Goal: Task Accomplishment & Management: Manage account settings

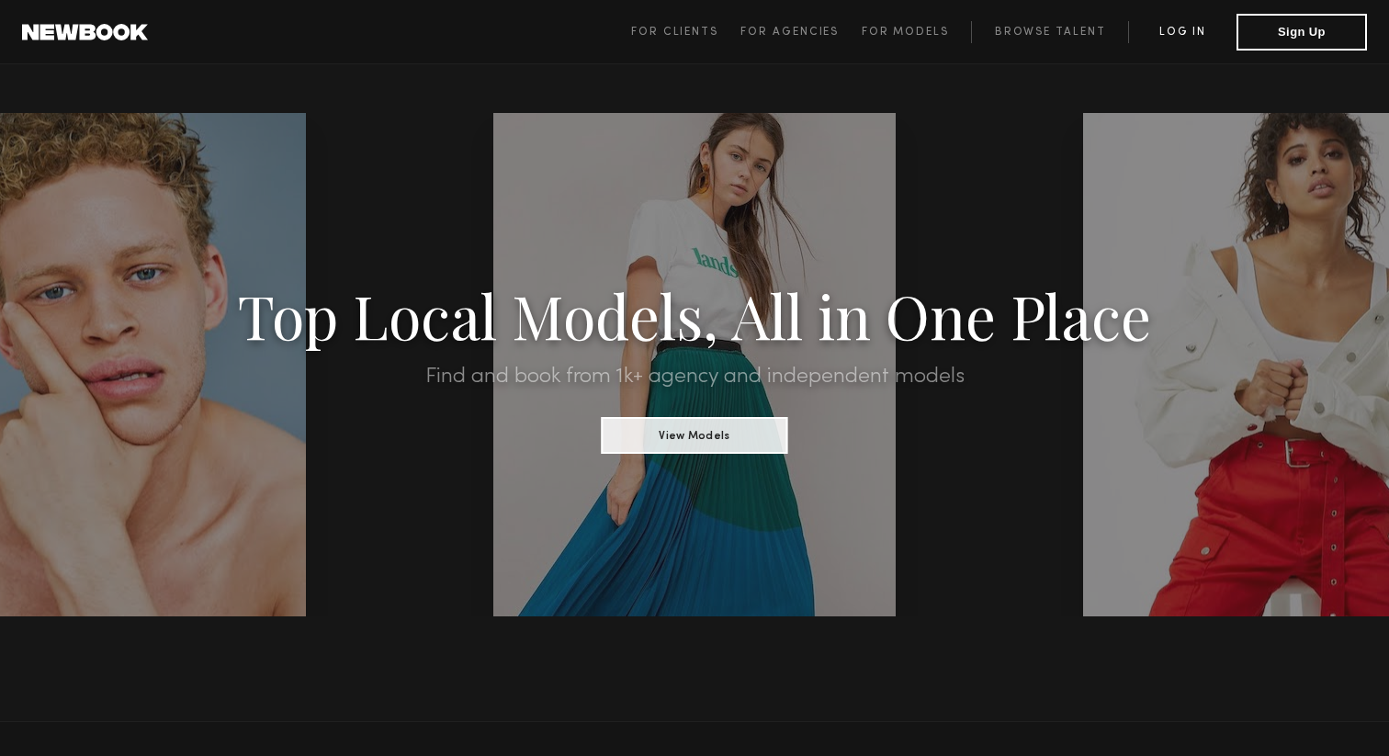
click at [1191, 39] on link "Log in" at bounding box center [1182, 32] width 108 height 22
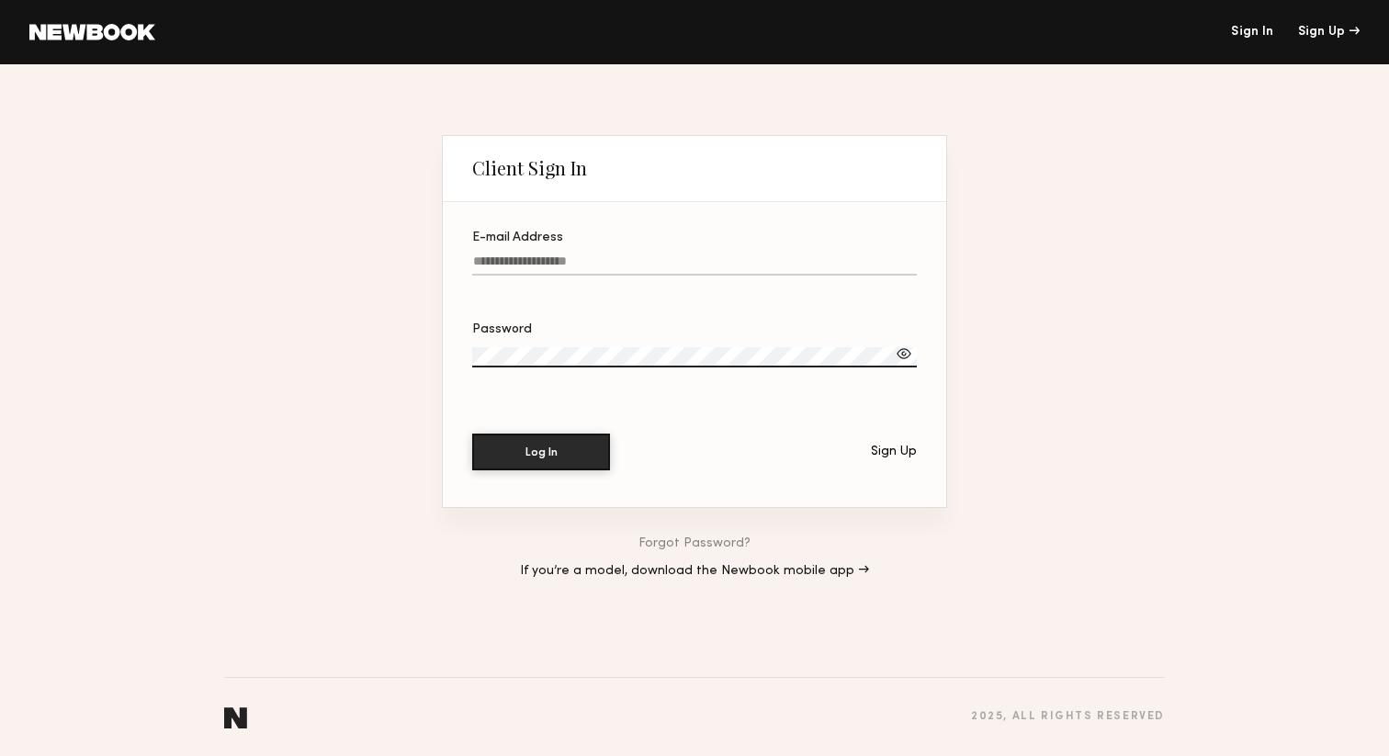
click at [750, 254] on input "E-mail Address" at bounding box center [694, 264] width 445 height 21
paste input "**********"
type input "**********"
click at [513, 450] on button "Log In" at bounding box center [541, 451] width 138 height 37
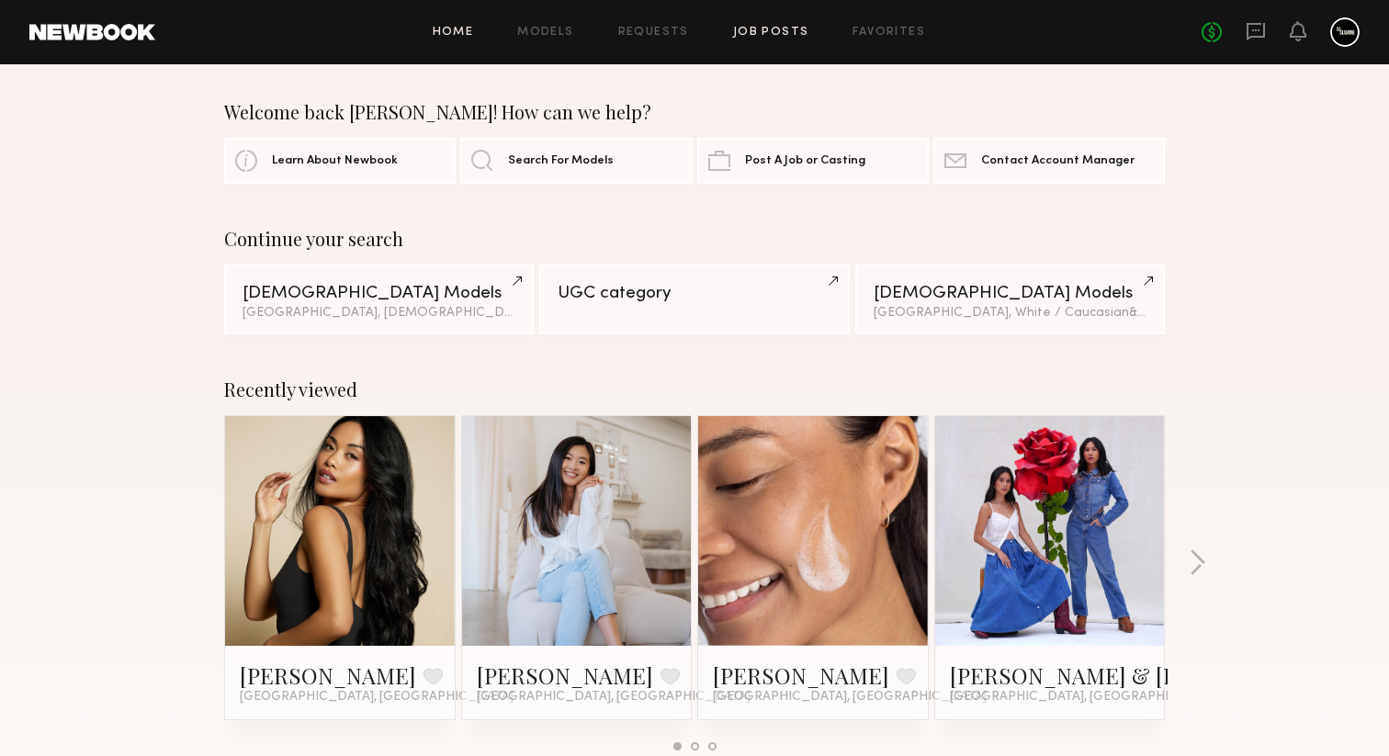
click at [789, 30] on link "Job Posts" at bounding box center [771, 33] width 76 height 12
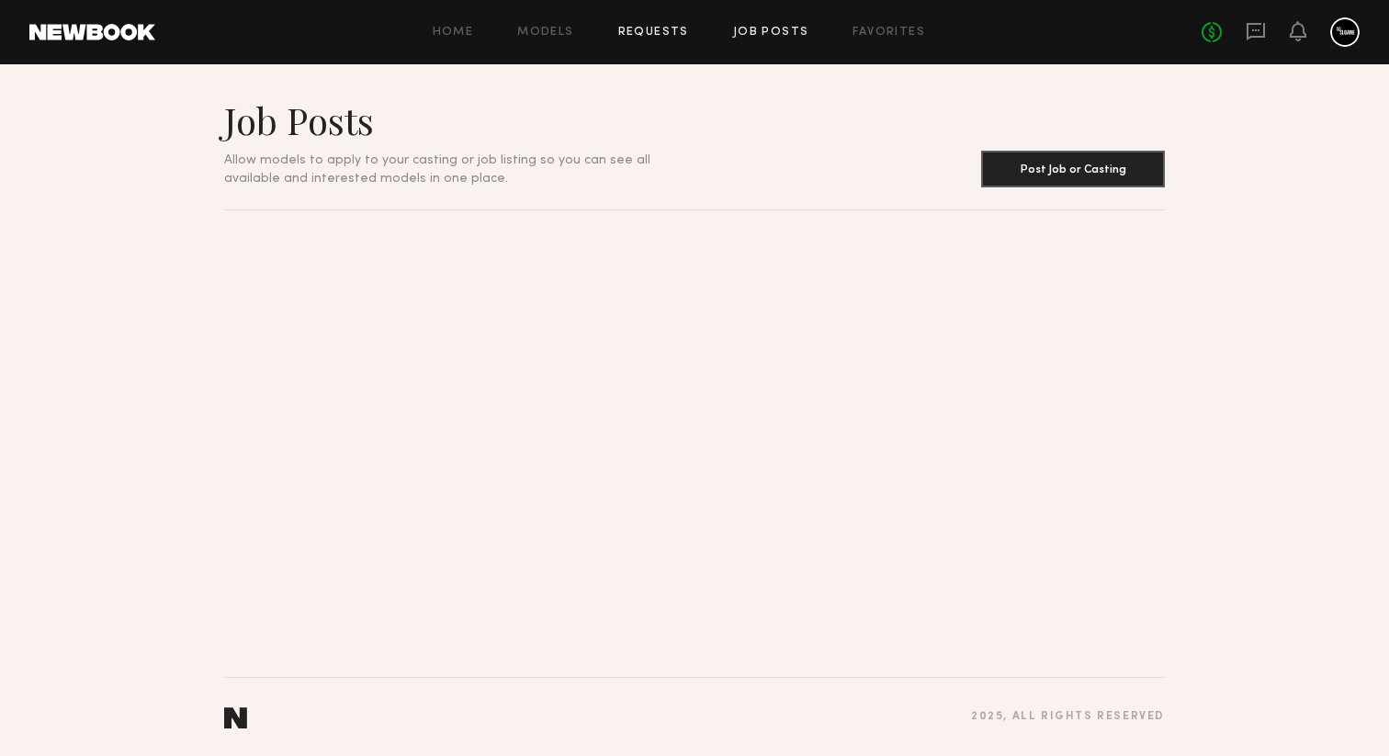
click at [670, 33] on link "Requests" at bounding box center [653, 33] width 71 height 12
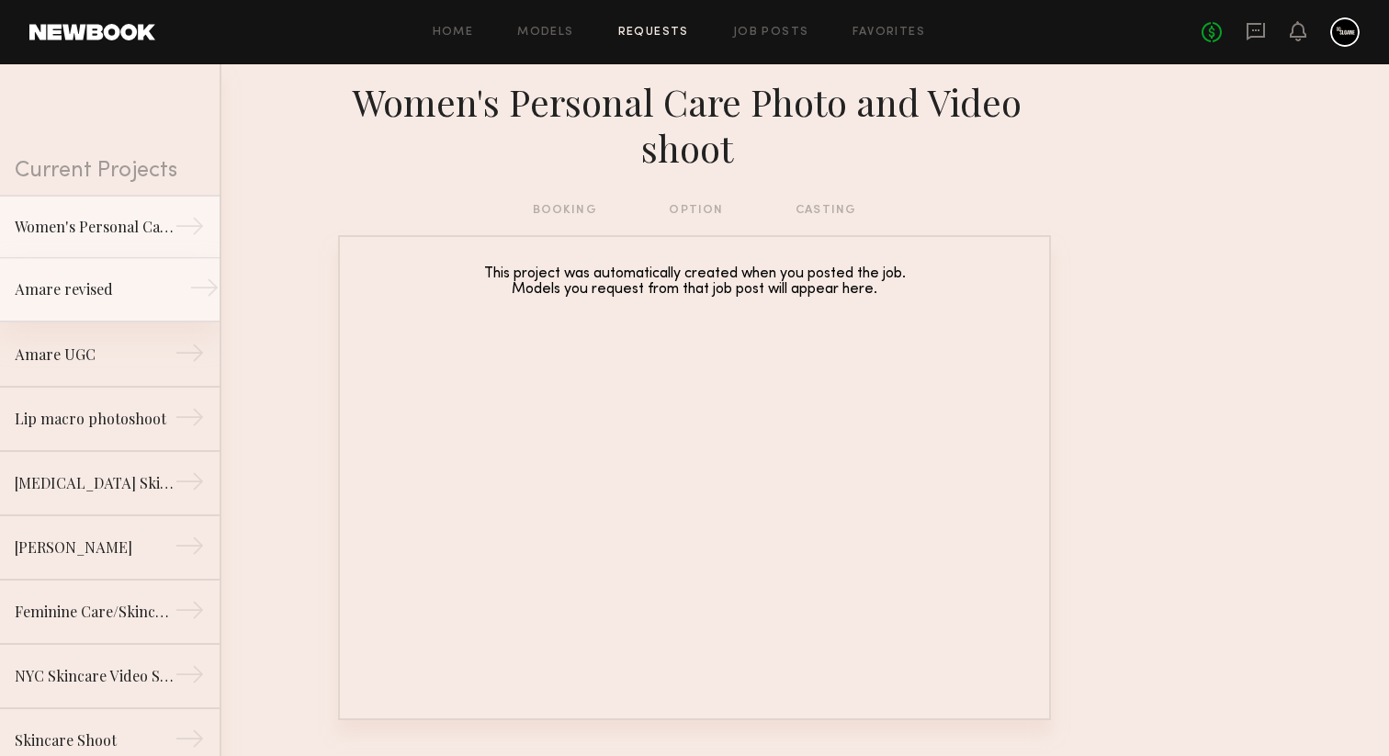
click at [82, 303] on link "Amare revised →" at bounding box center [110, 290] width 220 height 64
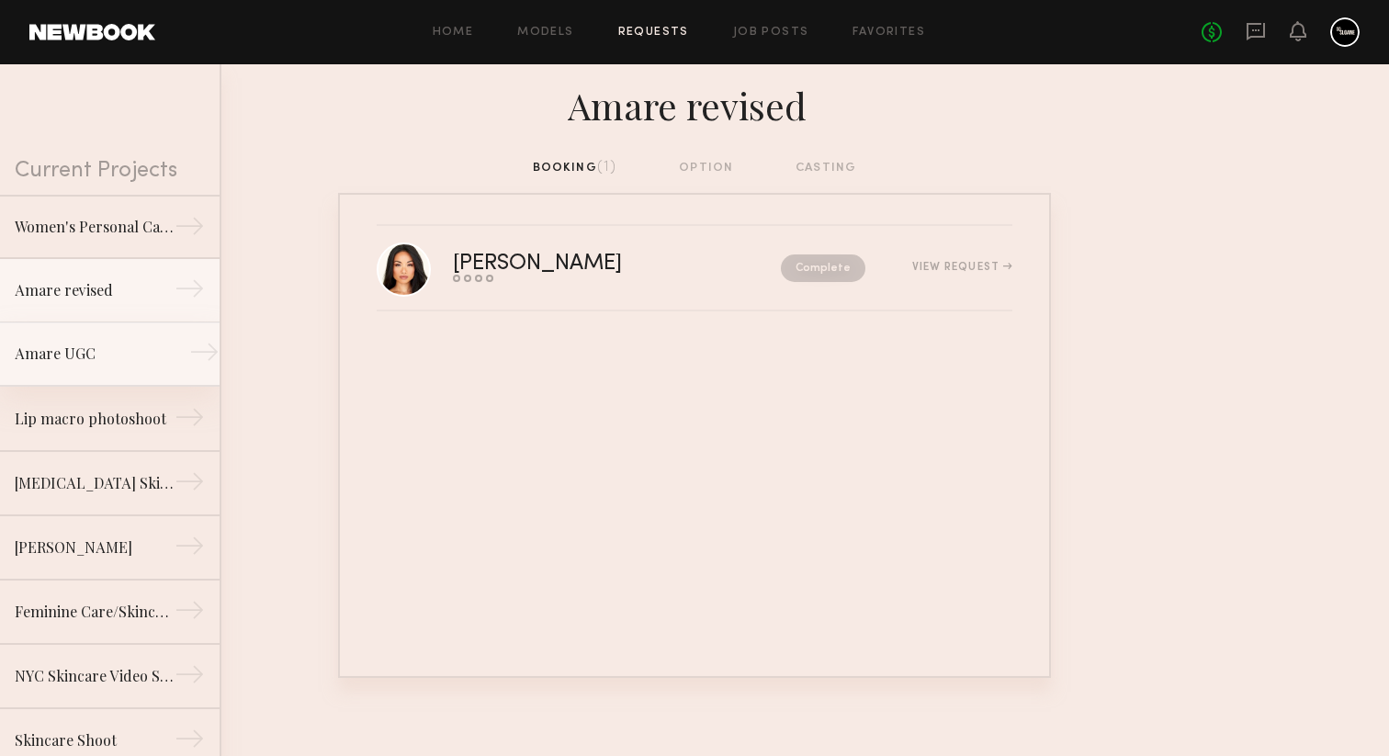
click at [107, 375] on link "Amare UGC →" at bounding box center [110, 354] width 220 height 64
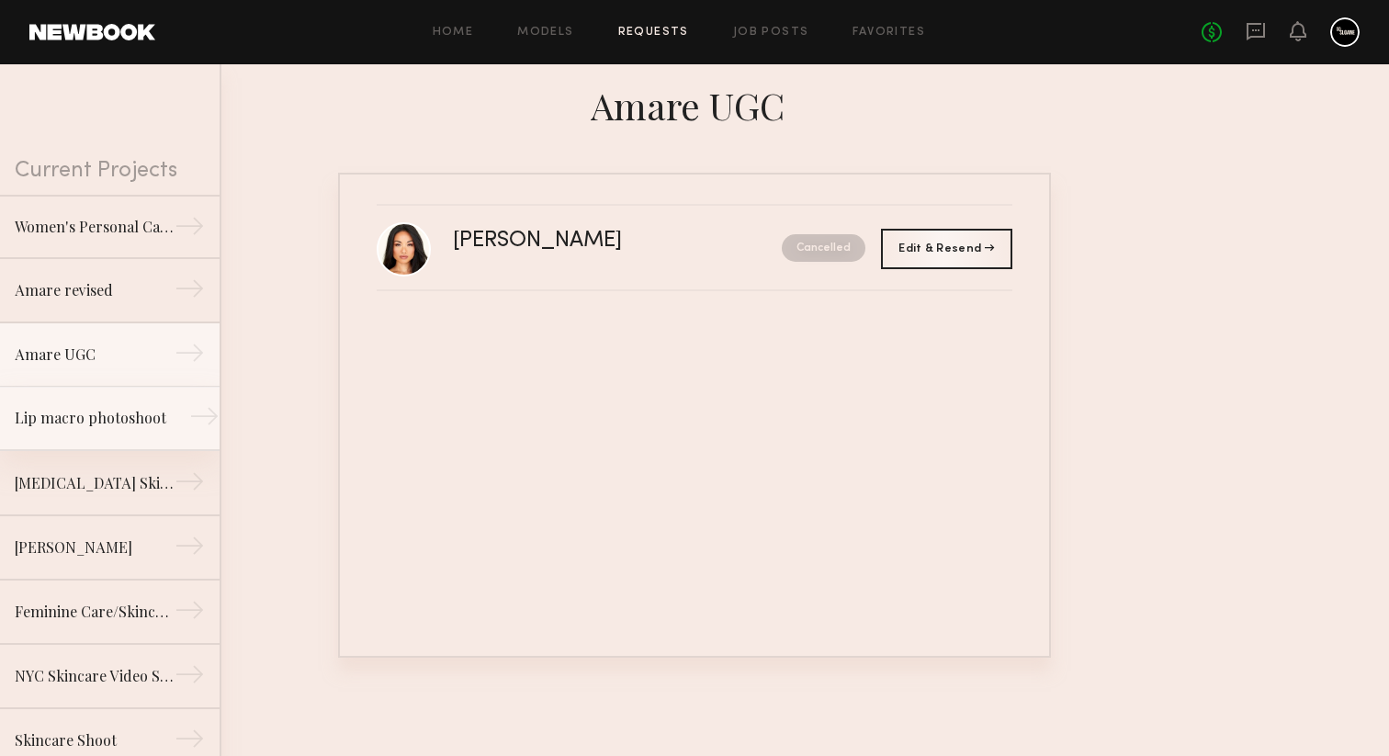
click at [118, 422] on div "Lip macro photoshoot" at bounding box center [95, 418] width 160 height 22
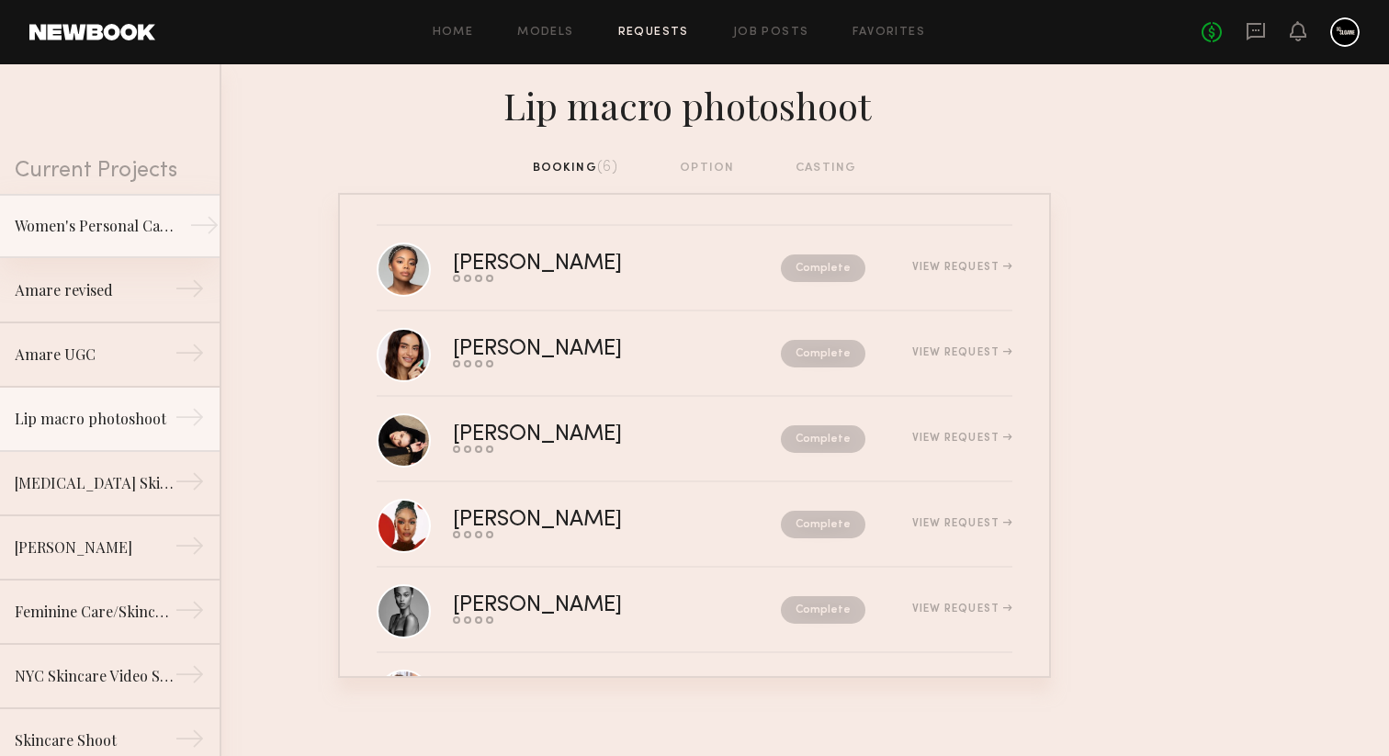
click at [112, 211] on link "Women's Personal Care Photo and Video shoot →" at bounding box center [110, 226] width 220 height 64
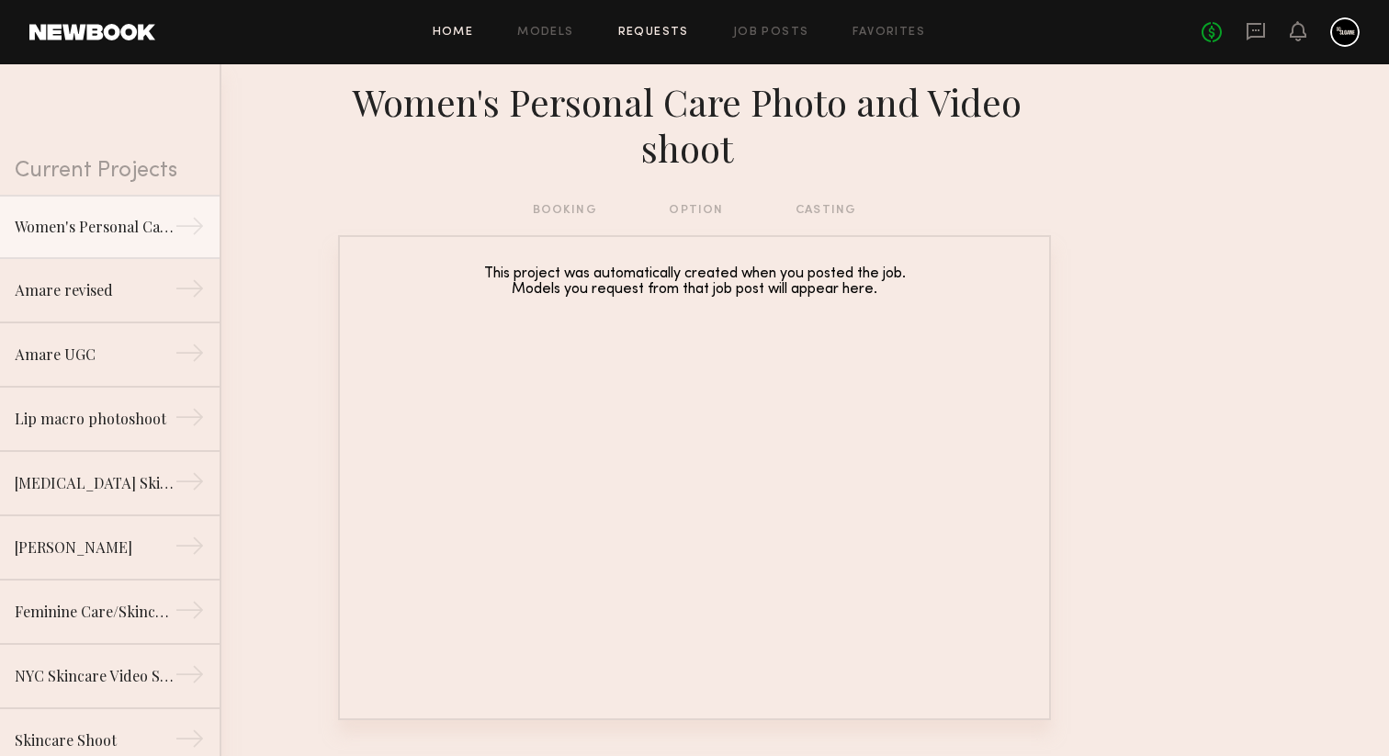
click at [456, 27] on link "Home" at bounding box center [453, 33] width 41 height 12
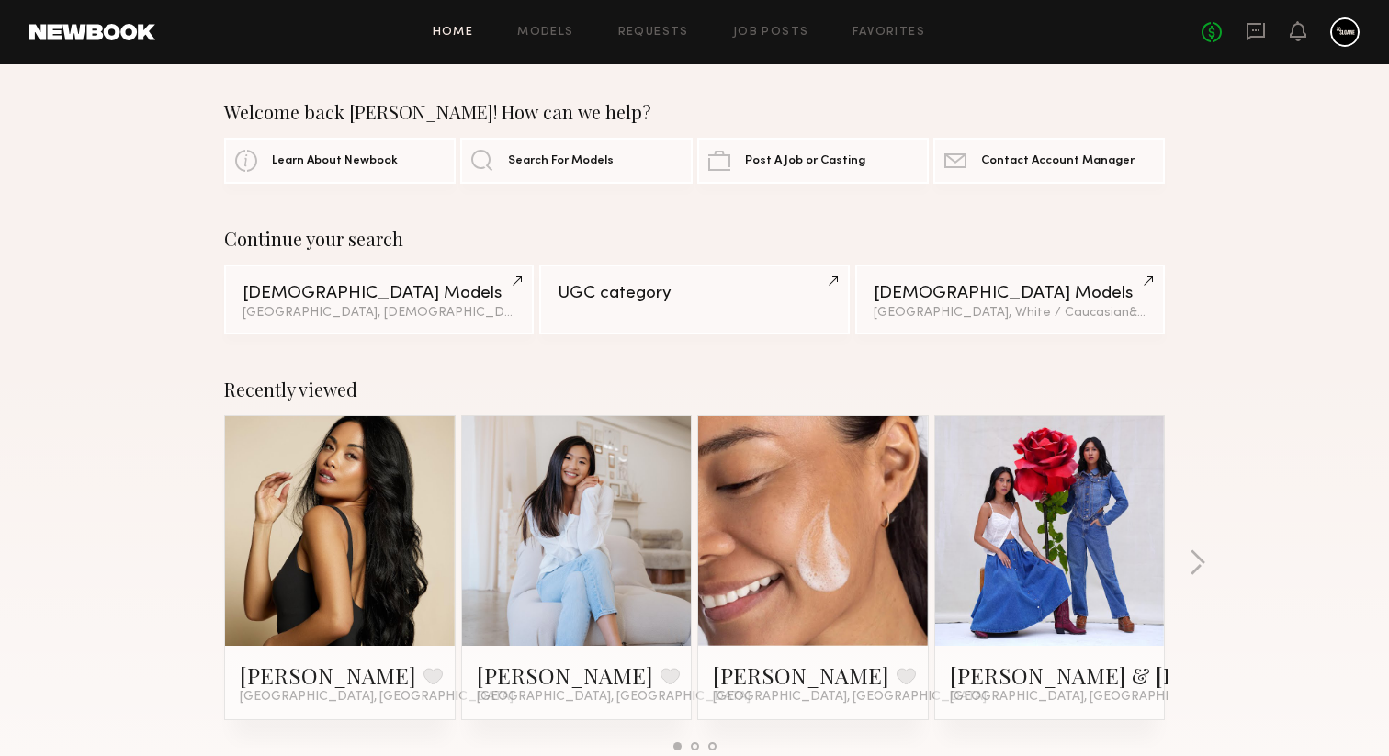
click at [1340, 30] on div at bounding box center [1344, 31] width 29 height 29
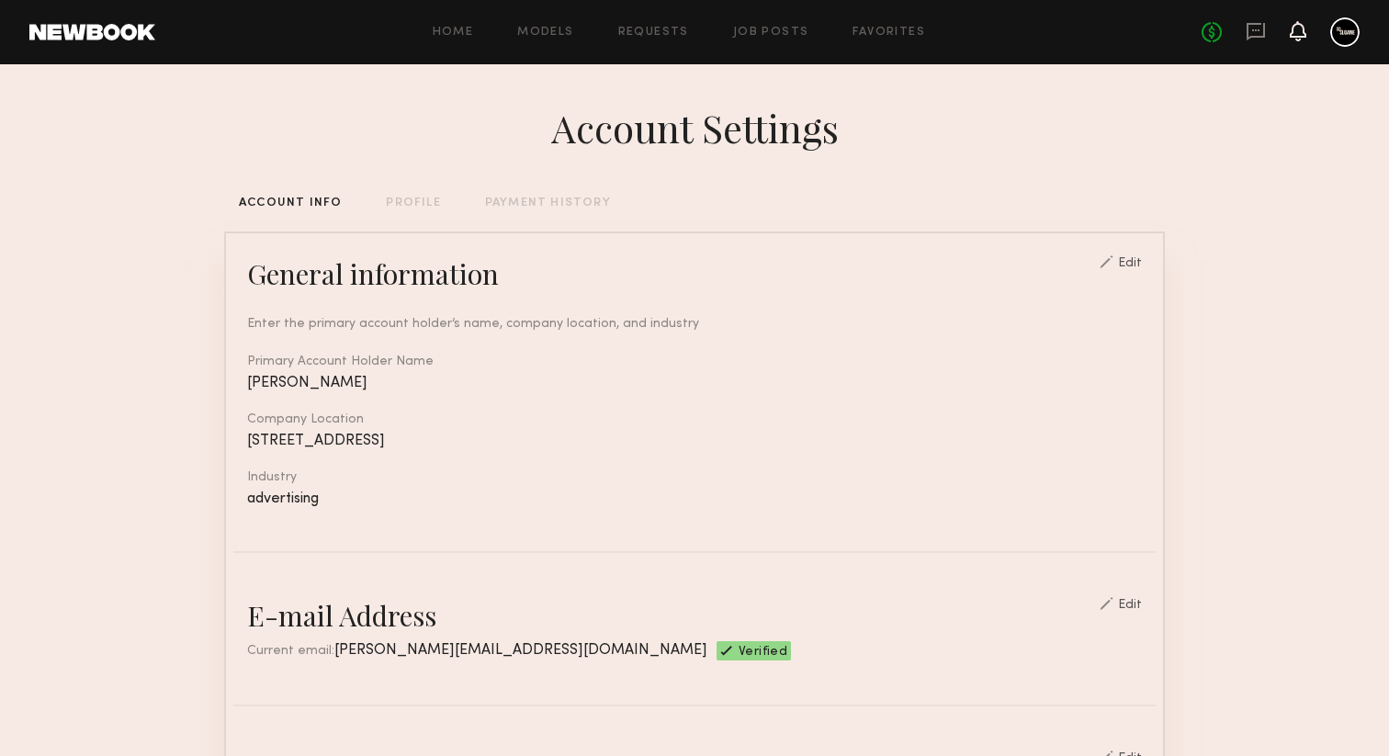
click at [1297, 33] on icon at bounding box center [1298, 30] width 15 height 13
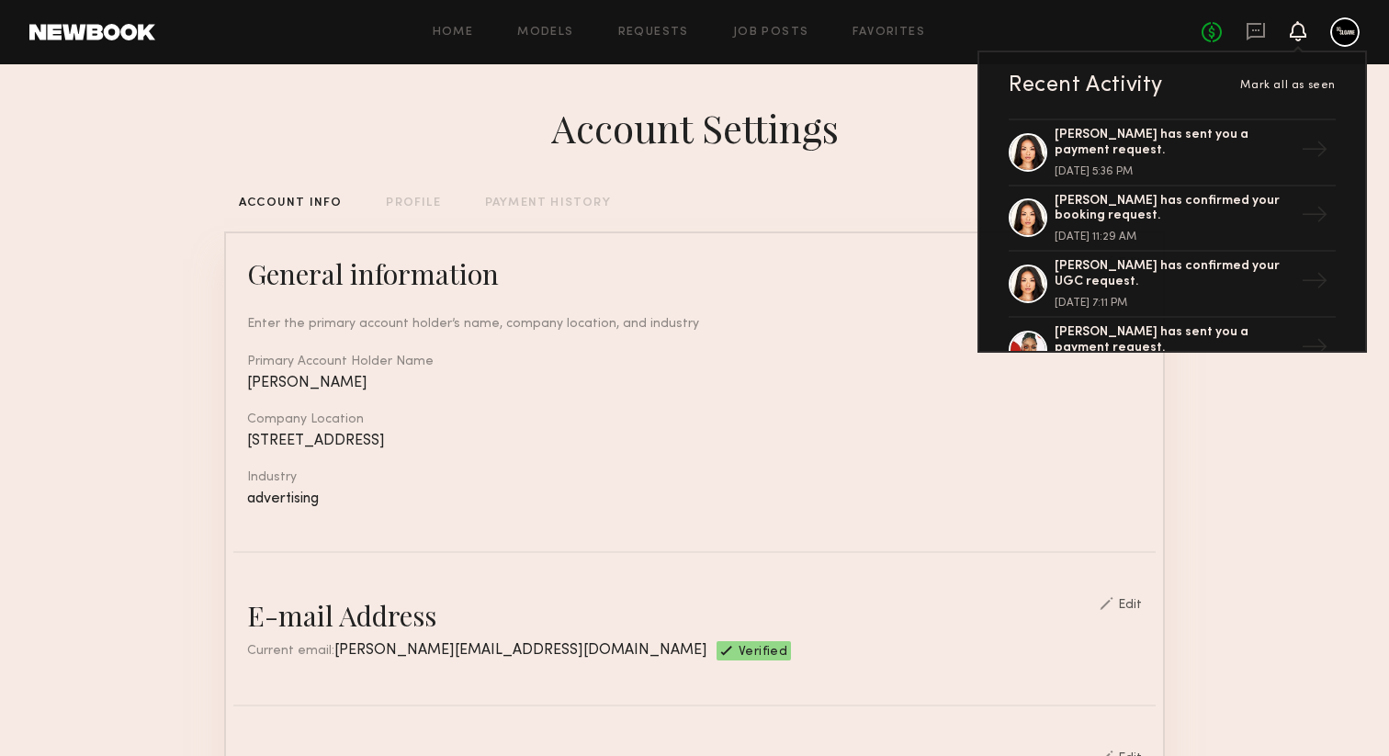
click at [1297, 33] on icon at bounding box center [1298, 30] width 15 height 13
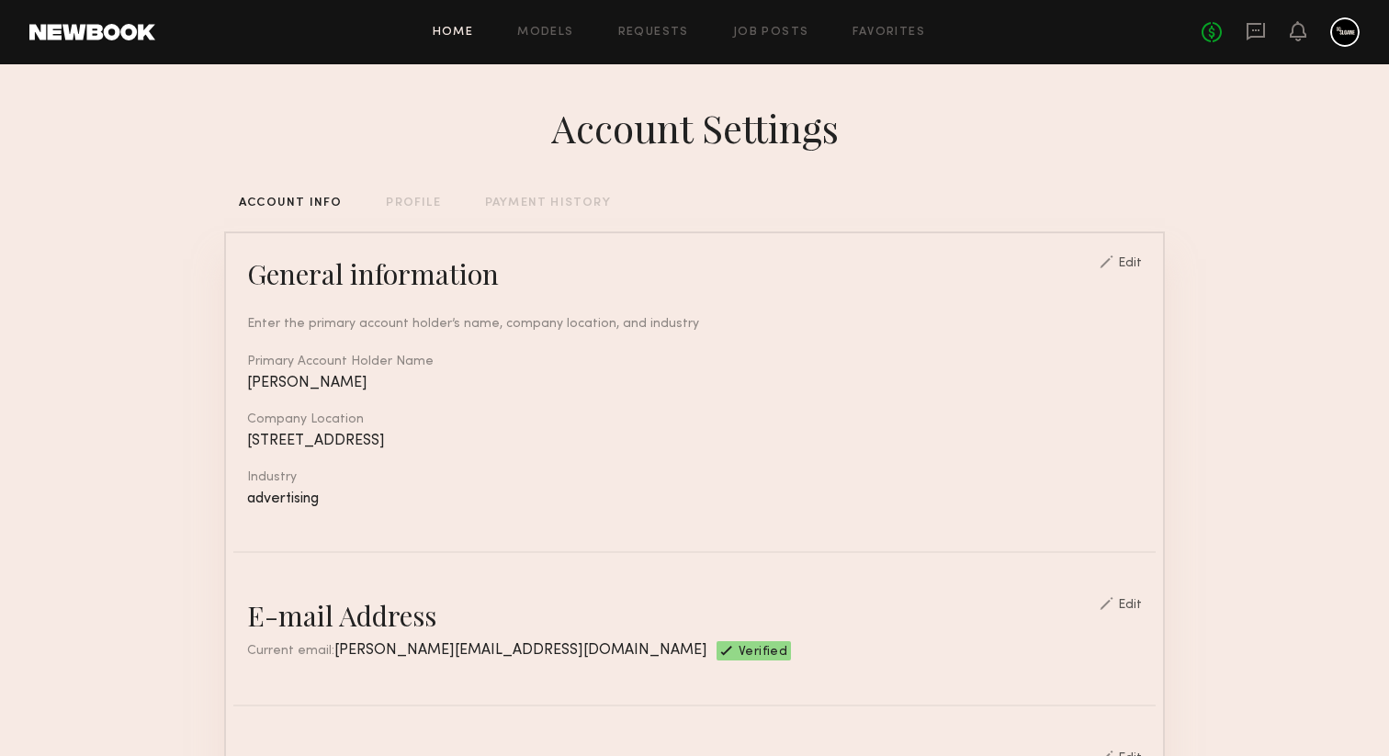
click at [456, 27] on link "Home" at bounding box center [453, 33] width 41 height 12
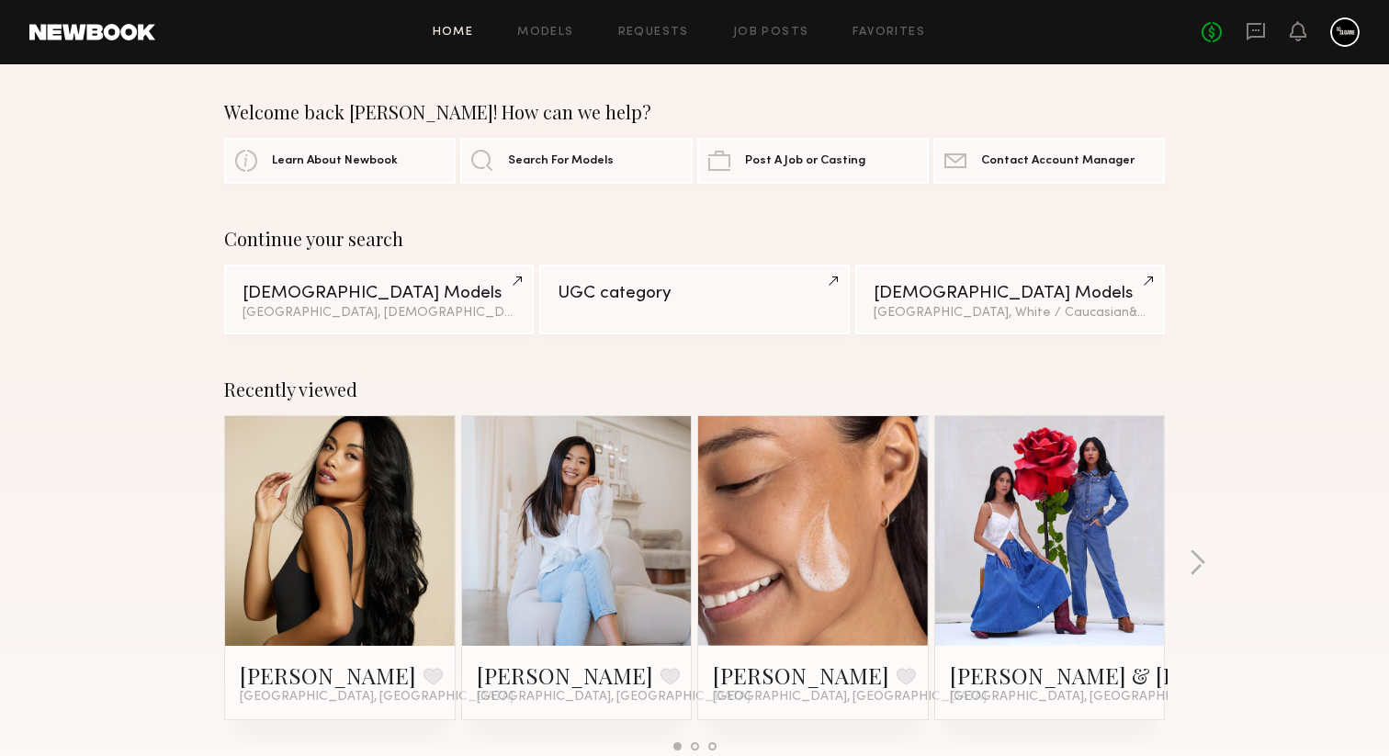
click at [752, 38] on div "Home Models Requests Job Posts Favorites Sign Out No fees up to $5,000" at bounding box center [757, 31] width 1204 height 29
click at [752, 27] on link "Job Posts" at bounding box center [771, 33] width 76 height 12
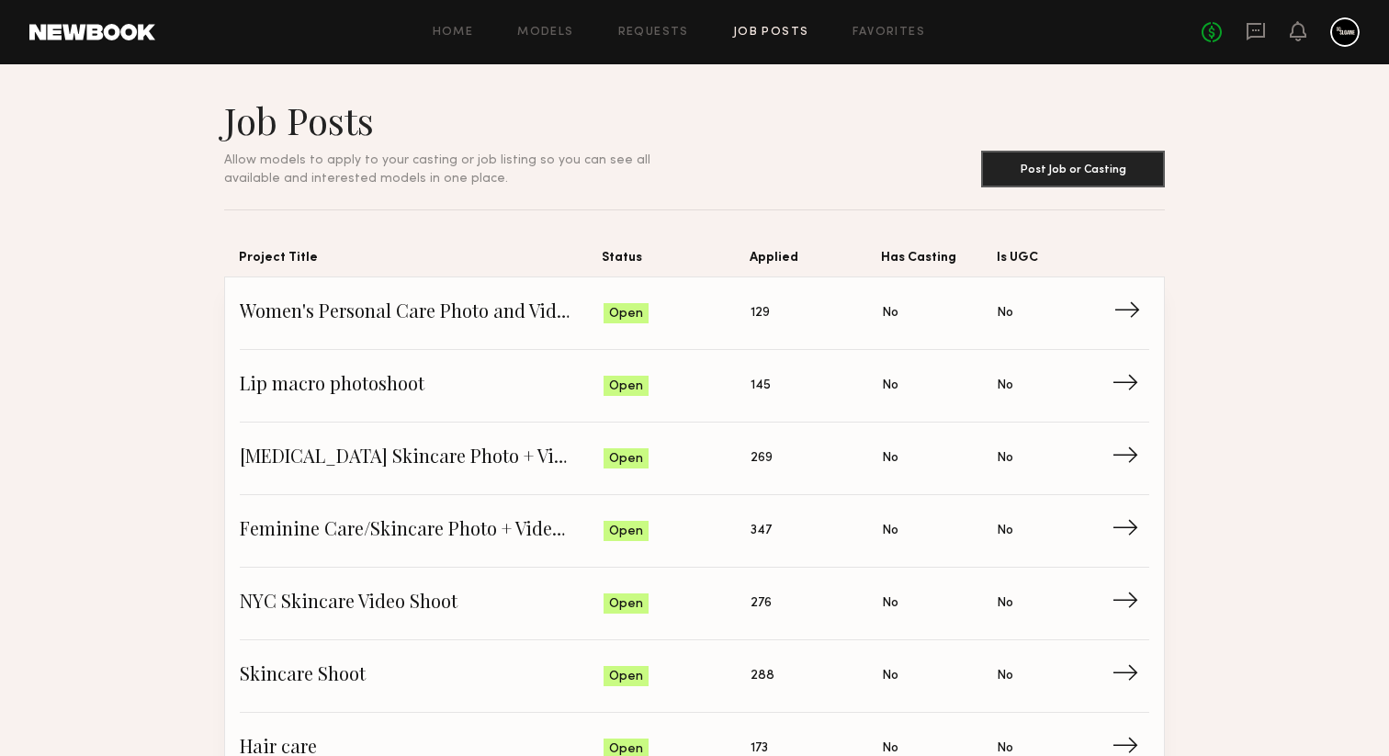
click at [503, 322] on span "Women's Personal Care Photo and Video shoot" at bounding box center [422, 314] width 364 height 28
click at [494, 311] on span "Women's Personal Care Photo and Video shoot" at bounding box center [422, 314] width 364 height 28
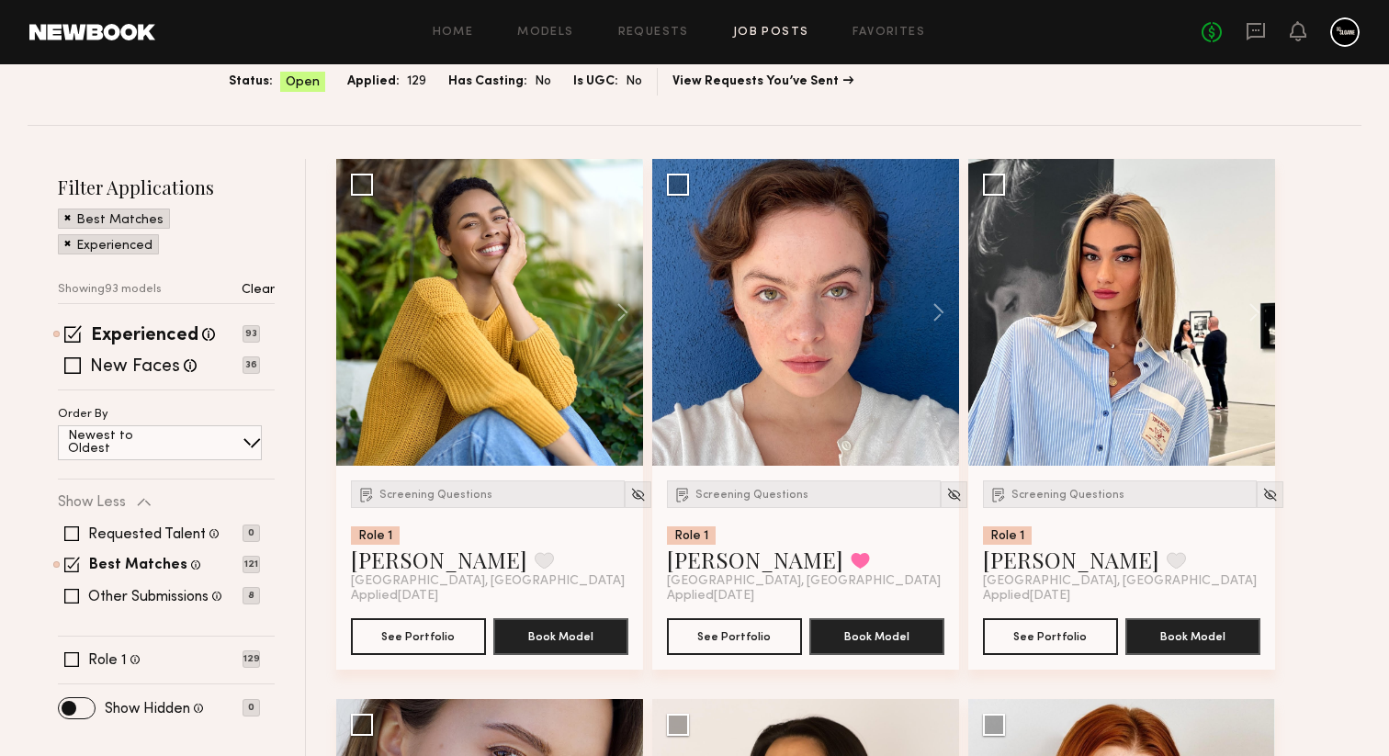
scroll to position [165, 0]
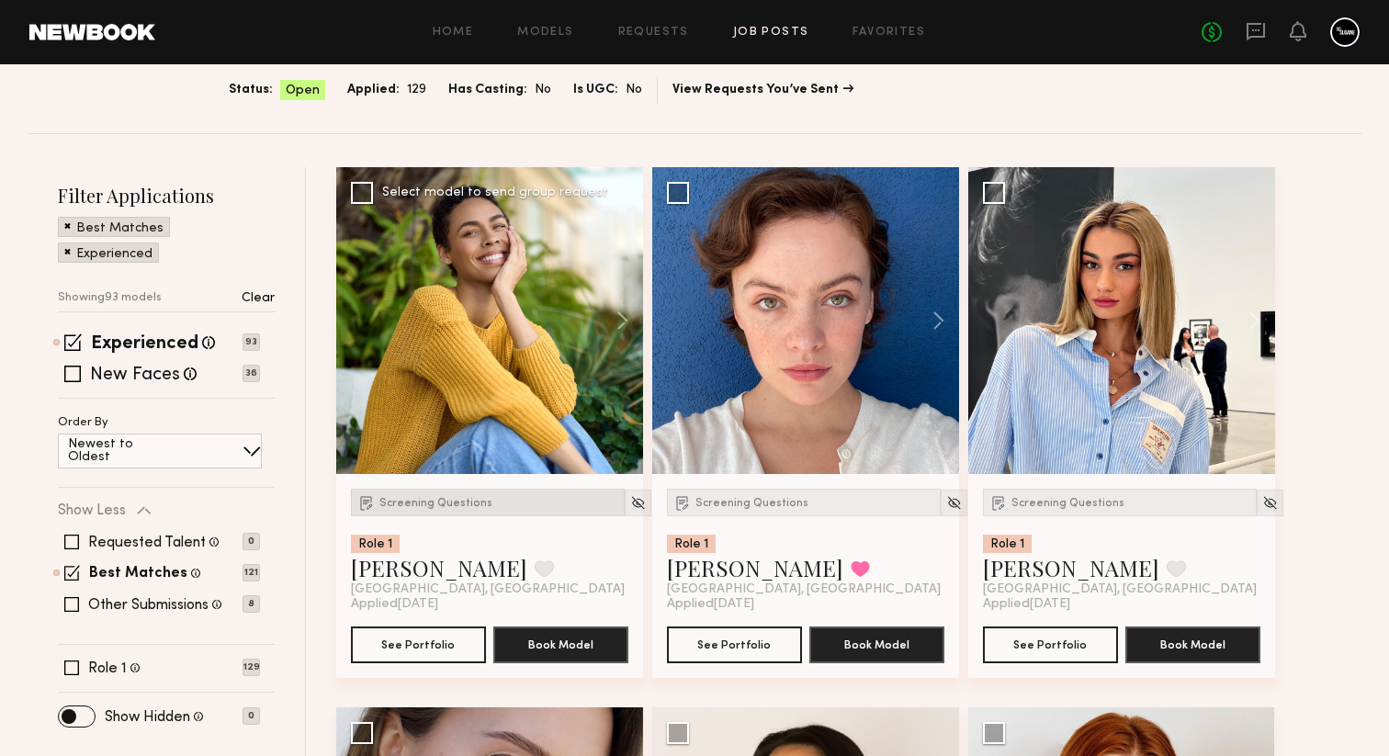
click at [401, 504] on span "Screening Questions" at bounding box center [435, 503] width 113 height 11
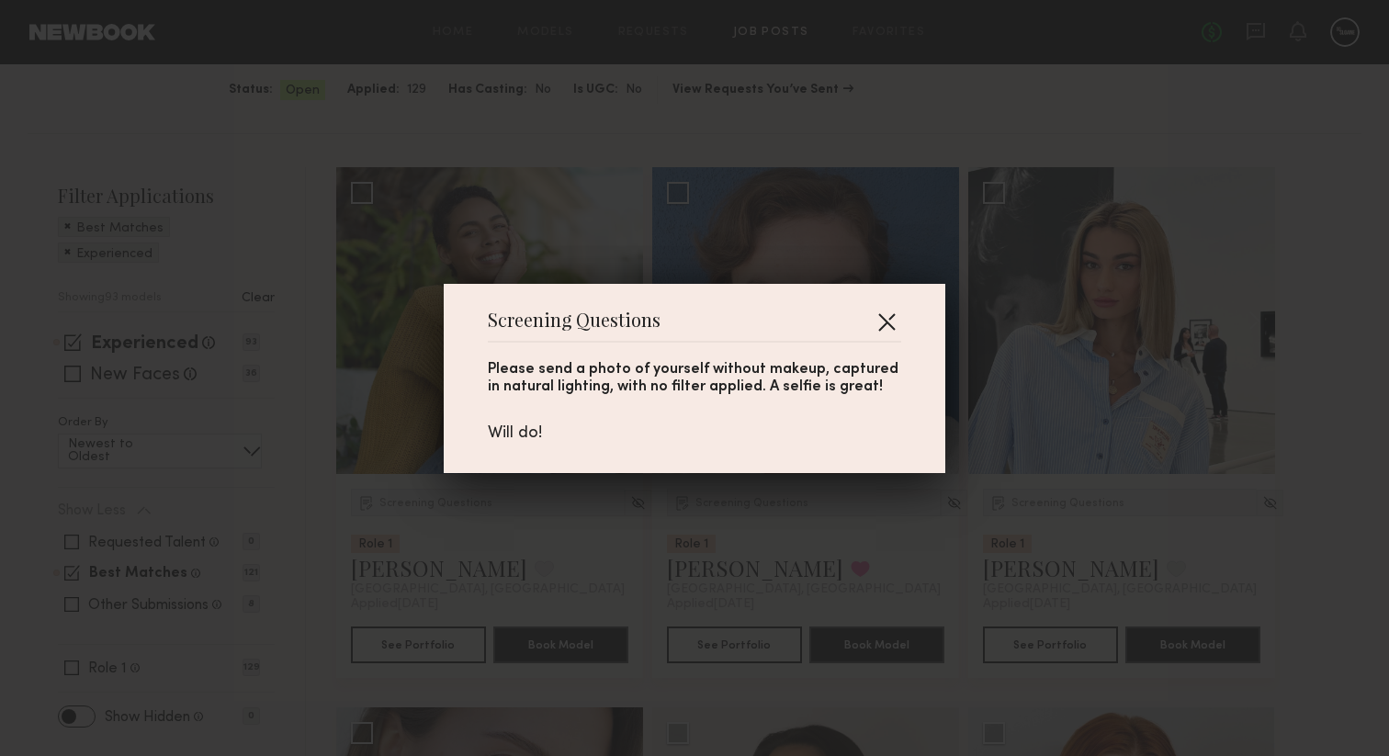
click at [899, 318] on button "button" at bounding box center [886, 321] width 29 height 29
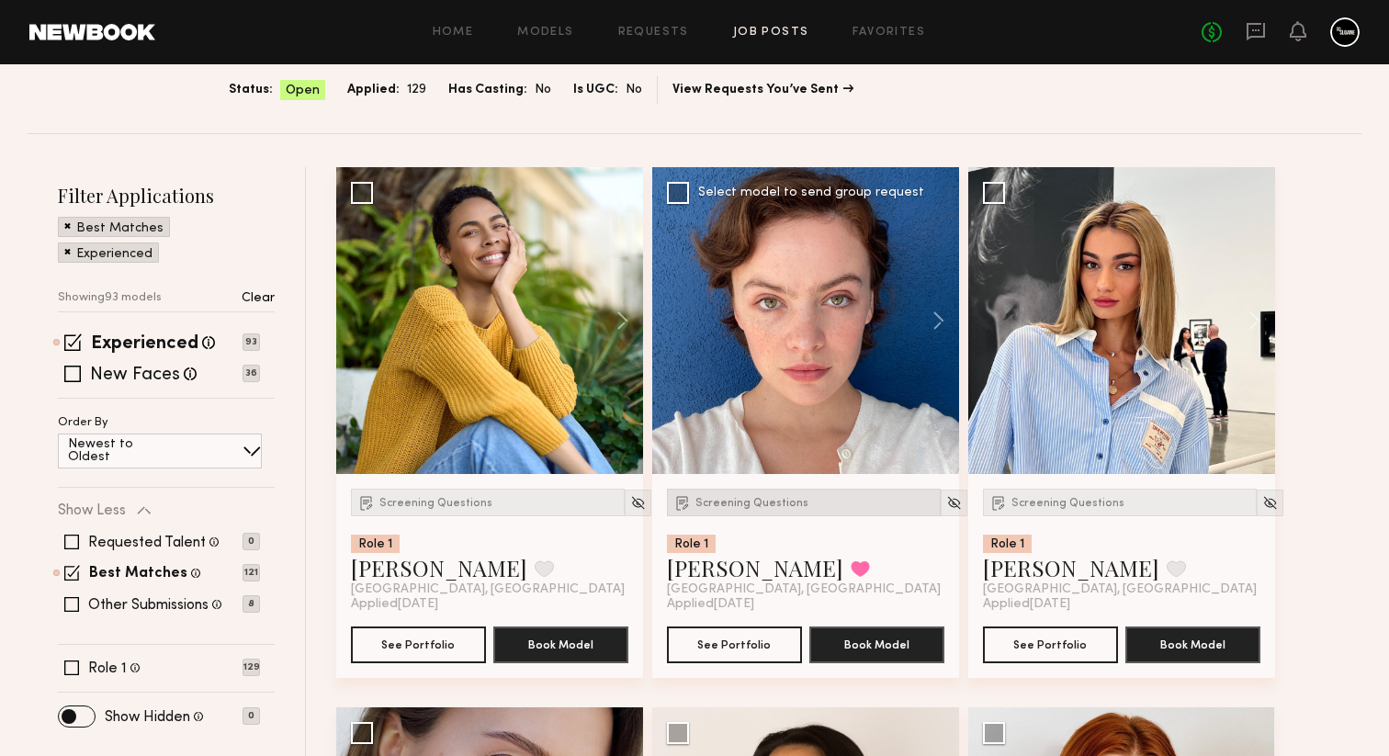
click at [706, 508] on div "Screening Questions" at bounding box center [804, 503] width 274 height 28
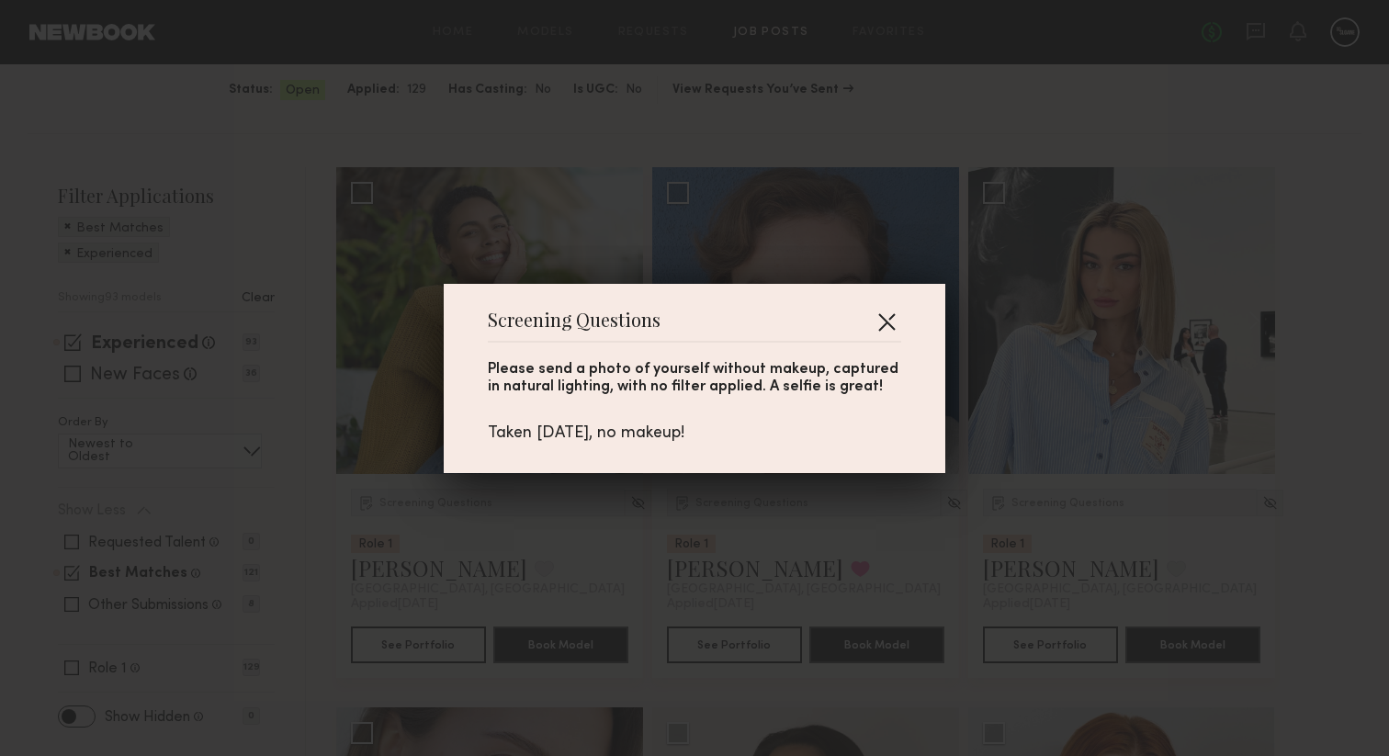
click at [895, 322] on button "button" at bounding box center [886, 321] width 29 height 29
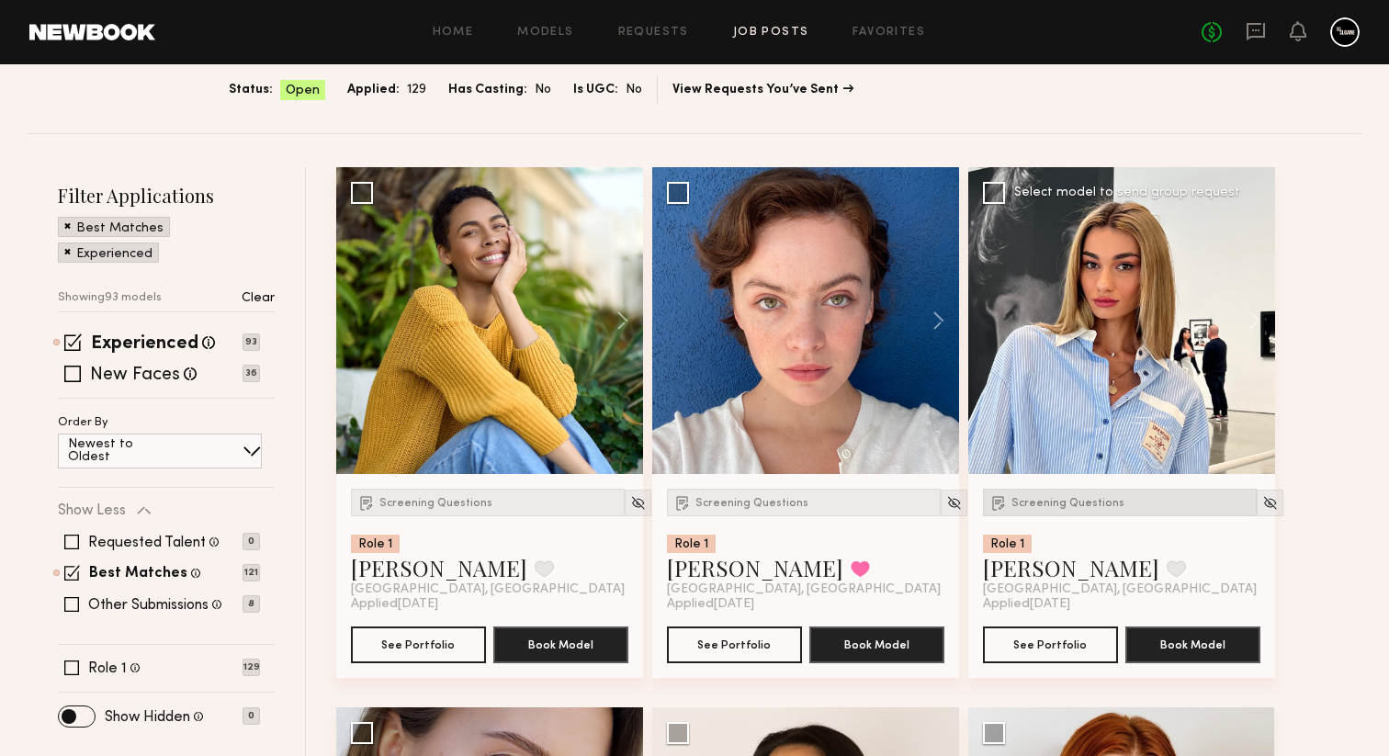
click at [1029, 510] on div "Screening Questions" at bounding box center [1120, 503] width 274 height 28
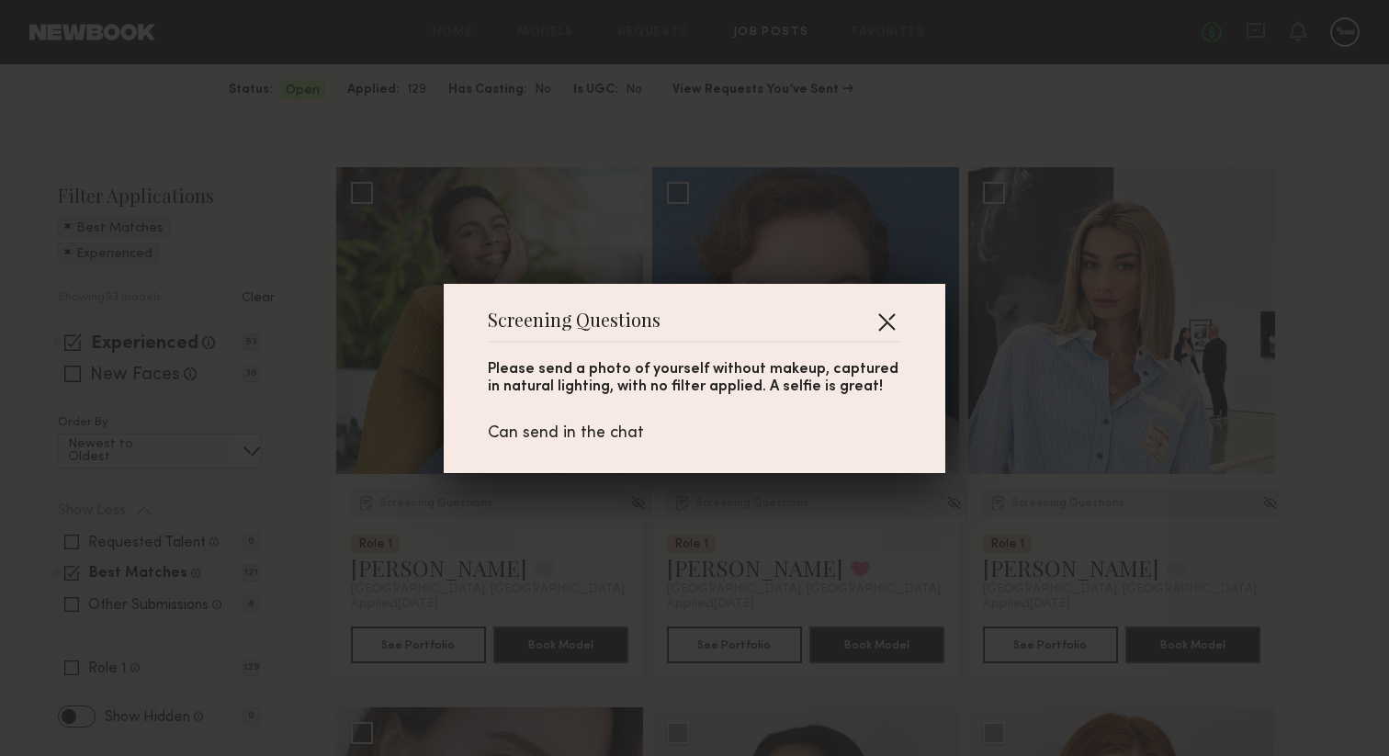
click at [891, 320] on button "button" at bounding box center [886, 321] width 29 height 29
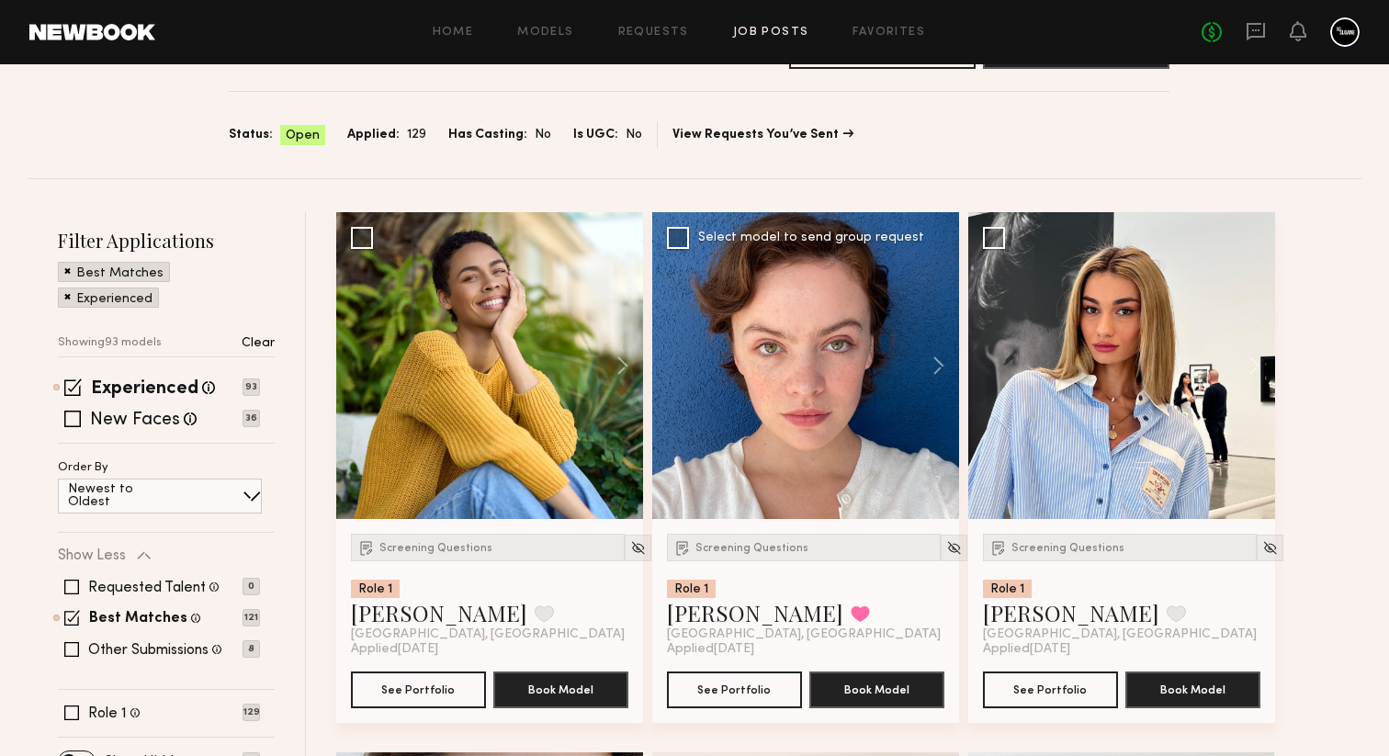
scroll to position [153, 0]
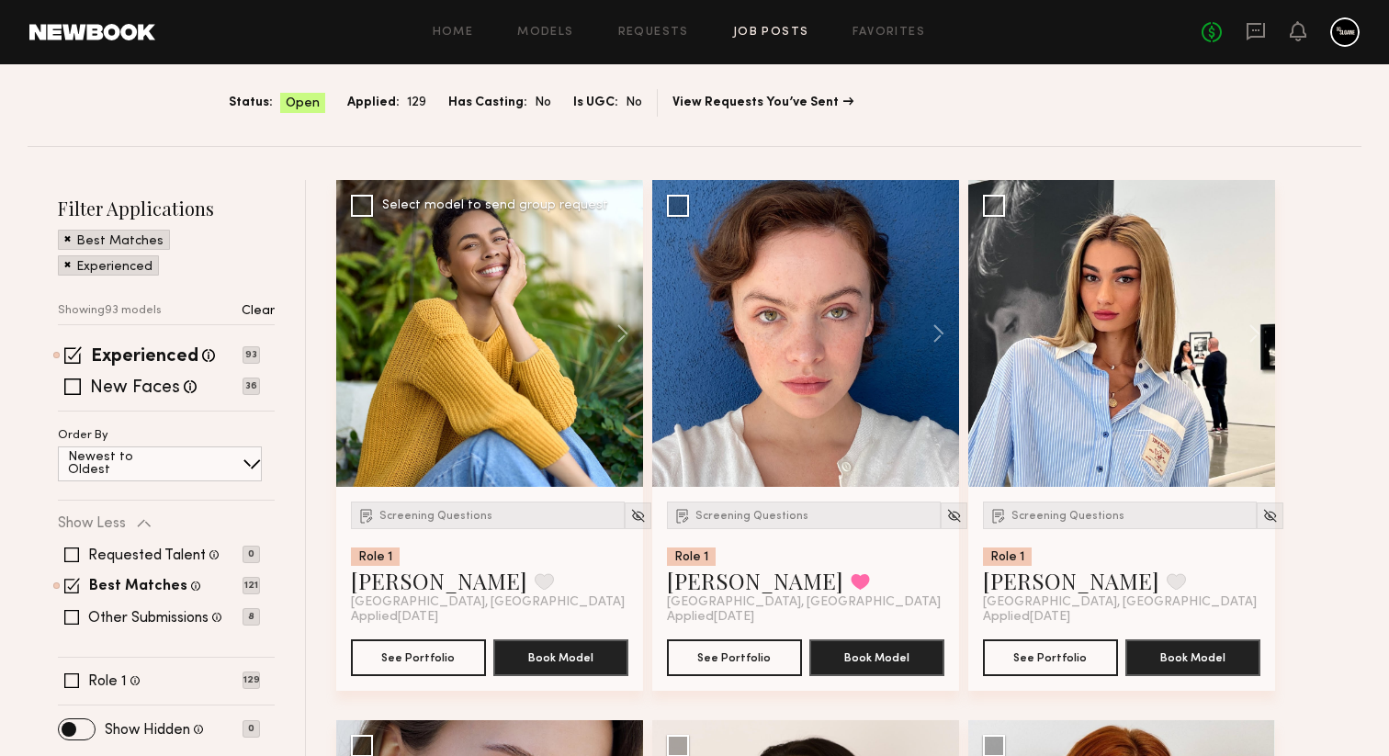
click at [559, 368] on div at bounding box center [489, 333] width 307 height 307
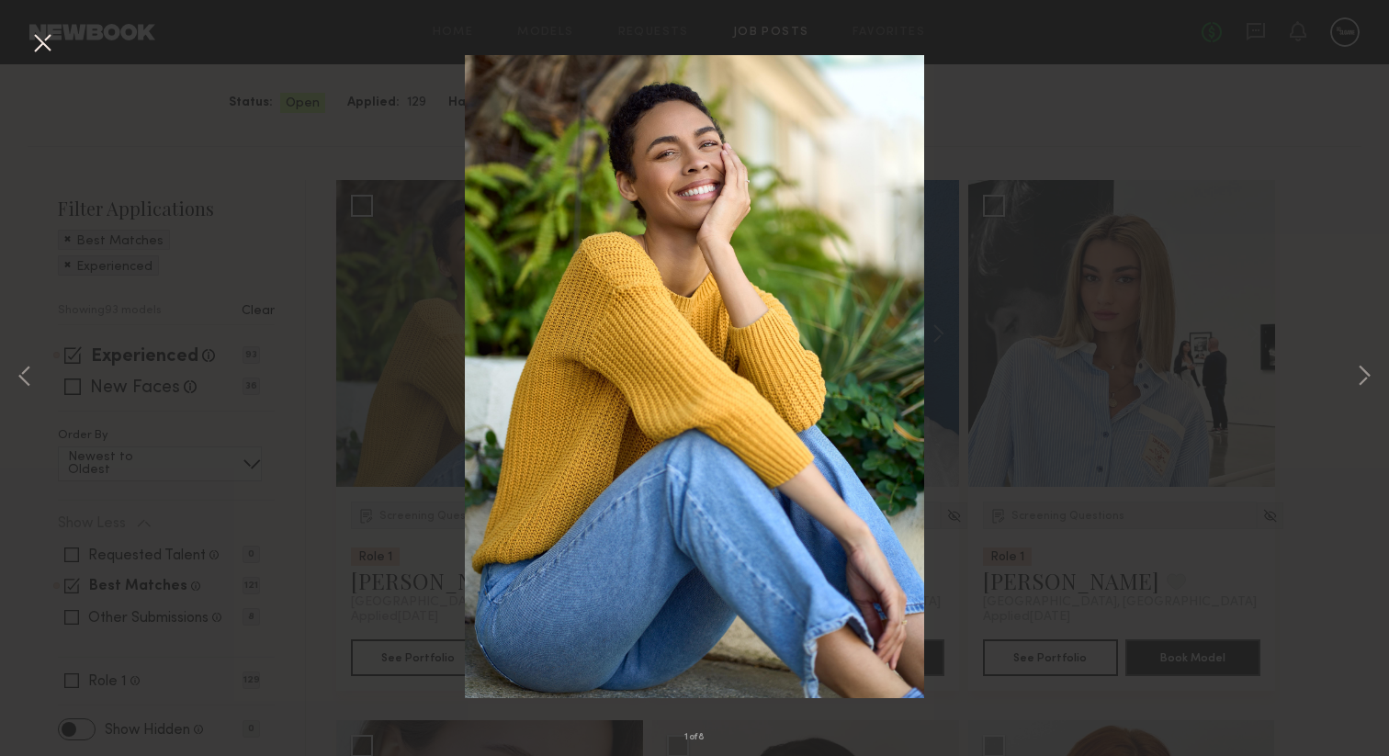
click at [355, 410] on div "1 of 8" at bounding box center [694, 378] width 1389 height 756
click at [47, 44] on button at bounding box center [42, 44] width 29 height 33
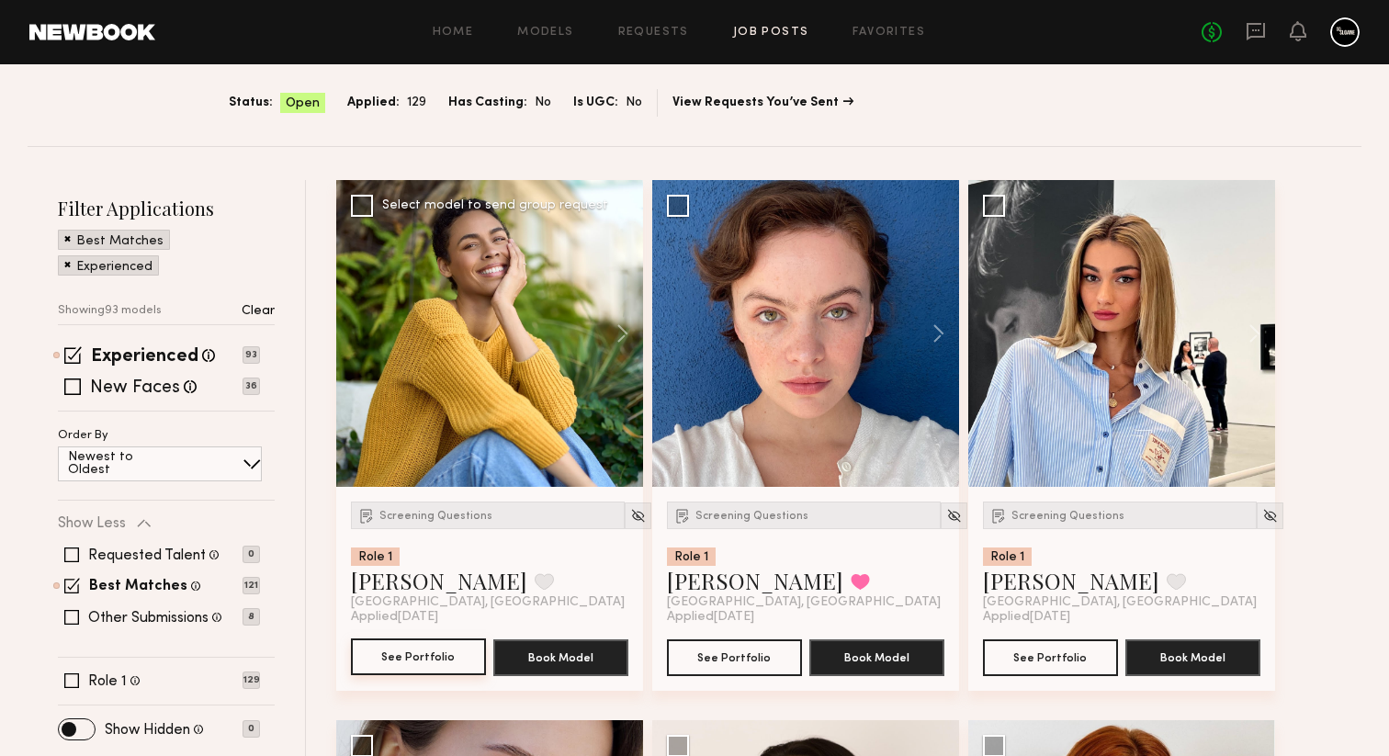
click at [443, 654] on button "See Portfolio" at bounding box center [418, 657] width 135 height 37
click at [737, 584] on link "Jazlyn S." at bounding box center [755, 580] width 176 height 29
click at [794, 320] on div at bounding box center [805, 333] width 307 height 307
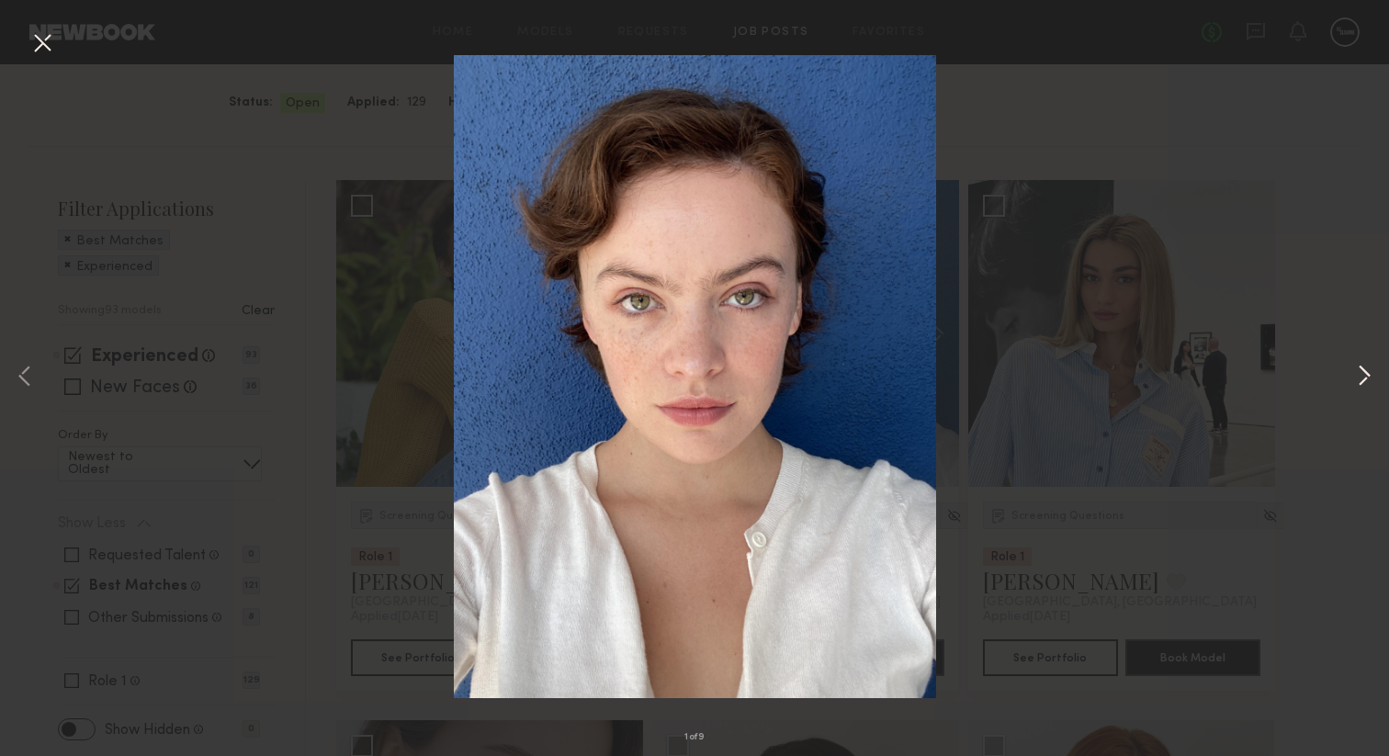
click at [1354, 378] on button at bounding box center [1364, 377] width 22 height 605
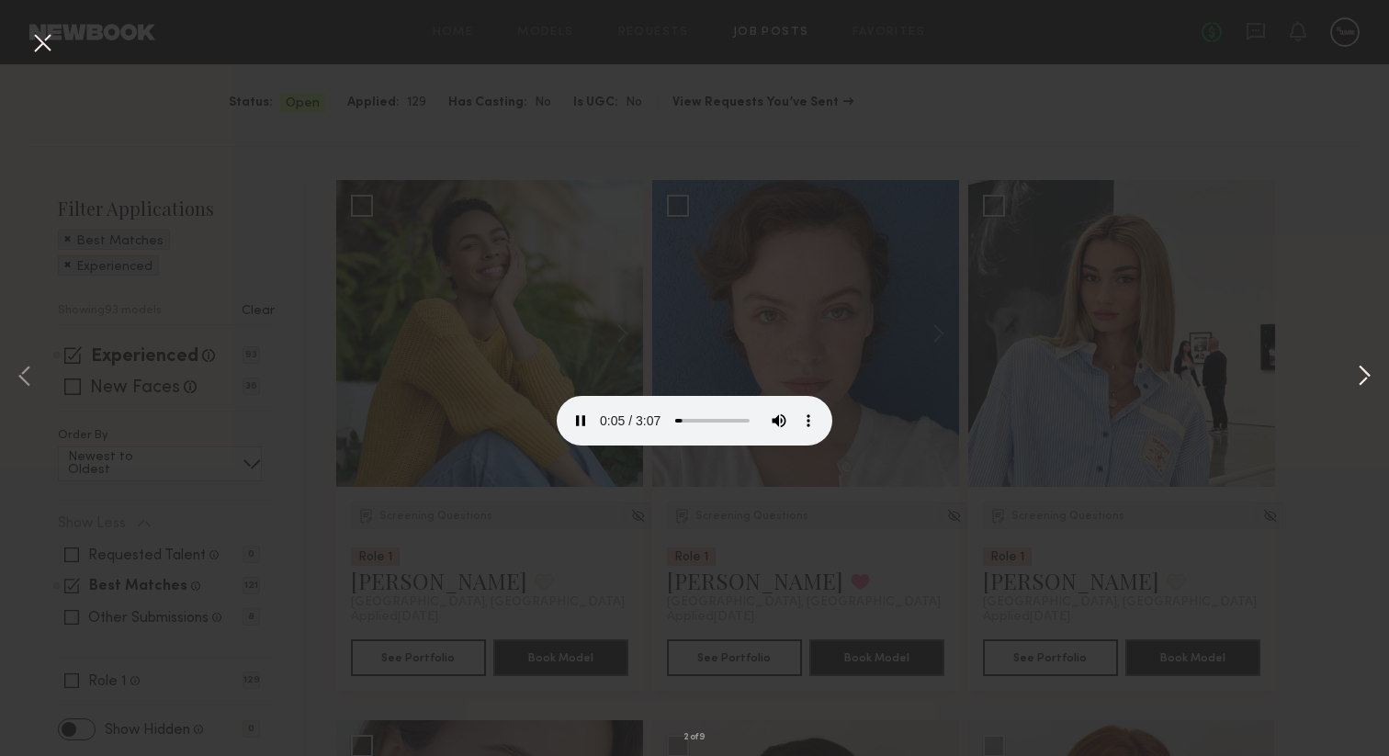
click at [1360, 379] on button at bounding box center [1364, 377] width 22 height 605
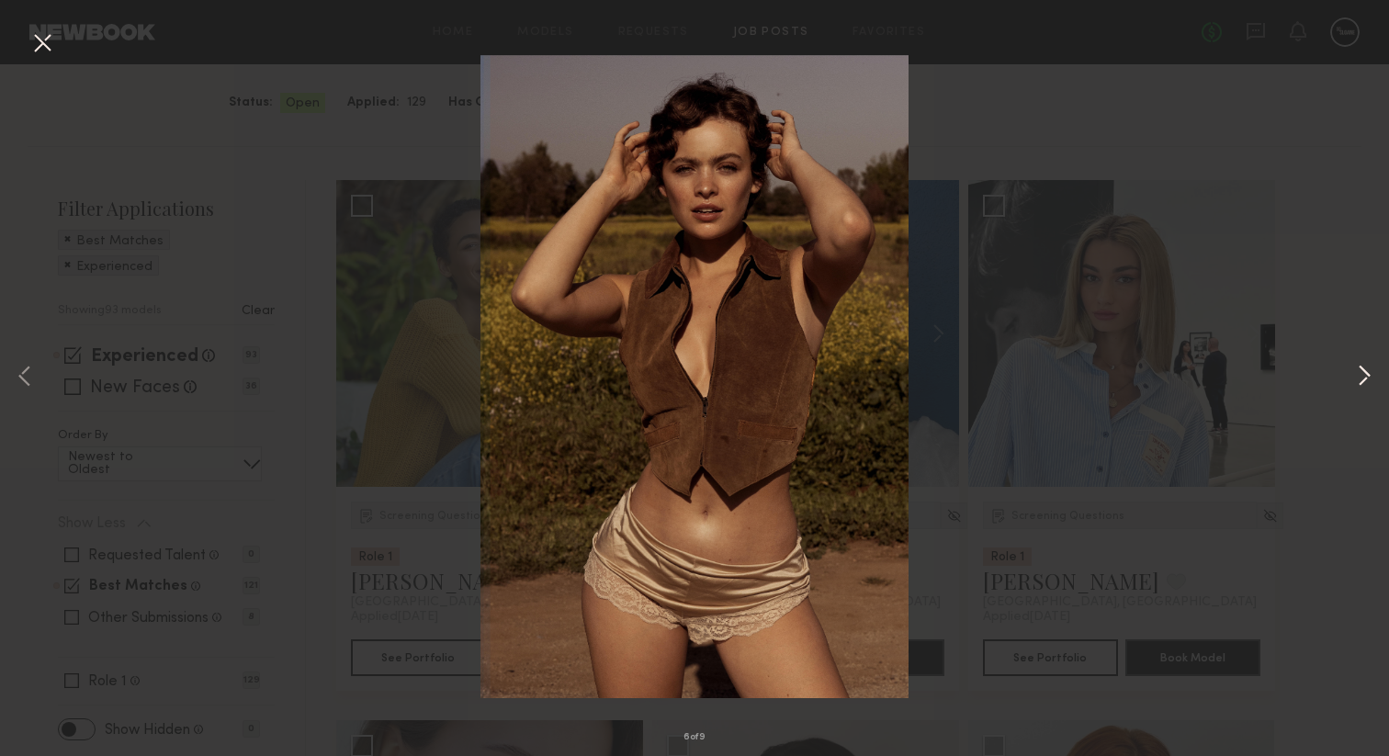
click at [1360, 379] on button at bounding box center [1364, 377] width 22 height 605
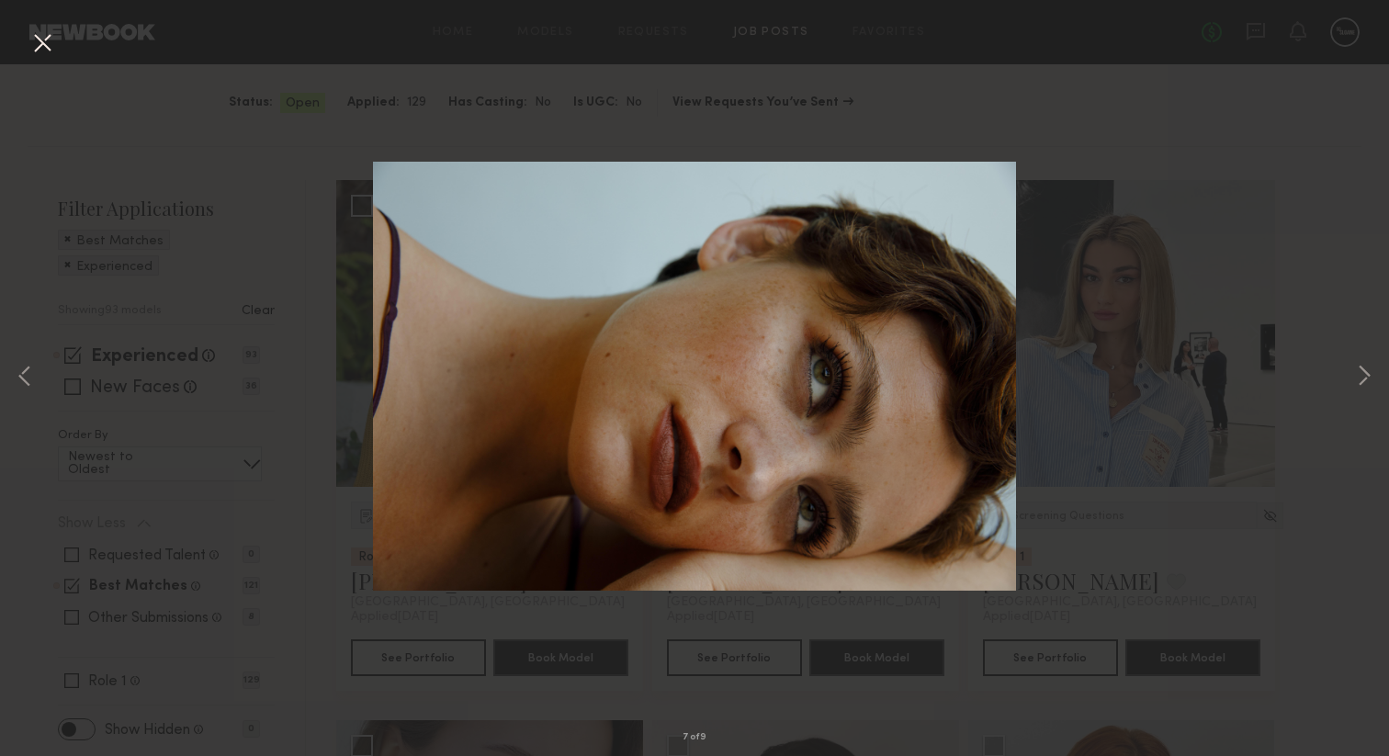
click at [224, 345] on div "7 of 9" at bounding box center [694, 378] width 1389 height 756
click at [27, 36] on div "7 of 9" at bounding box center [694, 378] width 1389 height 756
click at [38, 38] on button at bounding box center [42, 44] width 29 height 33
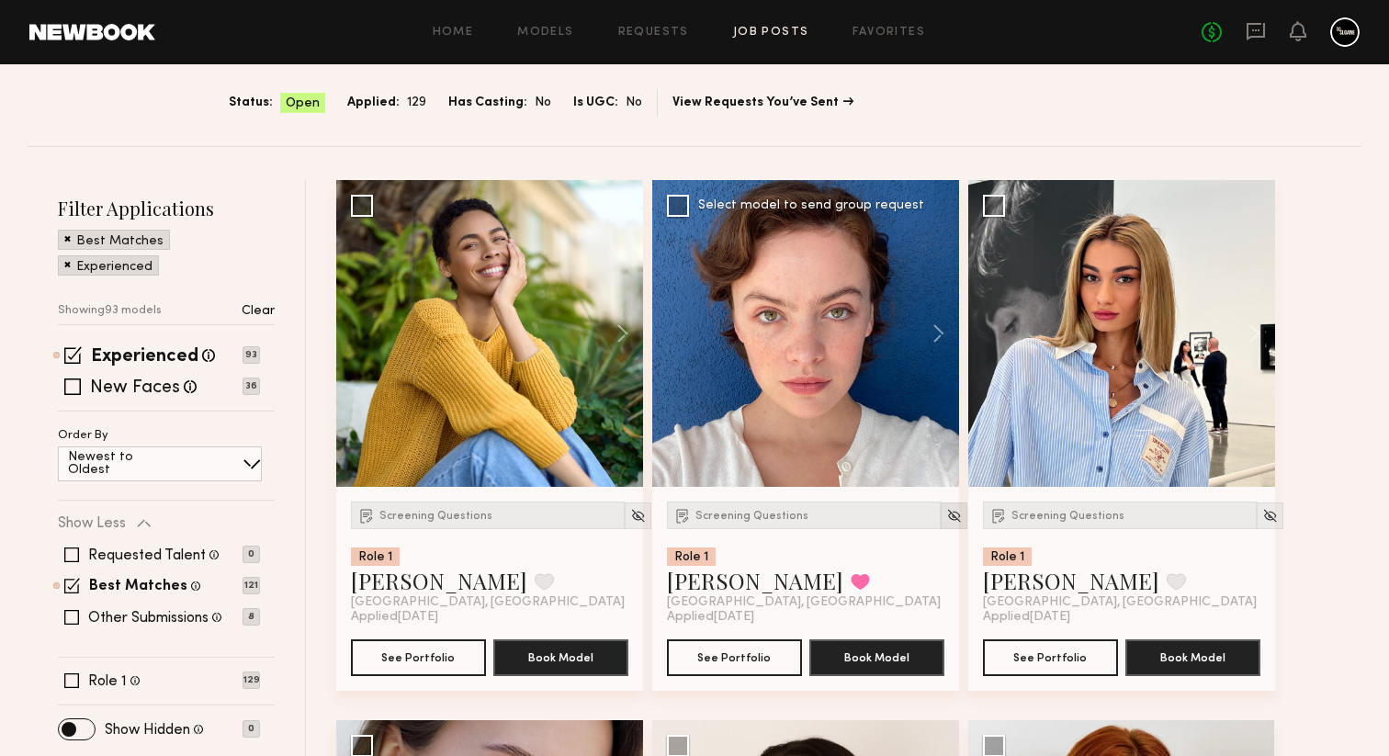
click at [946, 520] on img at bounding box center [954, 516] width 16 height 16
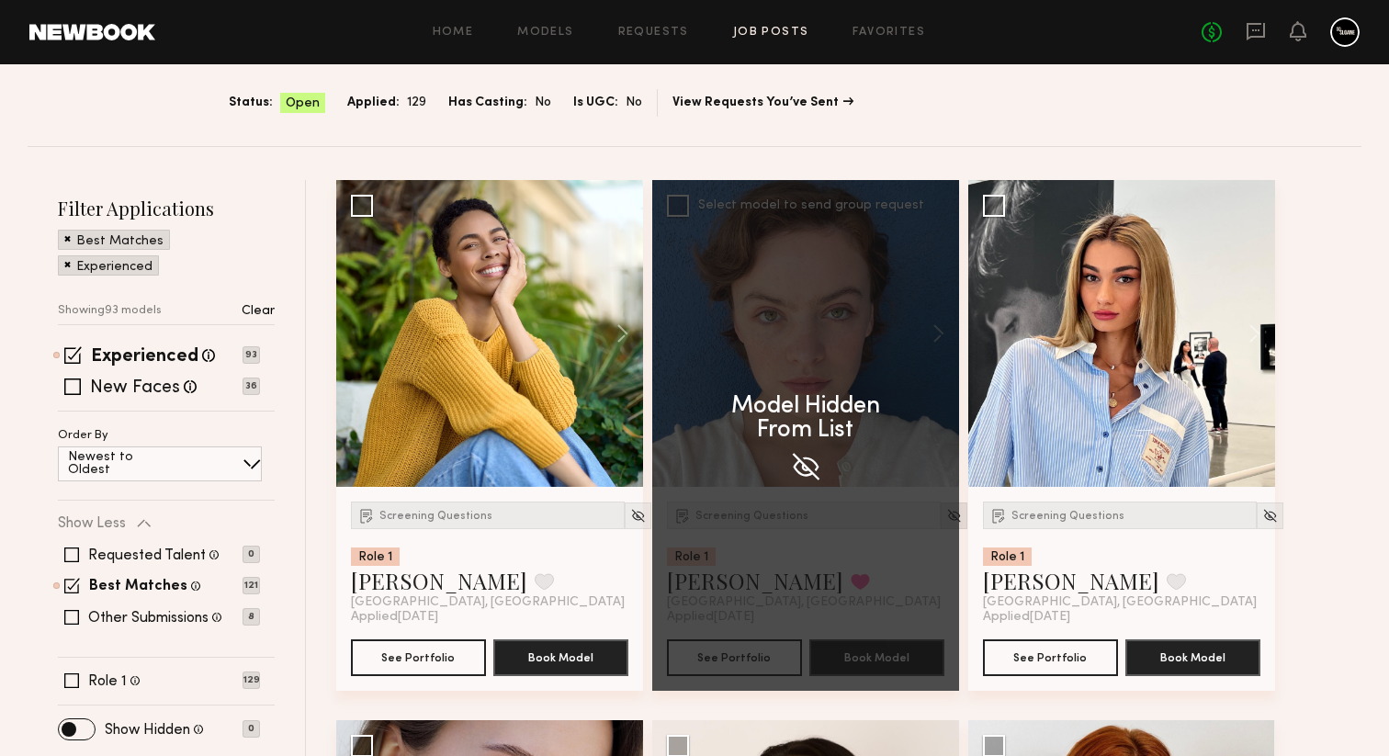
click at [933, 520] on div "Model Hidden From List" at bounding box center [805, 435] width 307 height 511
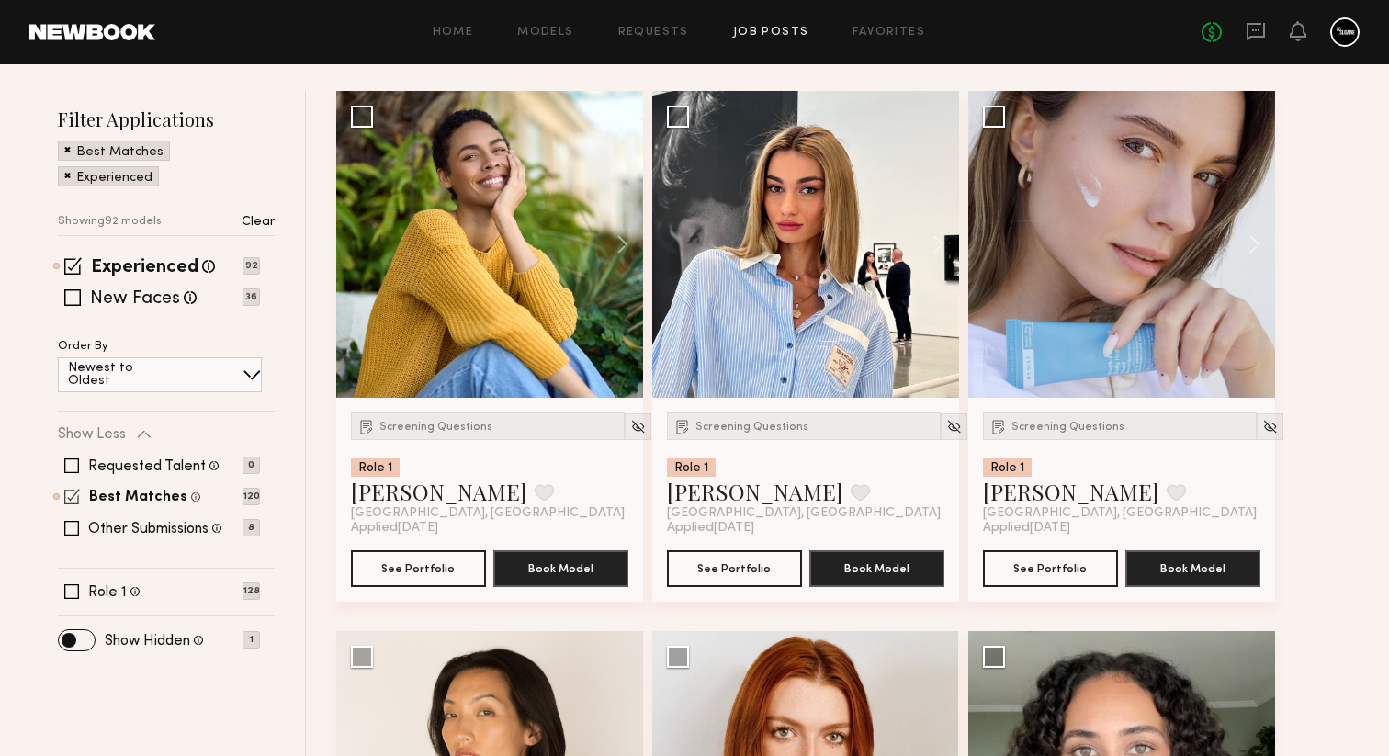
scroll to position [254, 0]
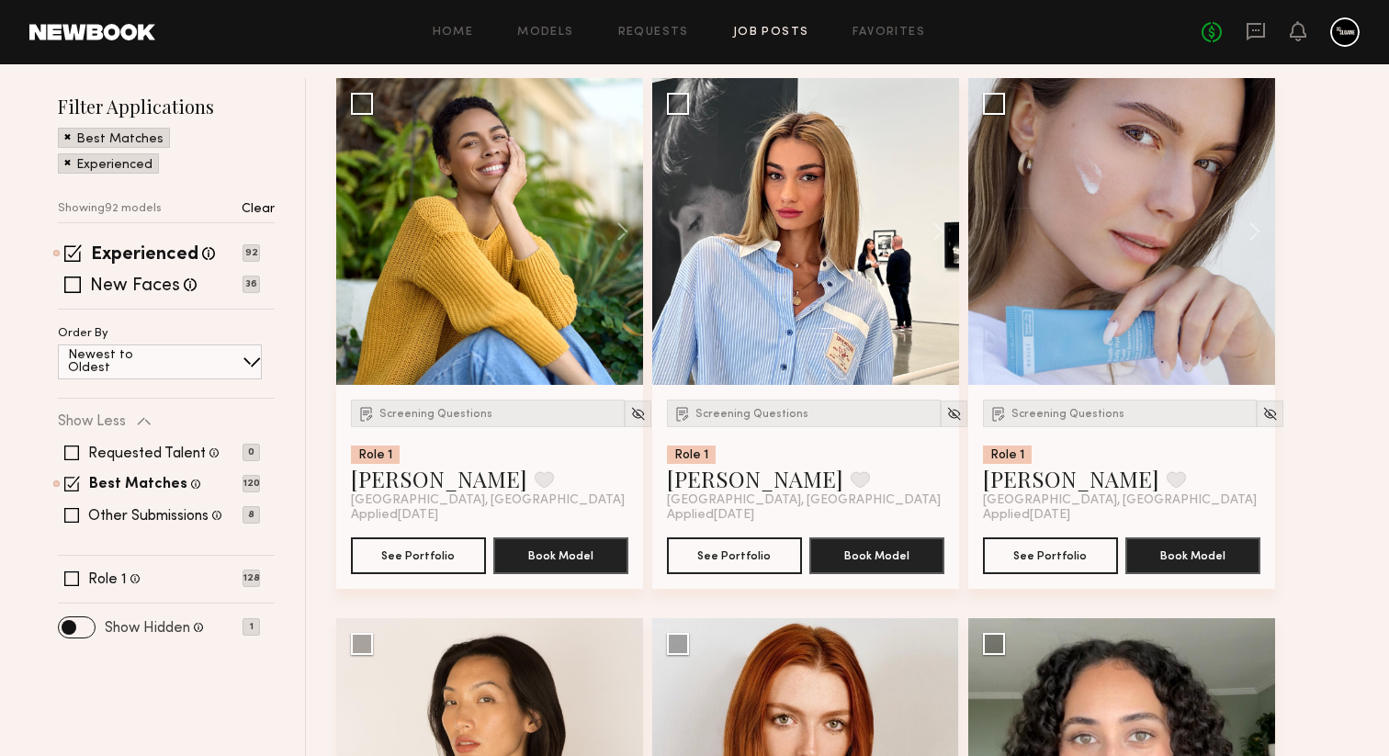
click at [153, 630] on label "Show Hidden" at bounding box center [147, 628] width 85 height 15
click at [243, 626] on p "1" at bounding box center [251, 626] width 17 height 17
click at [88, 629] on span at bounding box center [77, 627] width 36 height 20
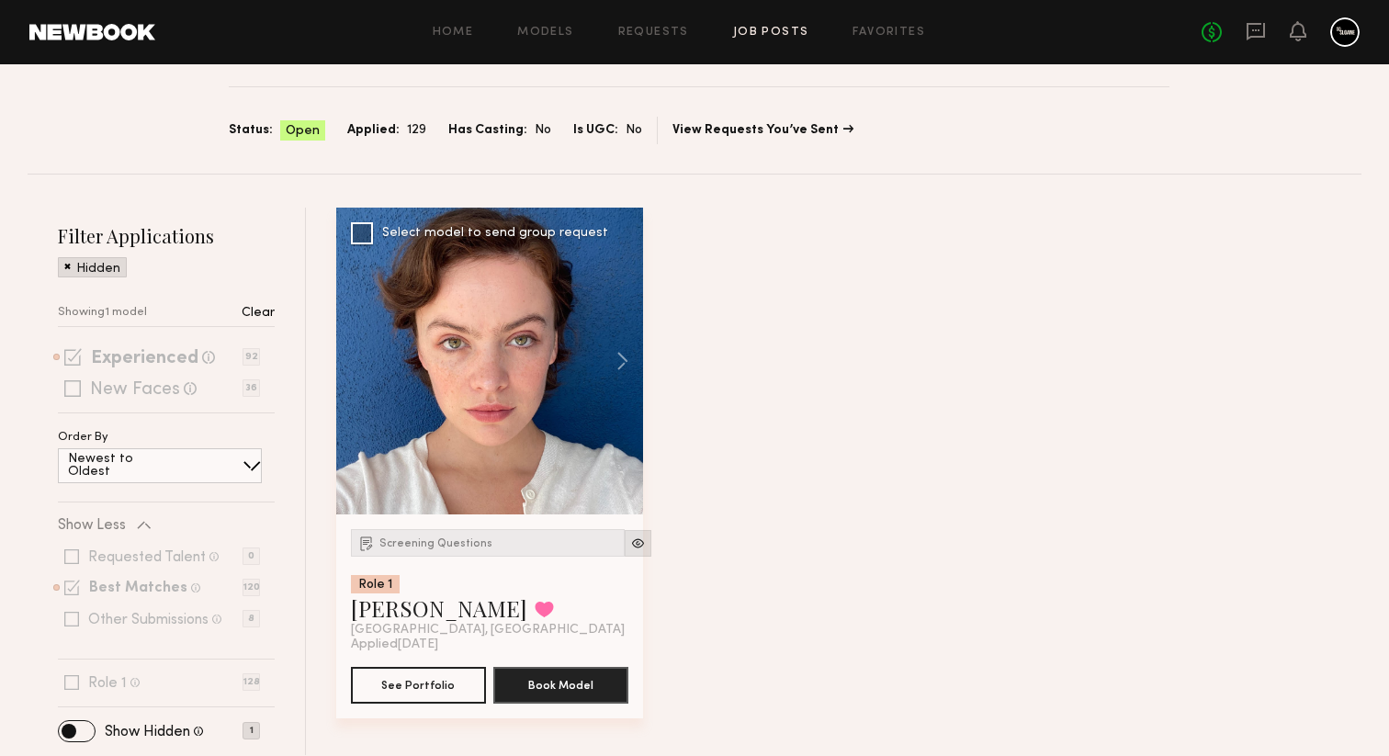
click at [630, 548] on img at bounding box center [638, 544] width 16 height 16
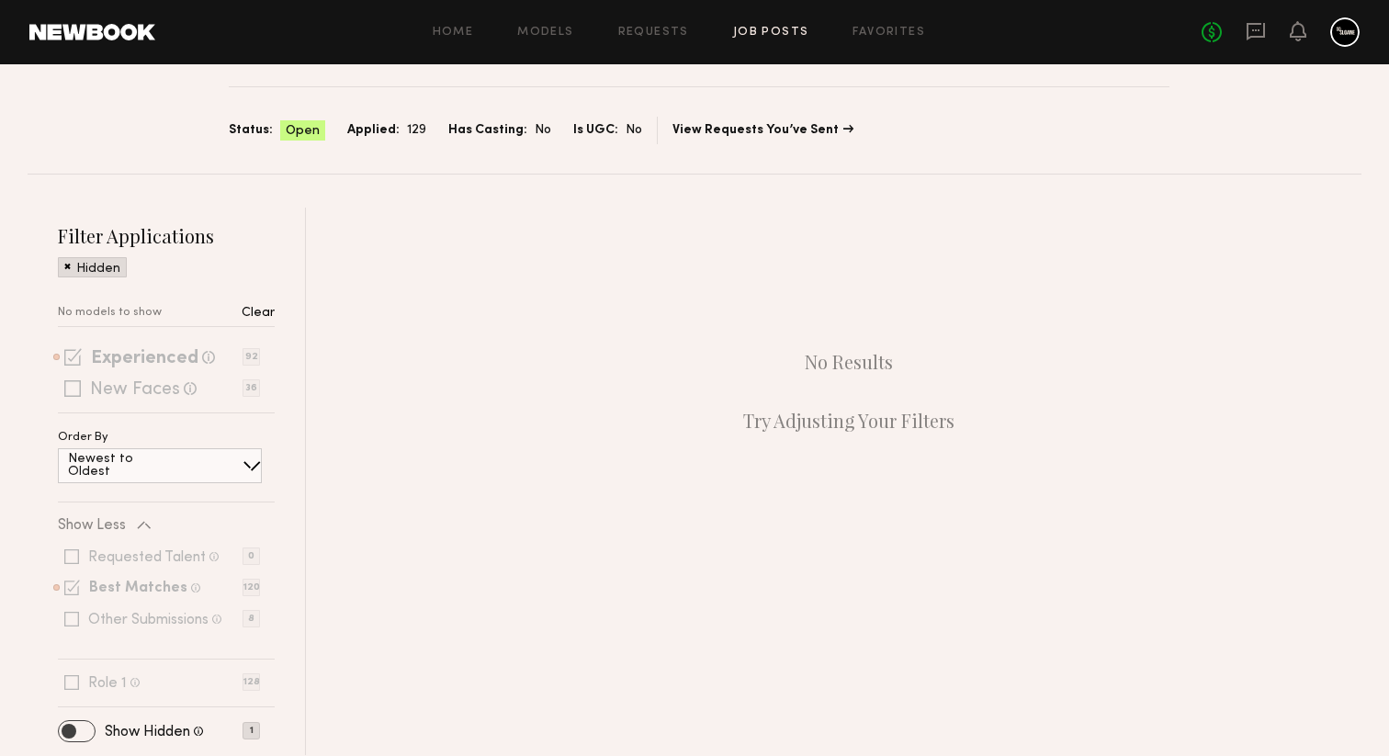
click at [87, 730] on span at bounding box center [77, 731] width 36 height 20
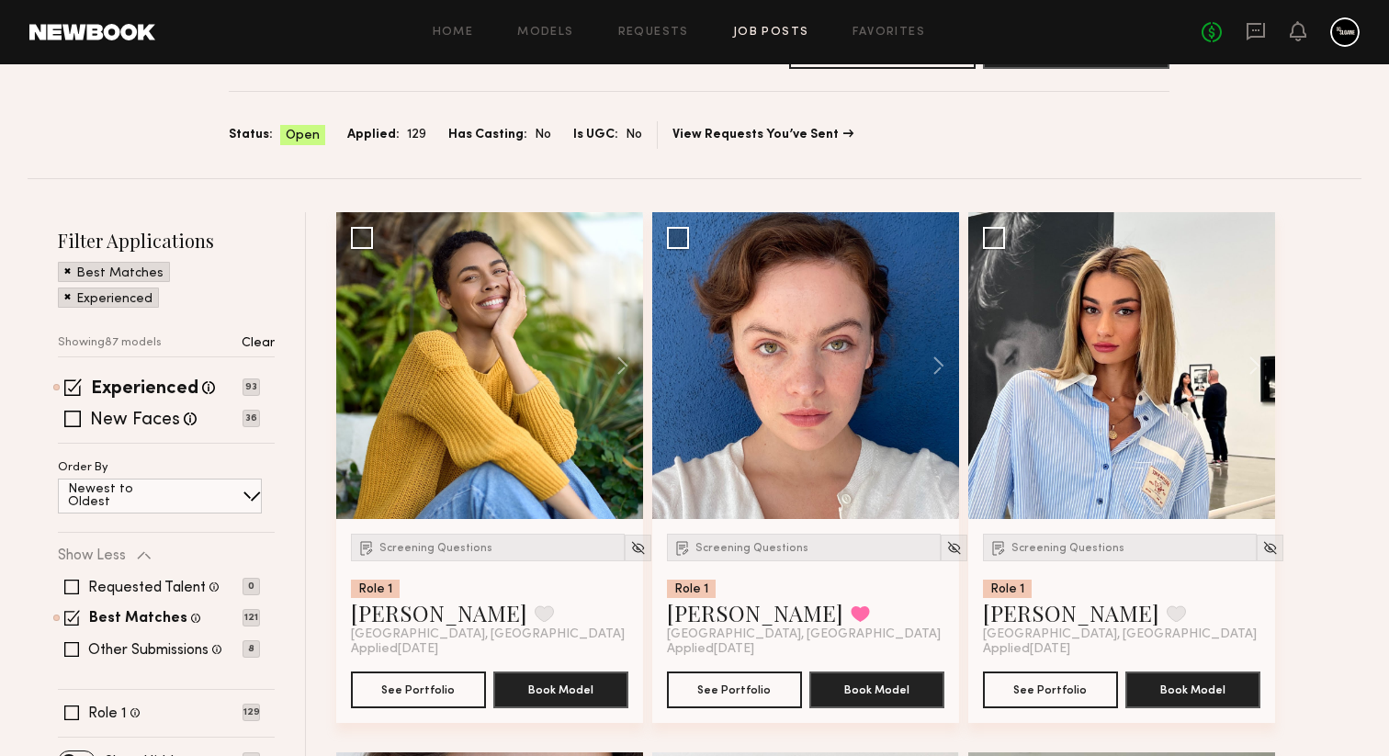
scroll to position [119, 0]
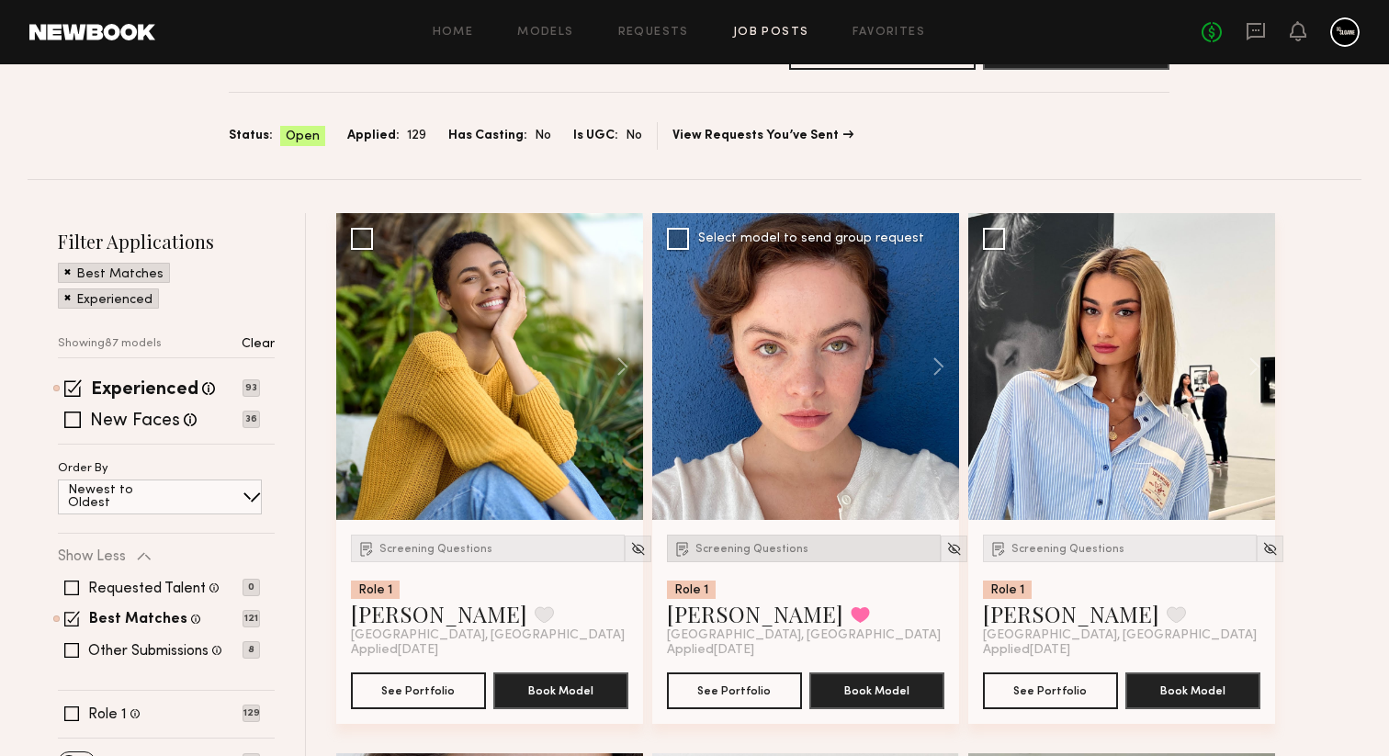
click at [730, 544] on span "Screening Questions" at bounding box center [751, 549] width 113 height 11
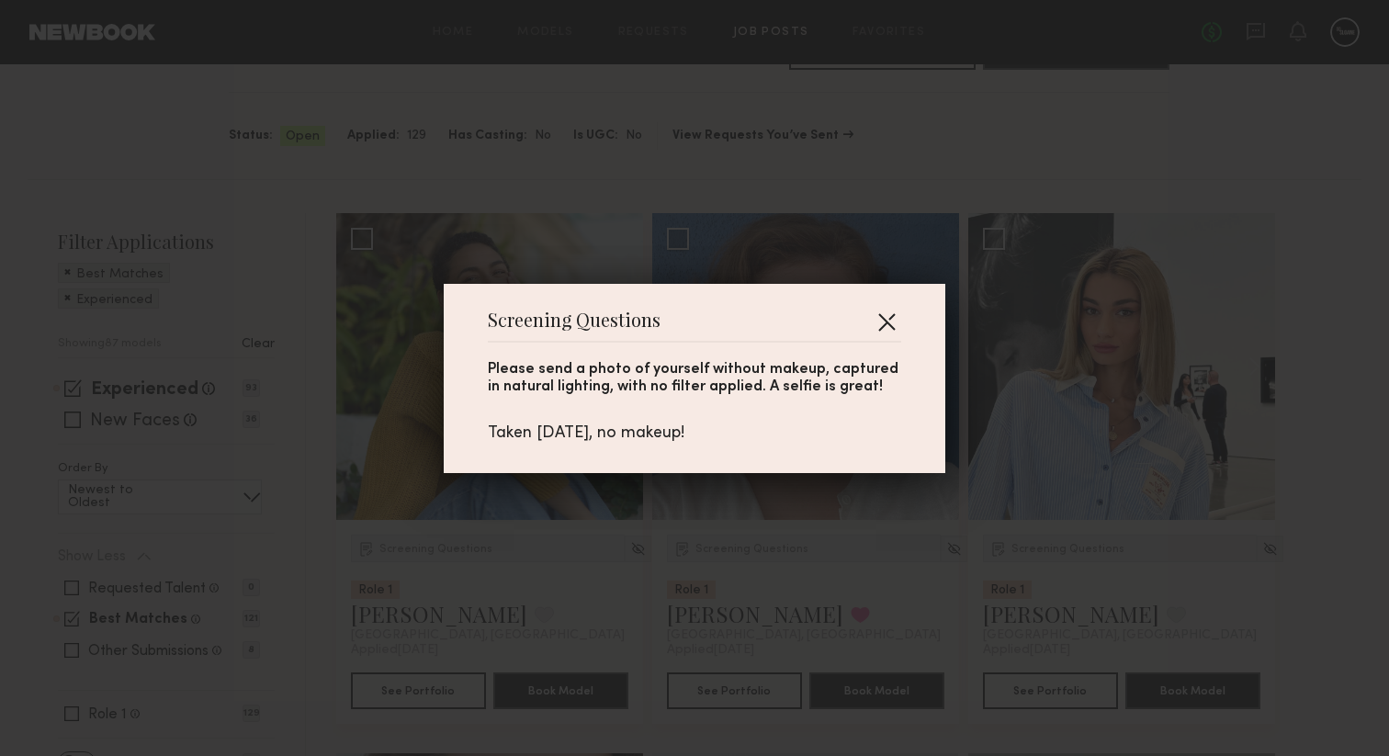
click at [898, 315] on button "button" at bounding box center [886, 321] width 29 height 29
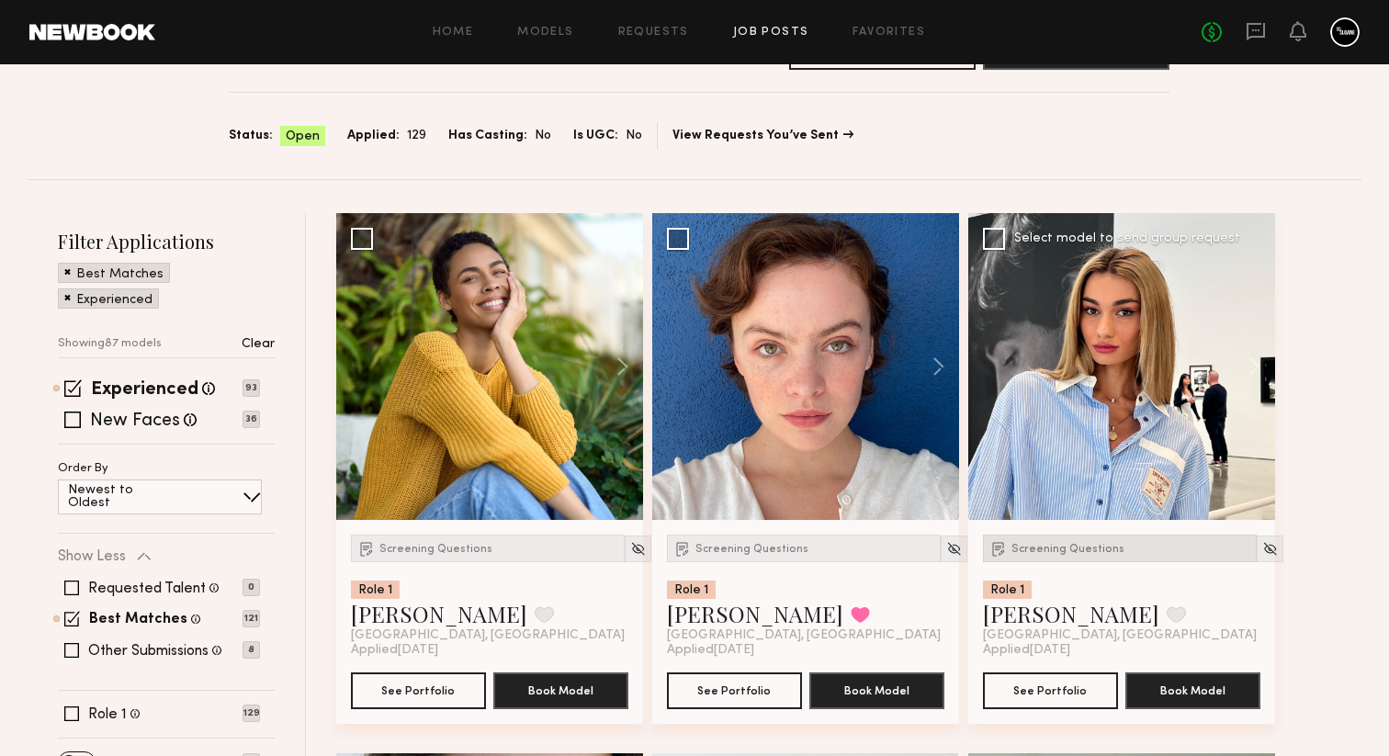
click at [1064, 555] on div "Screening Questions" at bounding box center [1120, 549] width 274 height 28
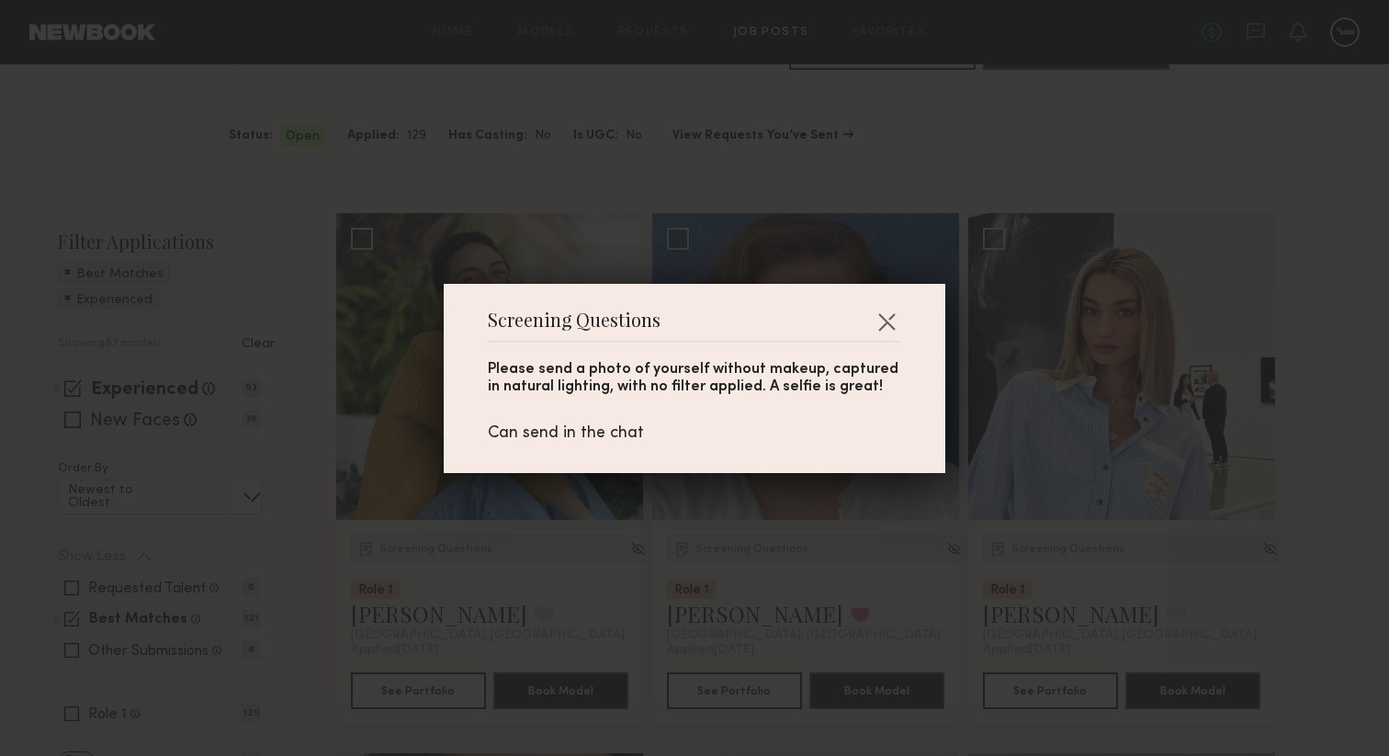
click at [908, 324] on div "Screening Questions Please send a photo of yourself without makeup, captured in…" at bounding box center [695, 378] width 502 height 189
click at [892, 320] on button "button" at bounding box center [886, 321] width 29 height 29
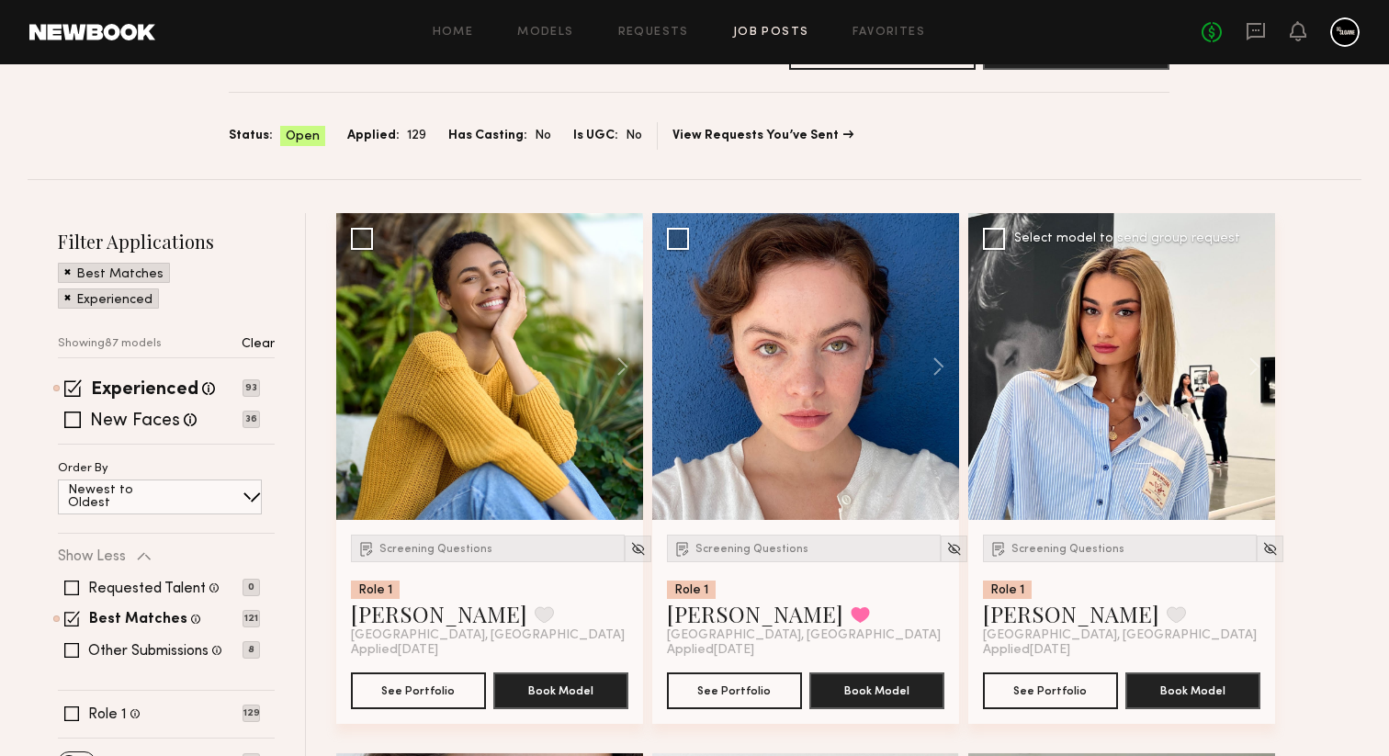
click at [1134, 424] on div at bounding box center [1121, 366] width 307 height 307
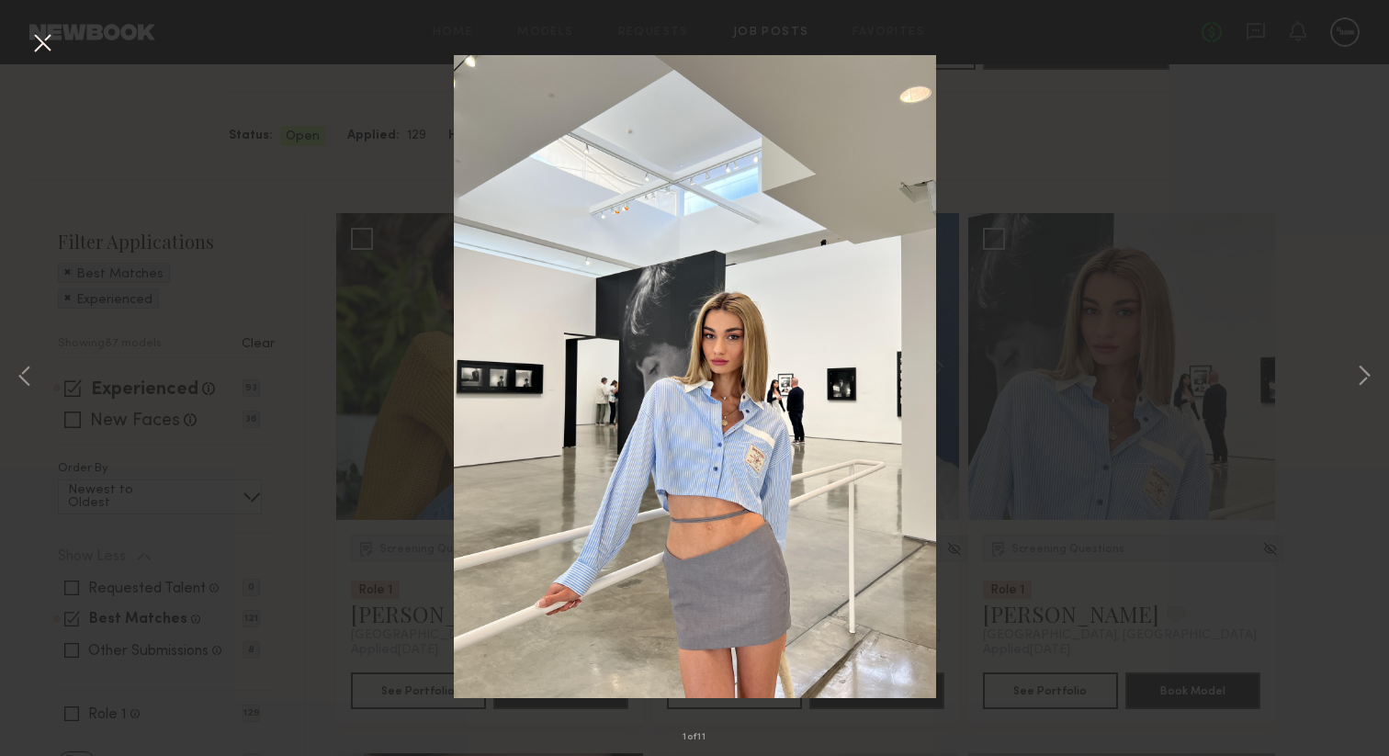
click at [339, 302] on div "1 of 11" at bounding box center [694, 378] width 1389 height 756
click at [32, 46] on button at bounding box center [42, 44] width 29 height 33
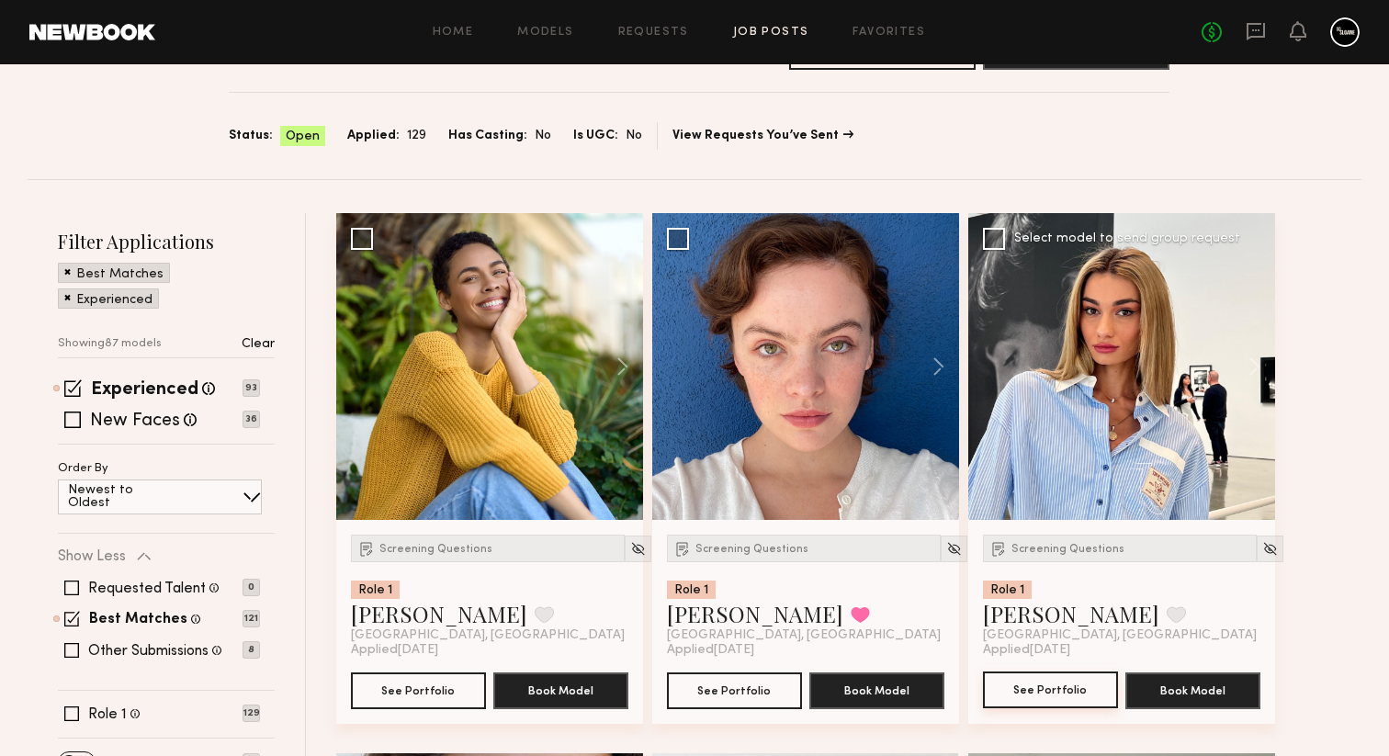
click at [1088, 685] on button "See Portfolio" at bounding box center [1050, 690] width 135 height 37
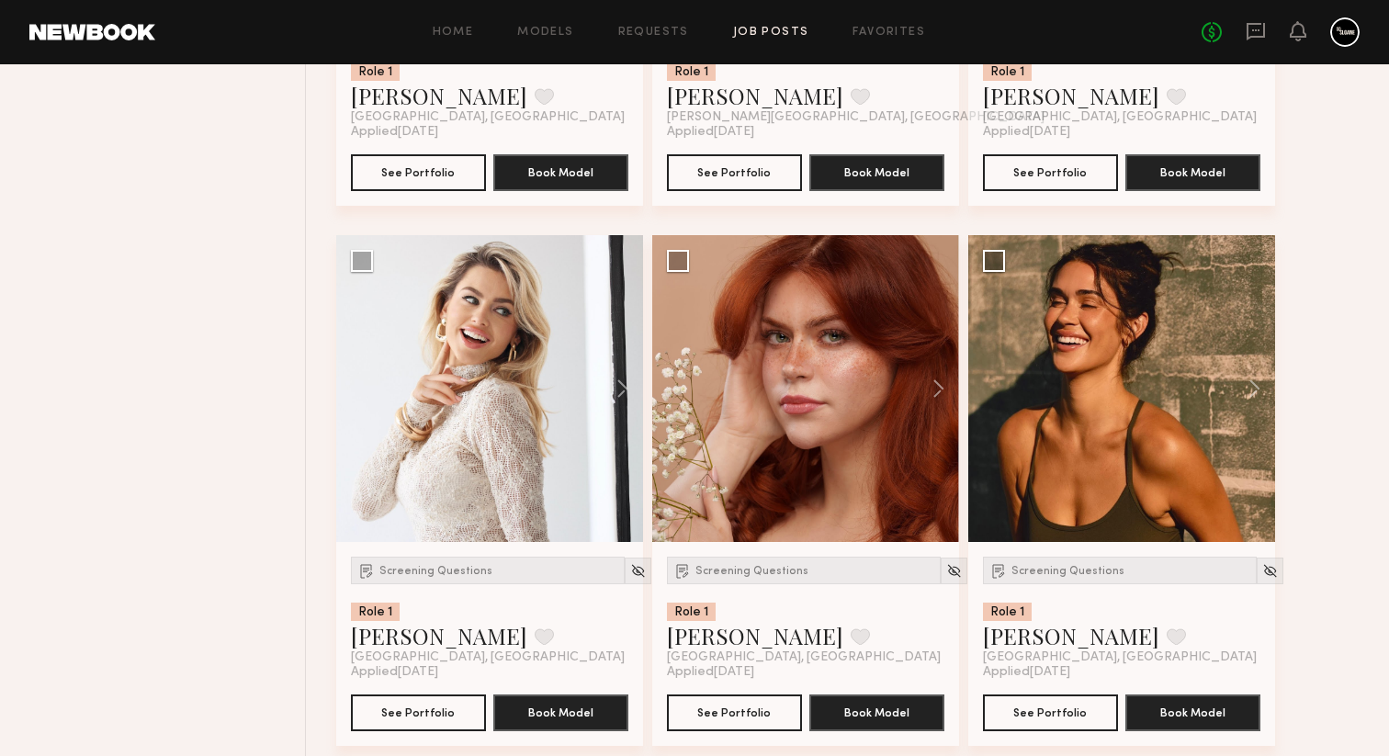
scroll to position [1392, 0]
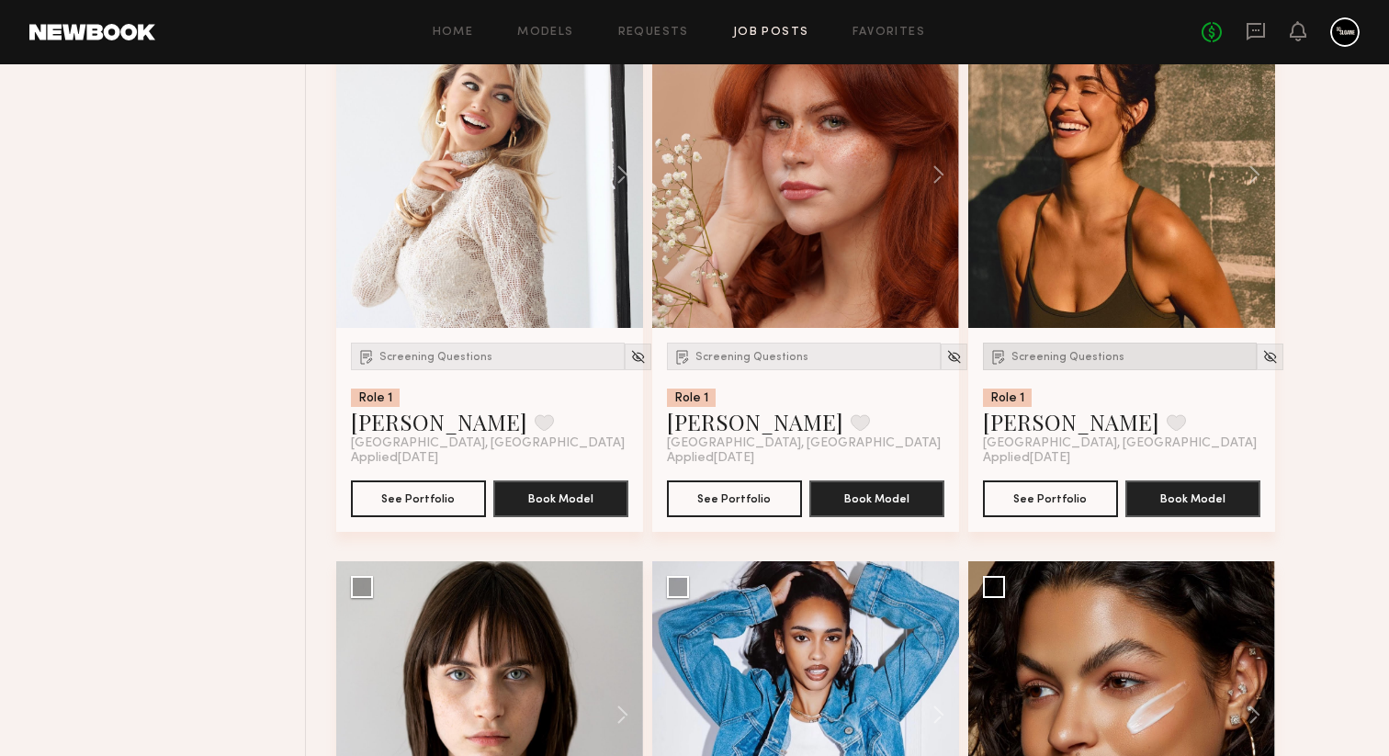
click at [1051, 359] on span "Screening Questions" at bounding box center [1068, 357] width 113 height 11
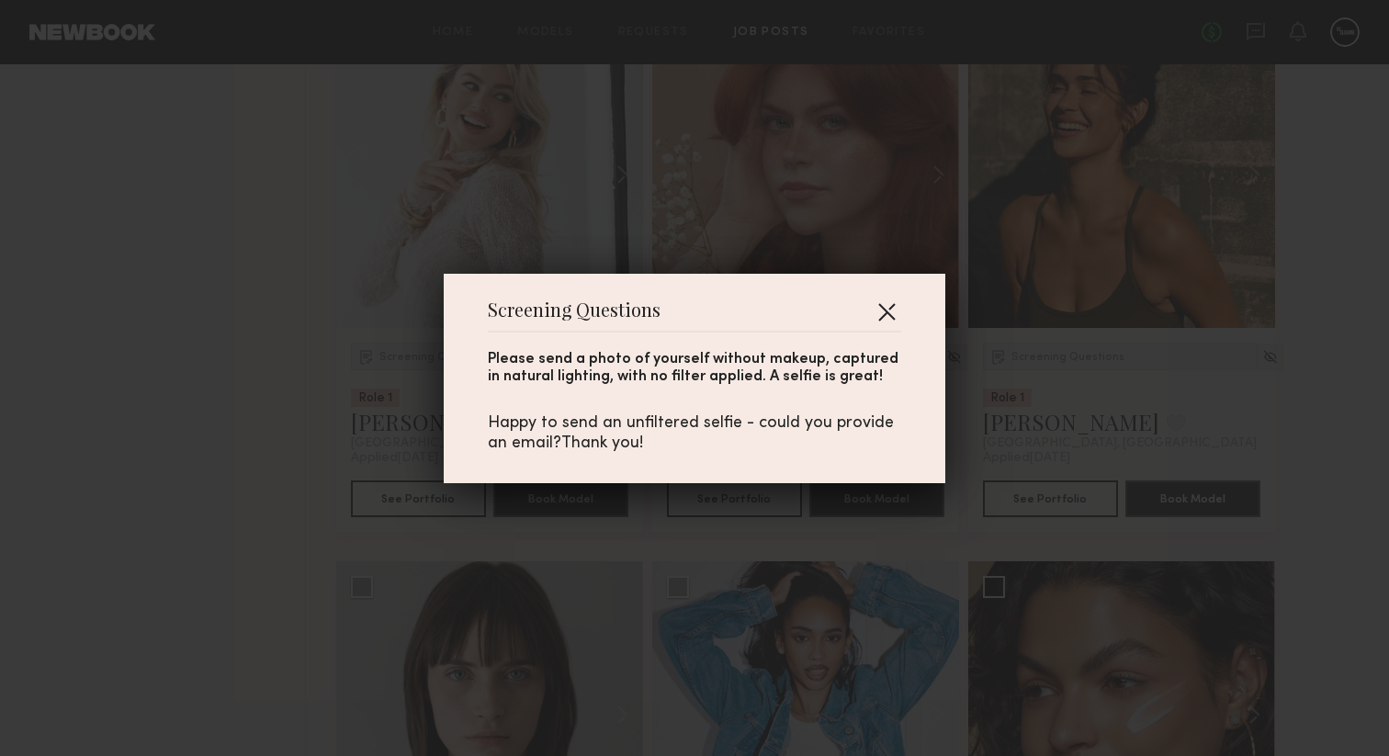
click at [888, 308] on button "button" at bounding box center [886, 311] width 29 height 29
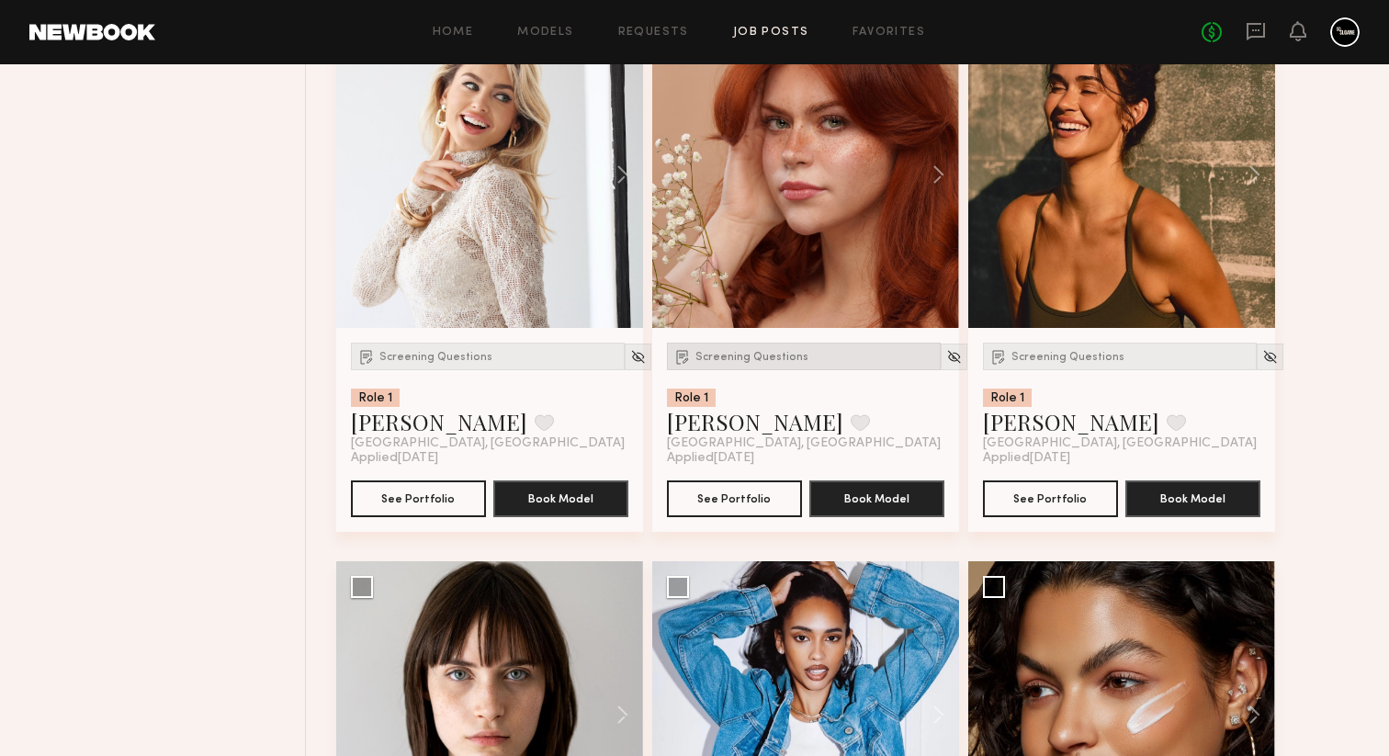
click at [739, 355] on div "Screening Questions" at bounding box center [804, 357] width 274 height 28
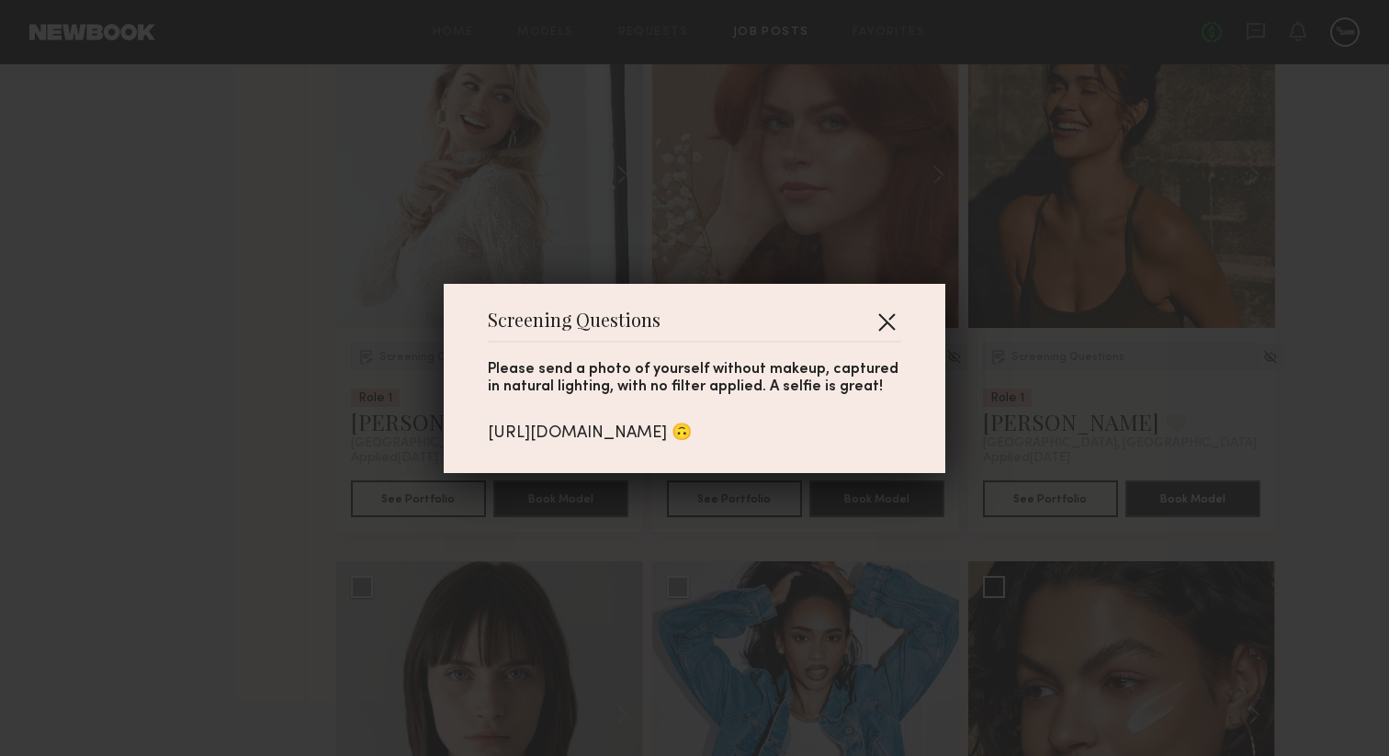
click at [885, 312] on button "button" at bounding box center [886, 321] width 29 height 29
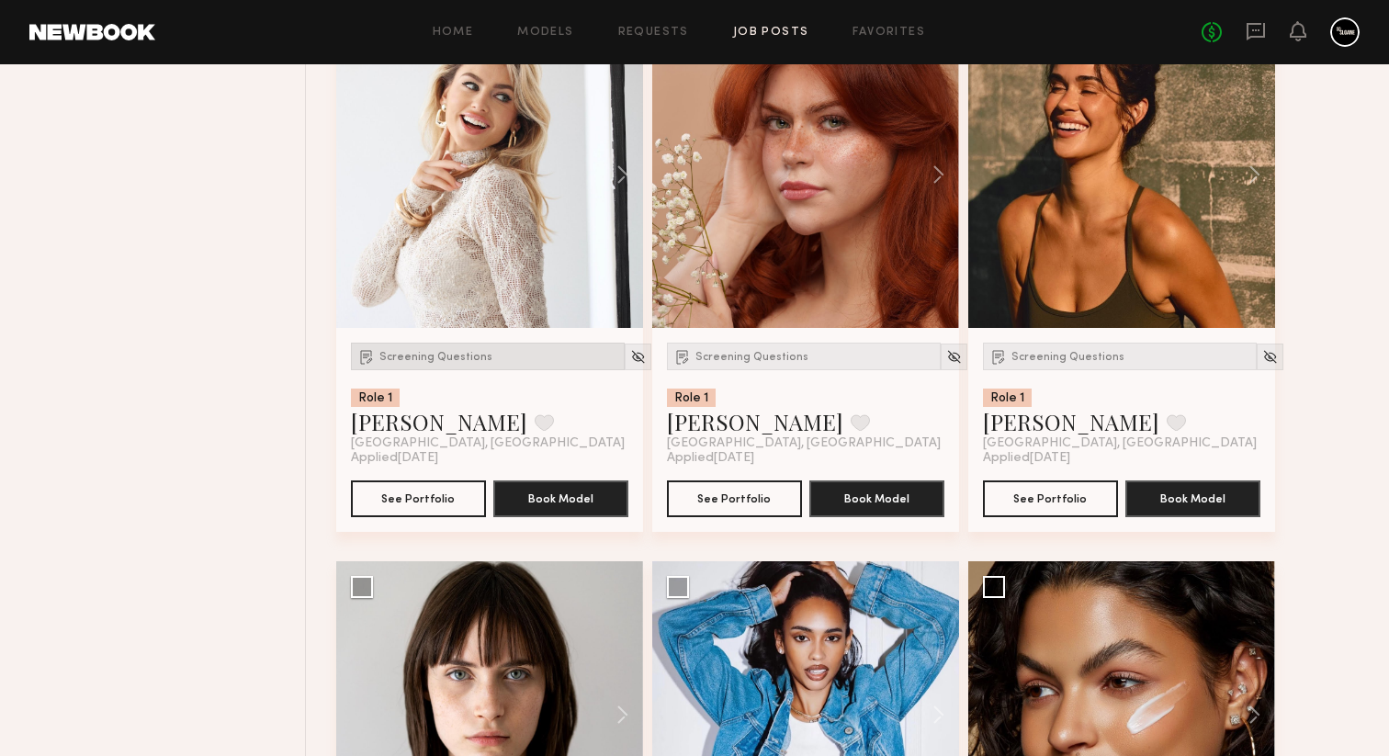
click at [424, 367] on div "Screening Questions" at bounding box center [488, 357] width 274 height 28
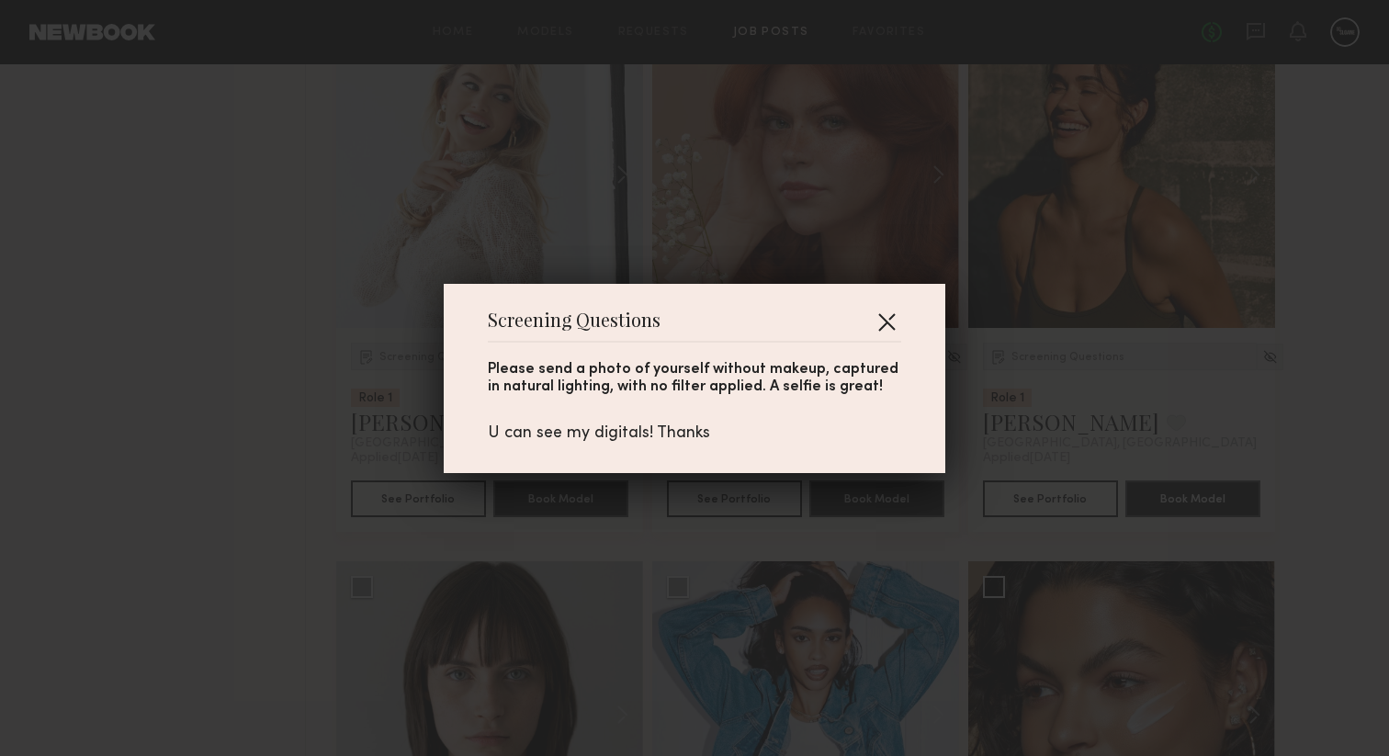
click at [899, 326] on button "button" at bounding box center [886, 321] width 29 height 29
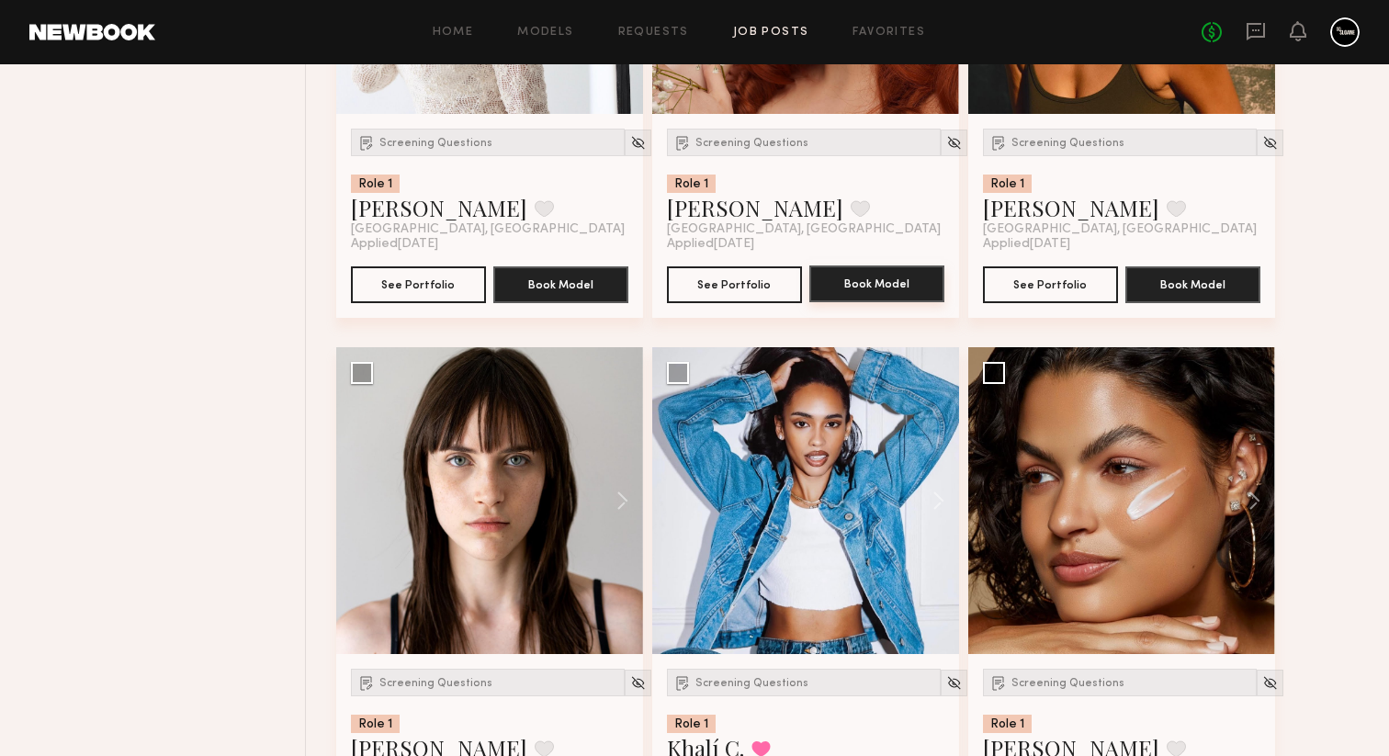
scroll to position [1762, 0]
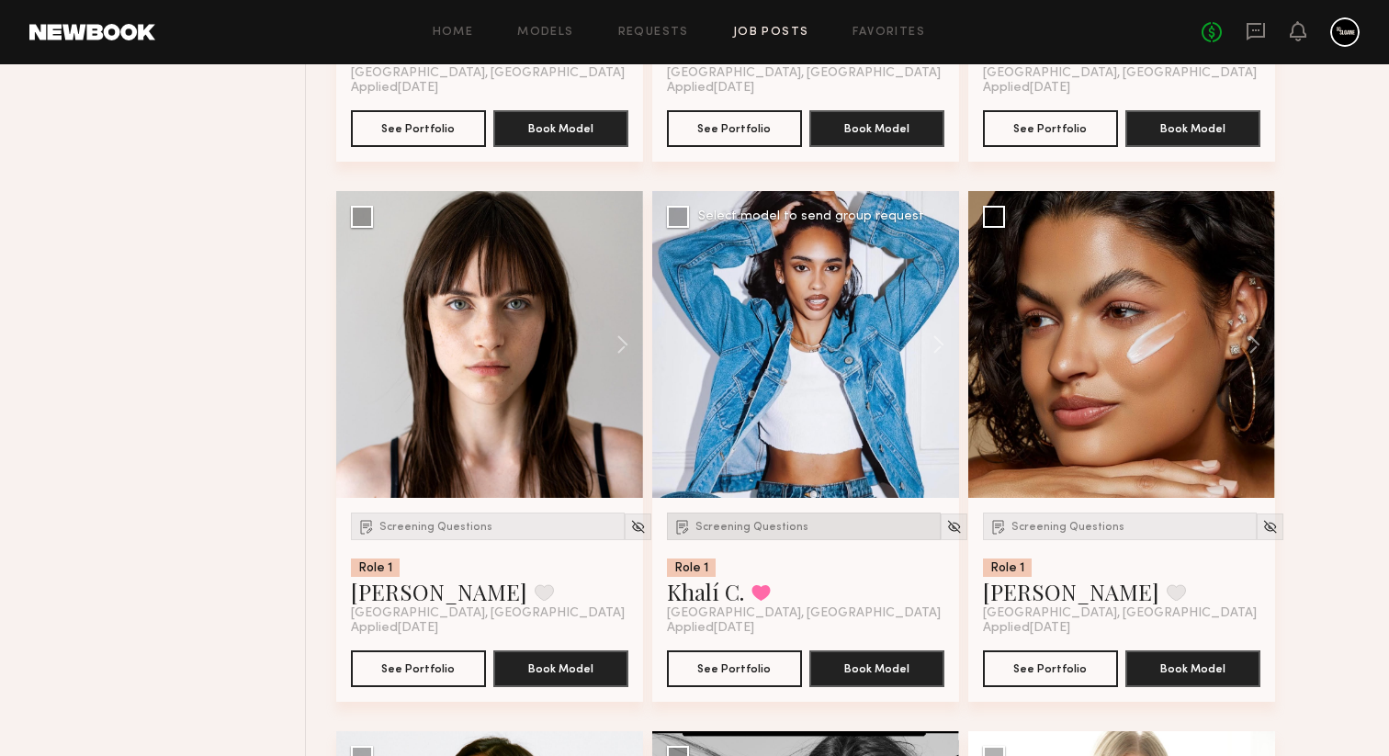
click at [773, 540] on div "Screening Questions" at bounding box center [804, 527] width 274 height 28
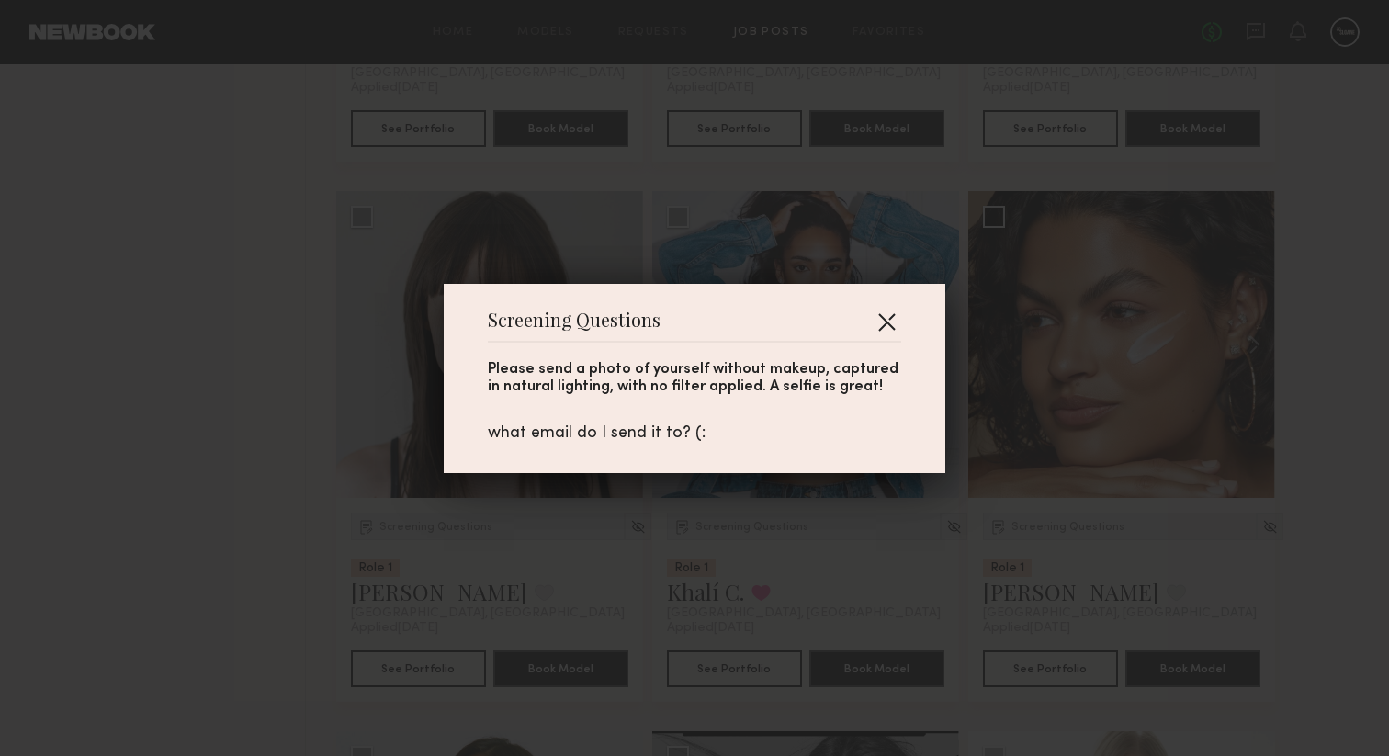
click at [886, 320] on button "button" at bounding box center [886, 321] width 29 height 29
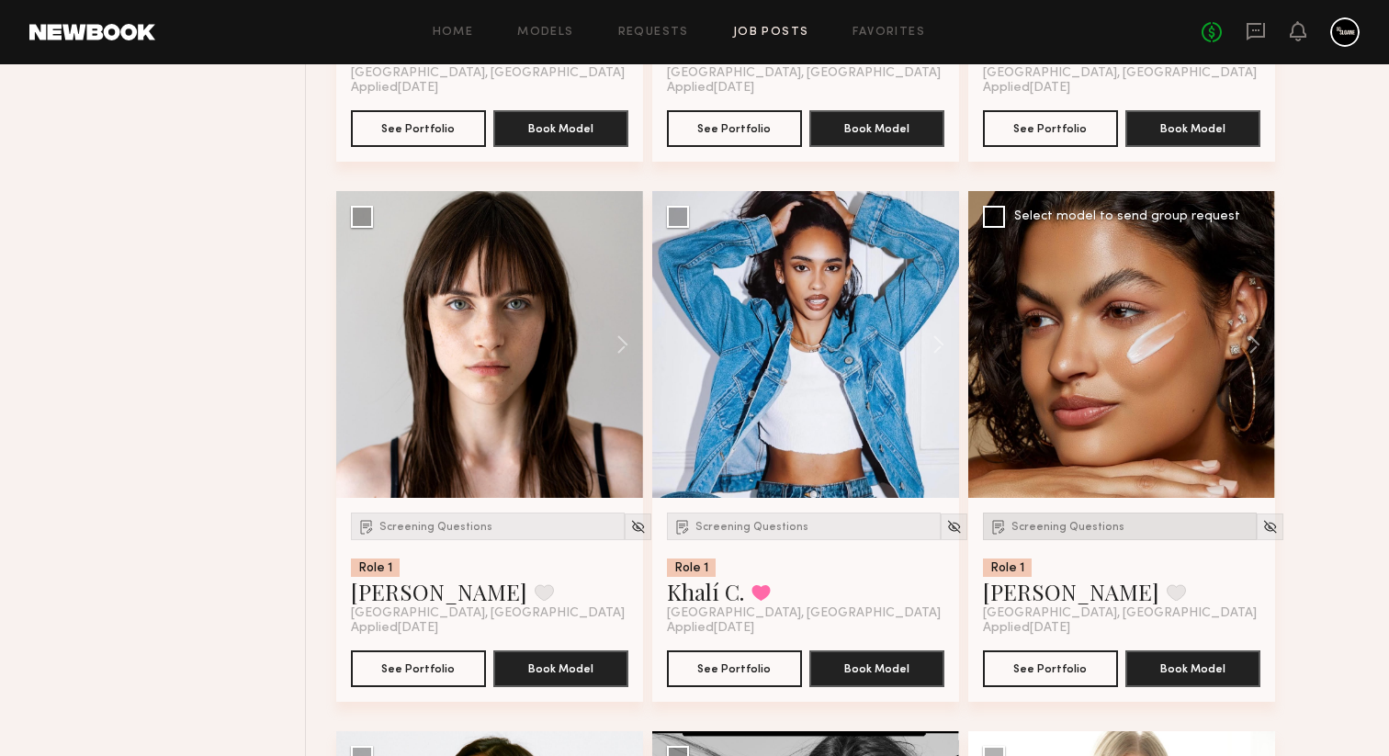
click at [1042, 533] on span "Screening Questions" at bounding box center [1068, 527] width 113 height 11
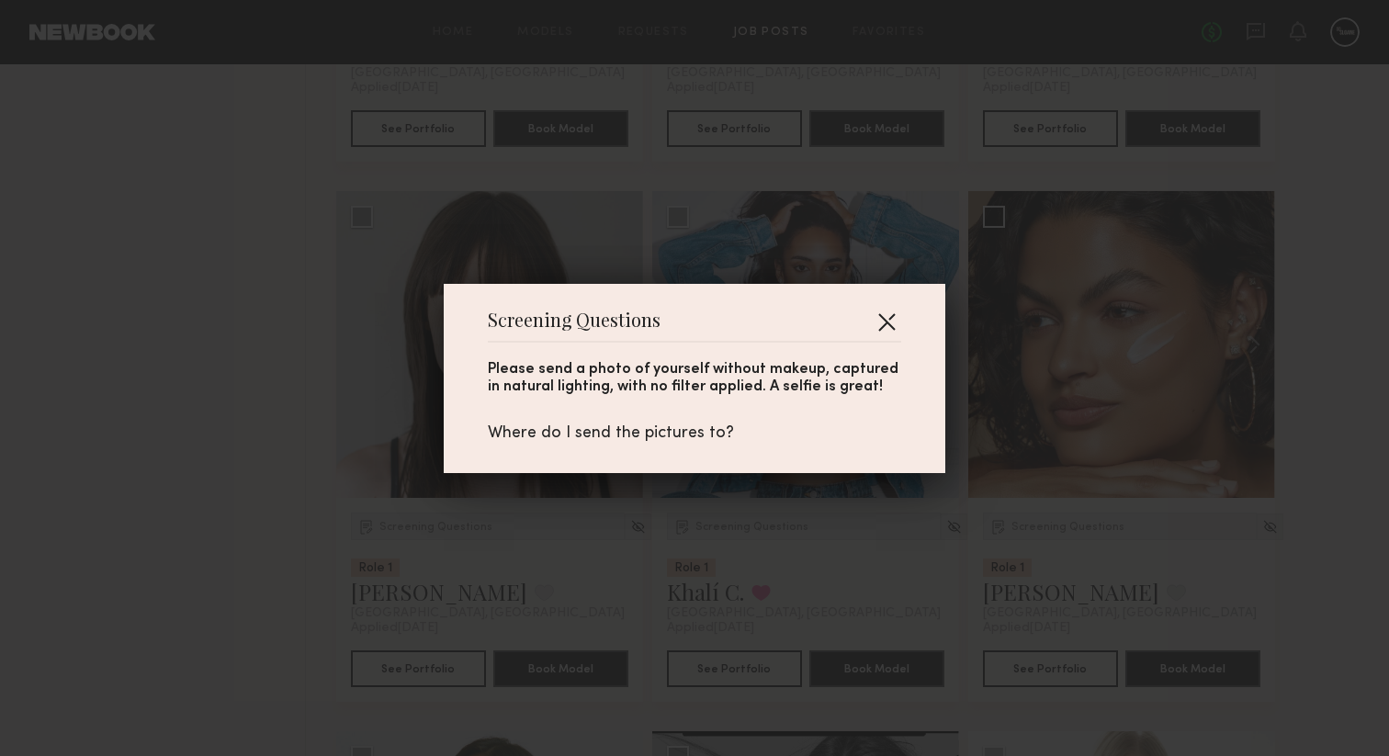
click at [888, 316] on button "button" at bounding box center [886, 321] width 29 height 29
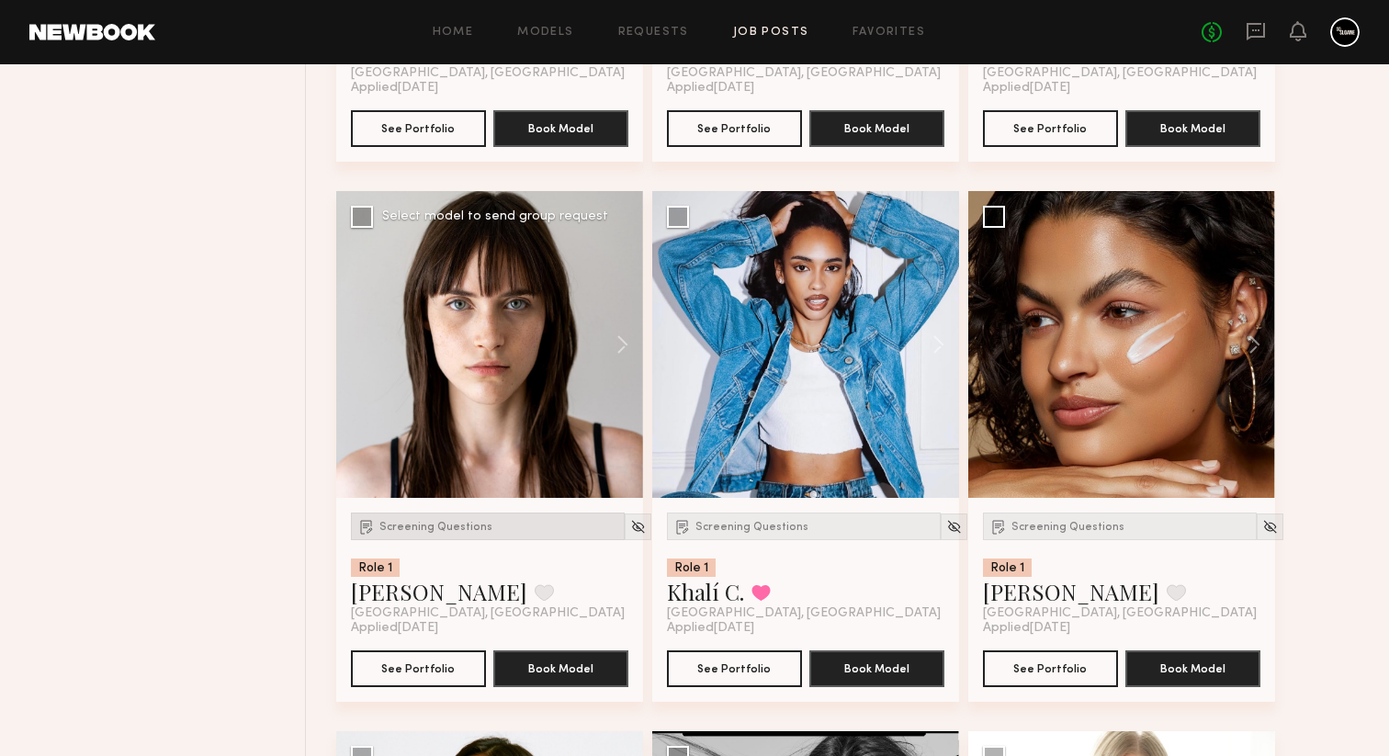
click at [442, 533] on span "Screening Questions" at bounding box center [435, 527] width 113 height 11
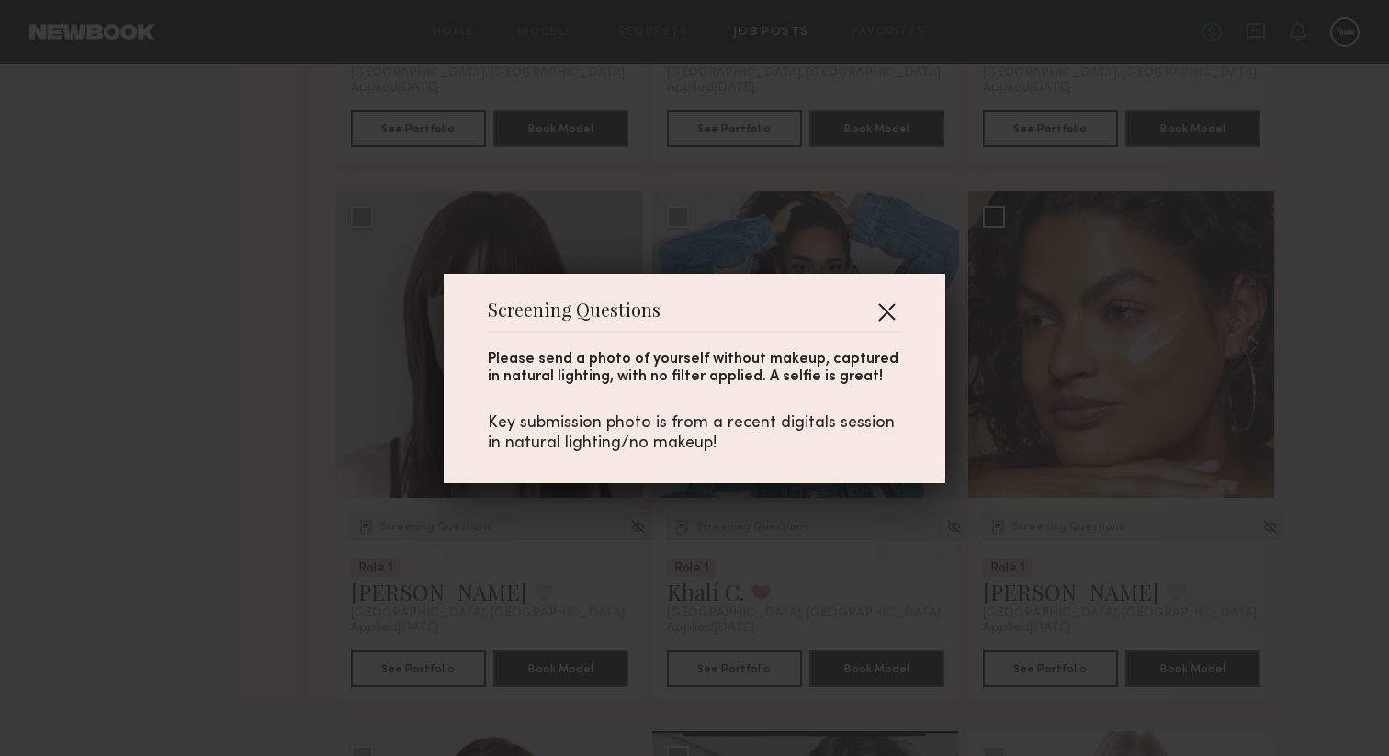
click at [884, 309] on button "button" at bounding box center [886, 311] width 29 height 29
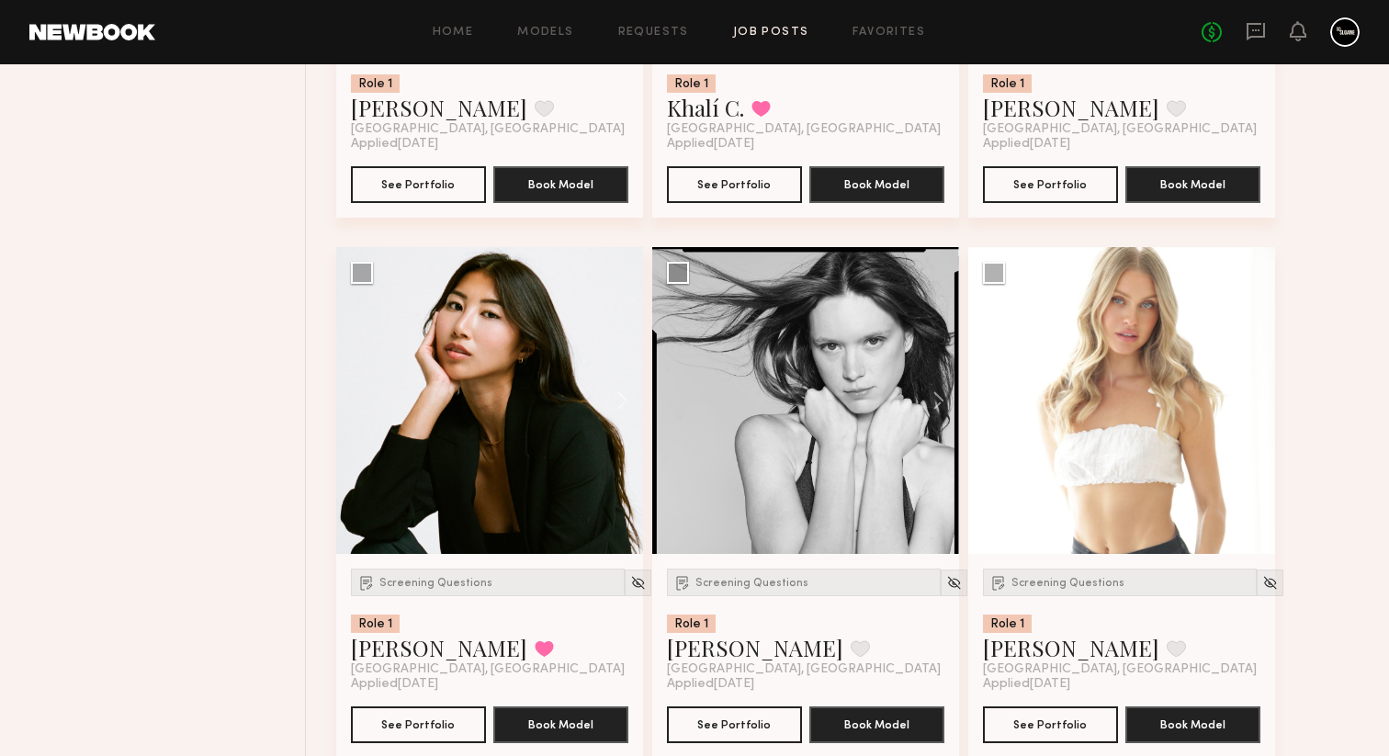
scroll to position [2356, 0]
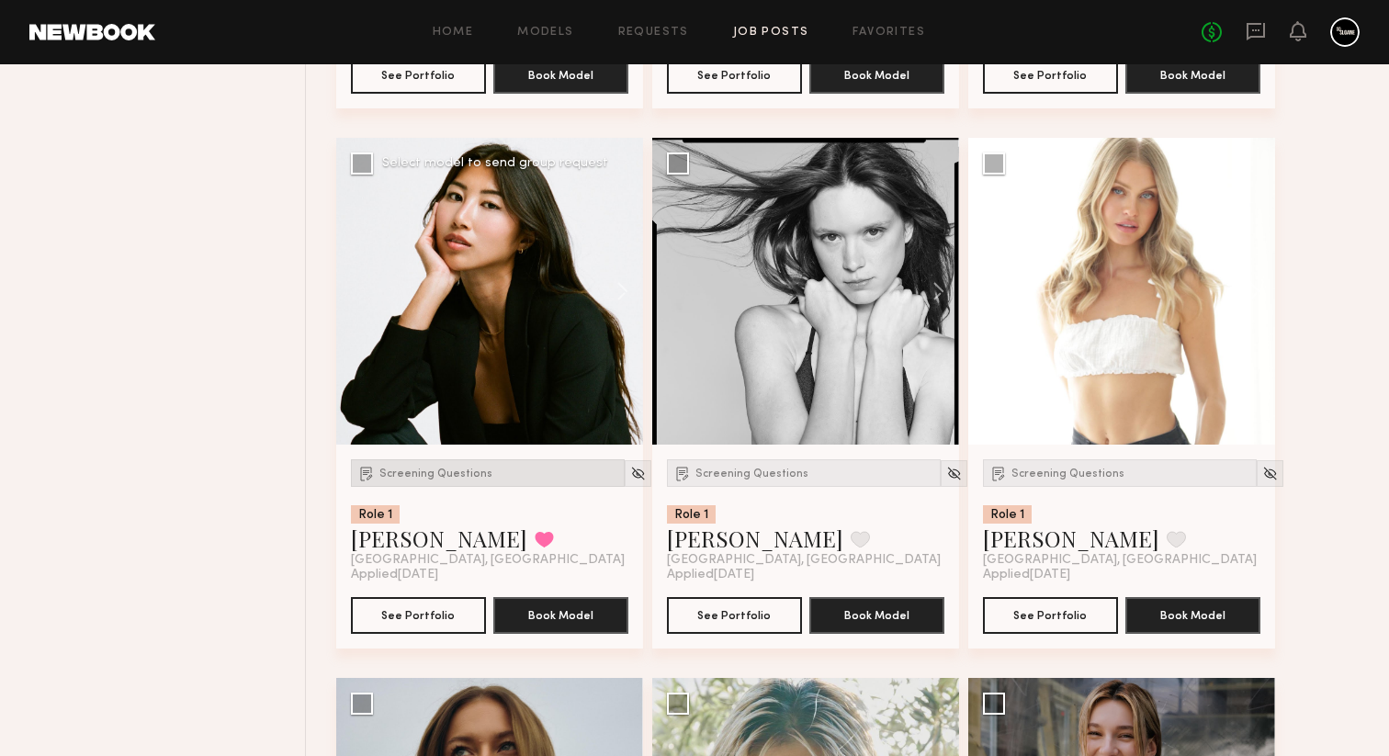
click at [459, 477] on span "Screening Questions" at bounding box center [435, 474] width 113 height 11
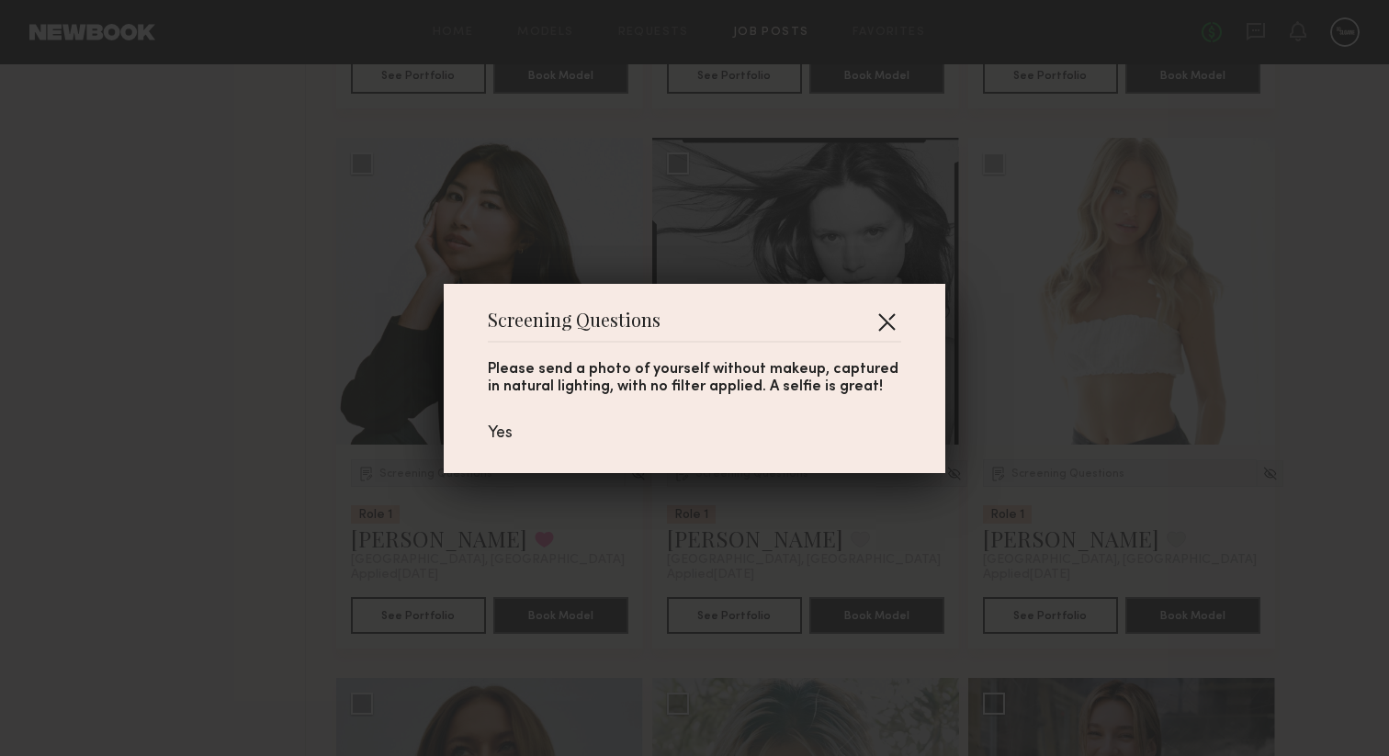
click at [887, 319] on button "button" at bounding box center [886, 321] width 29 height 29
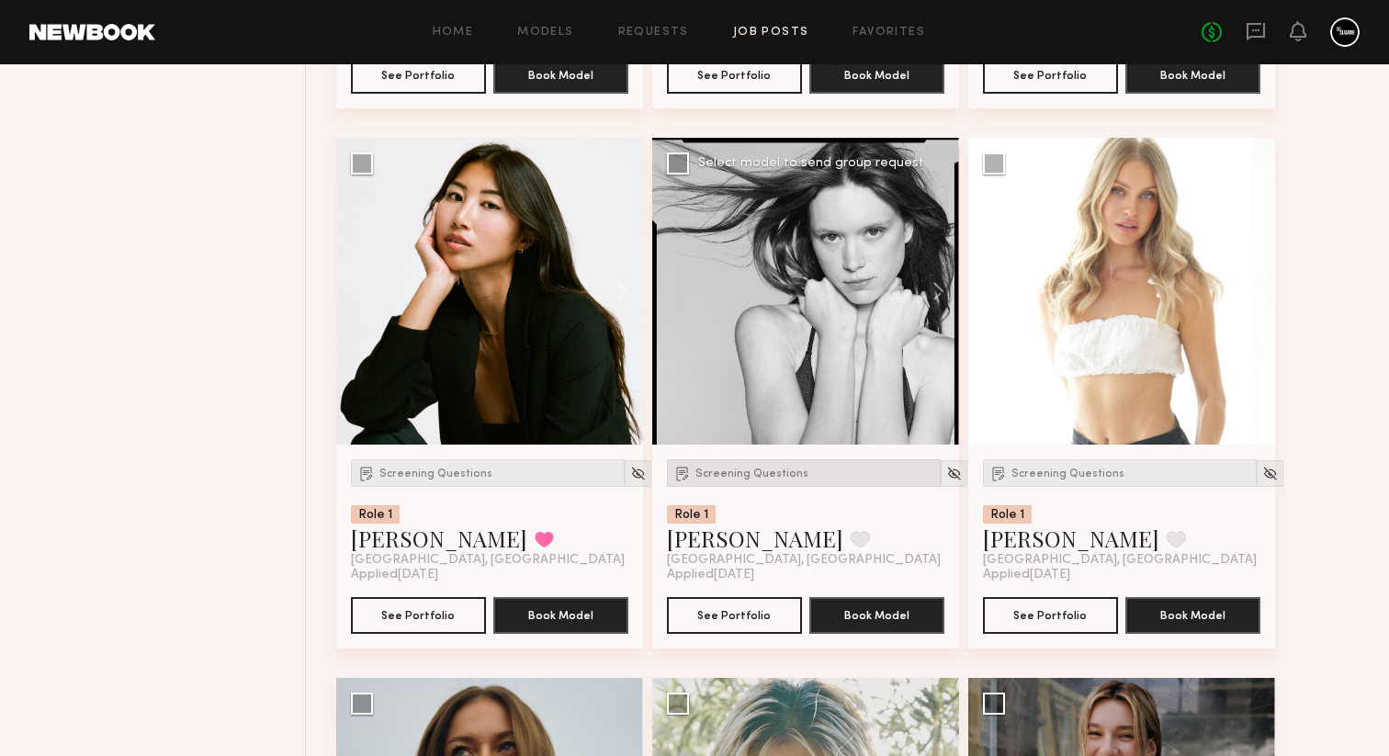
click at [757, 475] on div "Screening Questions" at bounding box center [804, 473] width 274 height 28
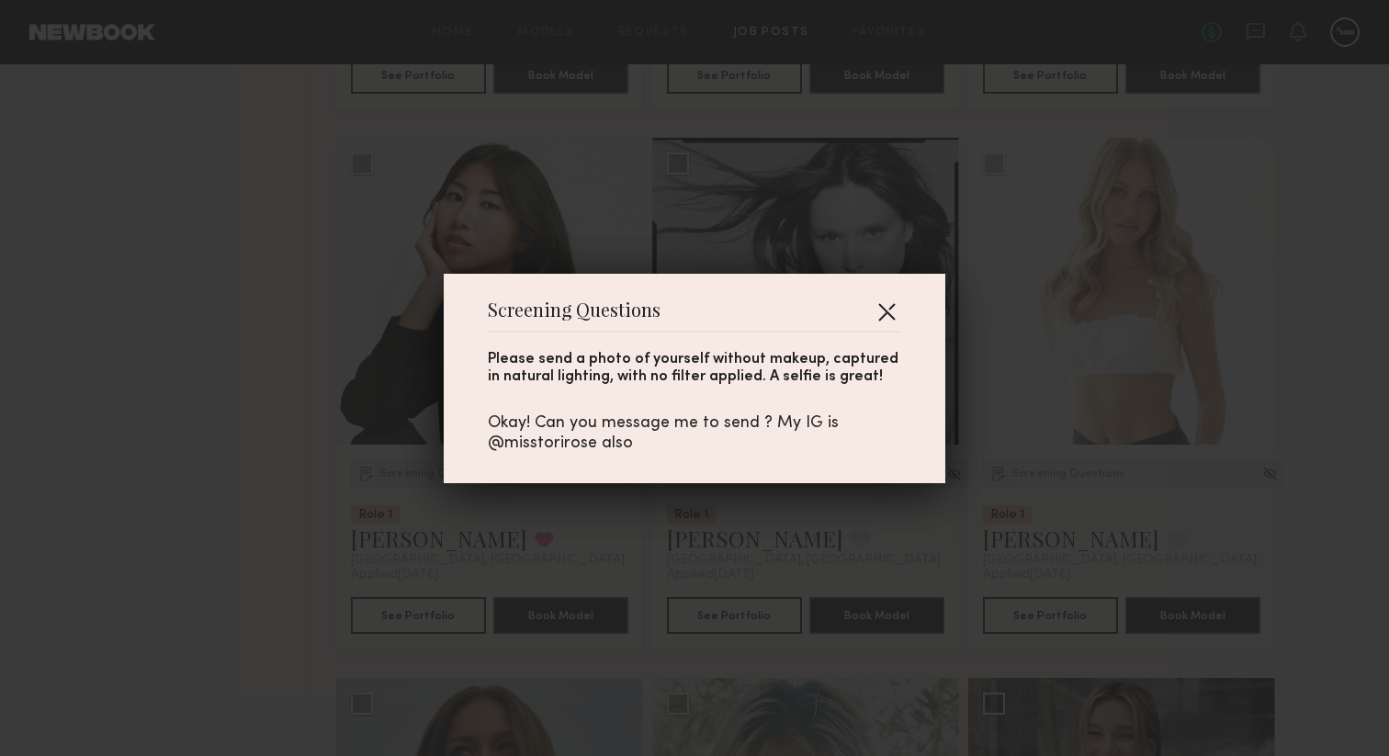
click at [884, 304] on button "button" at bounding box center [886, 311] width 29 height 29
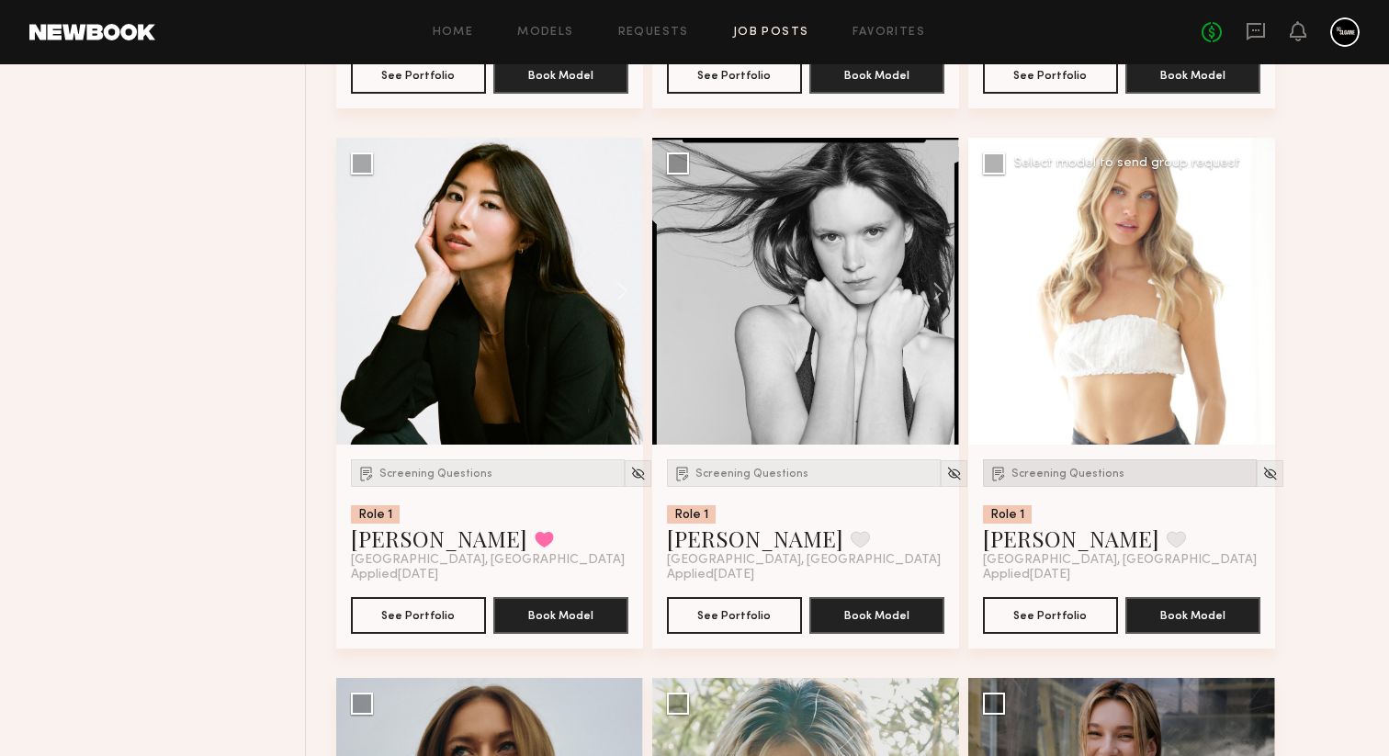
click at [1030, 476] on div "Screening Questions" at bounding box center [1120, 473] width 274 height 28
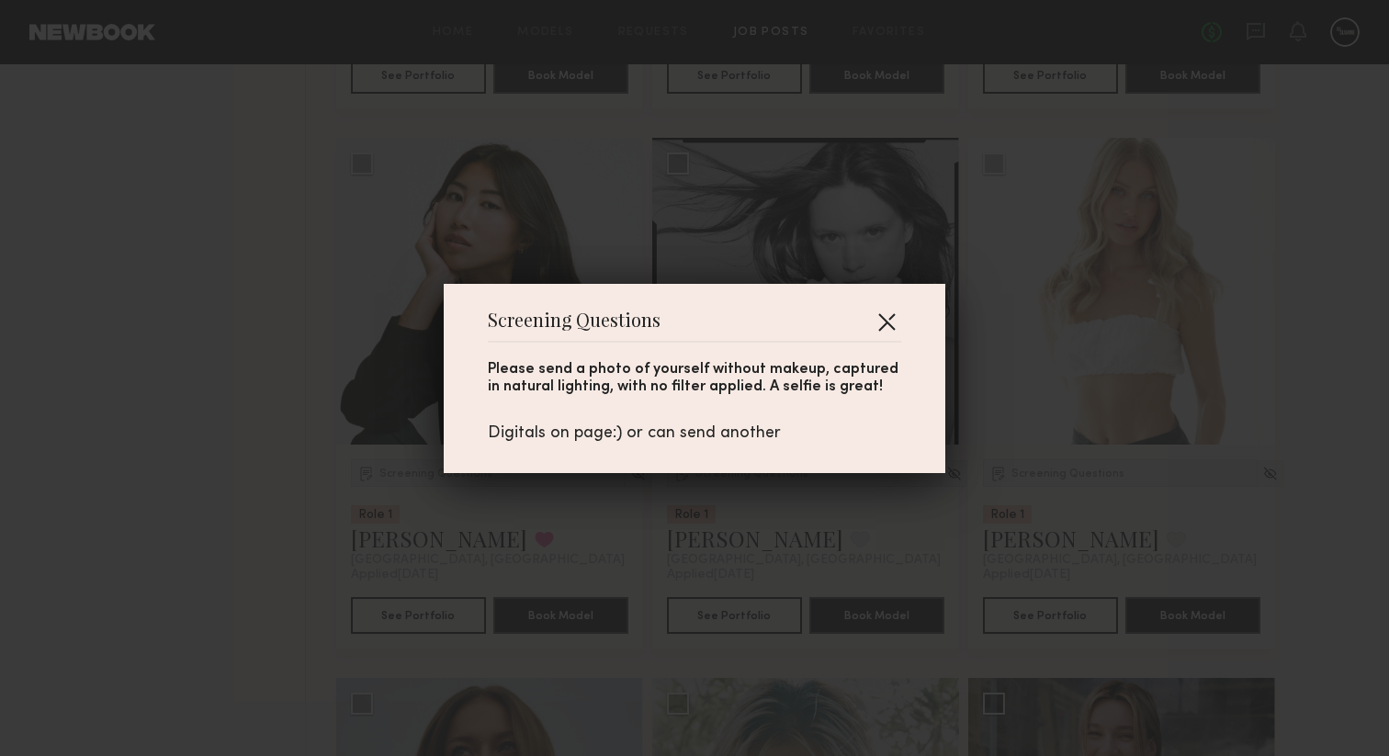
click at [881, 322] on button "button" at bounding box center [886, 321] width 29 height 29
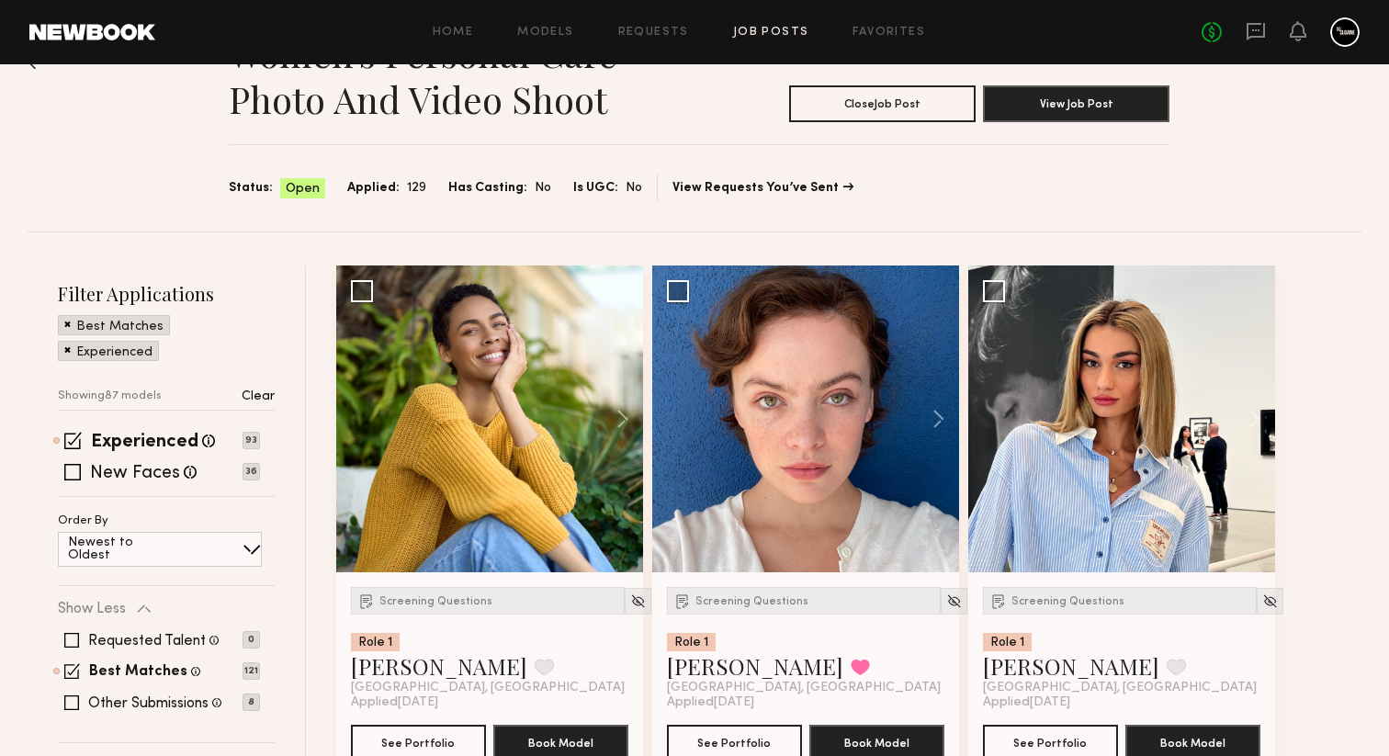
scroll to position [0, 0]
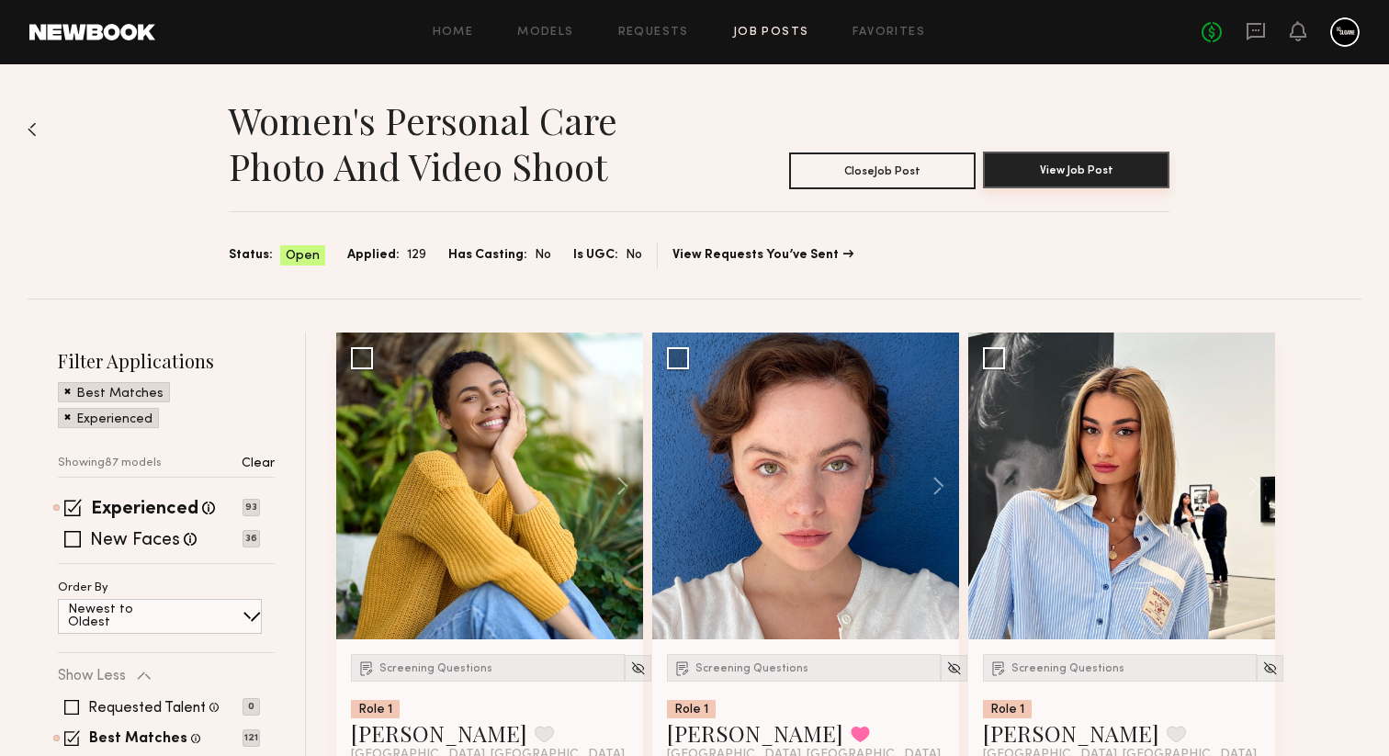
click at [1083, 164] on button "View Job Post" at bounding box center [1076, 170] width 187 height 37
click at [630, 664] on img at bounding box center [638, 669] width 16 height 16
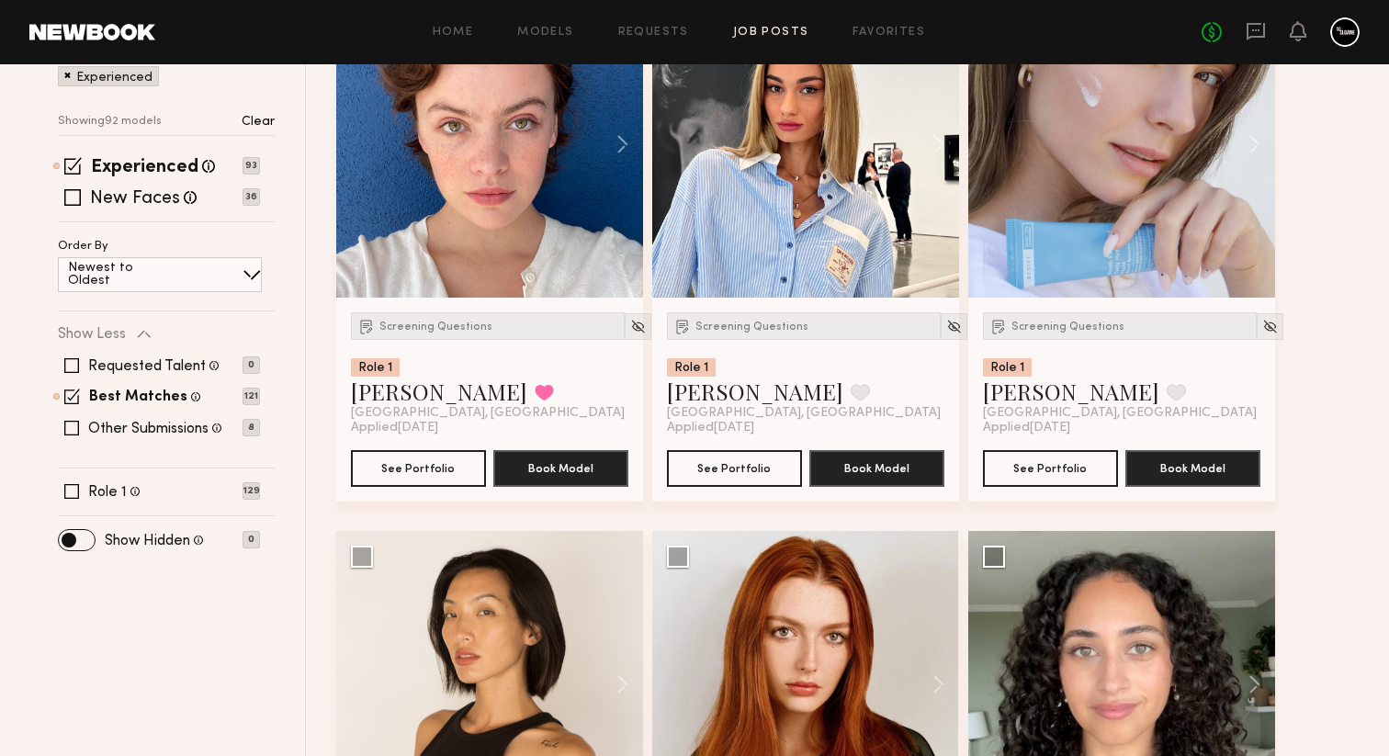
scroll to position [281, 0]
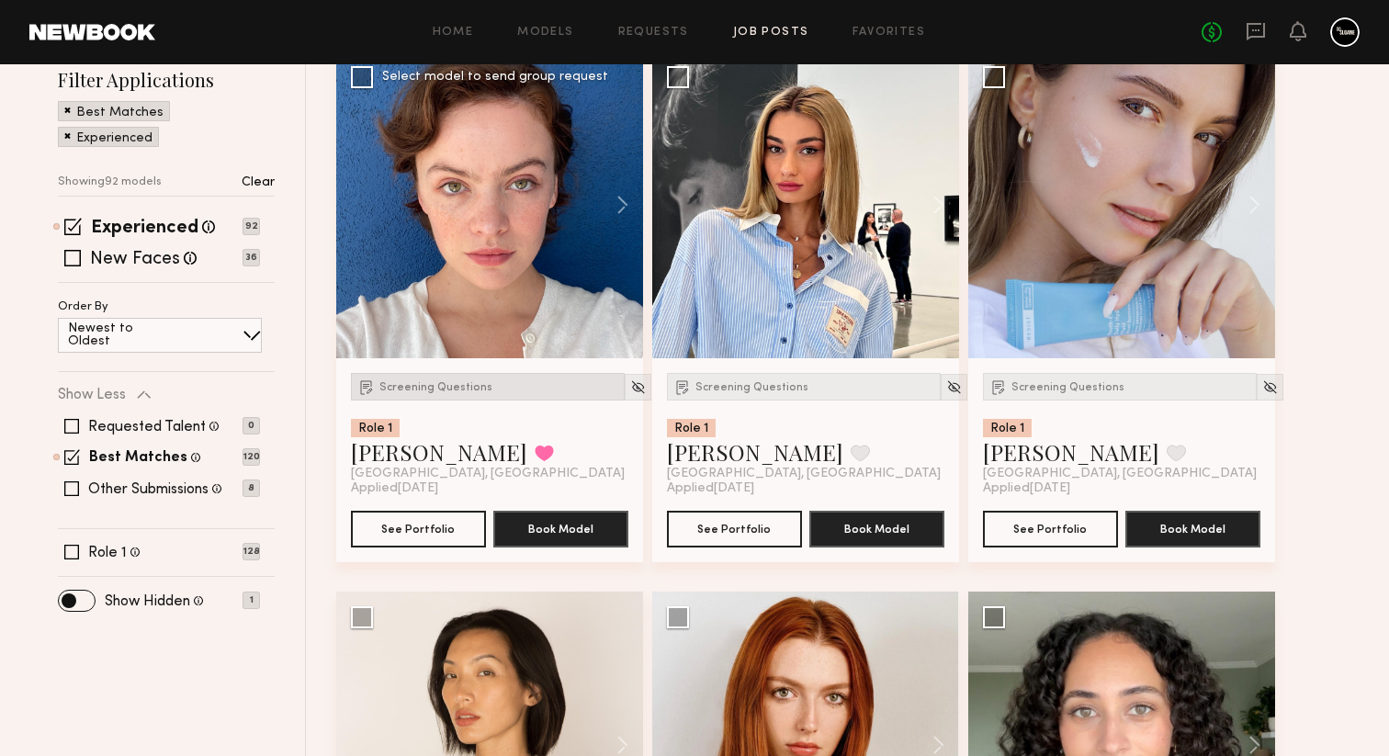
click at [442, 383] on span "Screening Questions" at bounding box center [435, 387] width 113 height 11
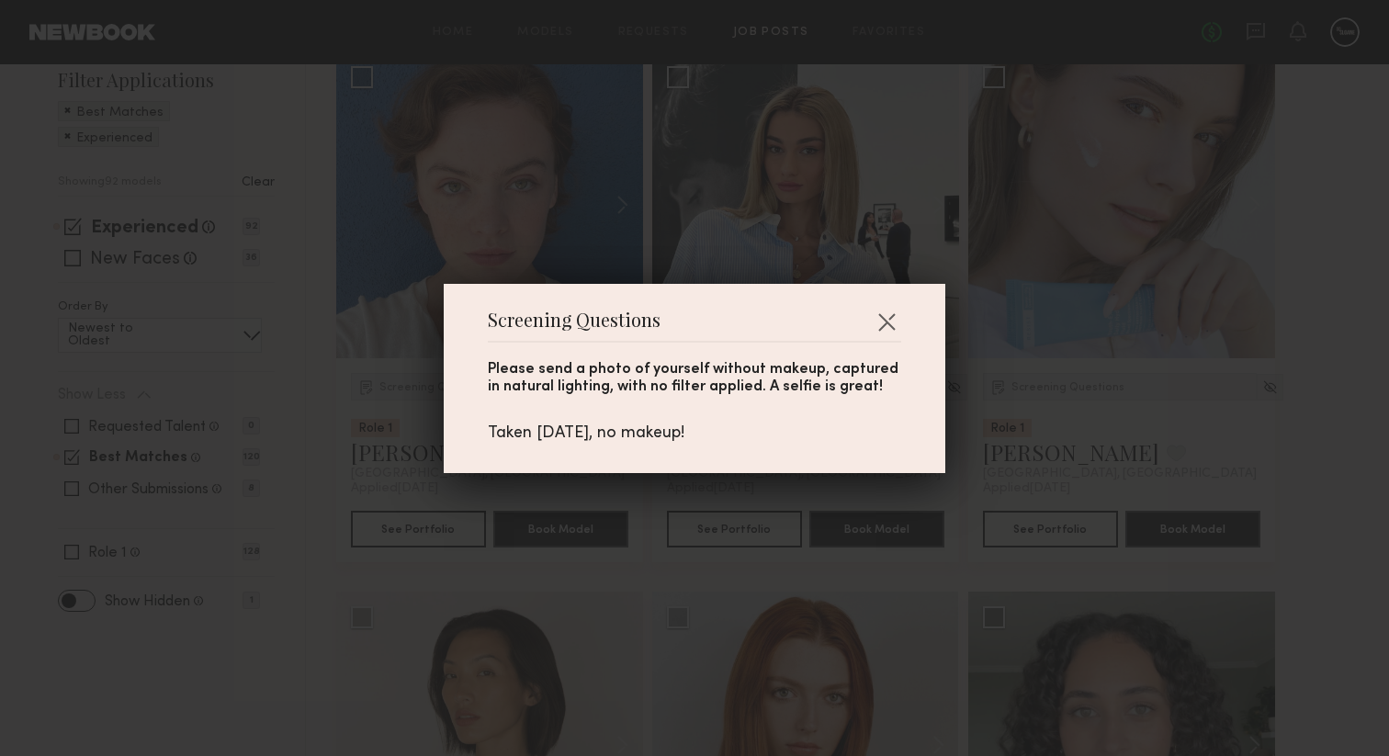
click at [390, 403] on div "Screening Questions Please send a photo of yourself without makeup, captured in…" at bounding box center [694, 378] width 1389 height 756
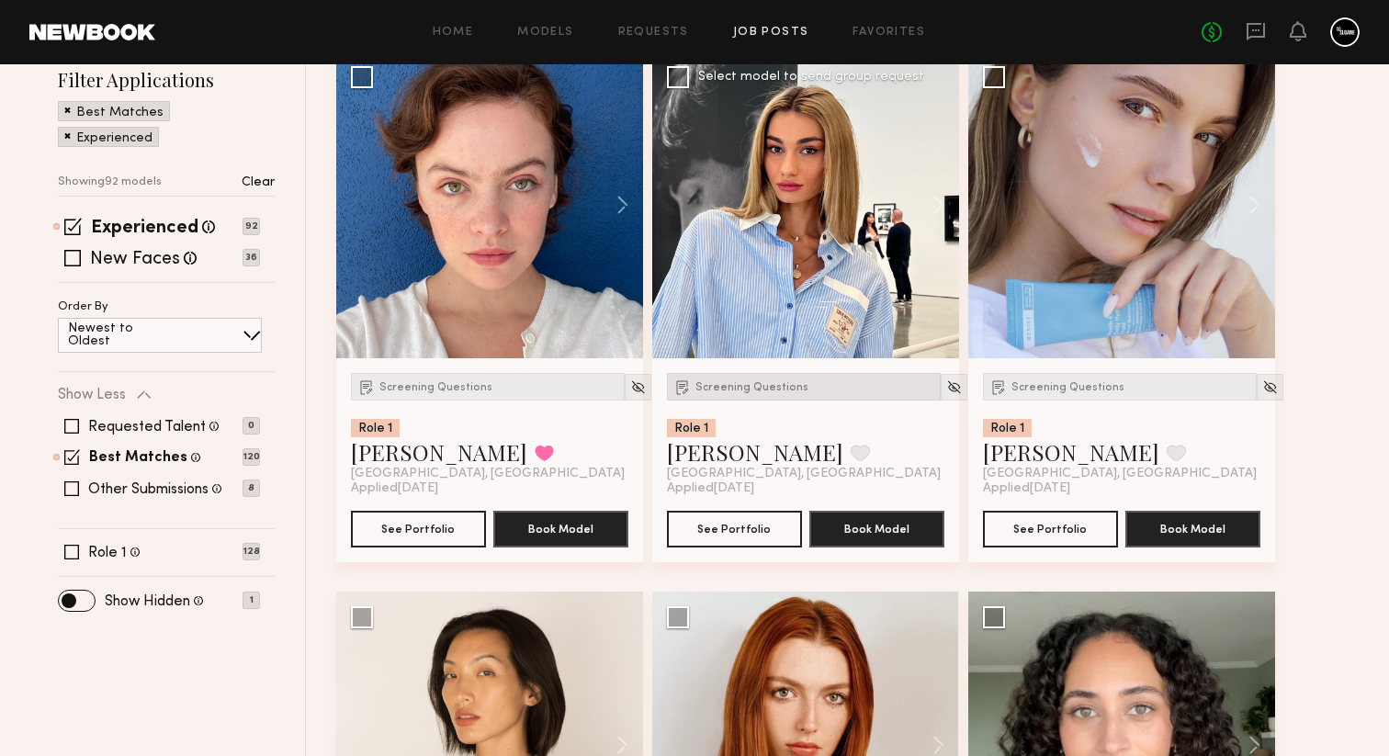
click at [696, 389] on span "Screening Questions" at bounding box center [751, 387] width 113 height 11
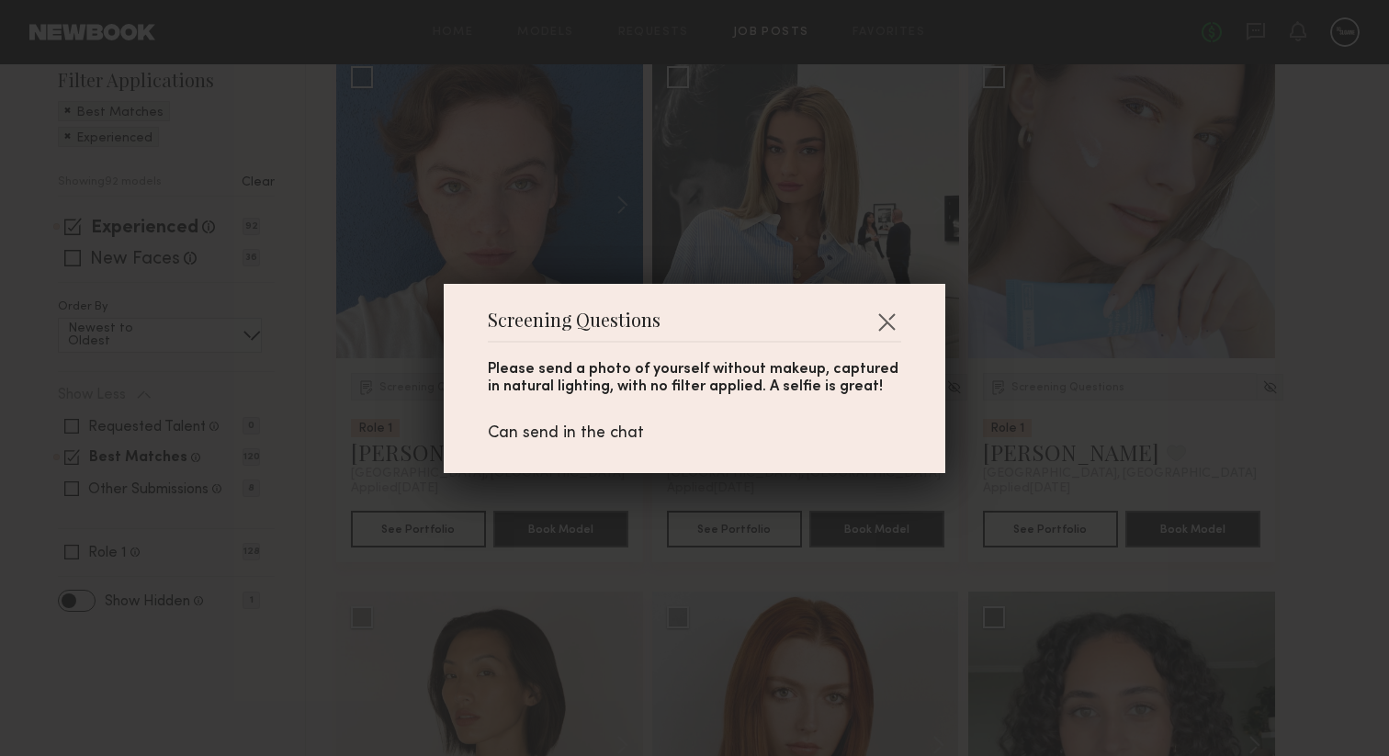
click at [372, 374] on div "Screening Questions Please send a photo of yourself without makeup, captured in…" at bounding box center [694, 378] width 1389 height 756
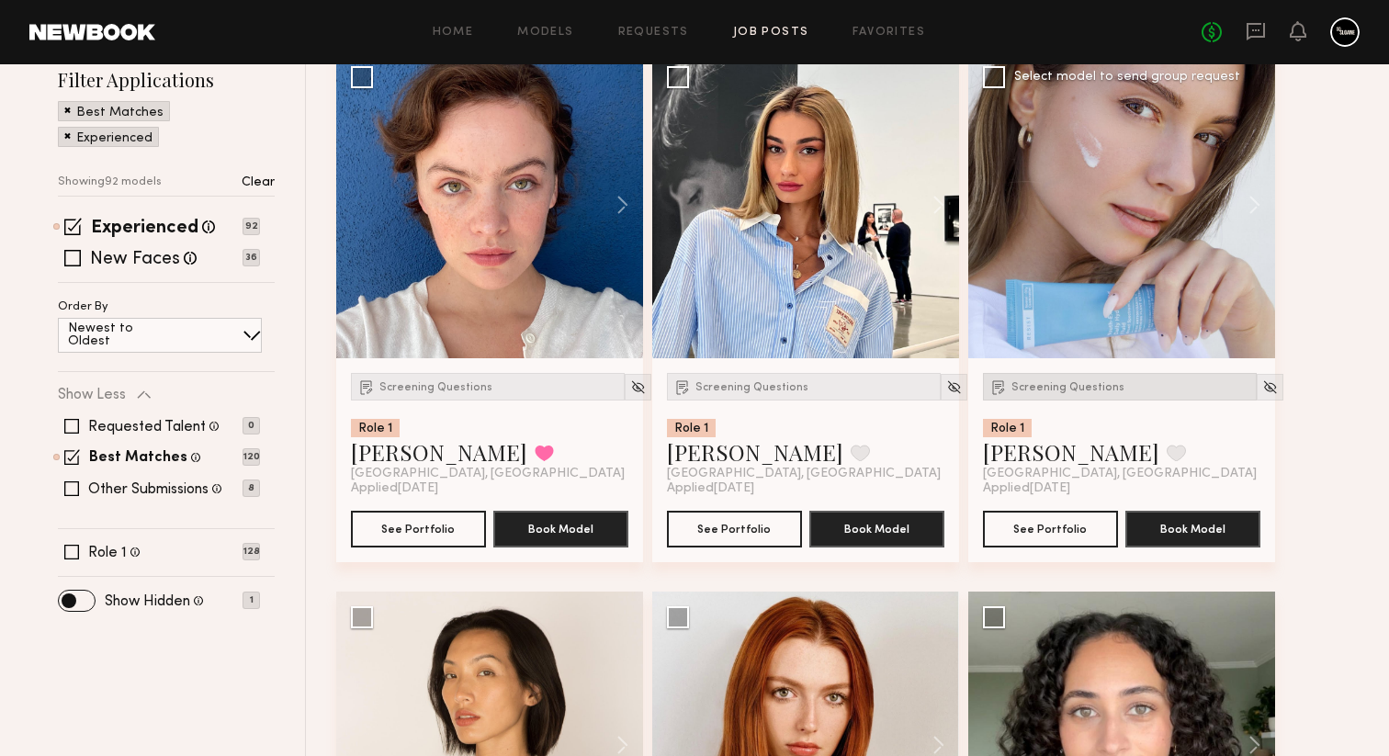
click at [1025, 386] on span "Screening Questions" at bounding box center [1068, 387] width 113 height 11
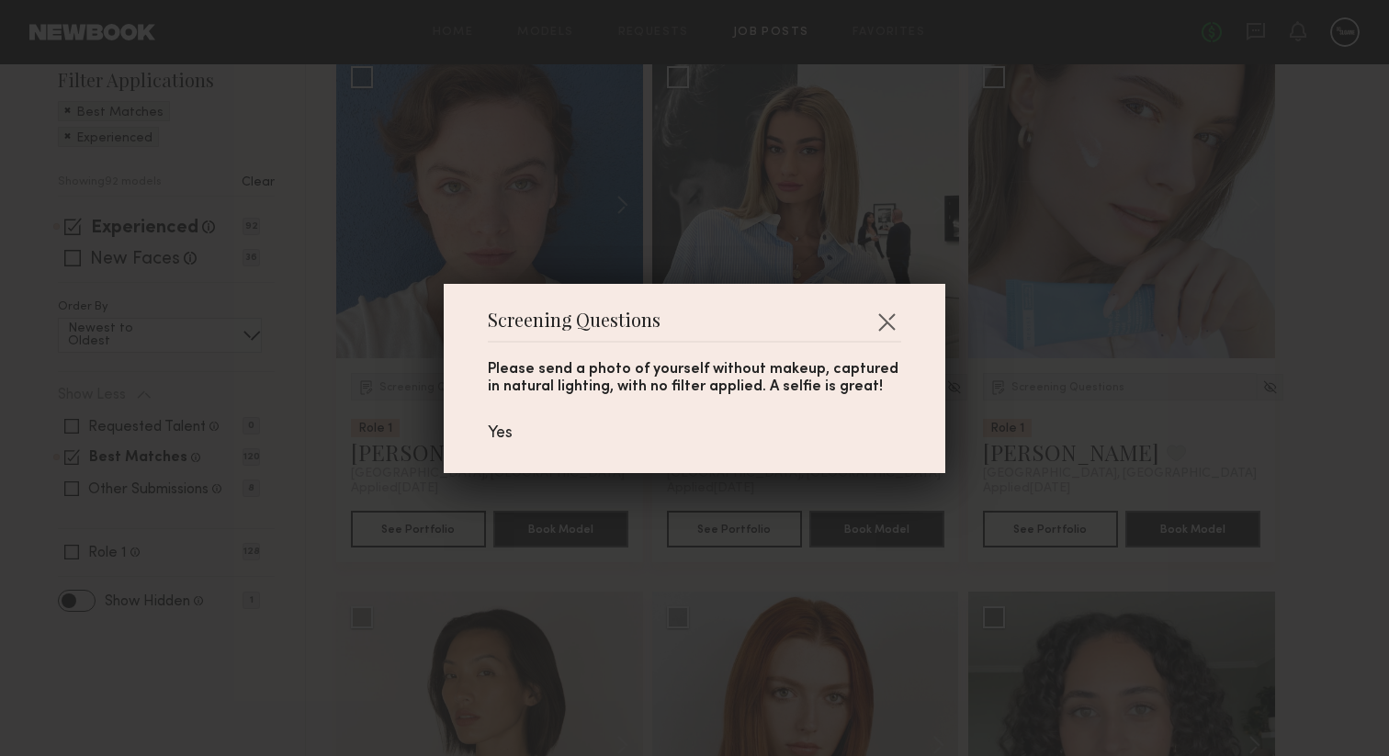
click at [400, 325] on div "Screening Questions Please send a photo of yourself without makeup, captured in…" at bounding box center [694, 378] width 1389 height 756
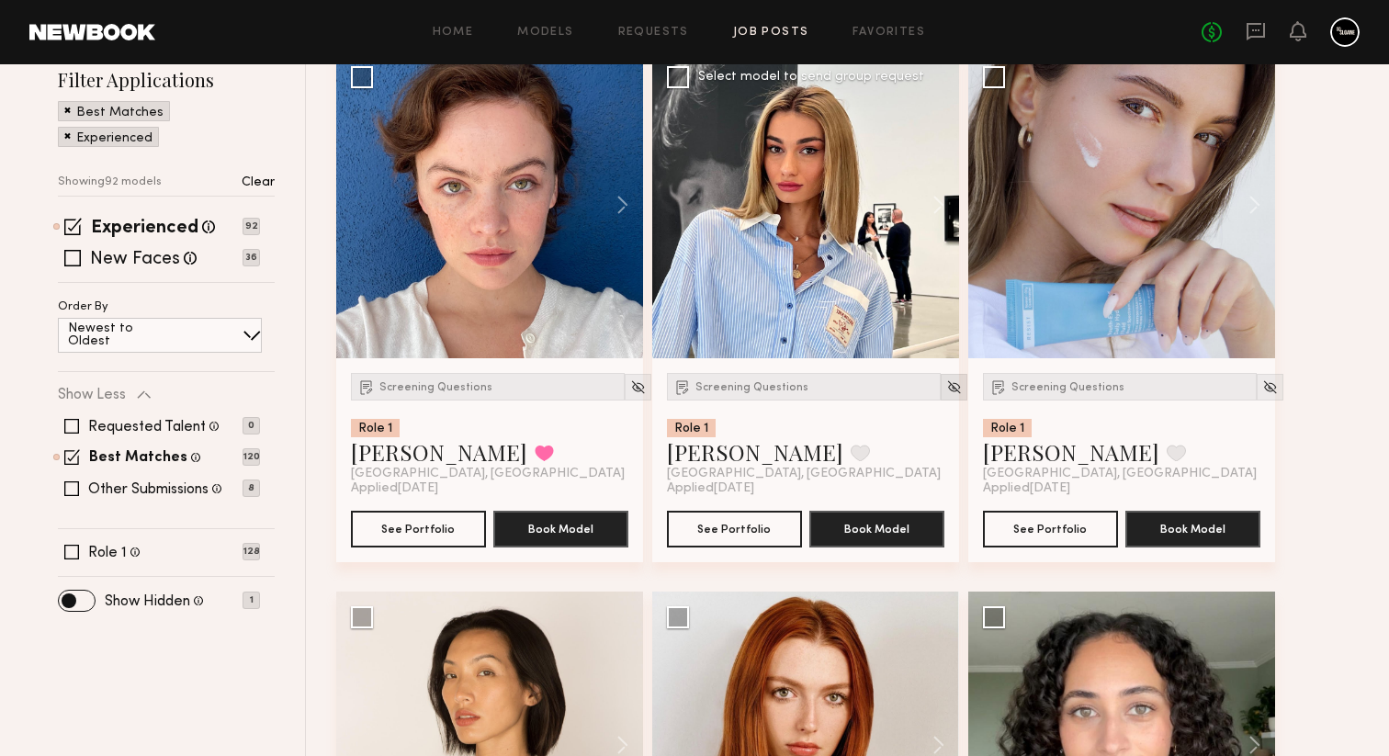
click at [946, 393] on img at bounding box center [954, 387] width 16 height 16
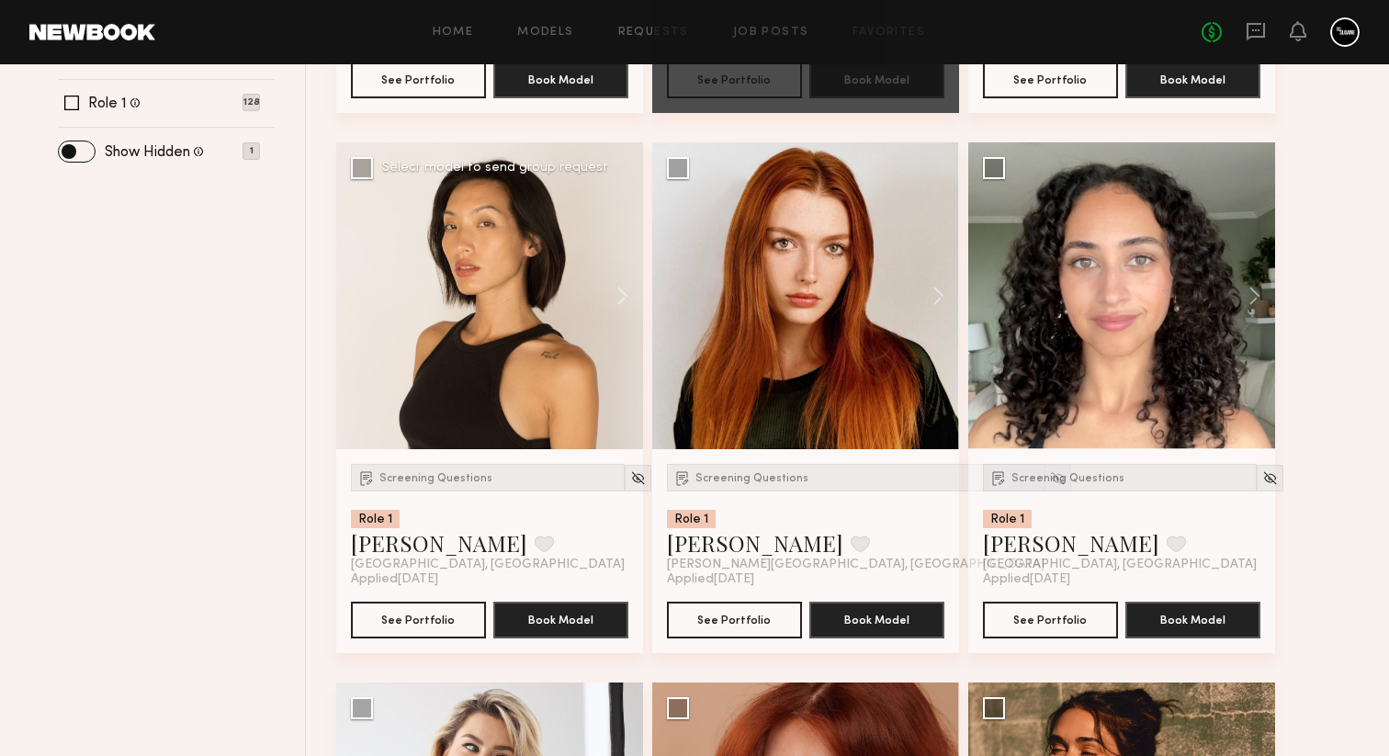
scroll to position [786, 0]
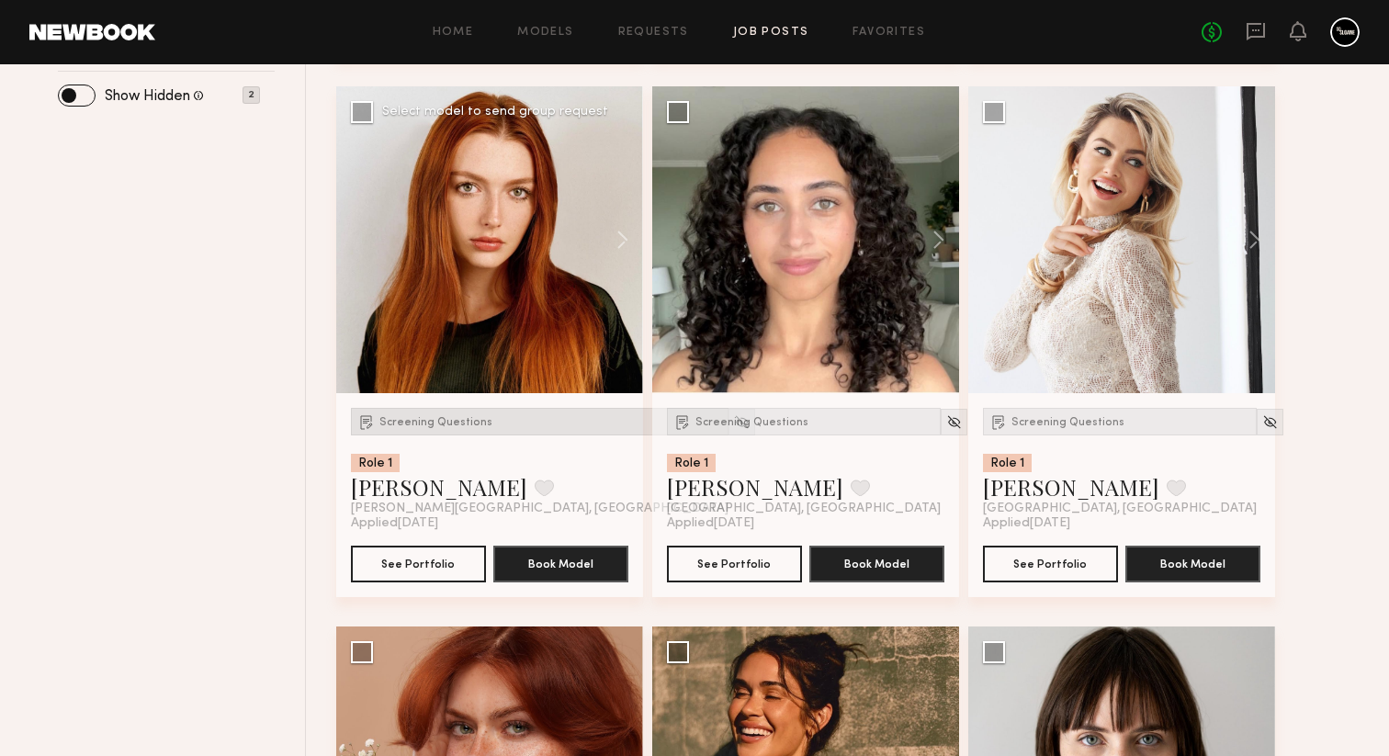
click at [436, 428] on span "Screening Questions" at bounding box center [435, 422] width 113 height 11
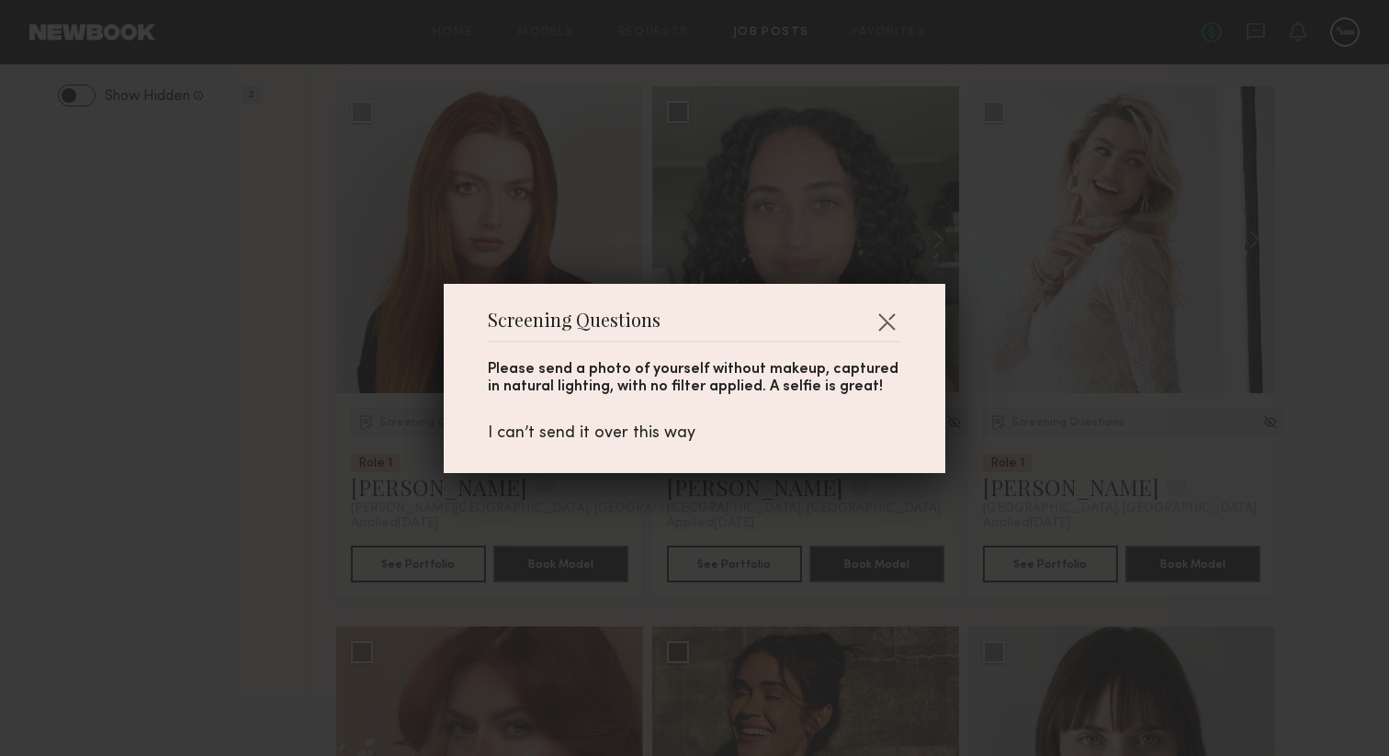
click at [283, 424] on div "Screening Questions Please send a photo of yourself without makeup, captured in…" at bounding box center [694, 378] width 1389 height 756
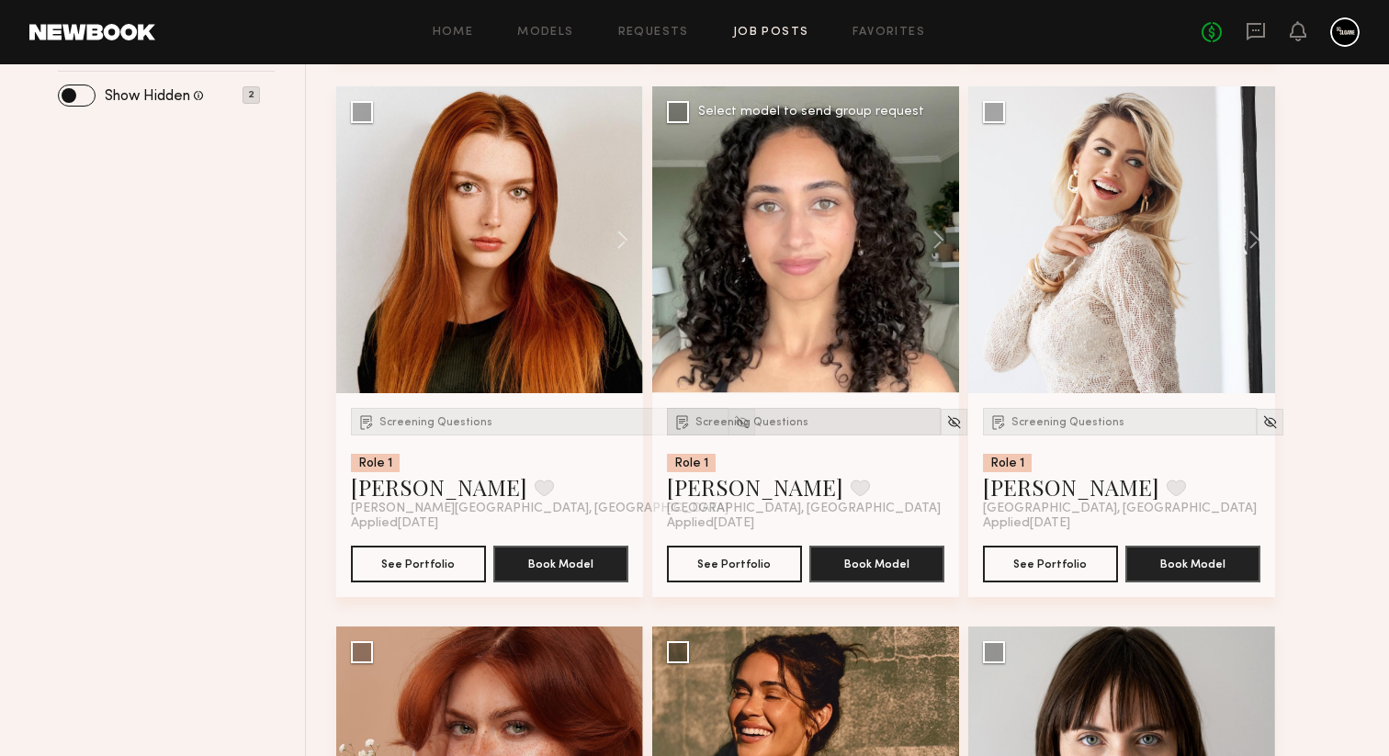
click at [719, 427] on span "Screening Questions" at bounding box center [751, 422] width 113 height 11
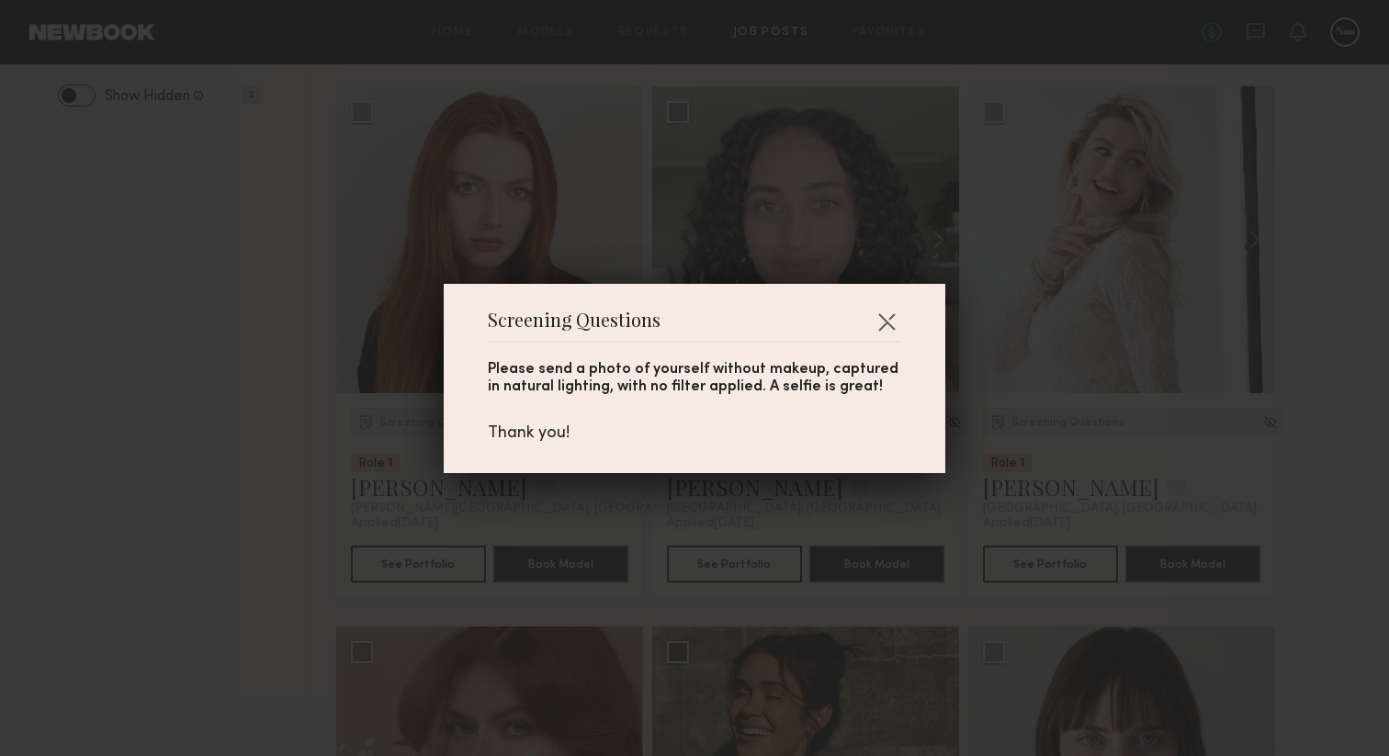
click at [281, 385] on div "Screening Questions Please send a photo of yourself without makeup, captured in…" at bounding box center [694, 378] width 1389 height 756
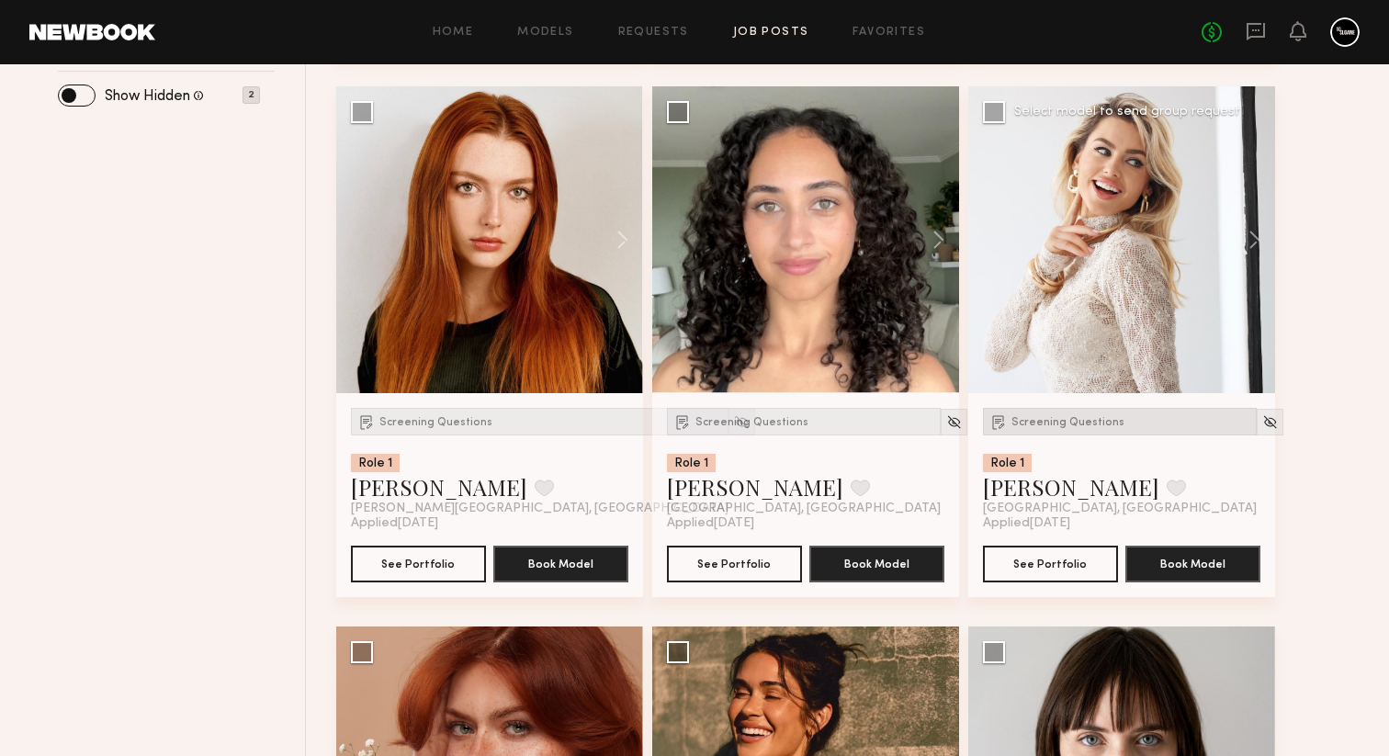
click at [1058, 427] on span "Screening Questions" at bounding box center [1068, 422] width 113 height 11
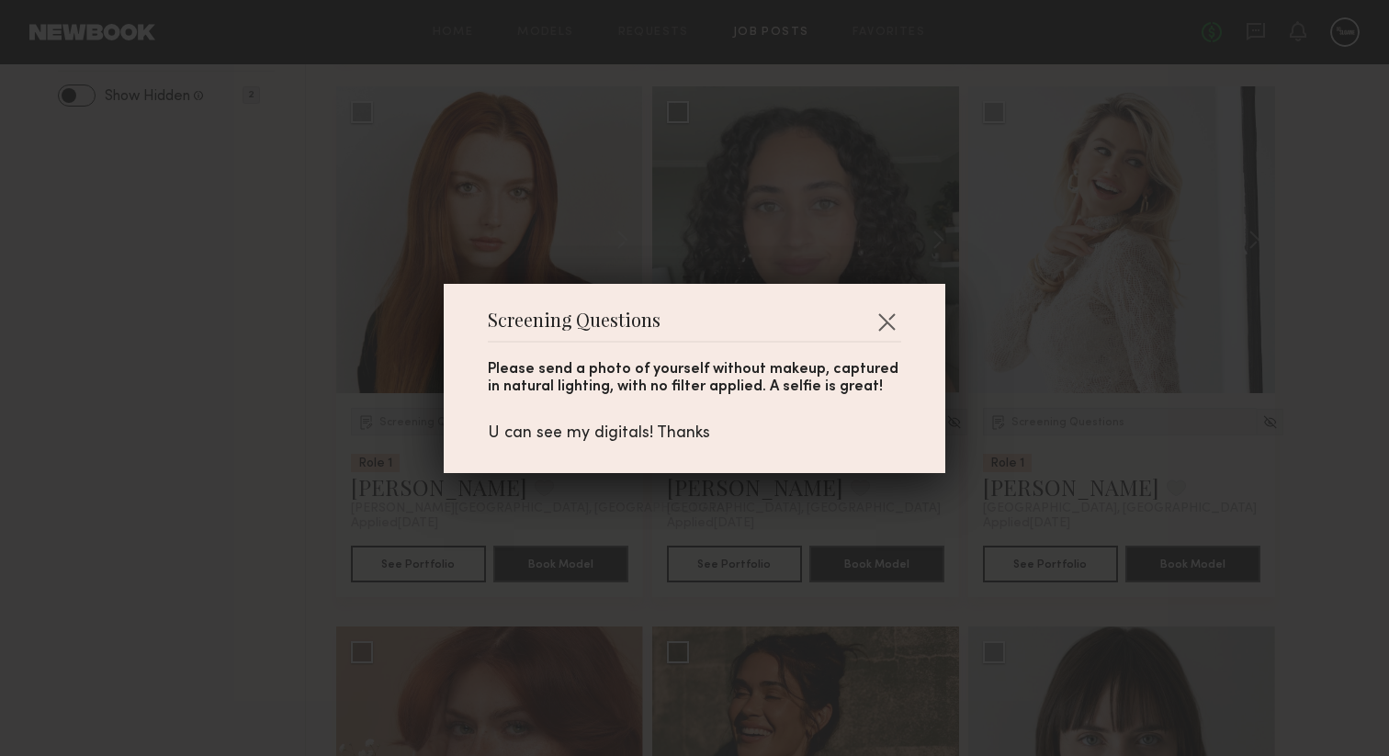
click at [1114, 508] on div "Screening Questions Please send a photo of yourself without makeup, captured in…" at bounding box center [694, 378] width 1389 height 756
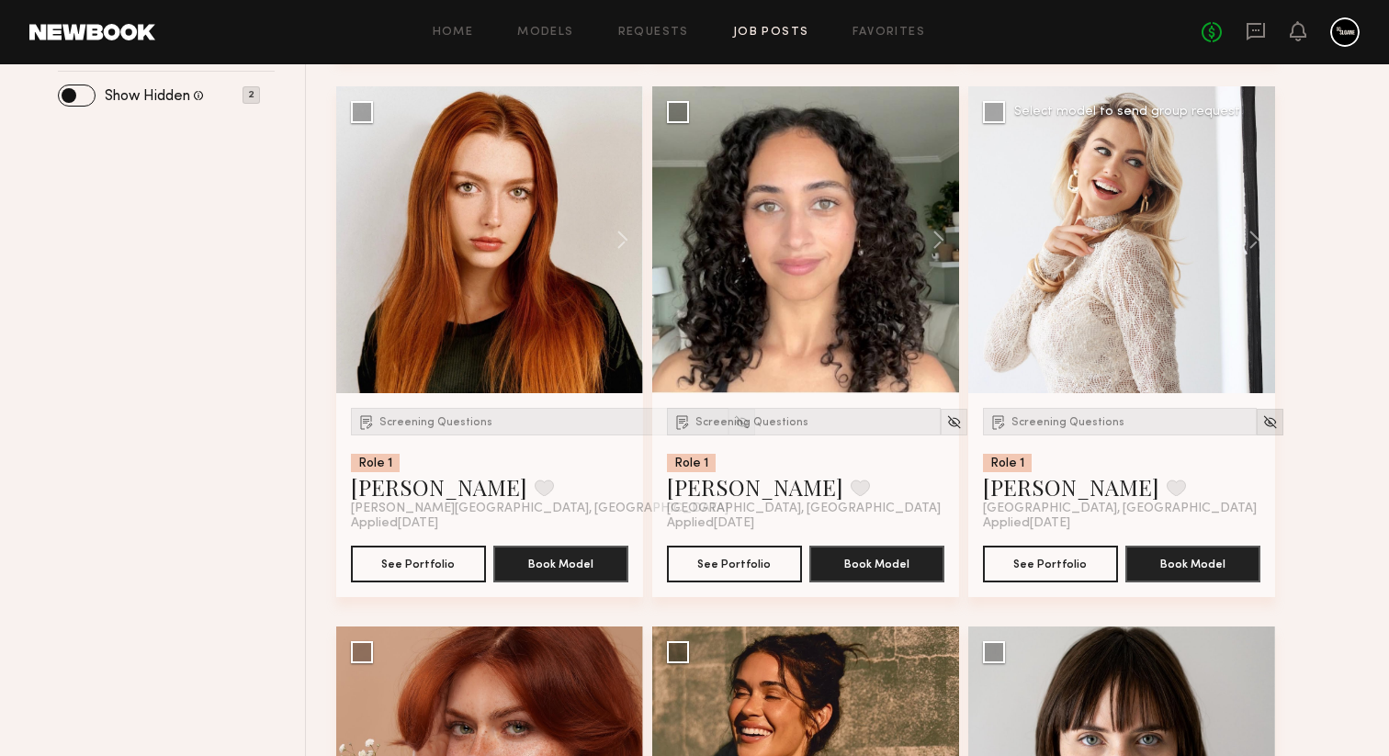
click at [1262, 430] on img at bounding box center [1270, 422] width 16 height 16
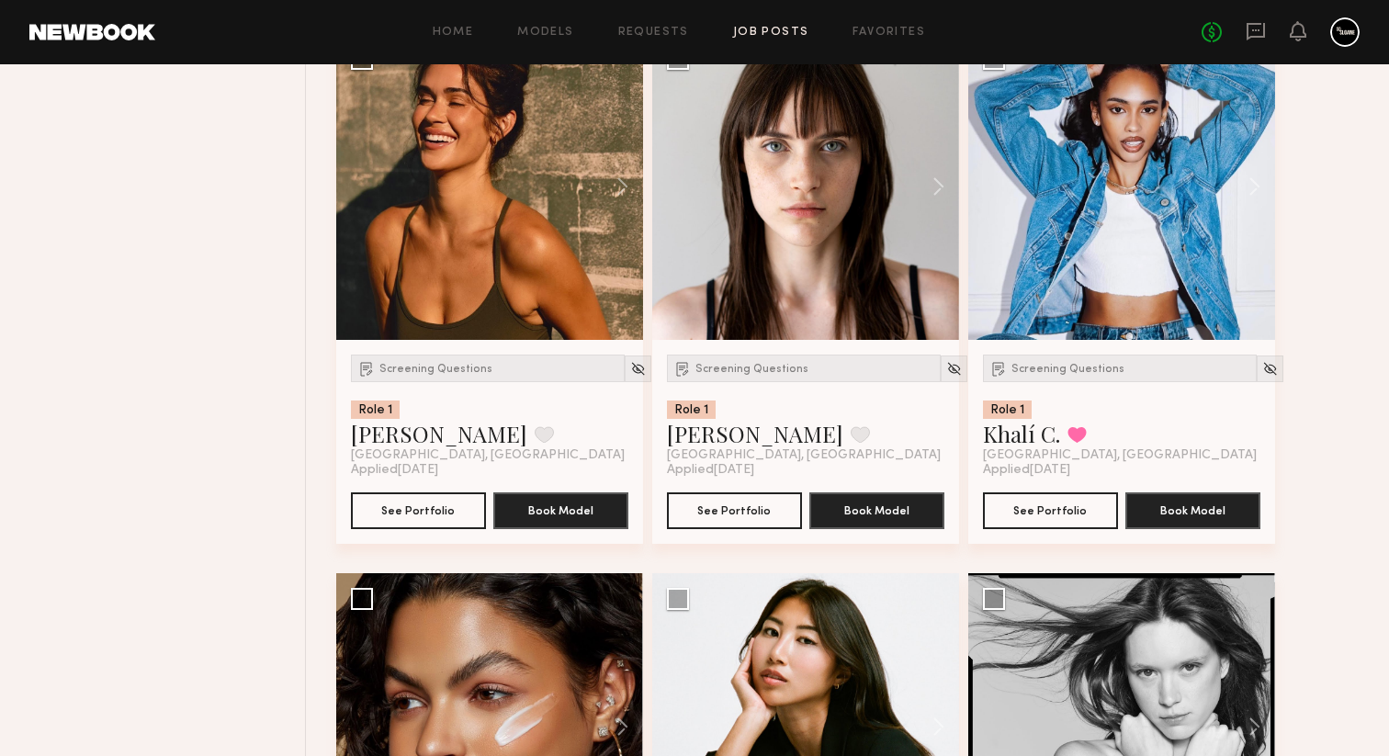
scroll to position [1357, 0]
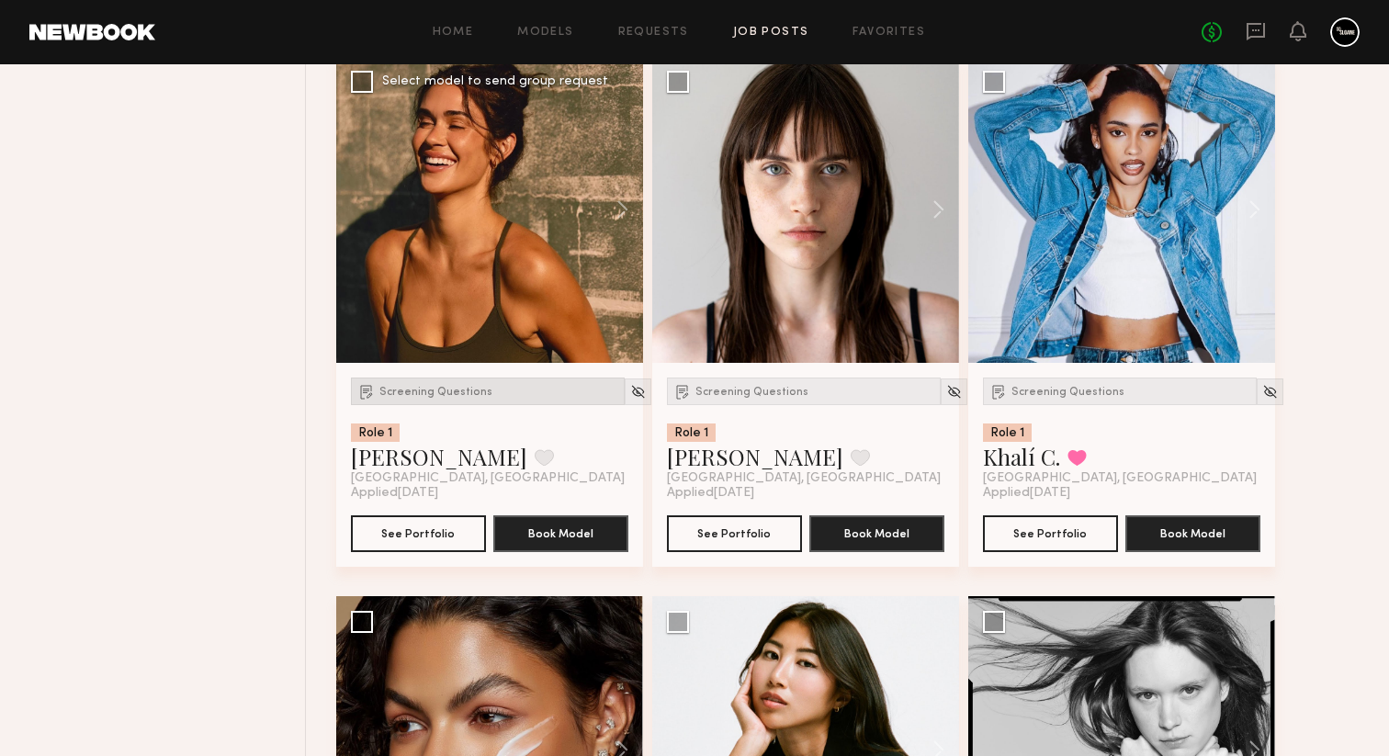
click at [452, 398] on span "Screening Questions" at bounding box center [435, 392] width 113 height 11
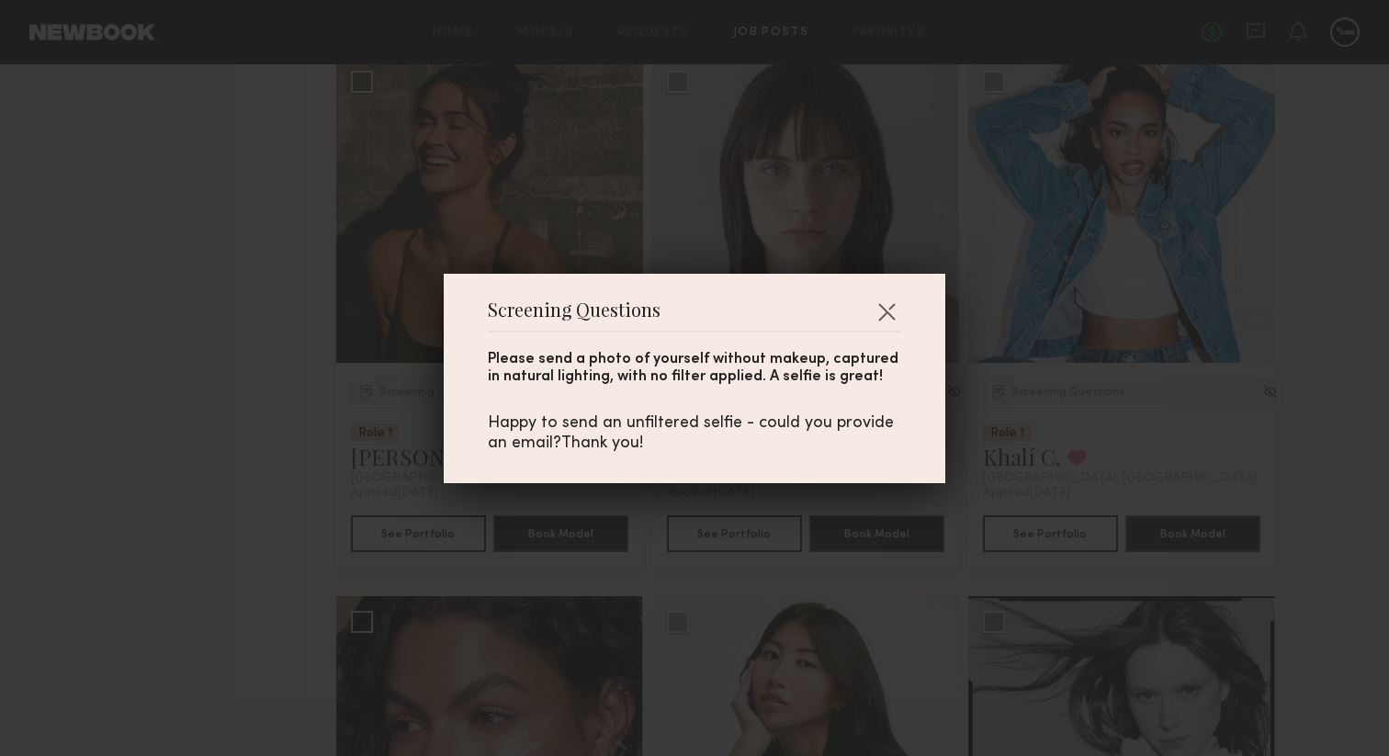
click at [131, 311] on div "Screening Questions Please send a photo of yourself without makeup, captured in…" at bounding box center [694, 378] width 1389 height 756
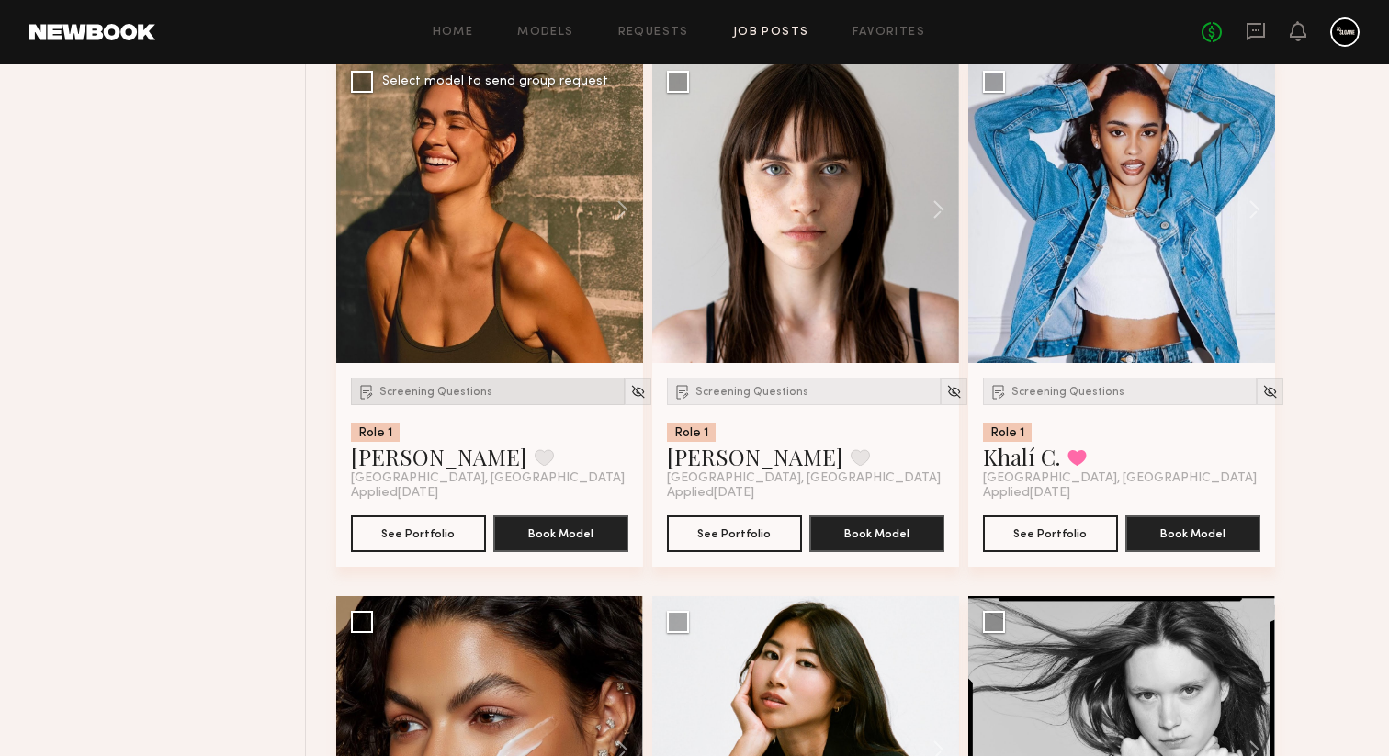
click at [458, 398] on span "Screening Questions" at bounding box center [435, 392] width 113 height 11
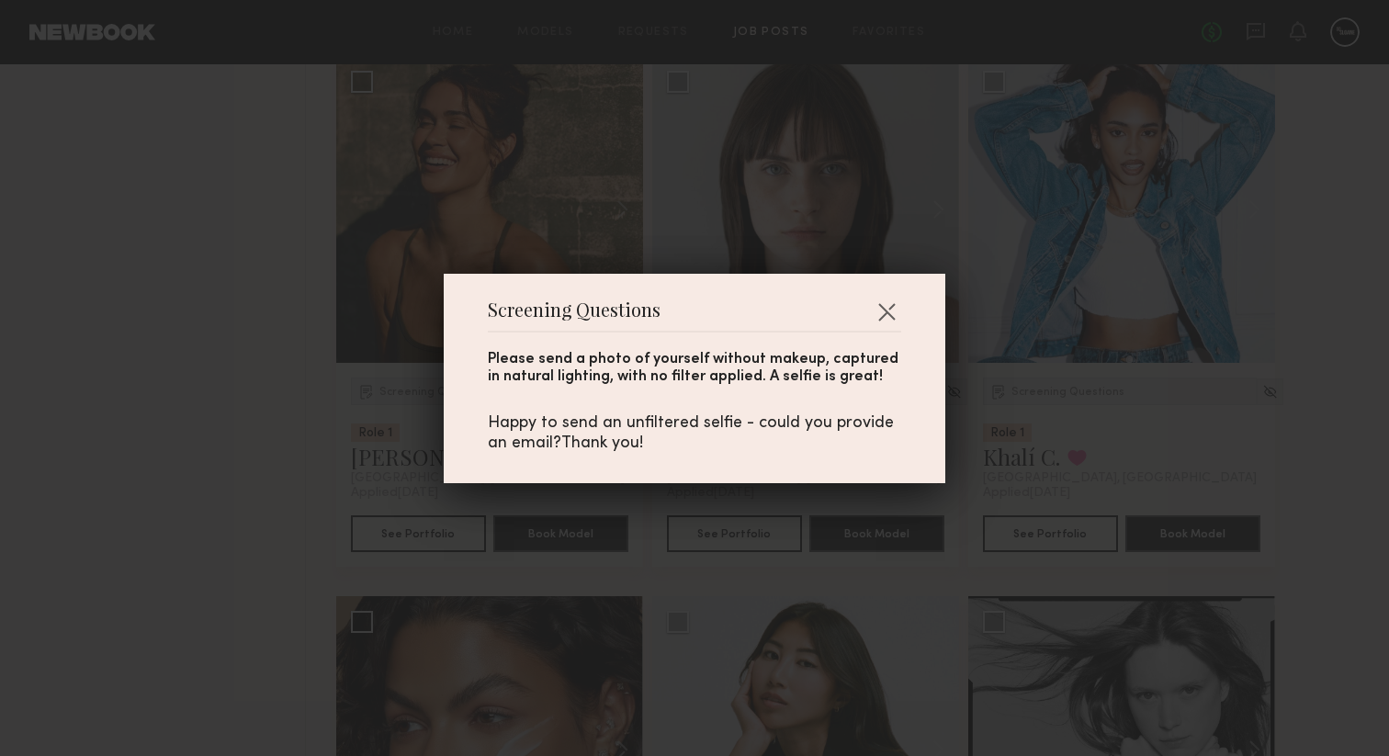
click at [249, 400] on div "Screening Questions Please send a photo of yourself without makeup, captured in…" at bounding box center [694, 378] width 1389 height 756
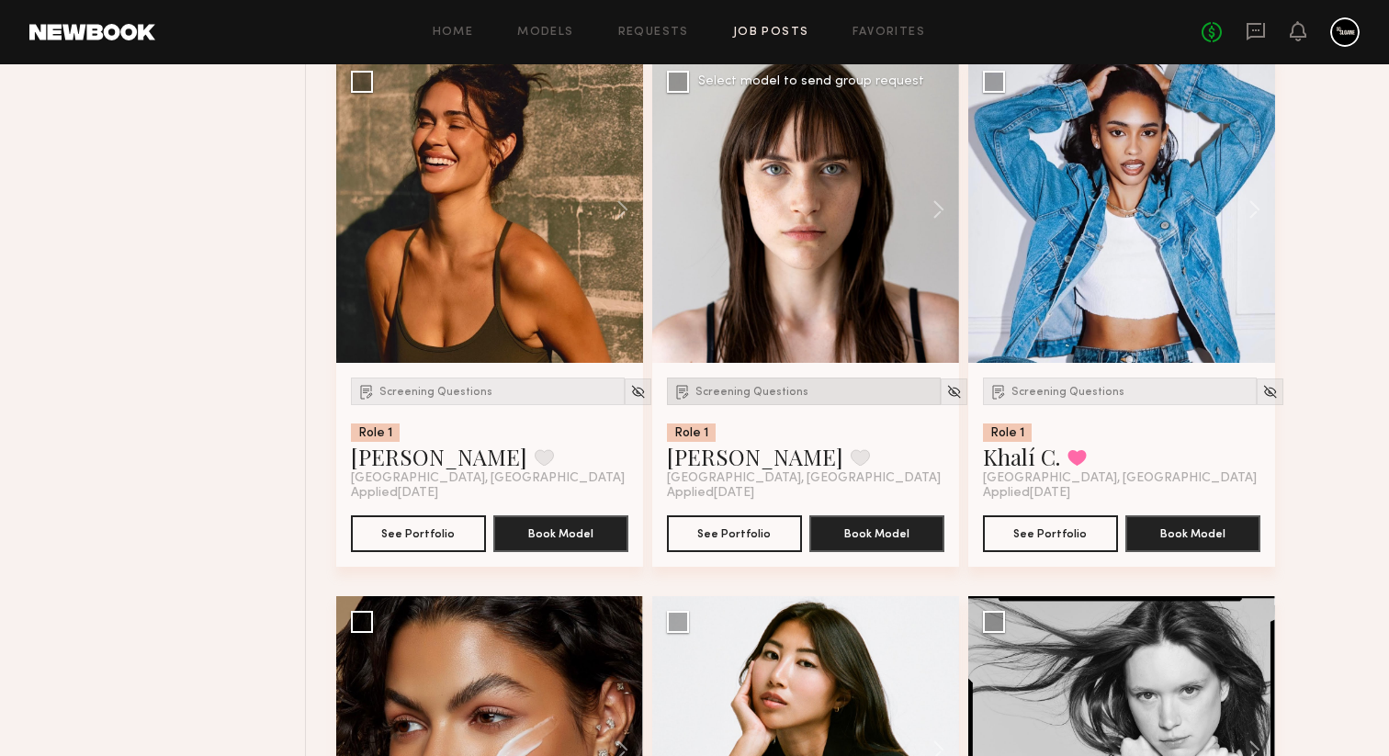
click at [763, 388] on div "Screening Questions" at bounding box center [804, 392] width 274 height 28
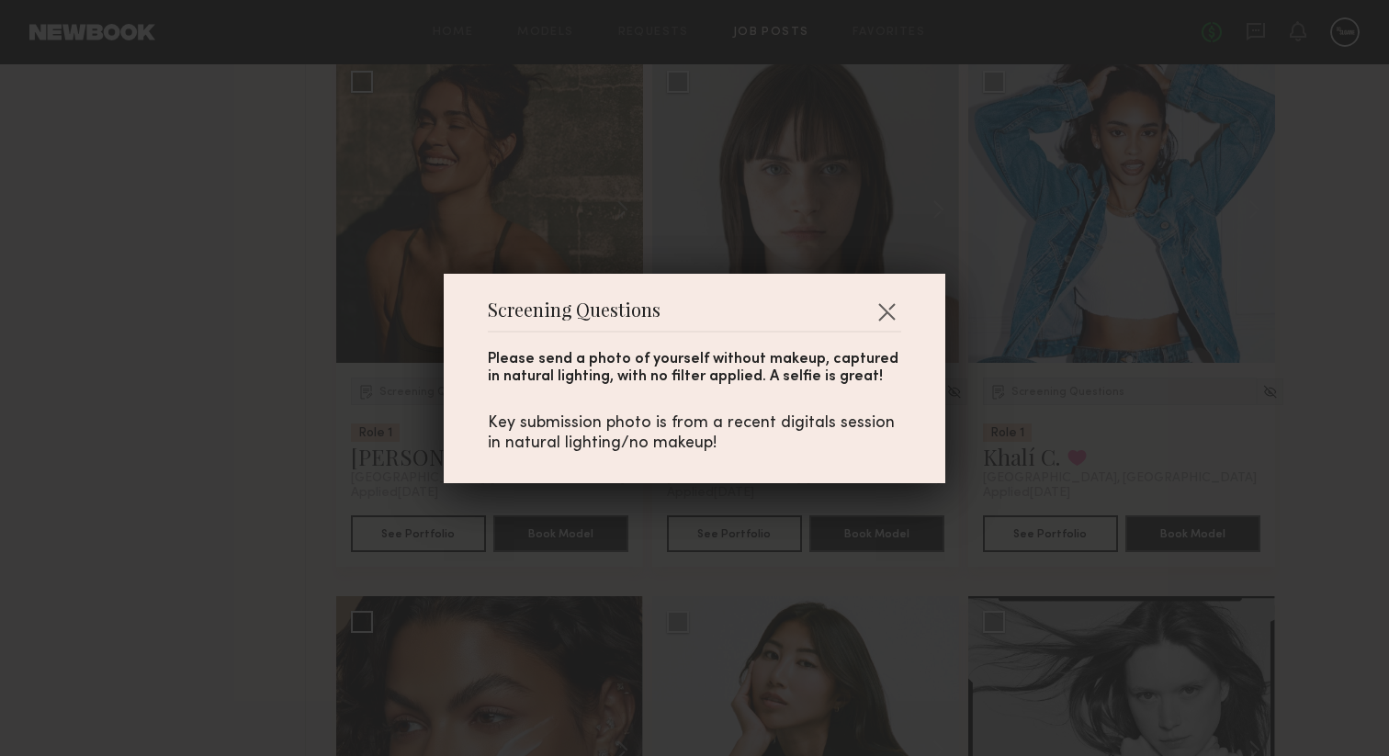
click at [160, 397] on div "Screening Questions Please send a photo of yourself without makeup, captured in…" at bounding box center [694, 378] width 1389 height 756
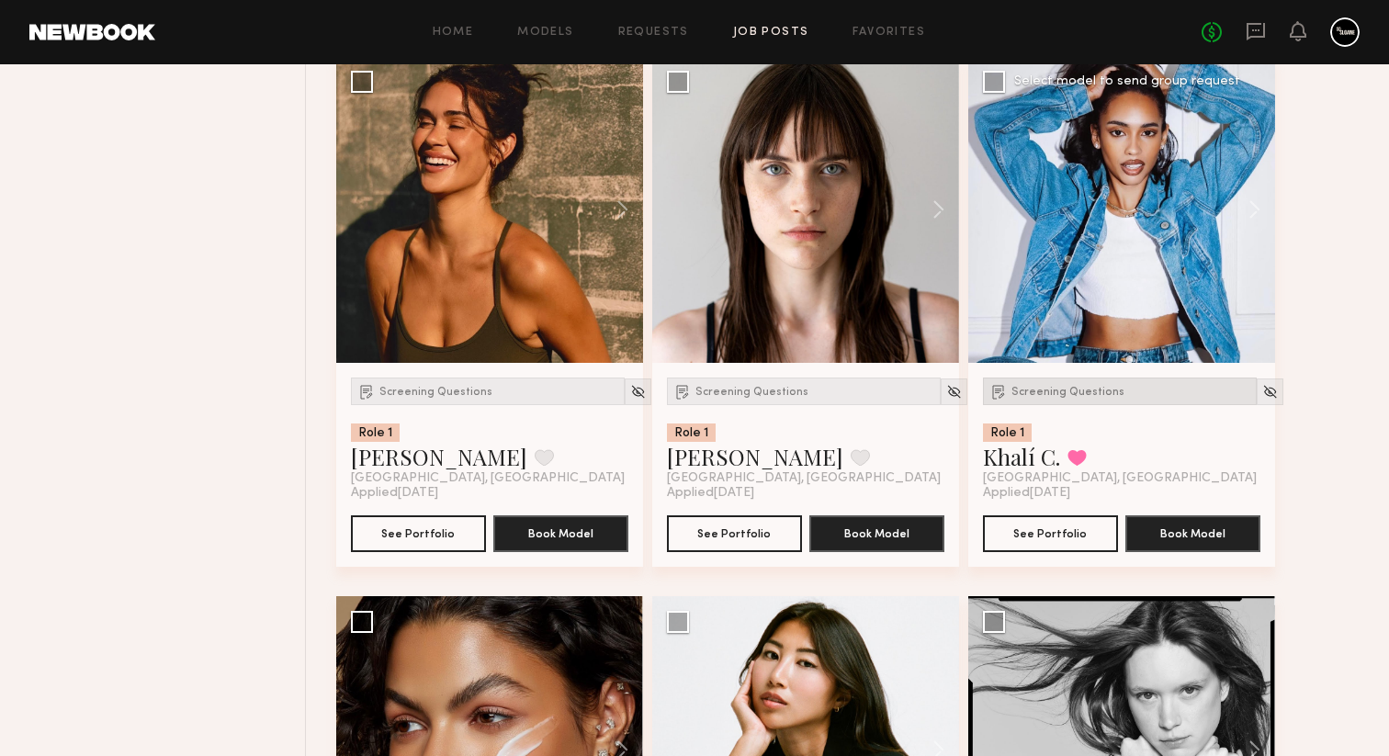
click at [1037, 398] on span "Screening Questions" at bounding box center [1068, 392] width 113 height 11
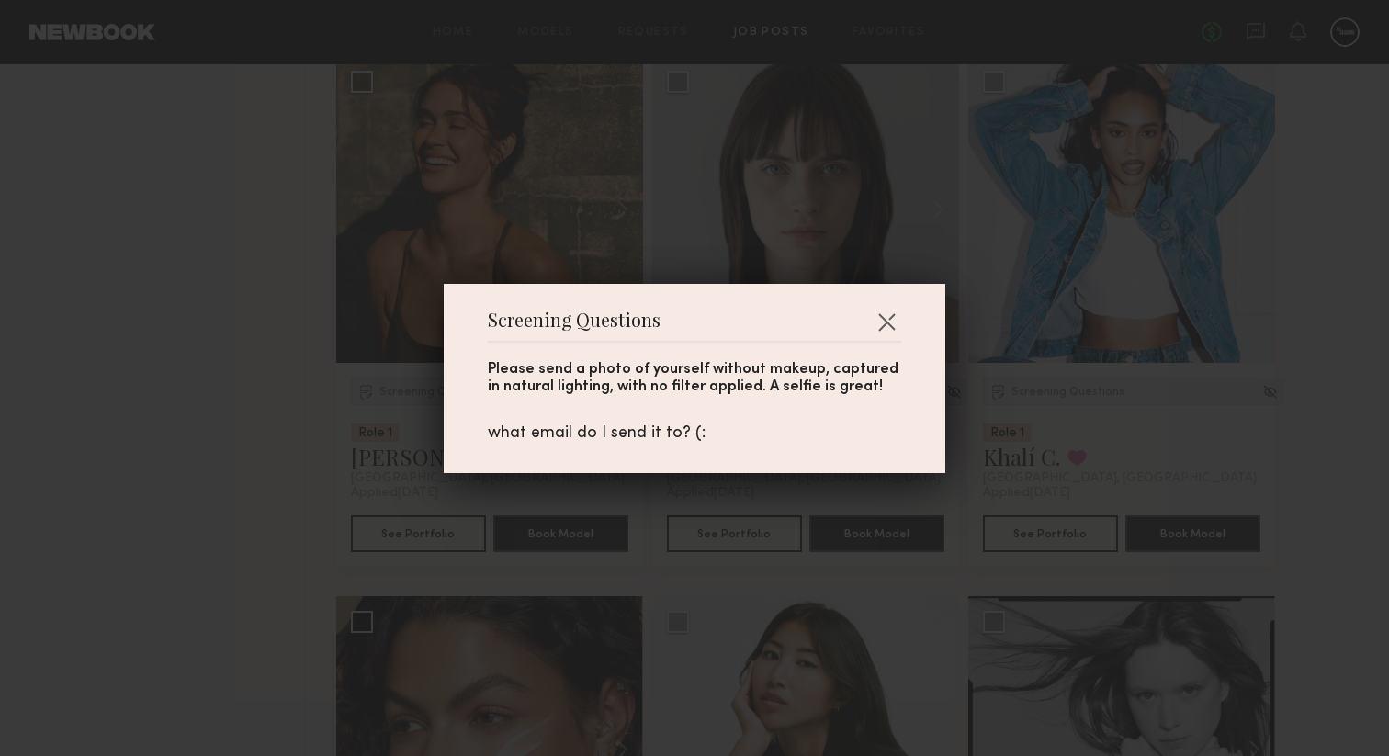
click at [1050, 359] on div "Screening Questions Please send a photo of yourself without makeup, captured in…" at bounding box center [694, 378] width 1389 height 756
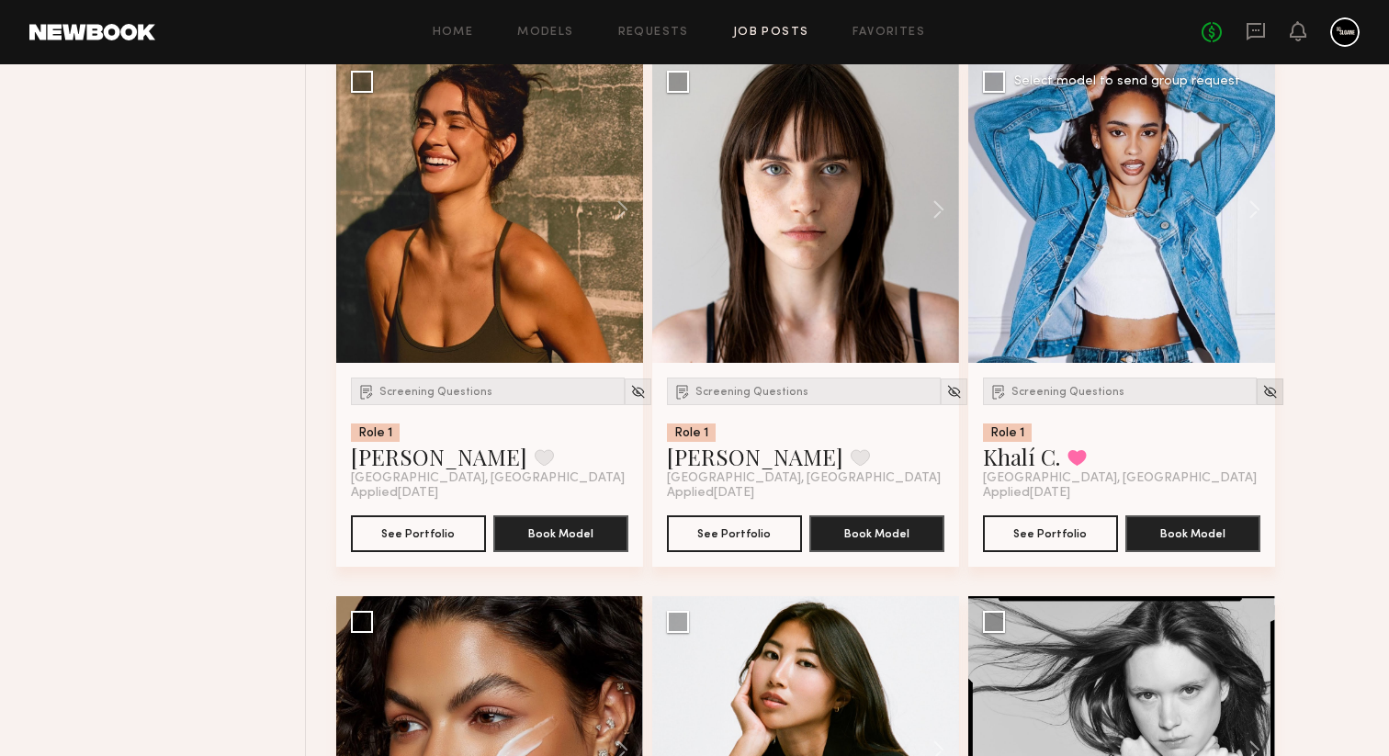
click at [1262, 400] on img at bounding box center [1270, 392] width 16 height 16
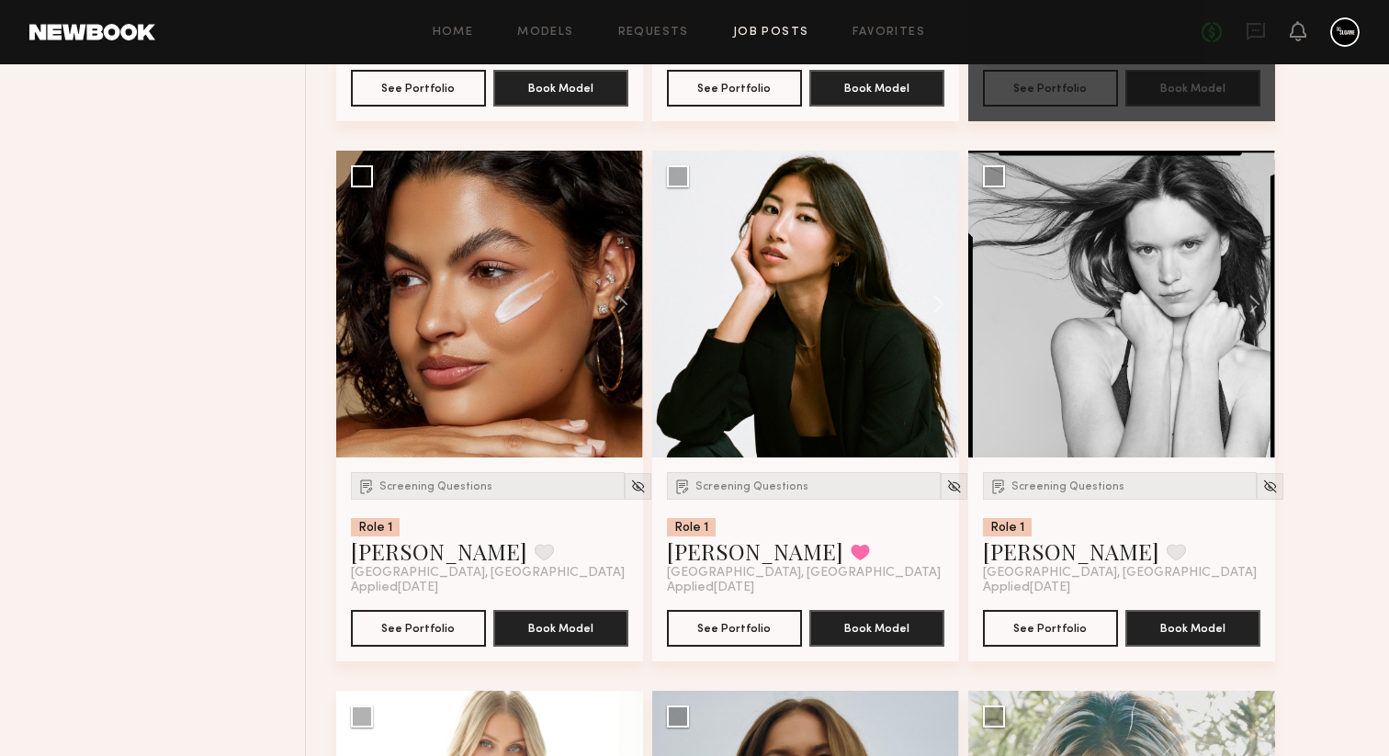
scroll to position [1927, 0]
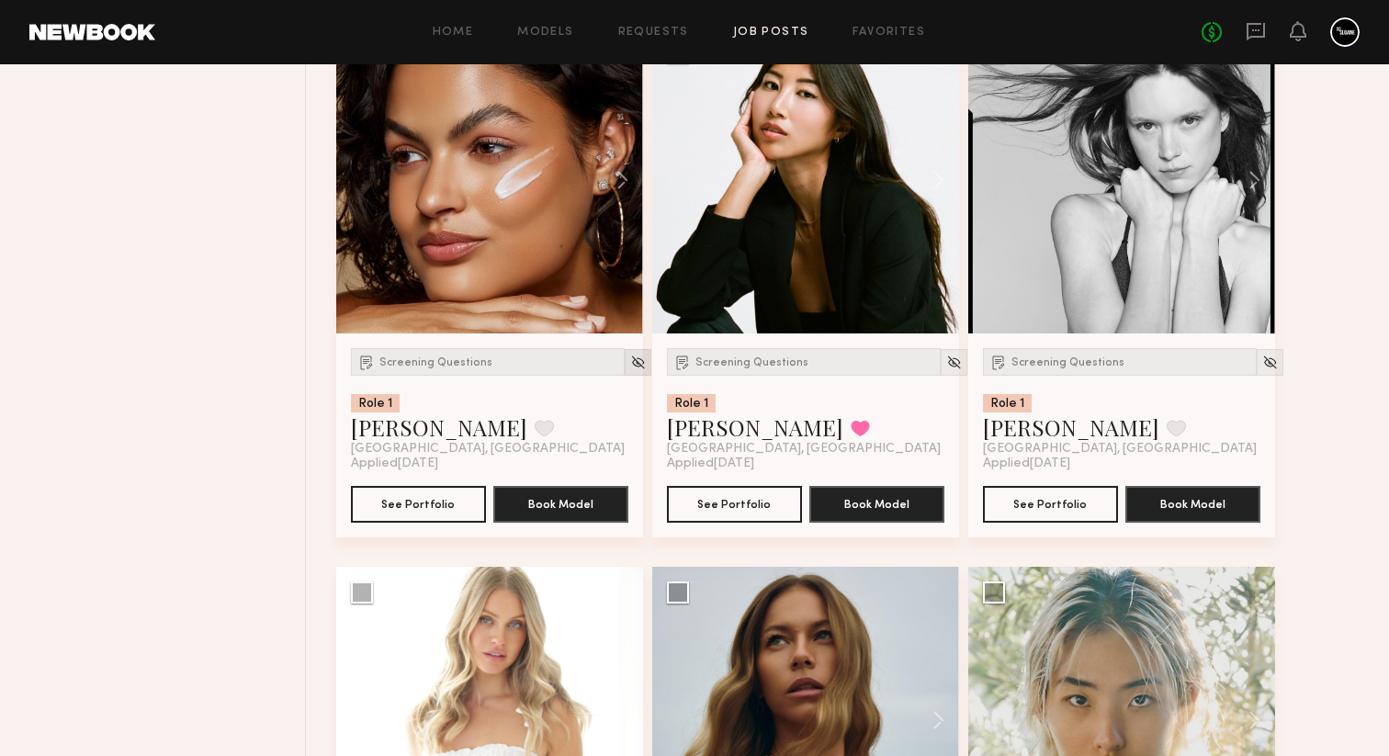
click at [630, 370] on img at bounding box center [638, 363] width 16 height 16
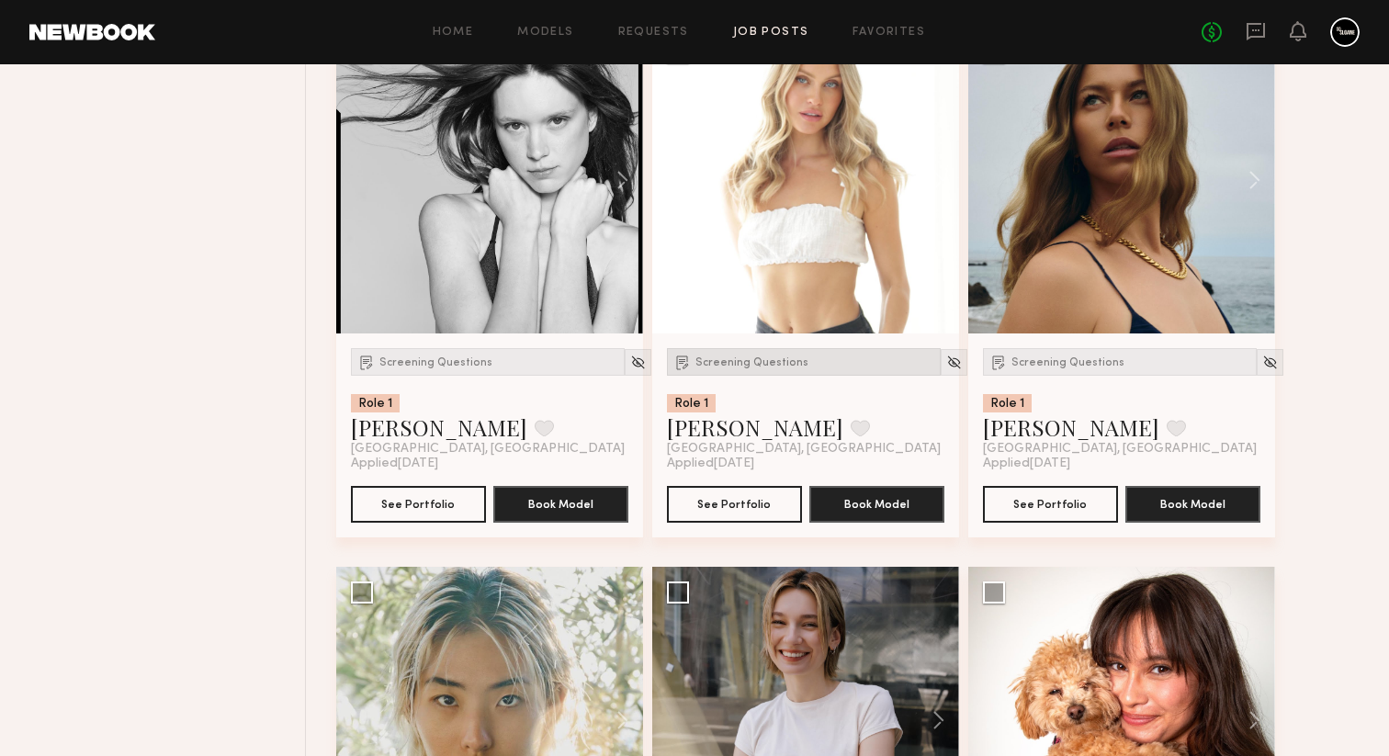
click at [737, 368] on span "Screening Questions" at bounding box center [751, 362] width 113 height 11
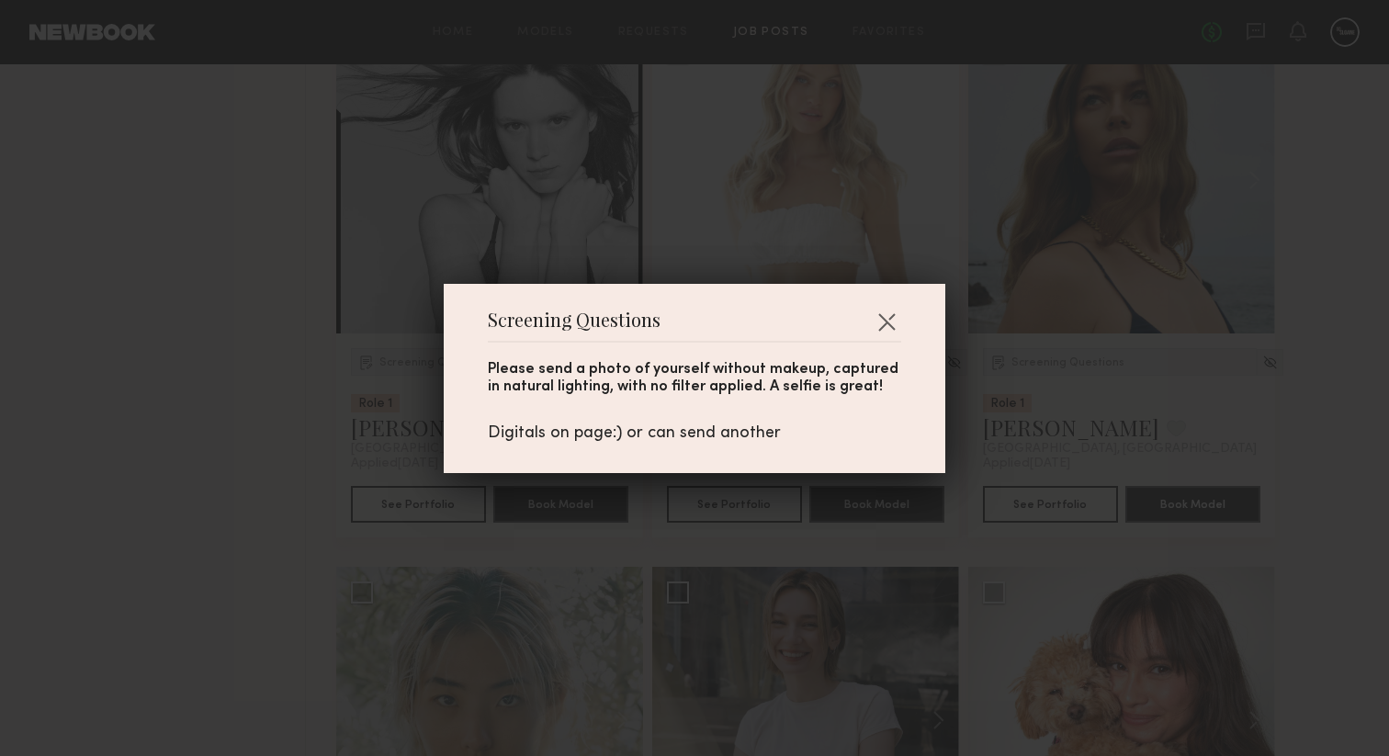
click at [943, 492] on div "Screening Questions Please send a photo of yourself without makeup, captured in…" at bounding box center [694, 378] width 1389 height 756
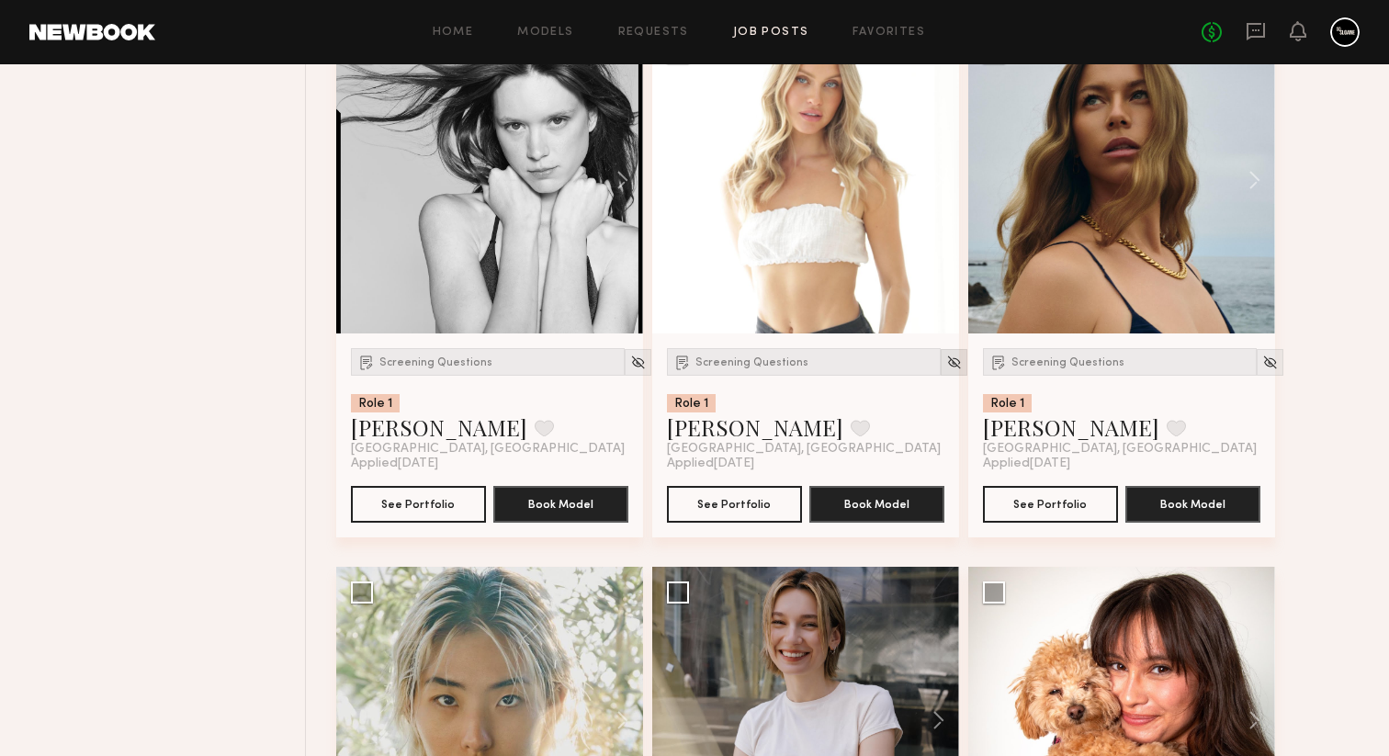
click at [946, 370] on img at bounding box center [954, 363] width 16 height 16
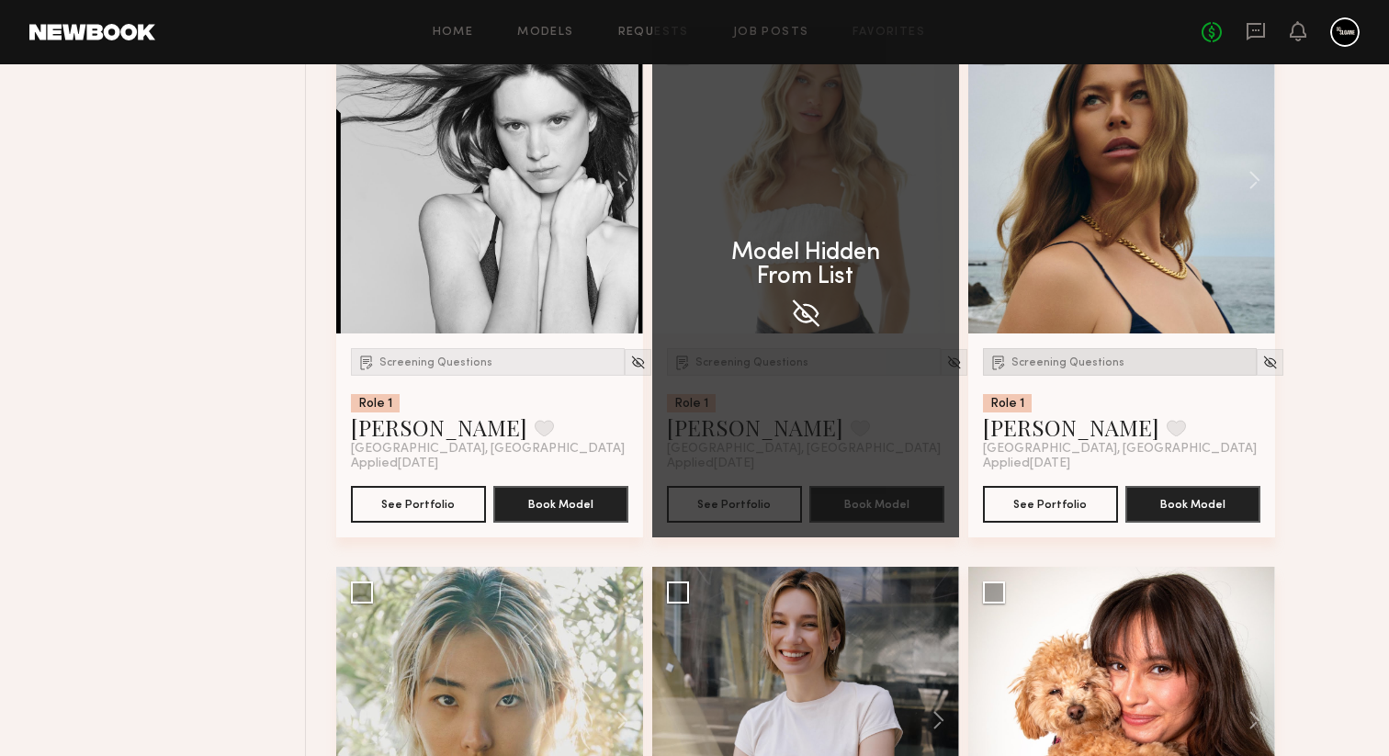
click at [1068, 367] on span "Screening Questions" at bounding box center [1068, 362] width 113 height 11
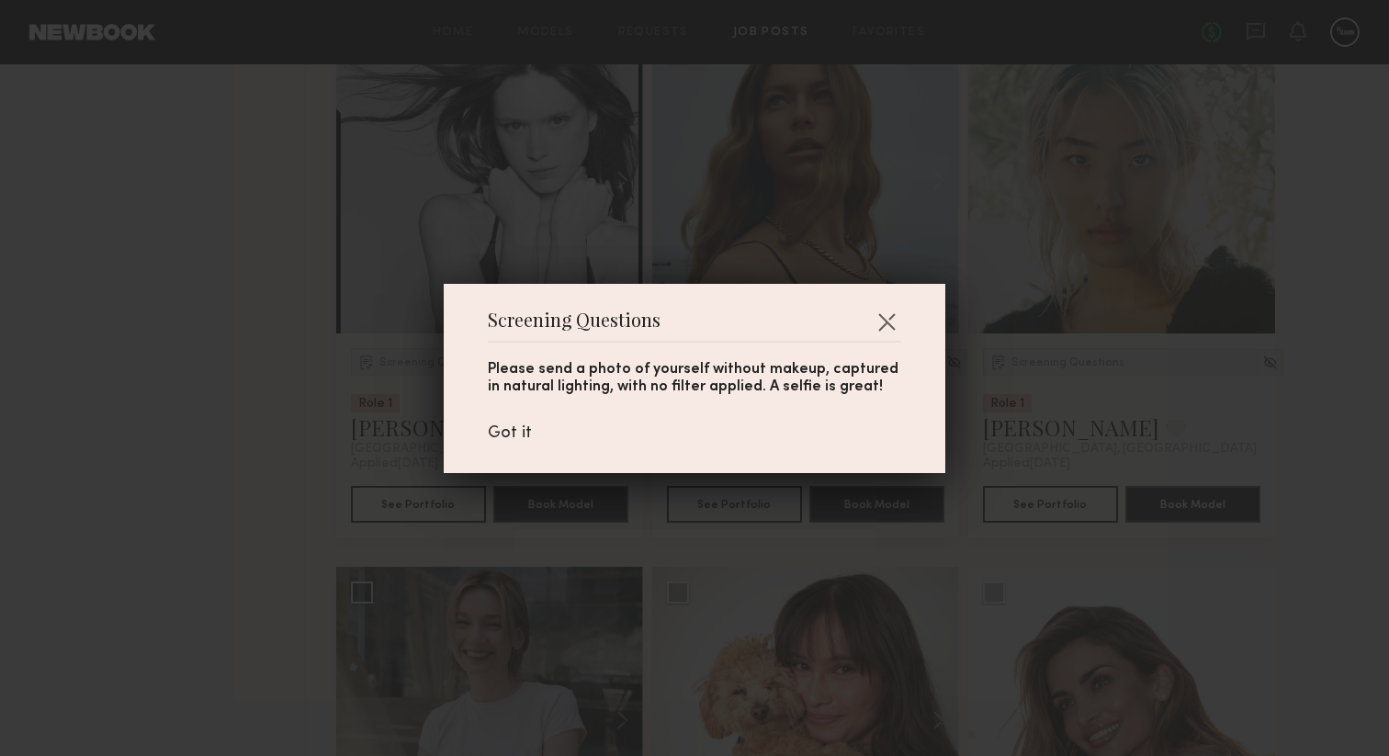
click at [1114, 424] on div "Screening Questions Please send a photo of yourself without makeup, captured in…" at bounding box center [694, 378] width 1389 height 756
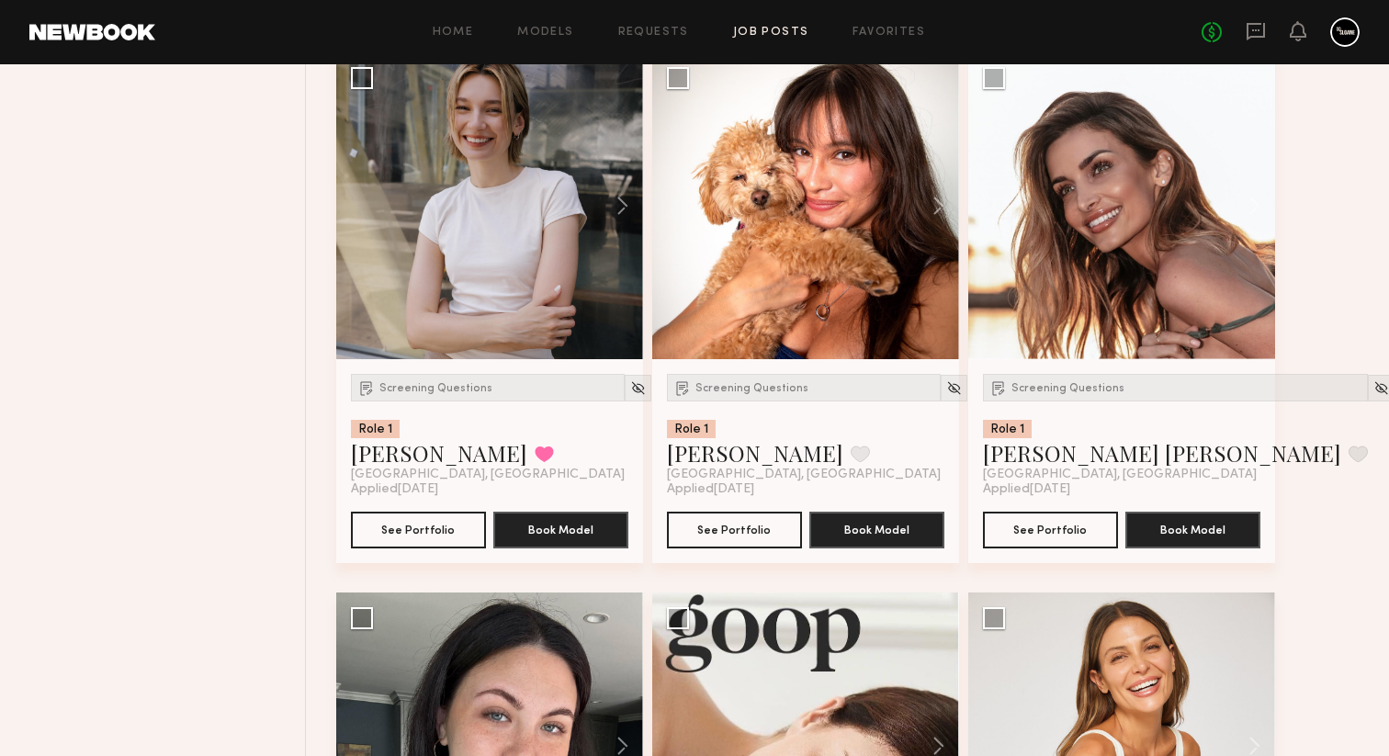
scroll to position [2461, 0]
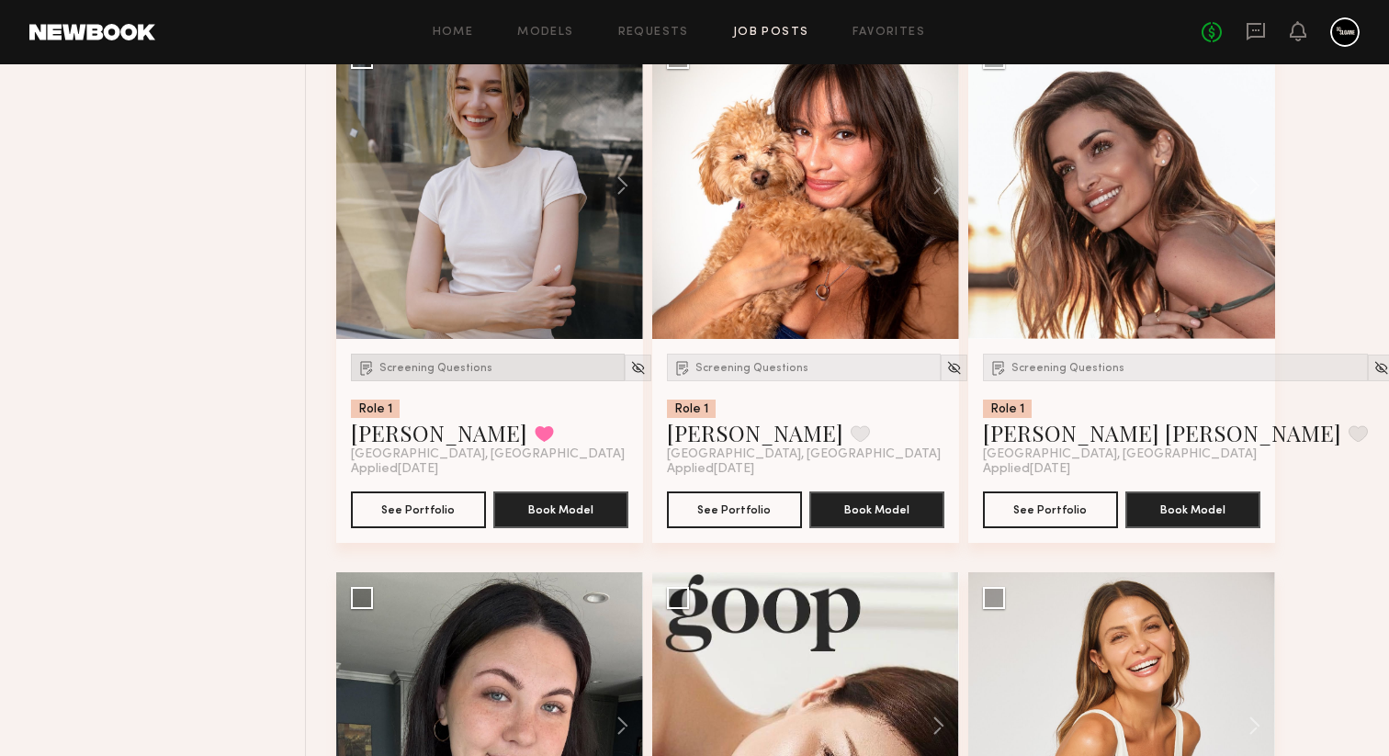
click at [401, 374] on span "Screening Questions" at bounding box center [435, 368] width 113 height 11
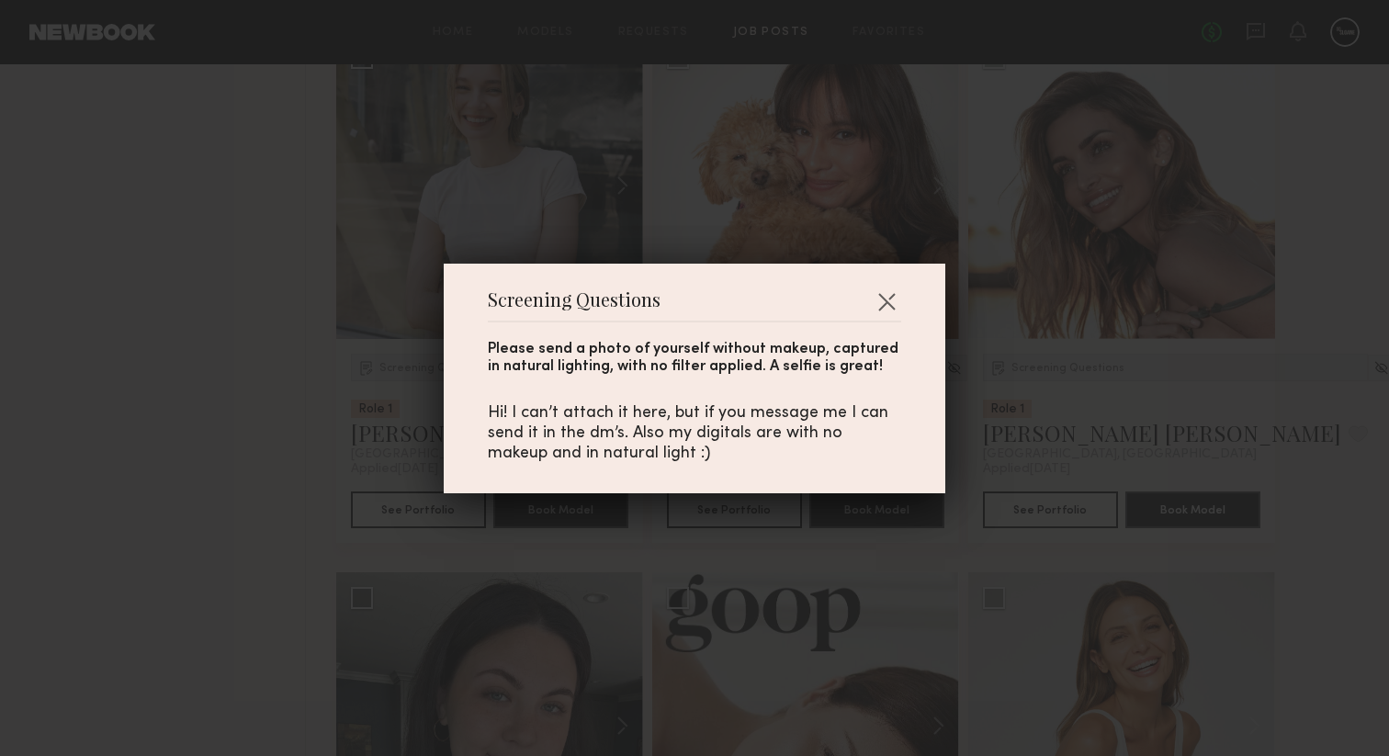
click at [380, 483] on div "Screening Questions Please send a photo of yourself without makeup, captured in…" at bounding box center [694, 378] width 1389 height 756
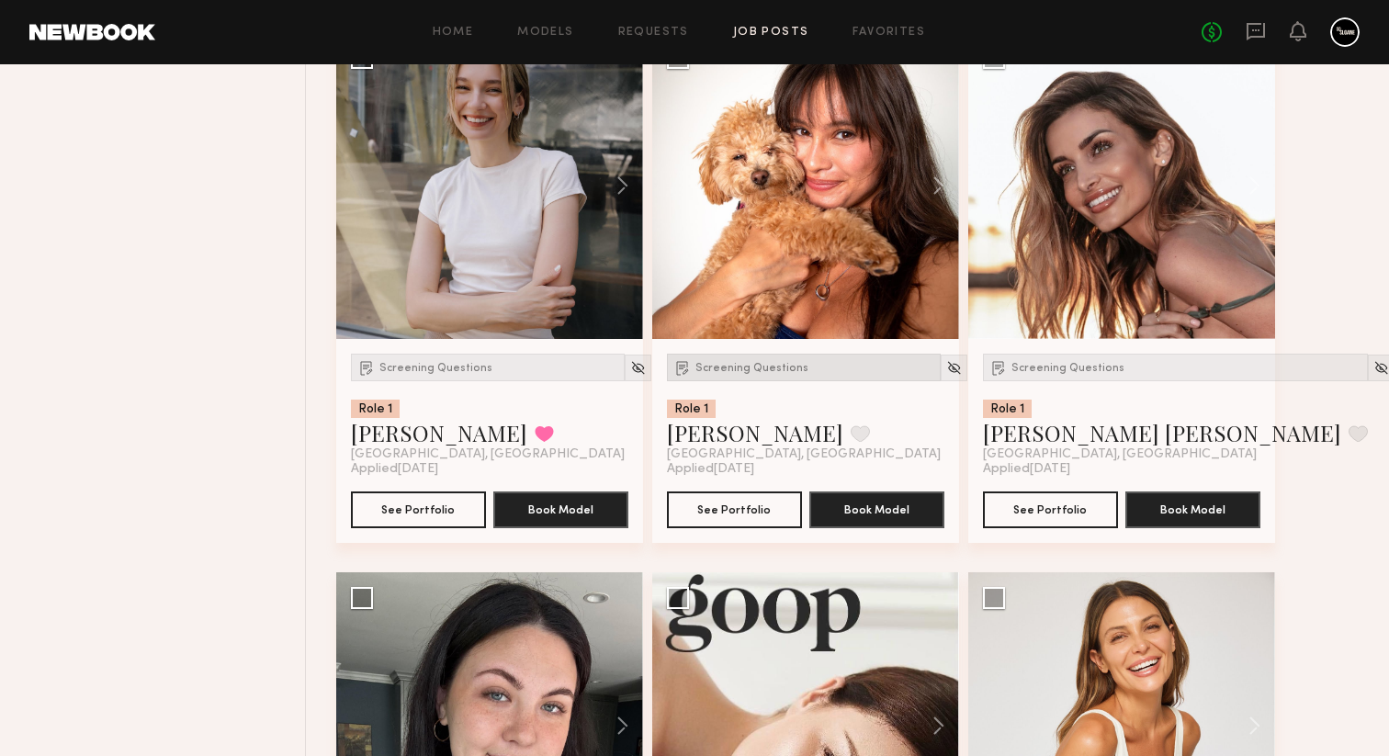
click at [732, 374] on span "Screening Questions" at bounding box center [751, 368] width 113 height 11
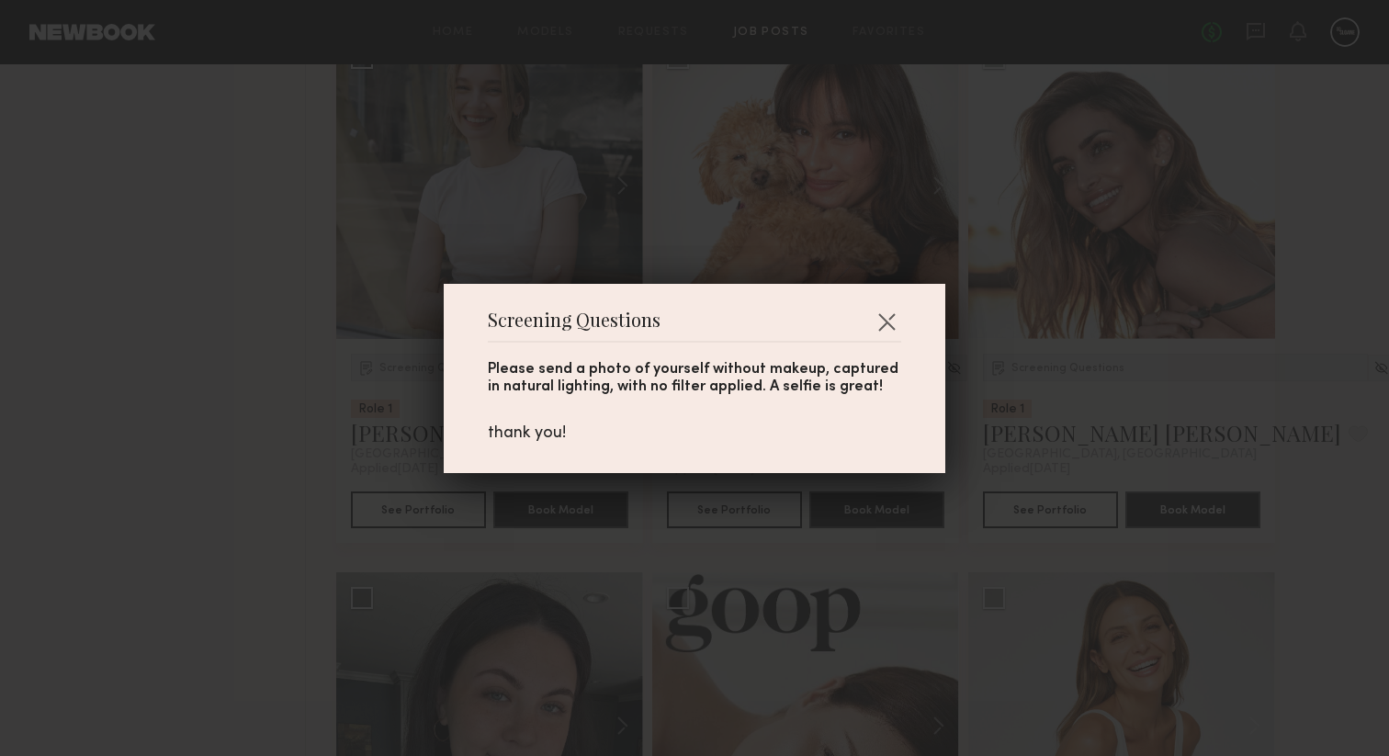
click at [870, 560] on div "Screening Questions Please send a photo of yourself without makeup, captured in…" at bounding box center [694, 378] width 1389 height 756
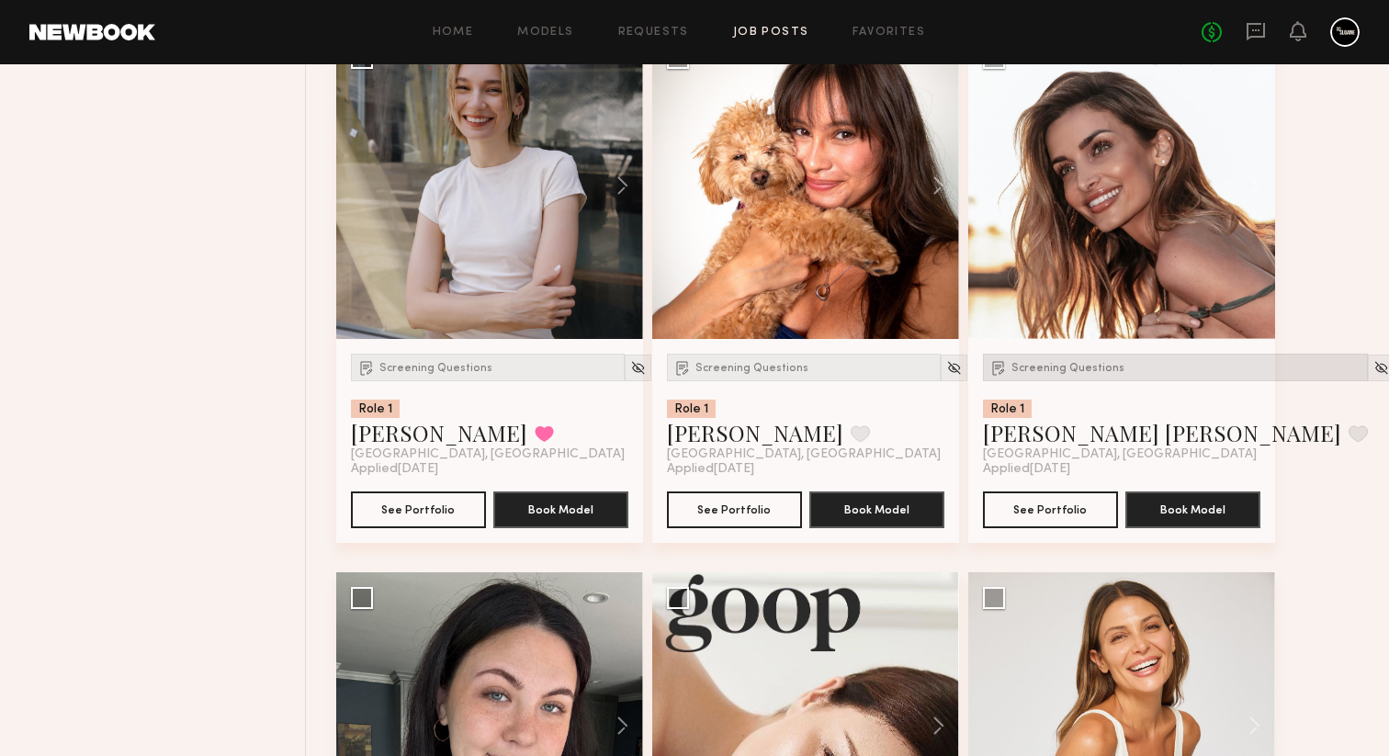
click at [1083, 381] on div "Screening Questions" at bounding box center [1175, 368] width 385 height 28
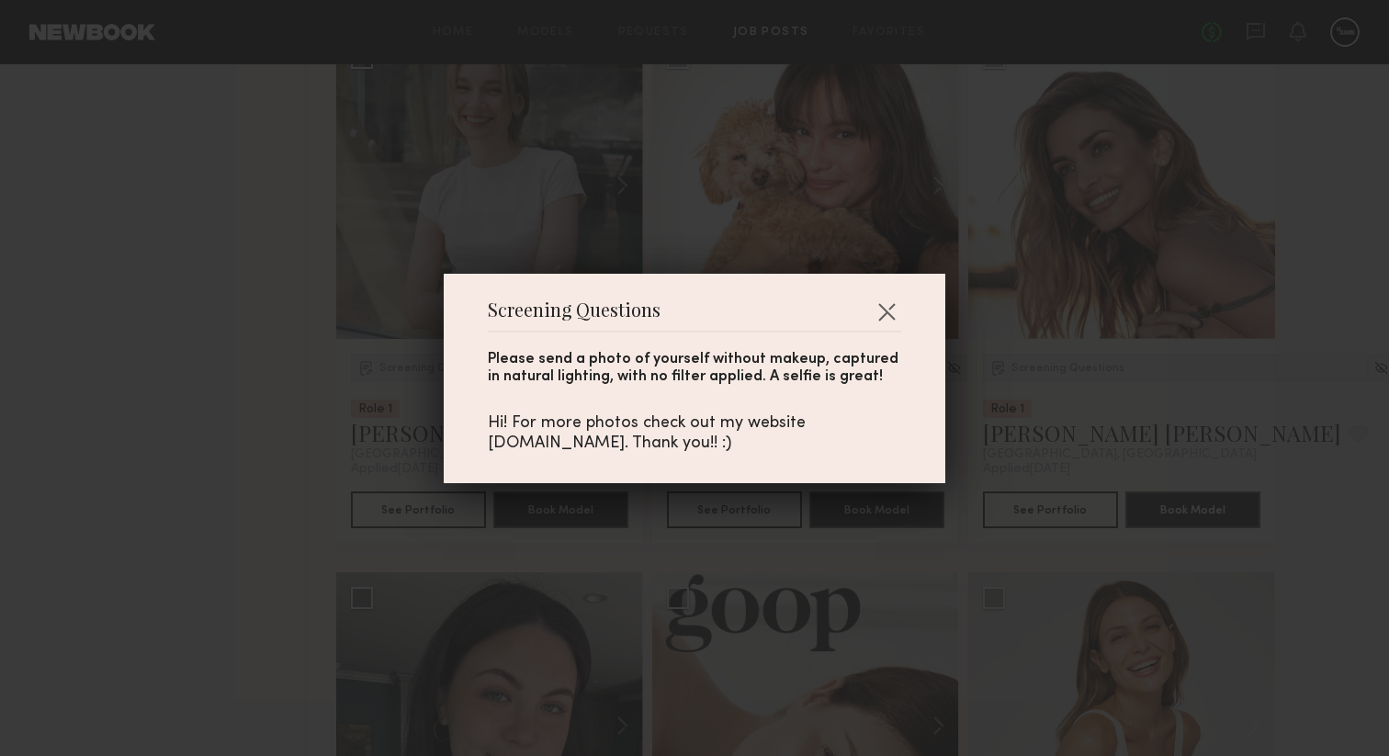
click at [1150, 419] on div "Screening Questions Please send a photo of yourself without makeup, captured in…" at bounding box center [694, 378] width 1389 height 756
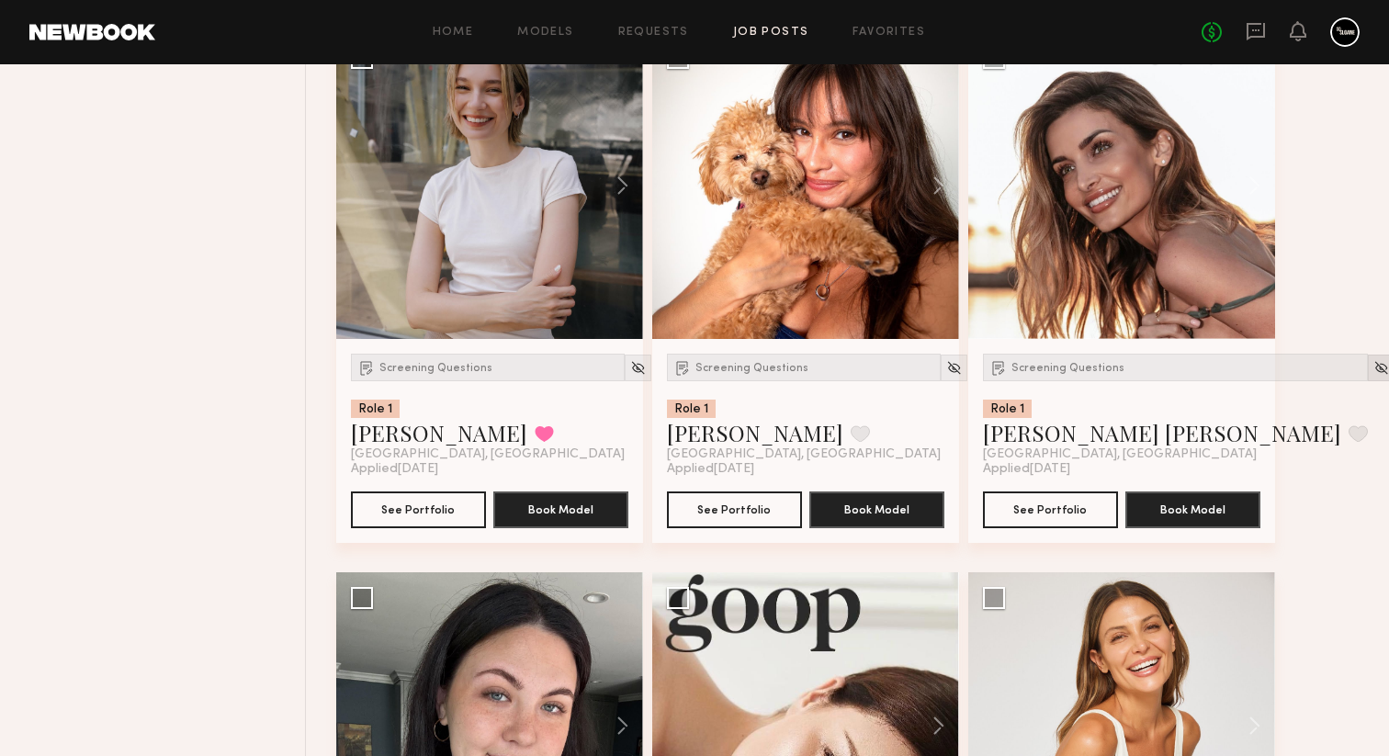
click at [1374, 376] on img at bounding box center [1382, 368] width 16 height 16
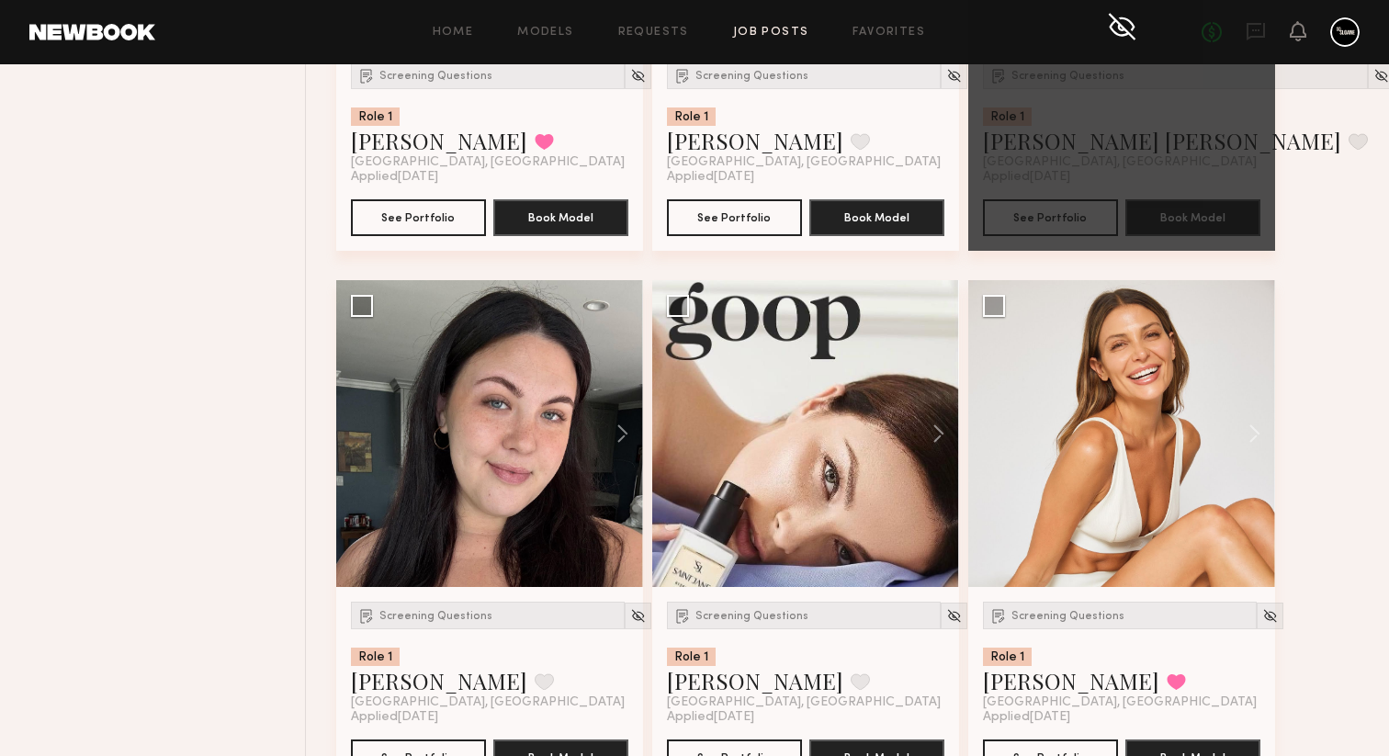
scroll to position [2931, 0]
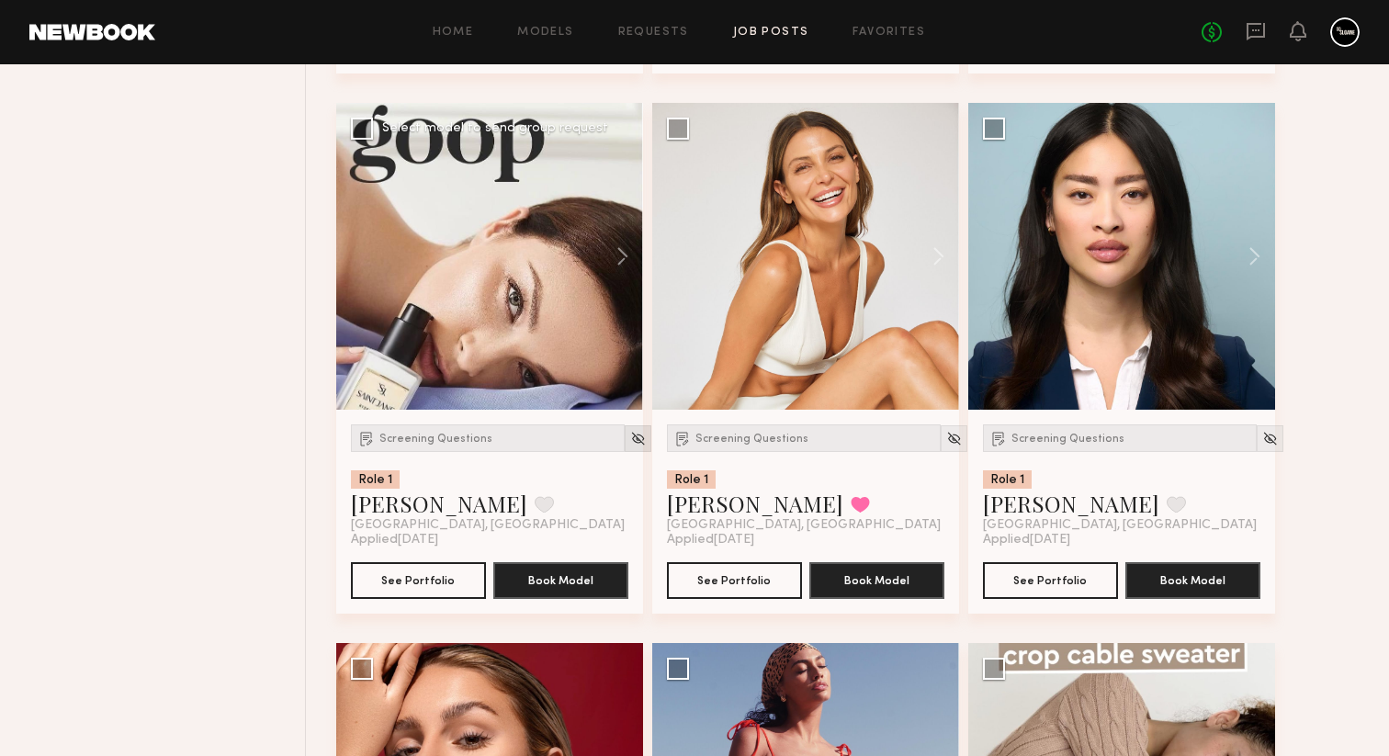
click at [625, 446] on div at bounding box center [638, 438] width 27 height 27
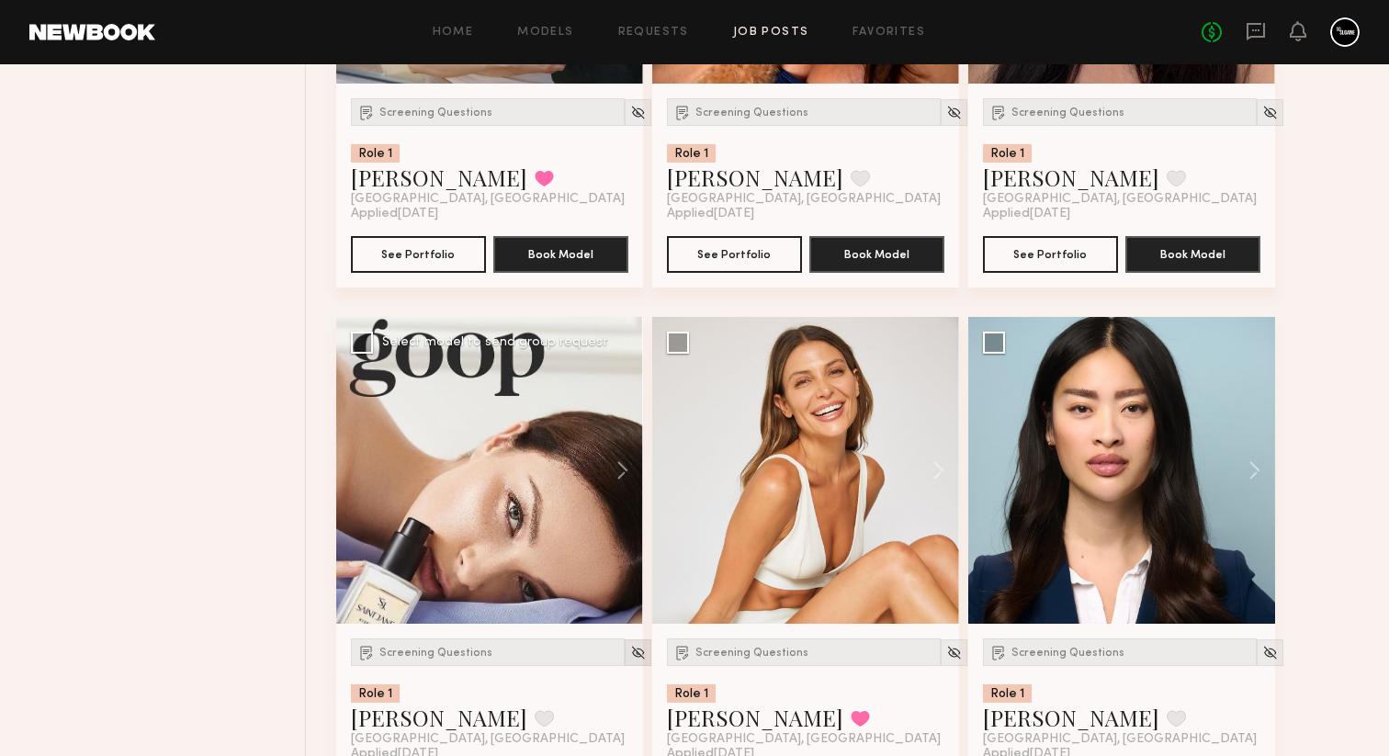
scroll to position [2608, 0]
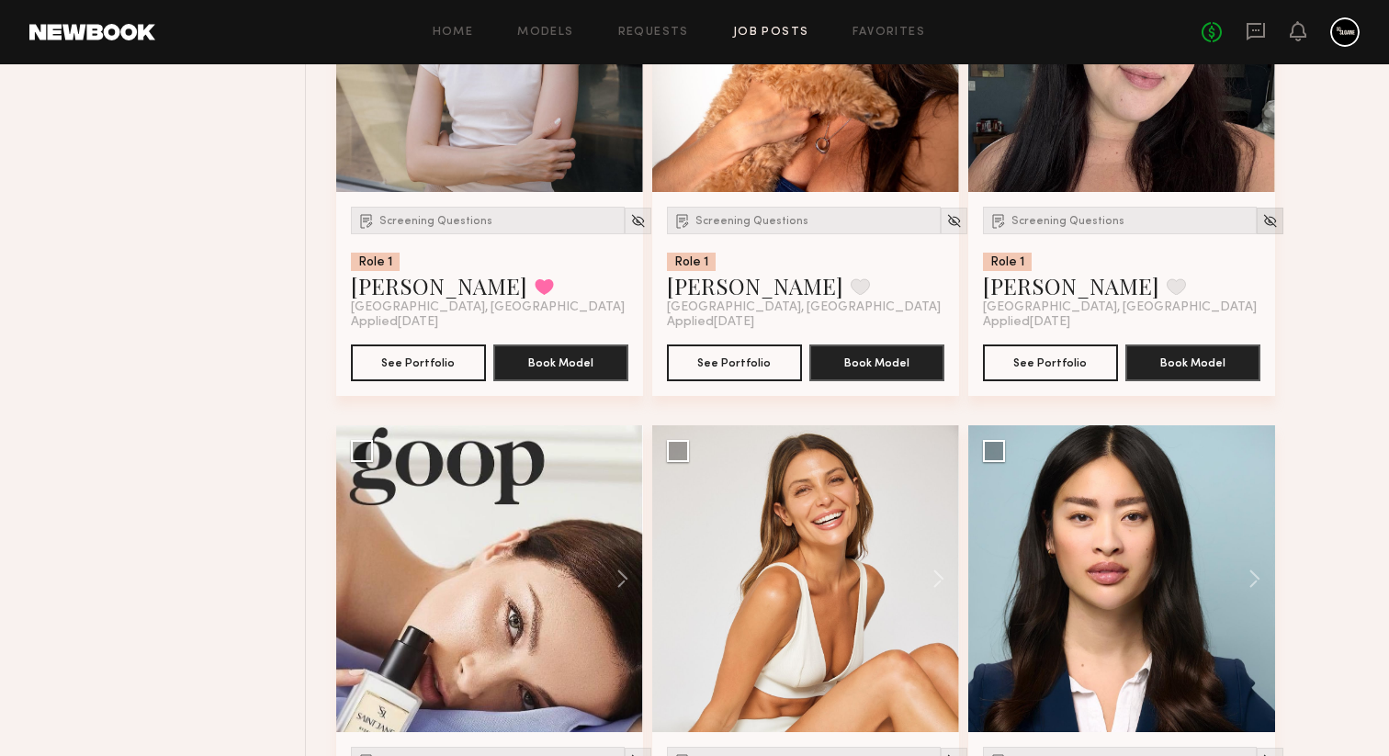
click at [1262, 229] on img at bounding box center [1270, 221] width 16 height 16
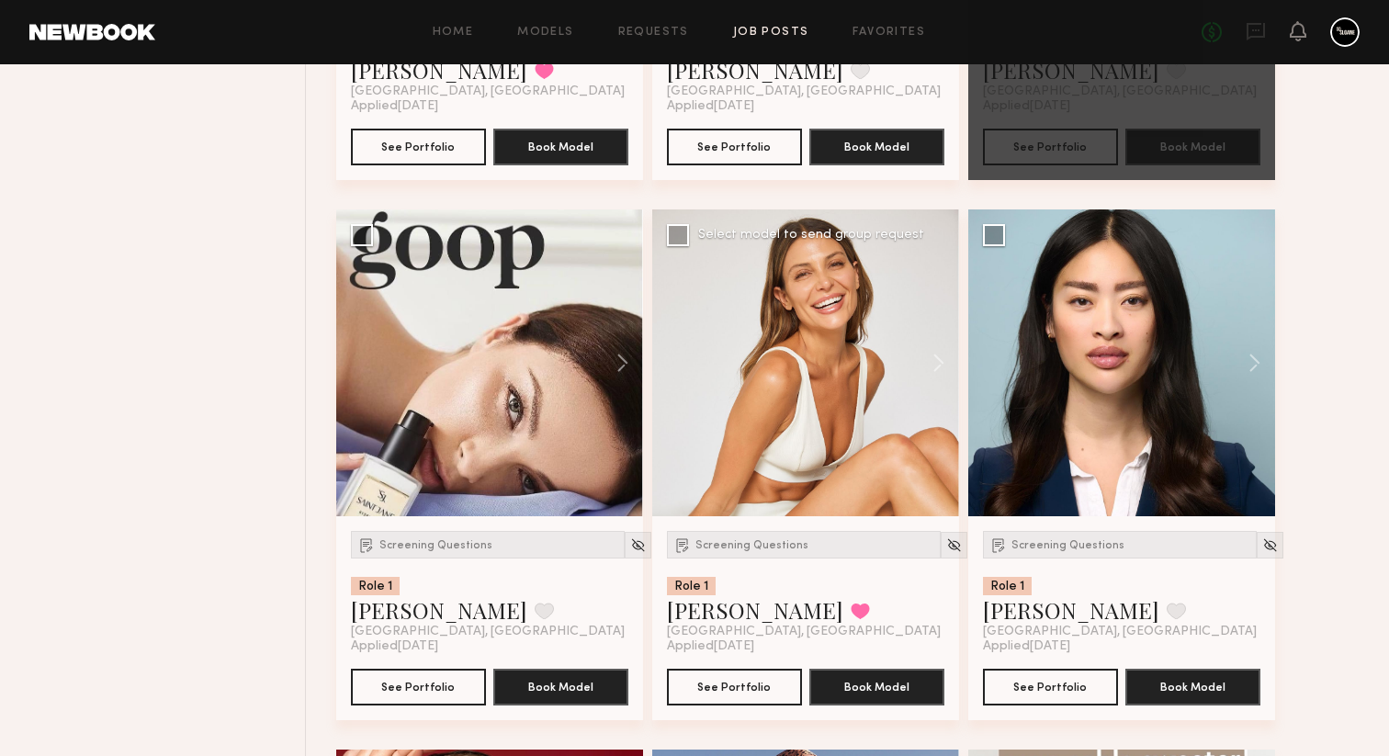
scroll to position [2828, 0]
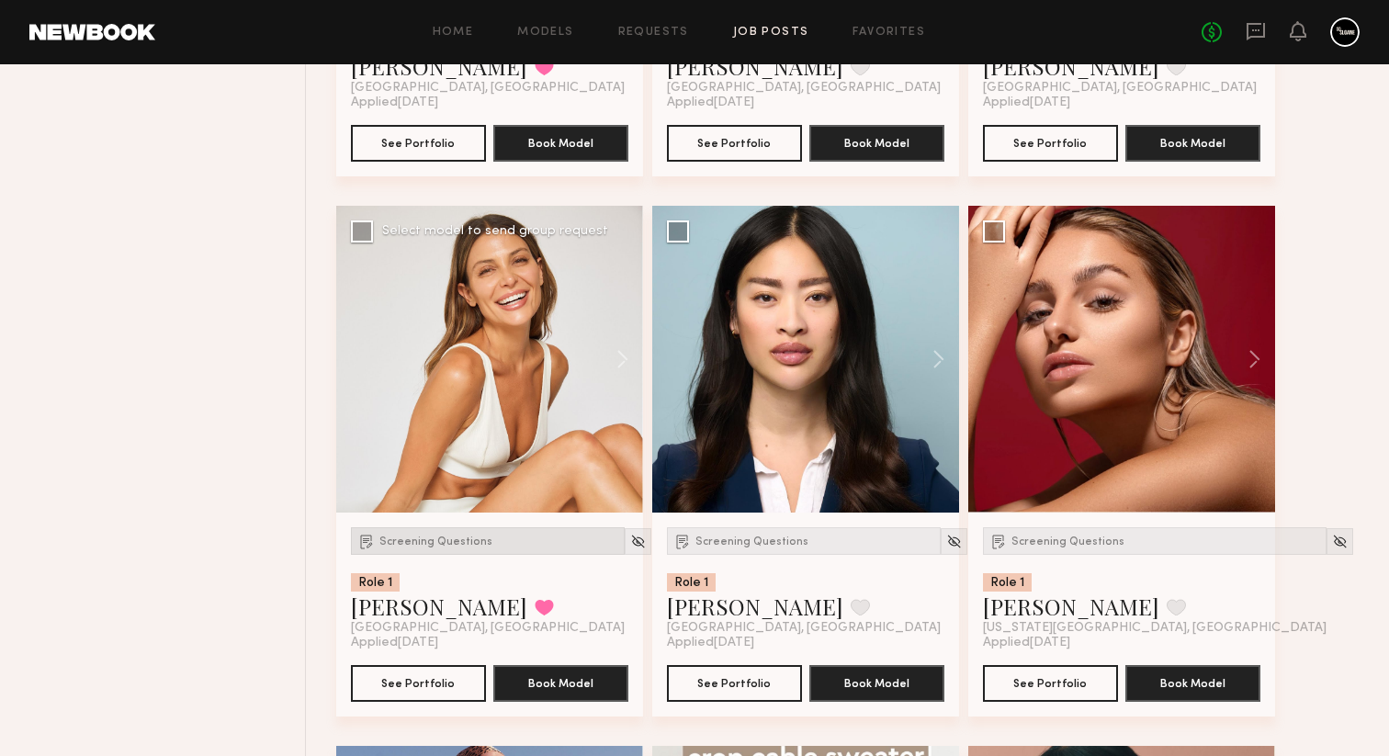
click at [449, 548] on span "Screening Questions" at bounding box center [435, 542] width 113 height 11
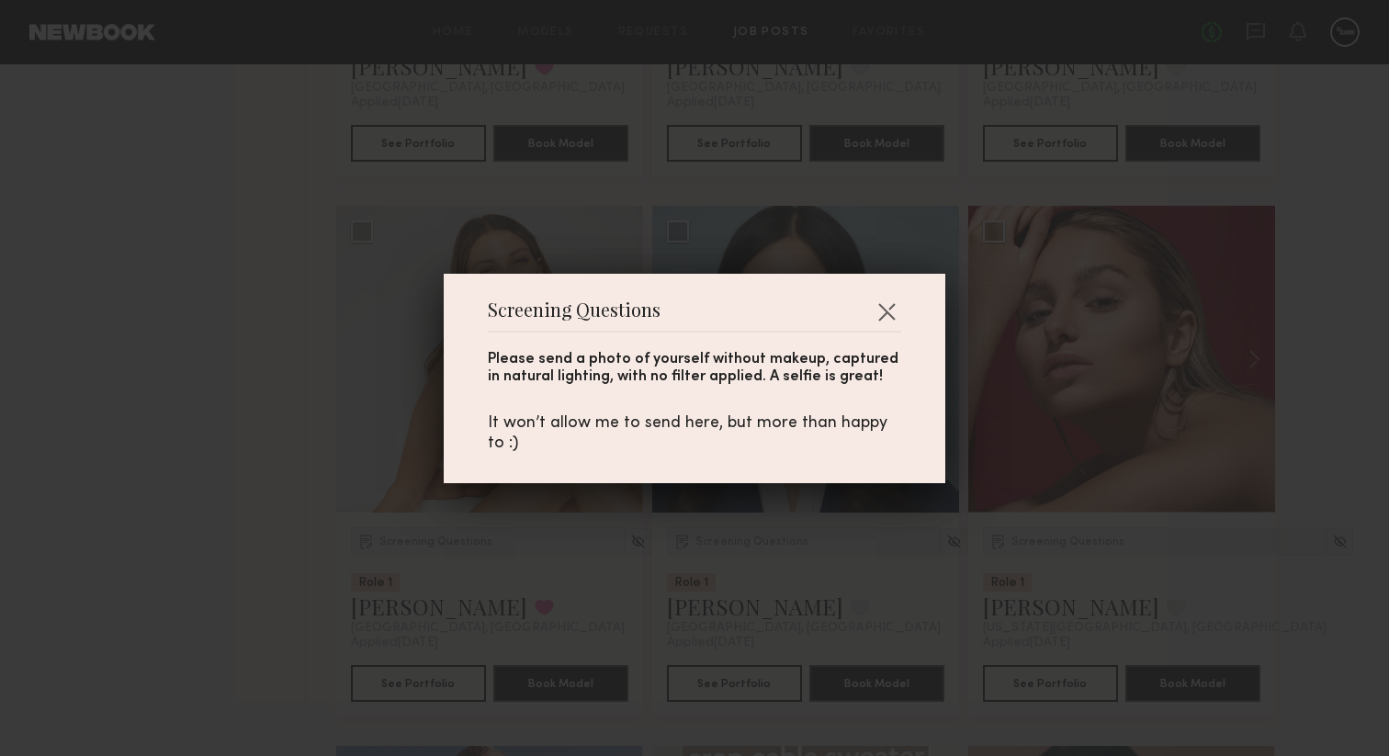
click at [238, 503] on div "Screening Questions Please send a photo of yourself without makeup, captured in…" at bounding box center [694, 378] width 1389 height 756
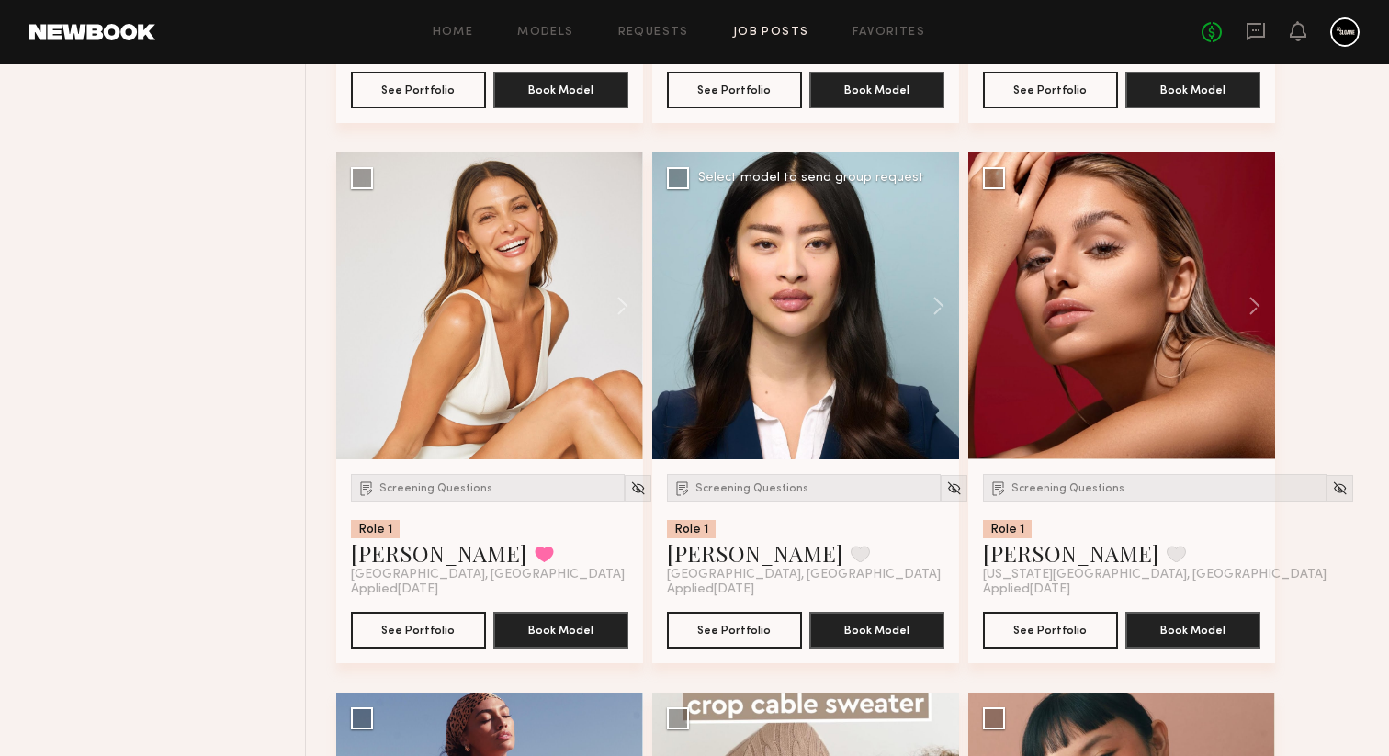
scroll to position [2883, 0]
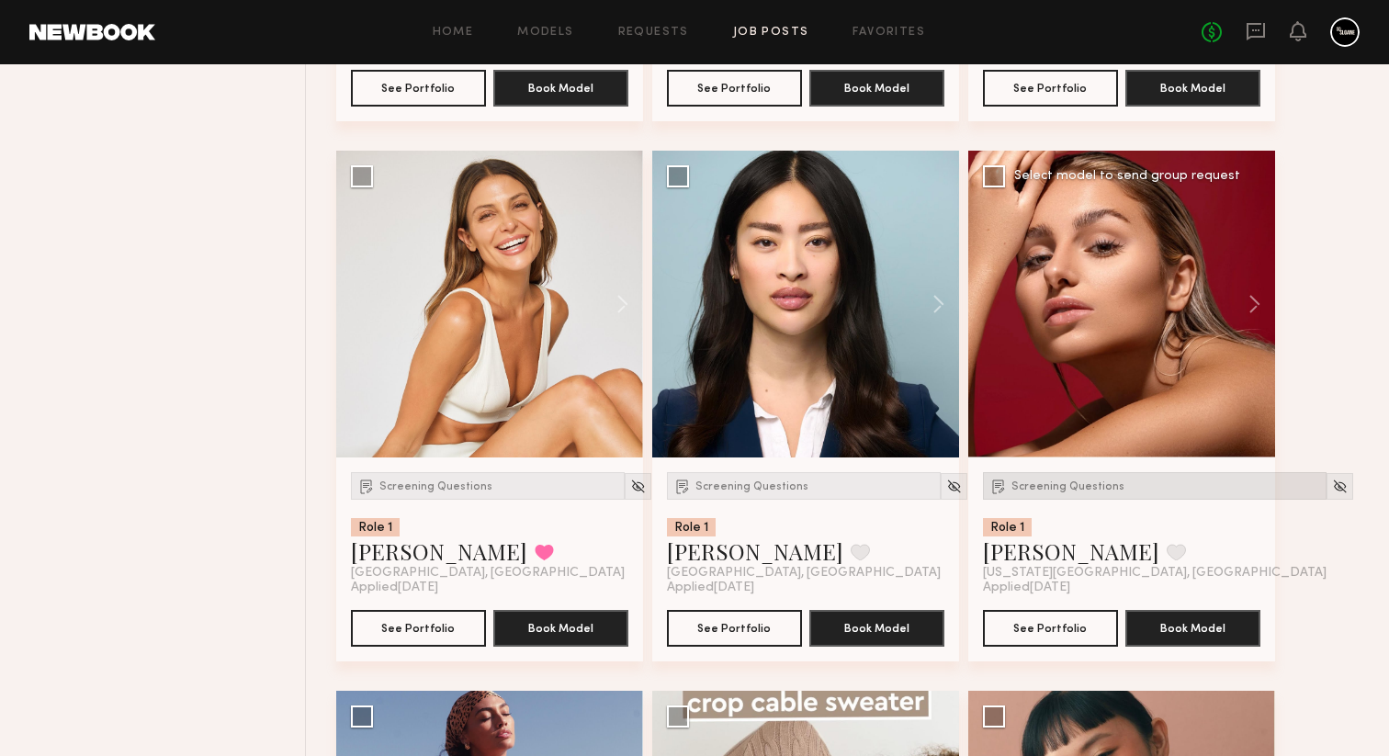
click at [1020, 500] on div "Screening Questions" at bounding box center [1155, 486] width 344 height 28
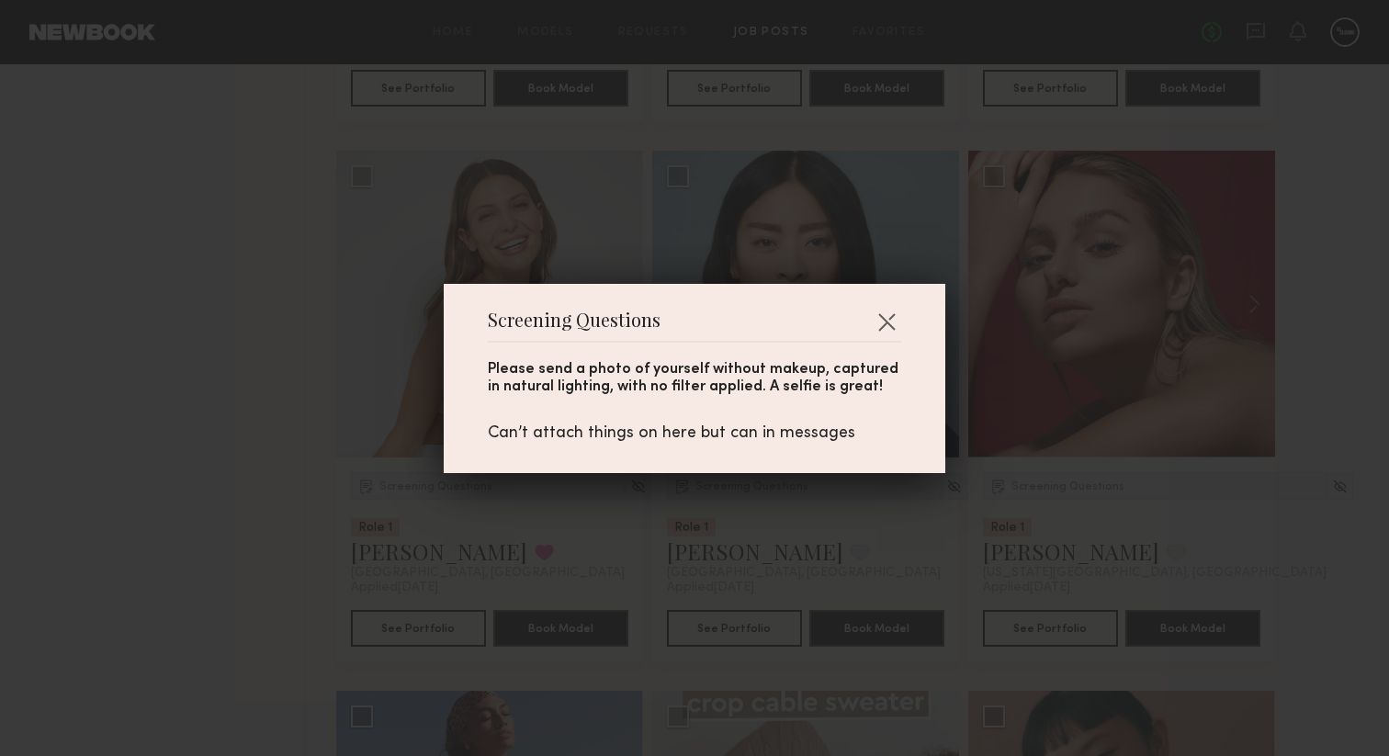
click at [1067, 521] on div "Screening Questions Please send a photo of yourself without makeup, captured in…" at bounding box center [694, 378] width 1389 height 756
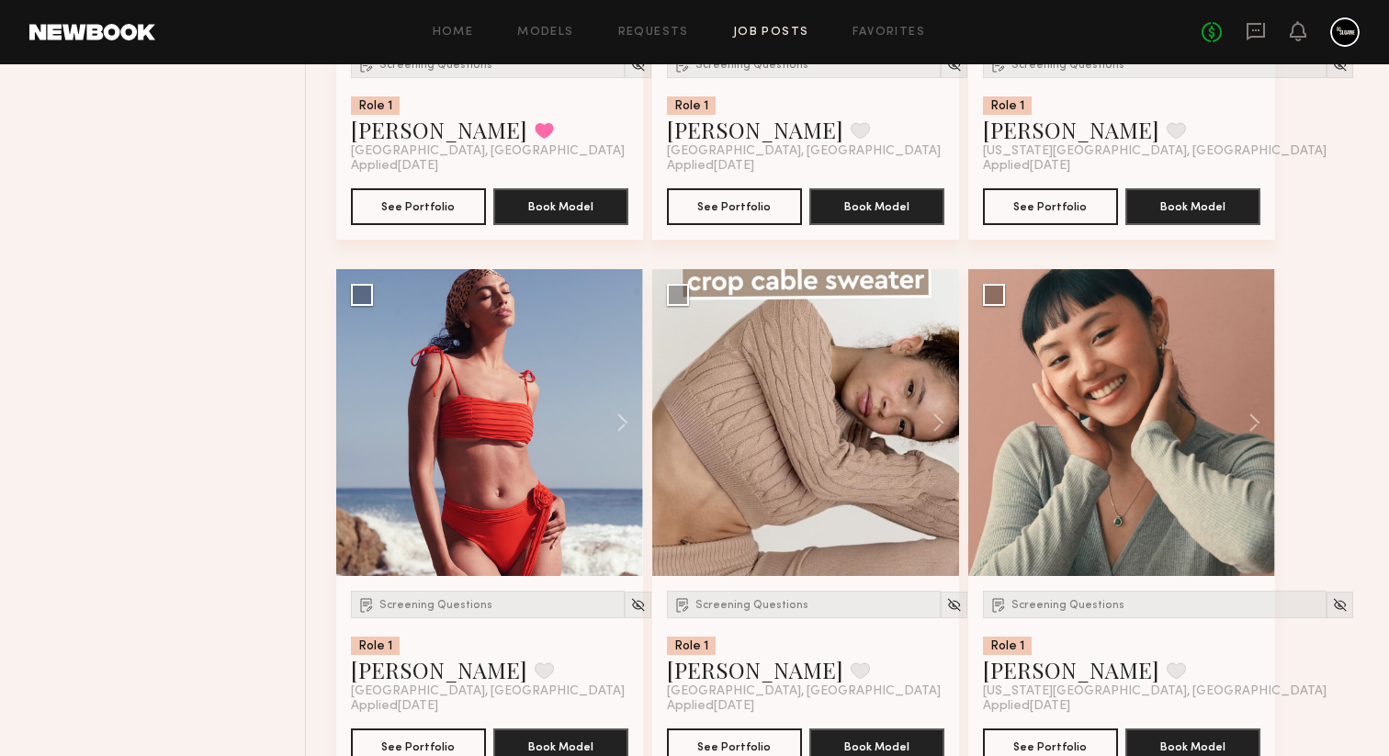
scroll to position [3425, 0]
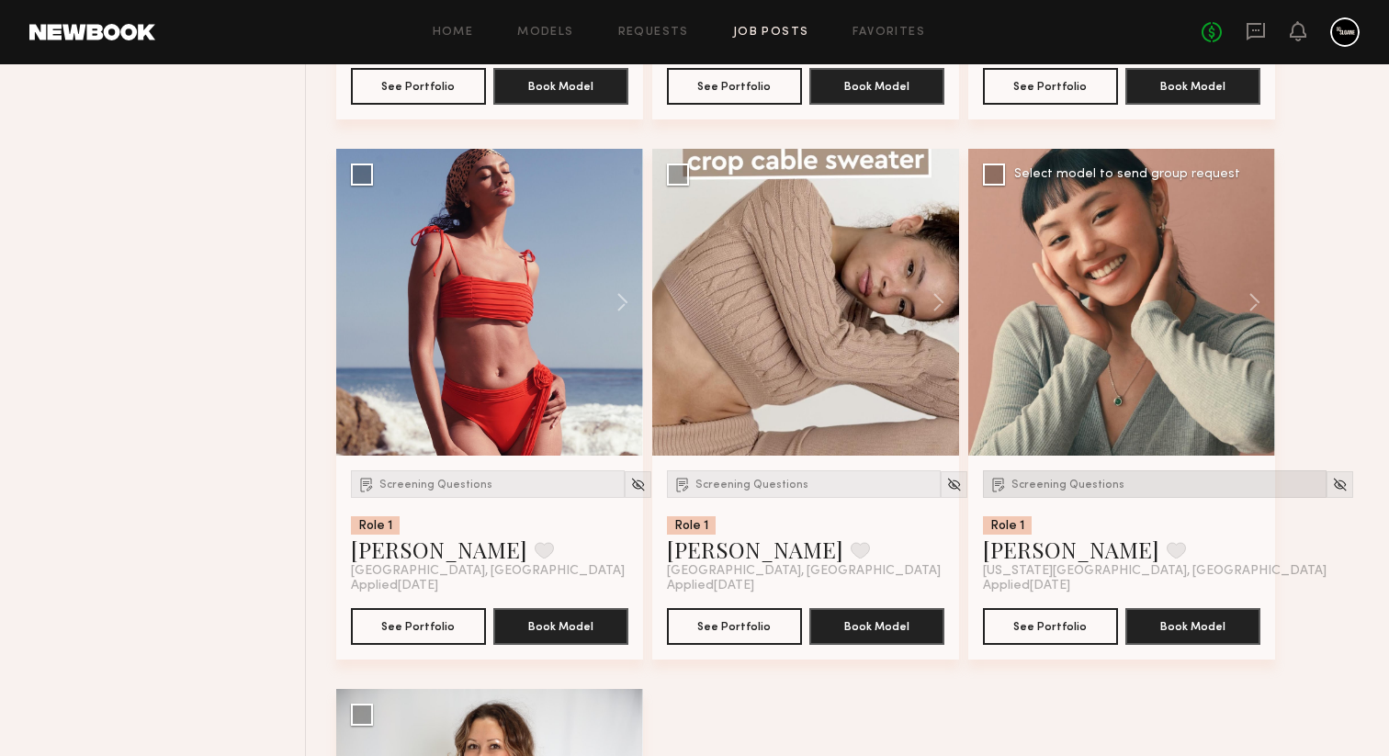
click at [1087, 498] on div "Screening Questions" at bounding box center [1155, 484] width 344 height 28
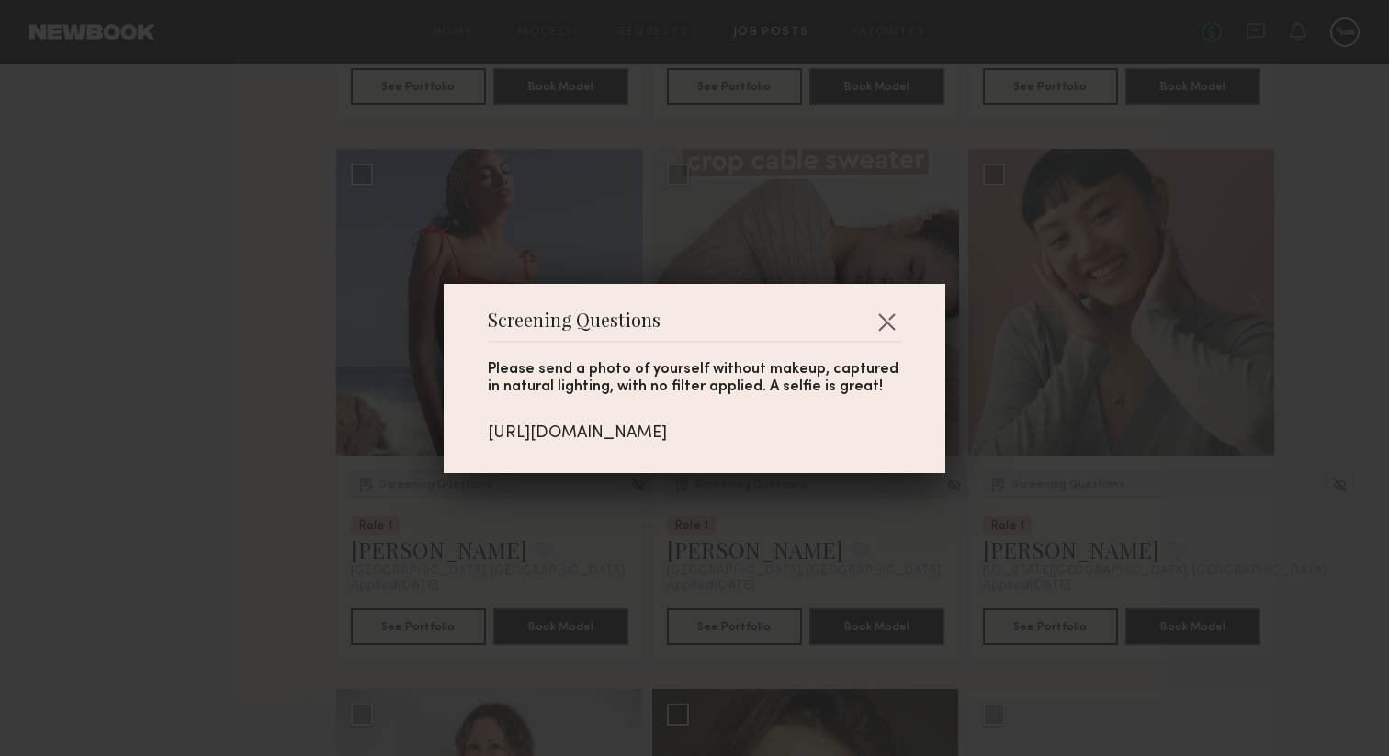
click at [1091, 524] on div "Screening Questions Please send a photo of yourself without makeup, captured in…" at bounding box center [694, 378] width 1389 height 756
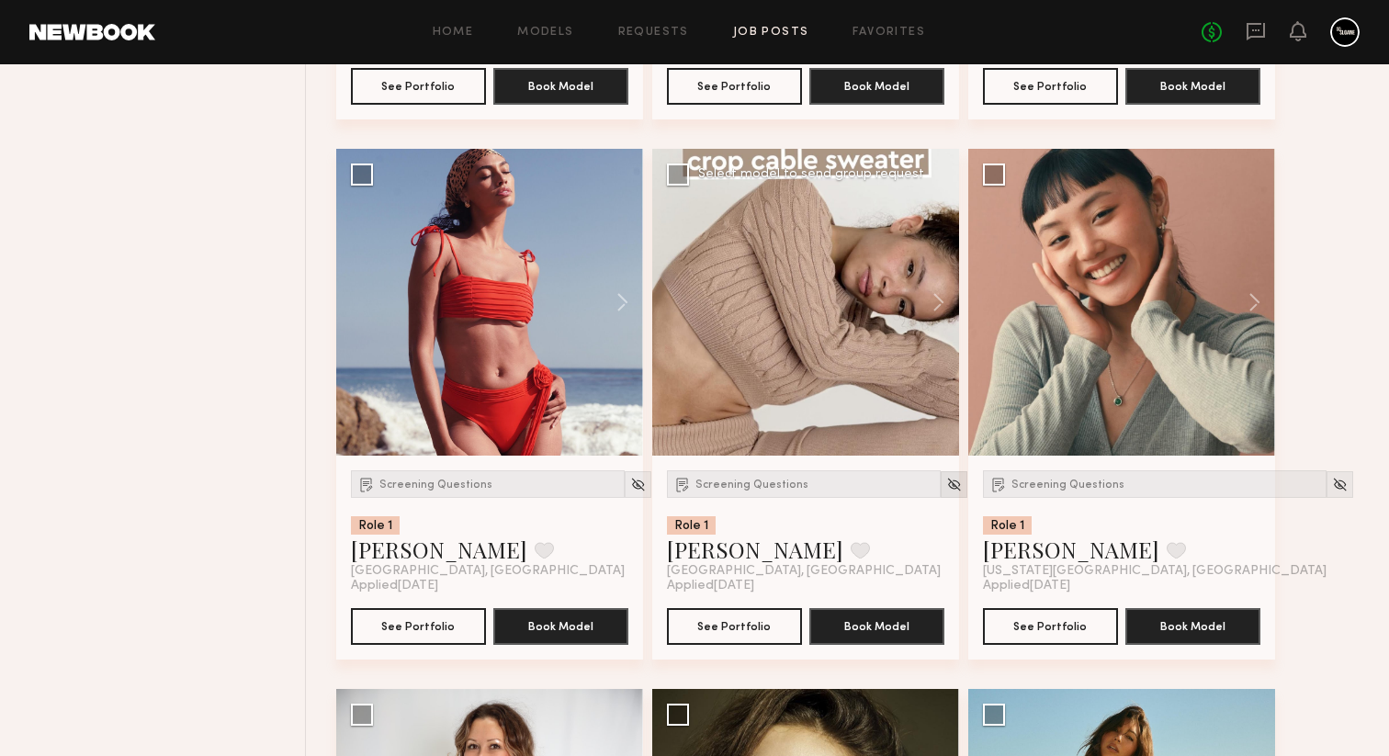
click at [946, 492] on img at bounding box center [954, 485] width 16 height 16
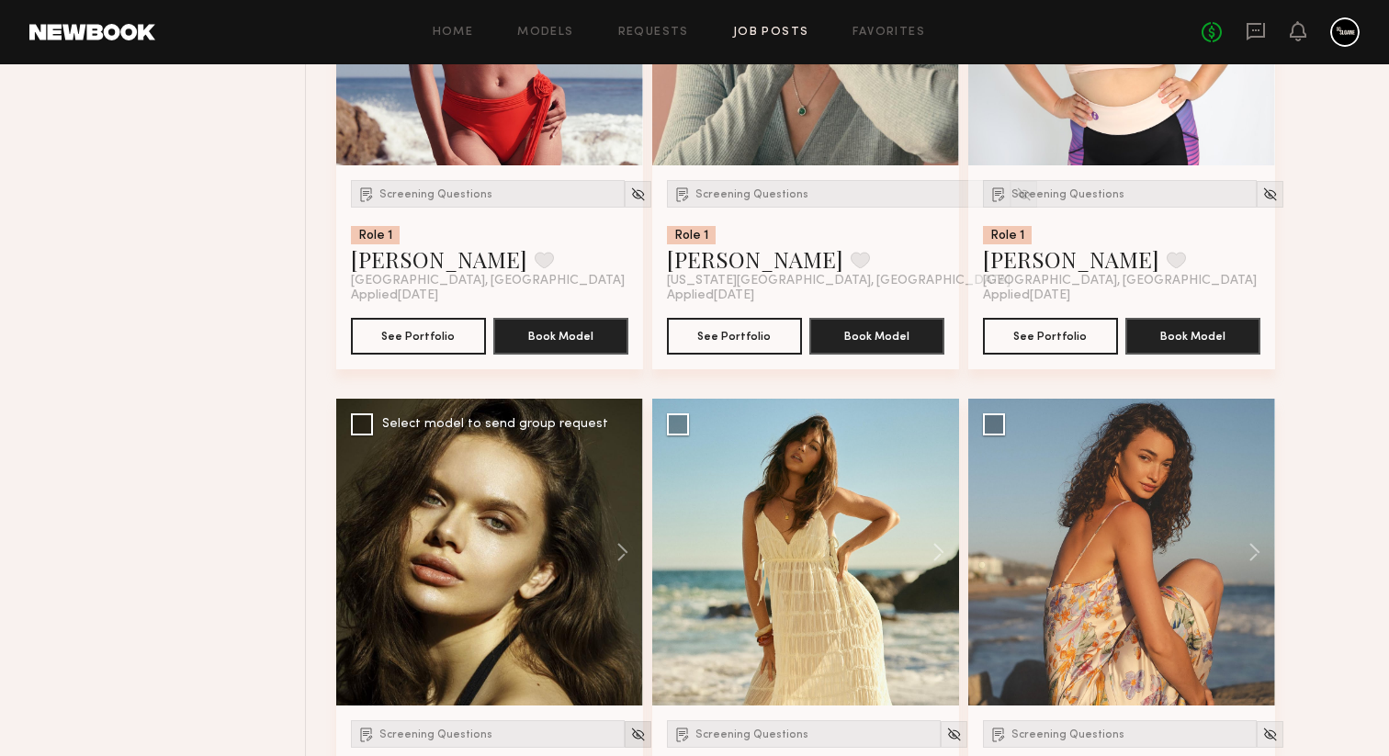
scroll to position [3515, 0]
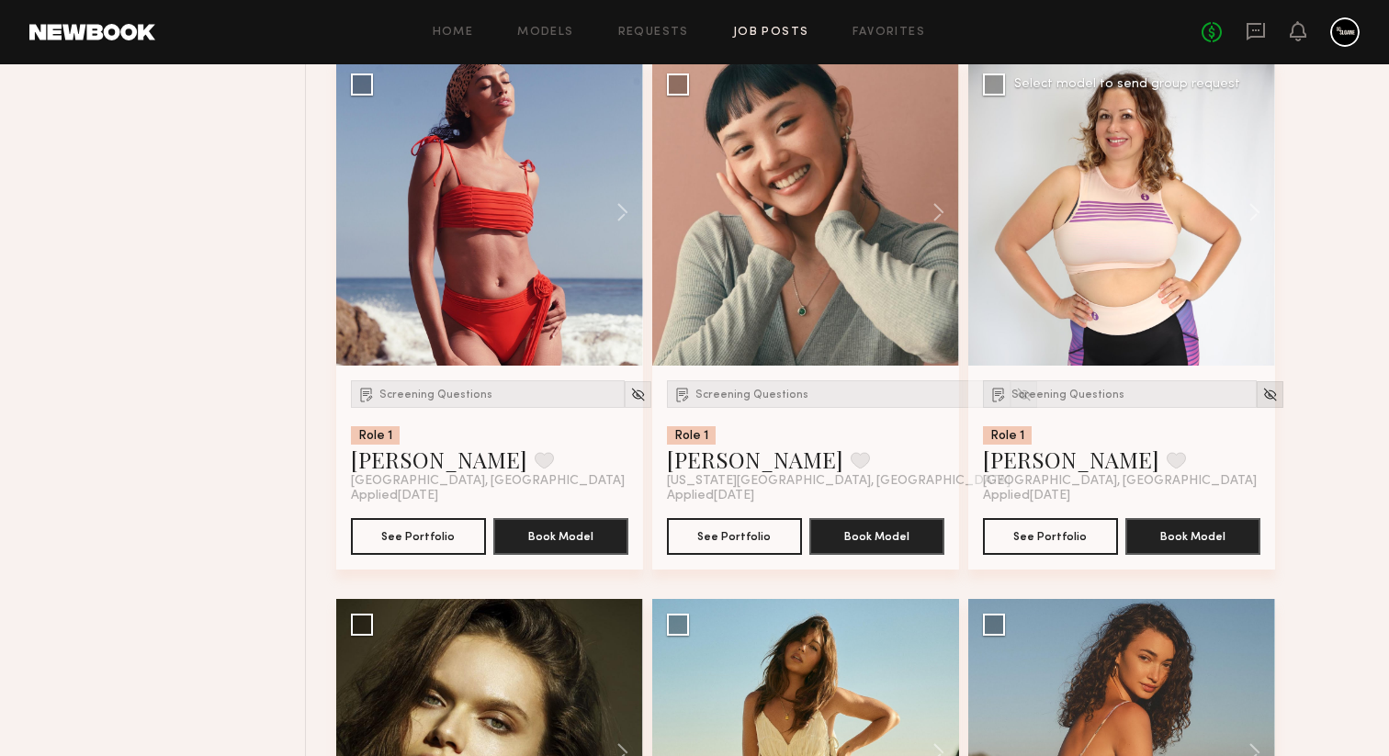
click at [1257, 408] on div at bounding box center [1270, 394] width 27 height 27
click at [1262, 402] on img at bounding box center [1270, 395] width 16 height 16
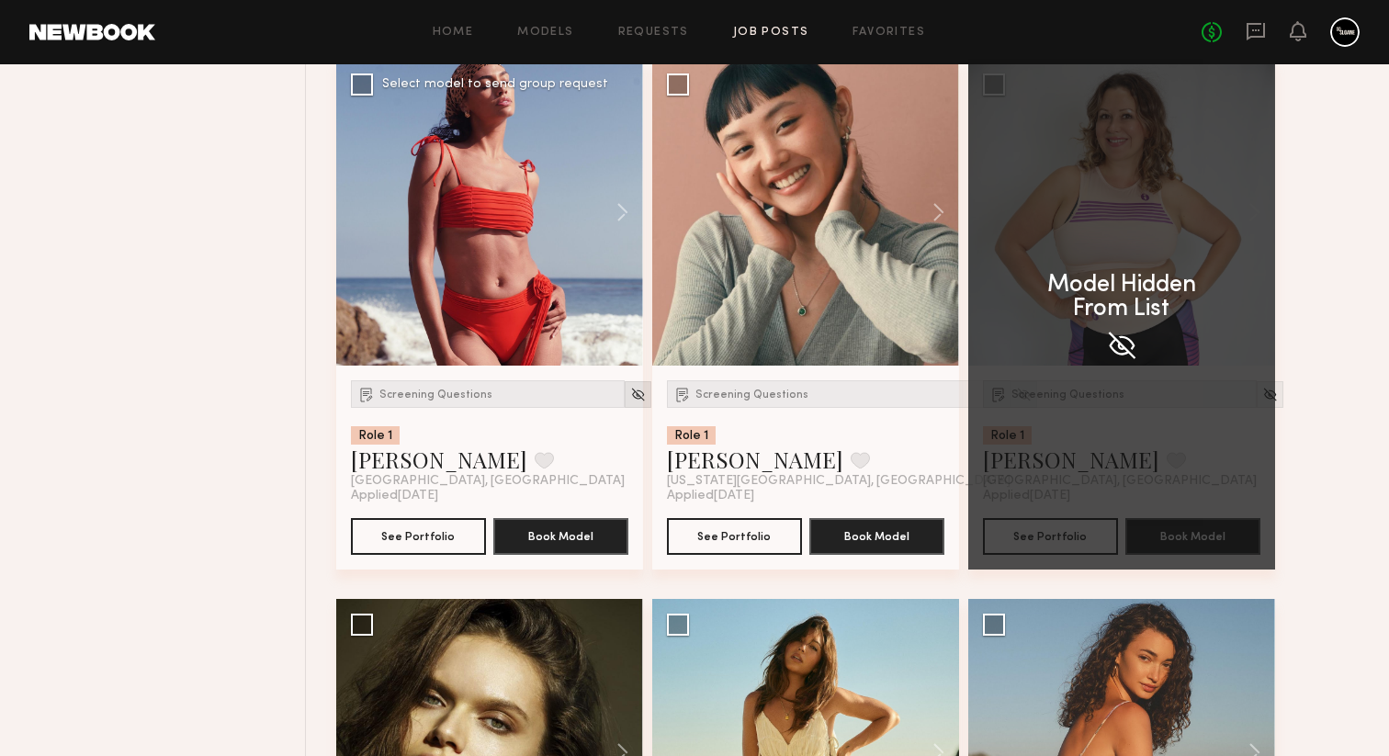
click at [630, 402] on img at bounding box center [638, 395] width 16 height 16
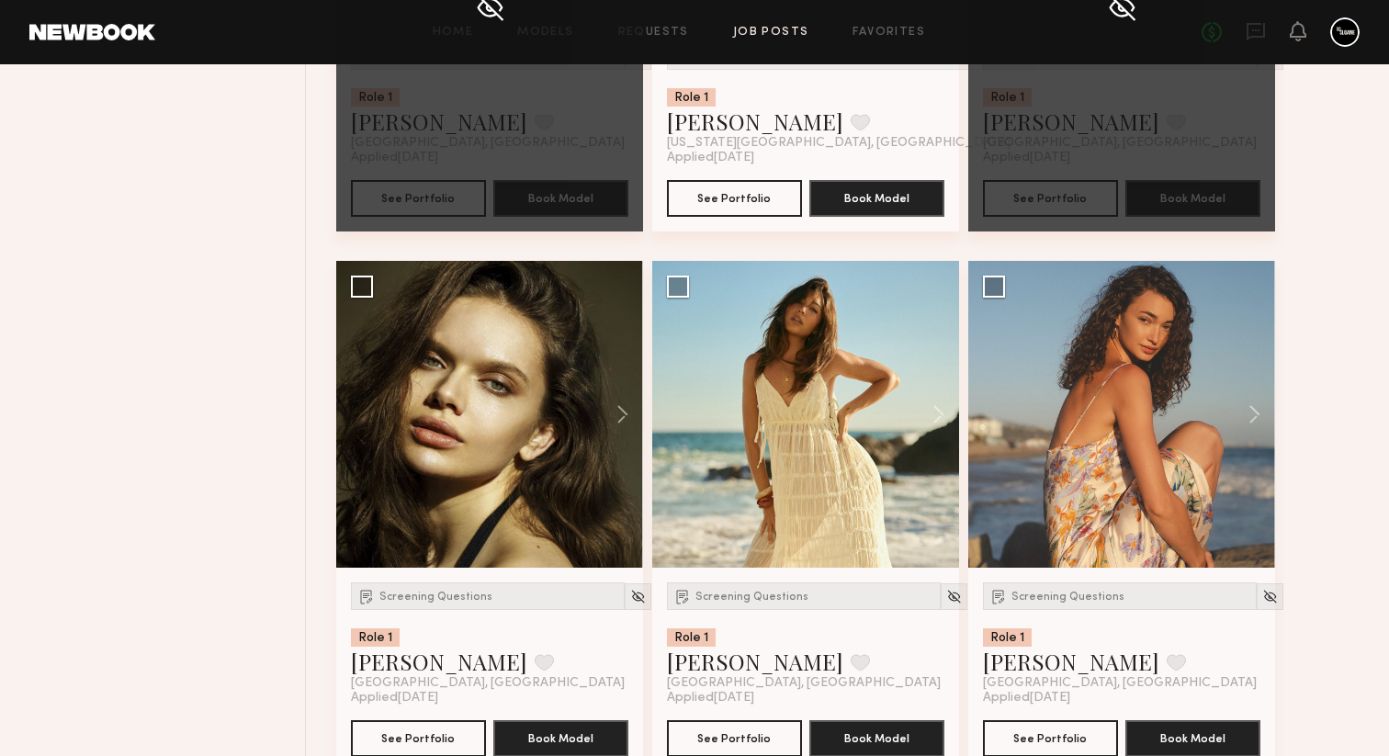
scroll to position [4054, 0]
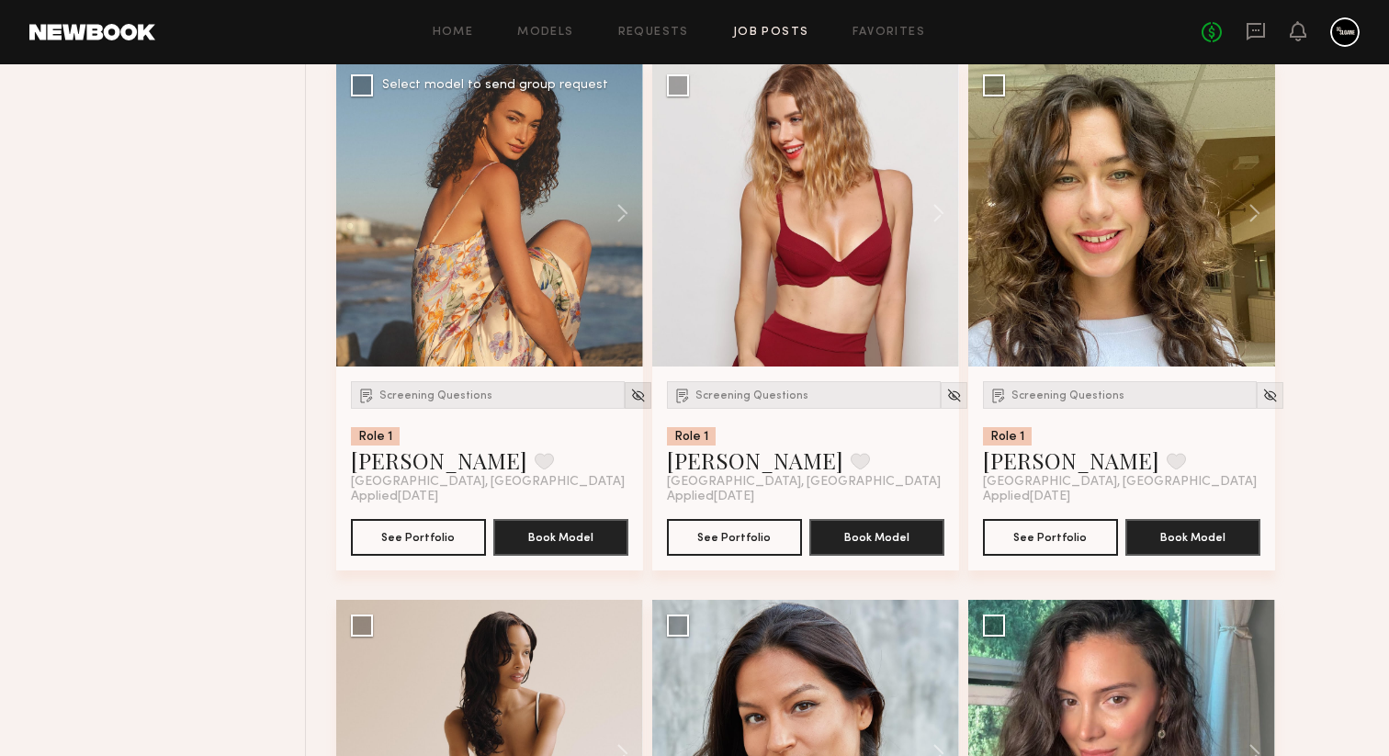
click at [630, 403] on img at bounding box center [638, 396] width 16 height 16
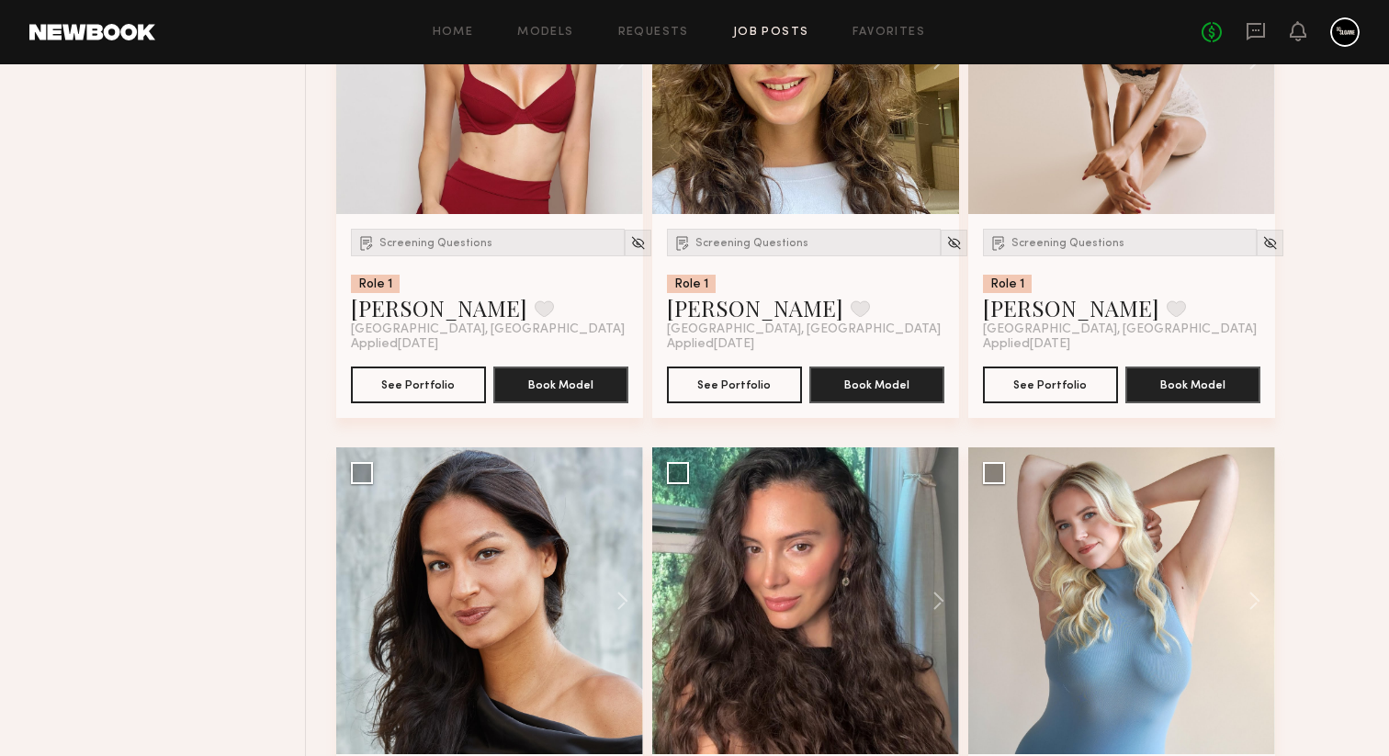
scroll to position [3974, 0]
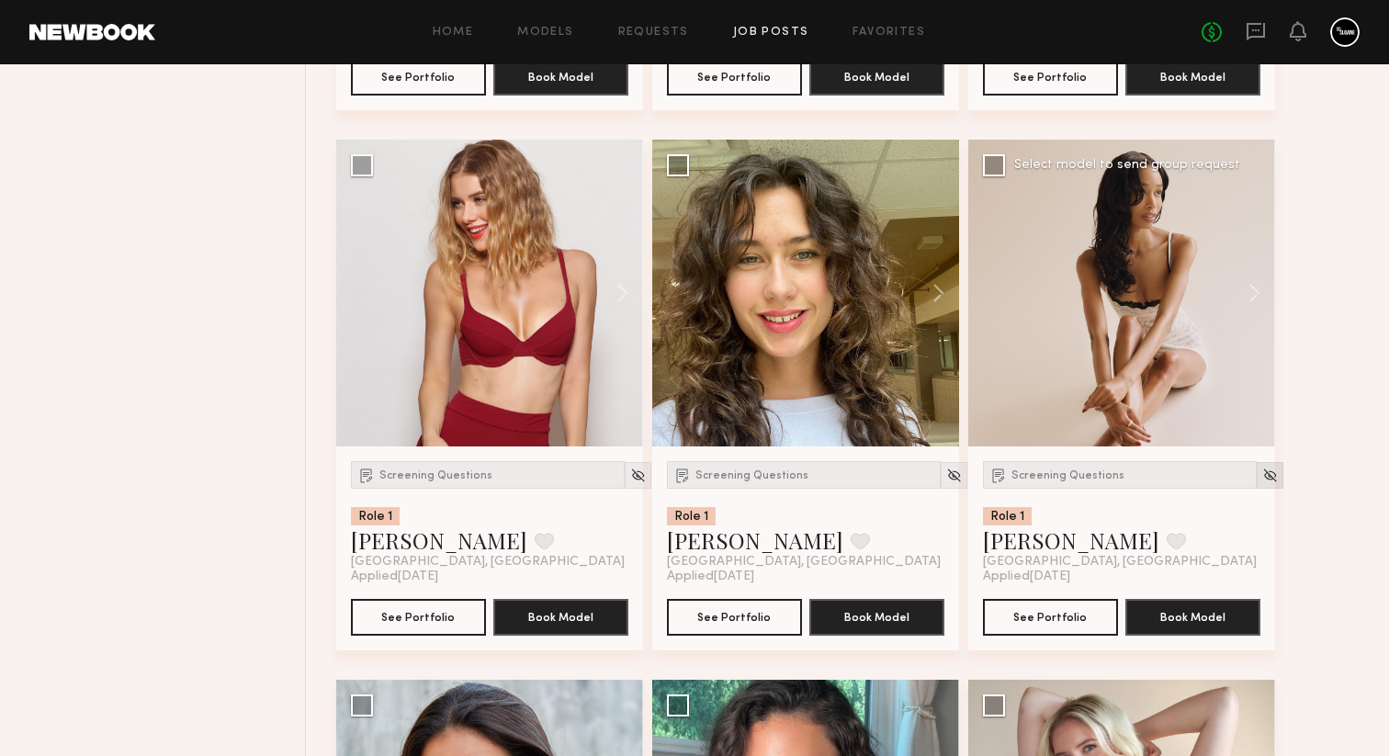
click at [1262, 483] on img at bounding box center [1270, 476] width 16 height 16
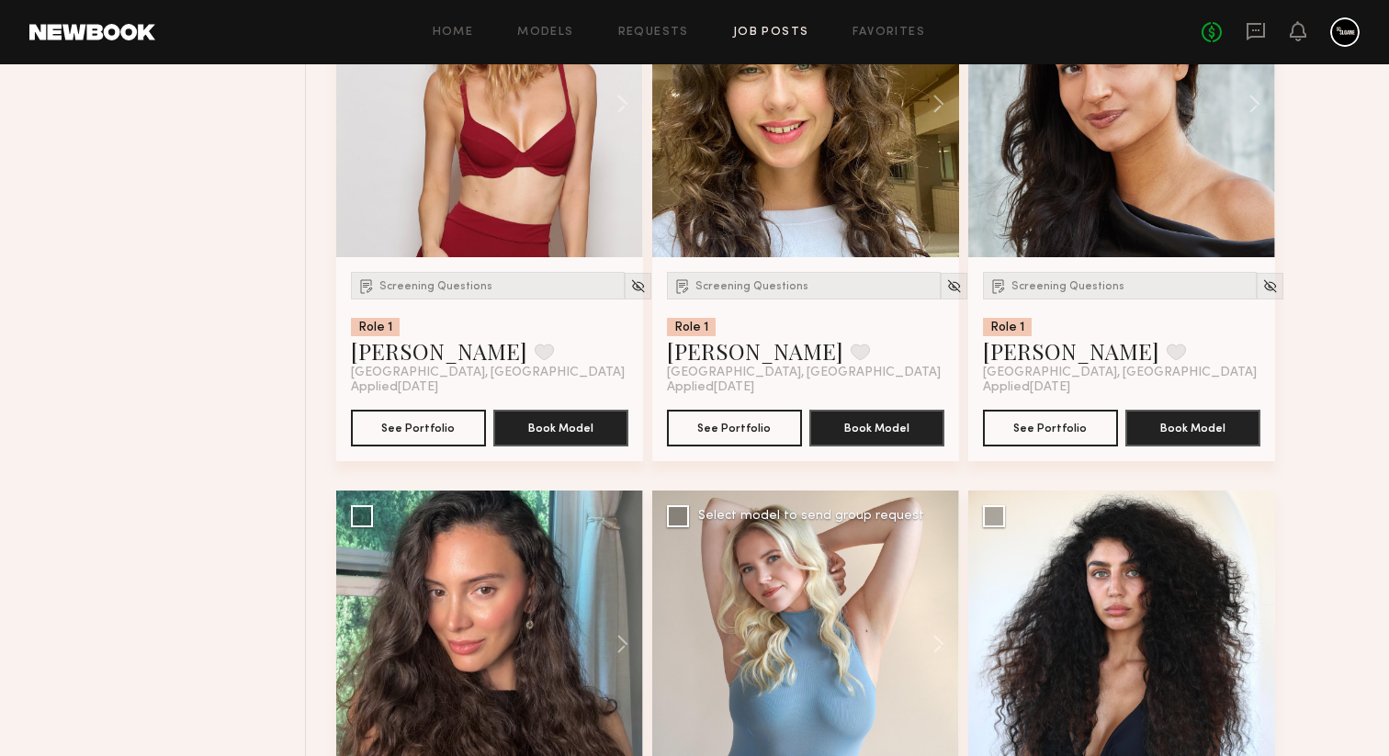
scroll to position [4107, 0]
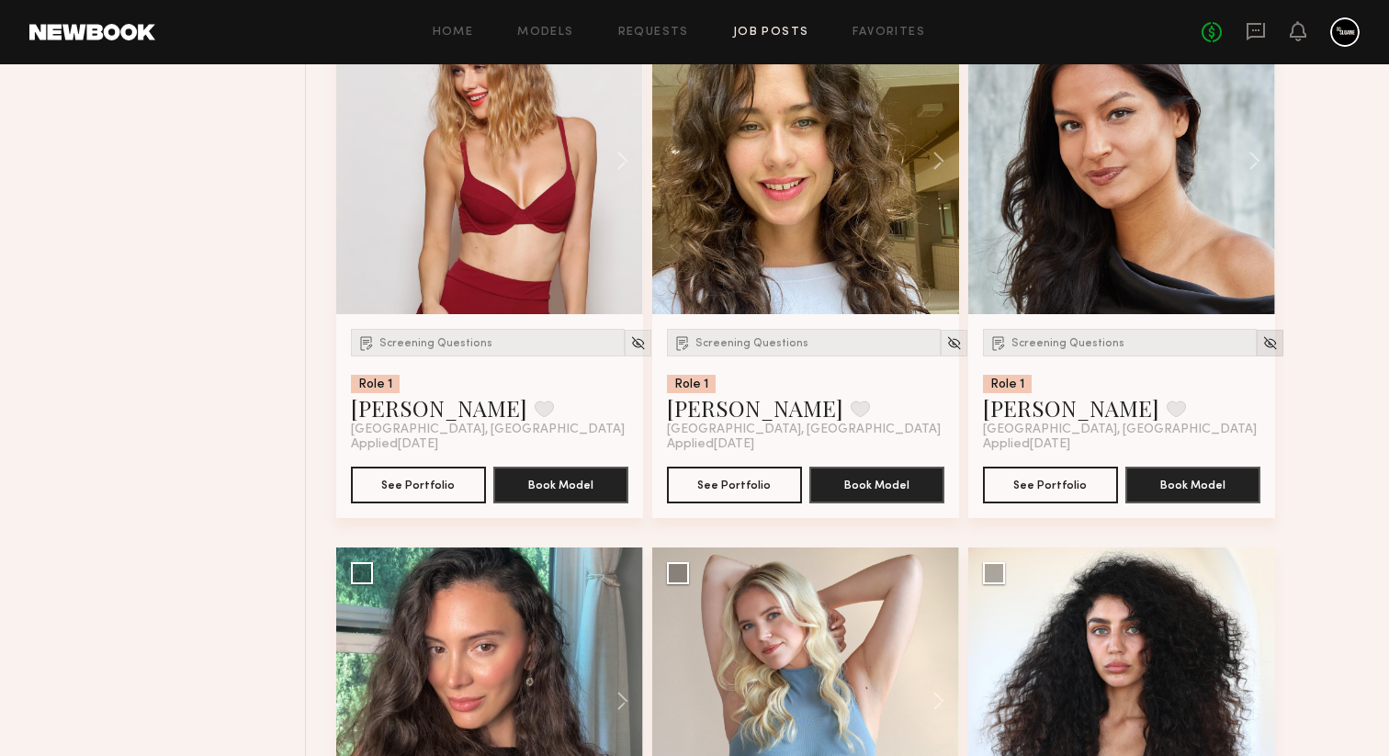
click at [1262, 351] on img at bounding box center [1270, 343] width 16 height 16
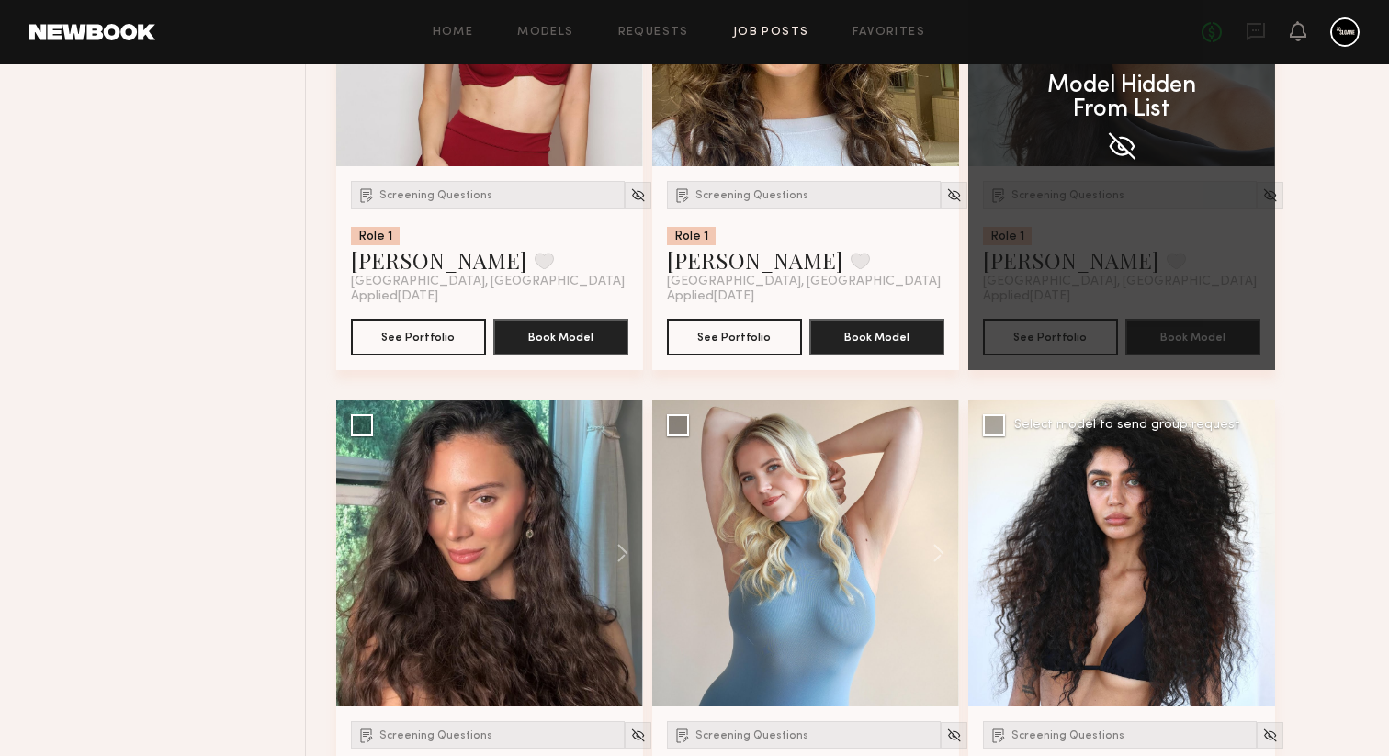
scroll to position [4365, 0]
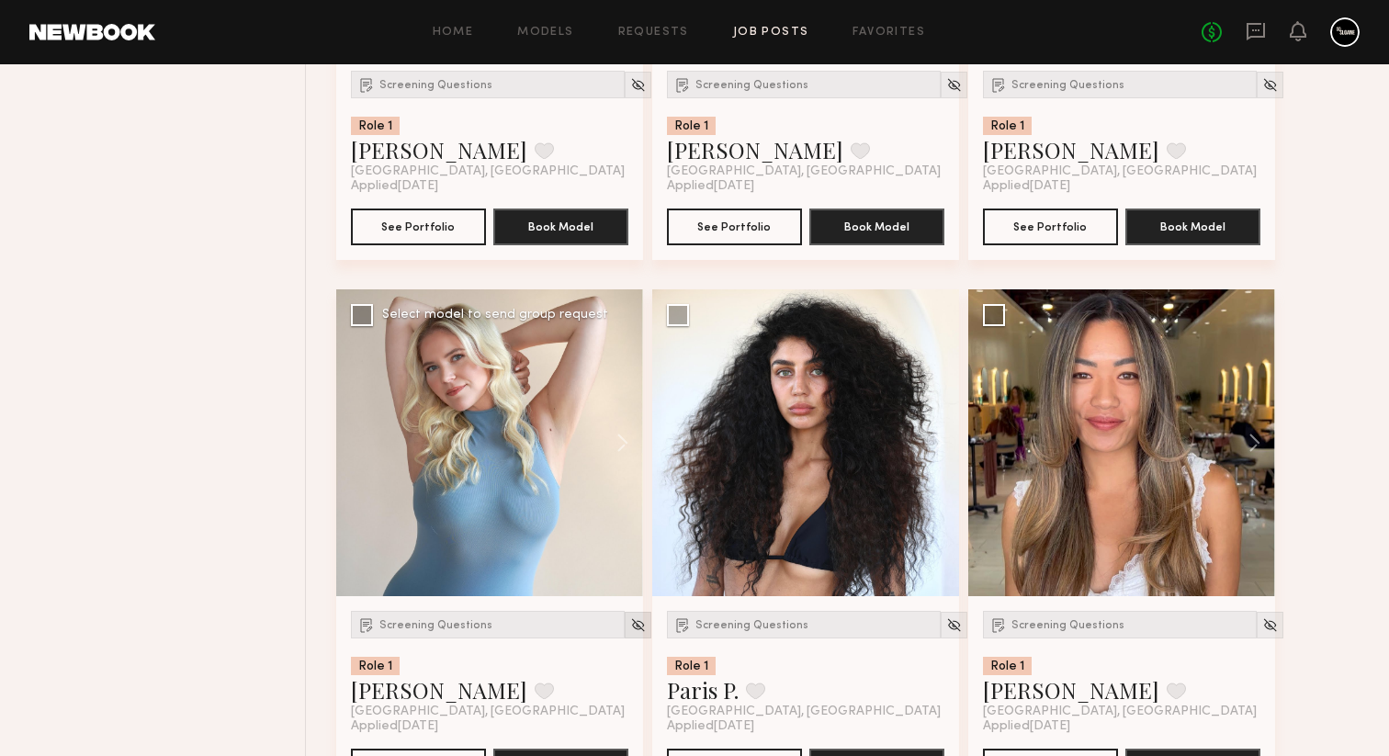
click at [630, 633] on img at bounding box center [638, 625] width 16 height 16
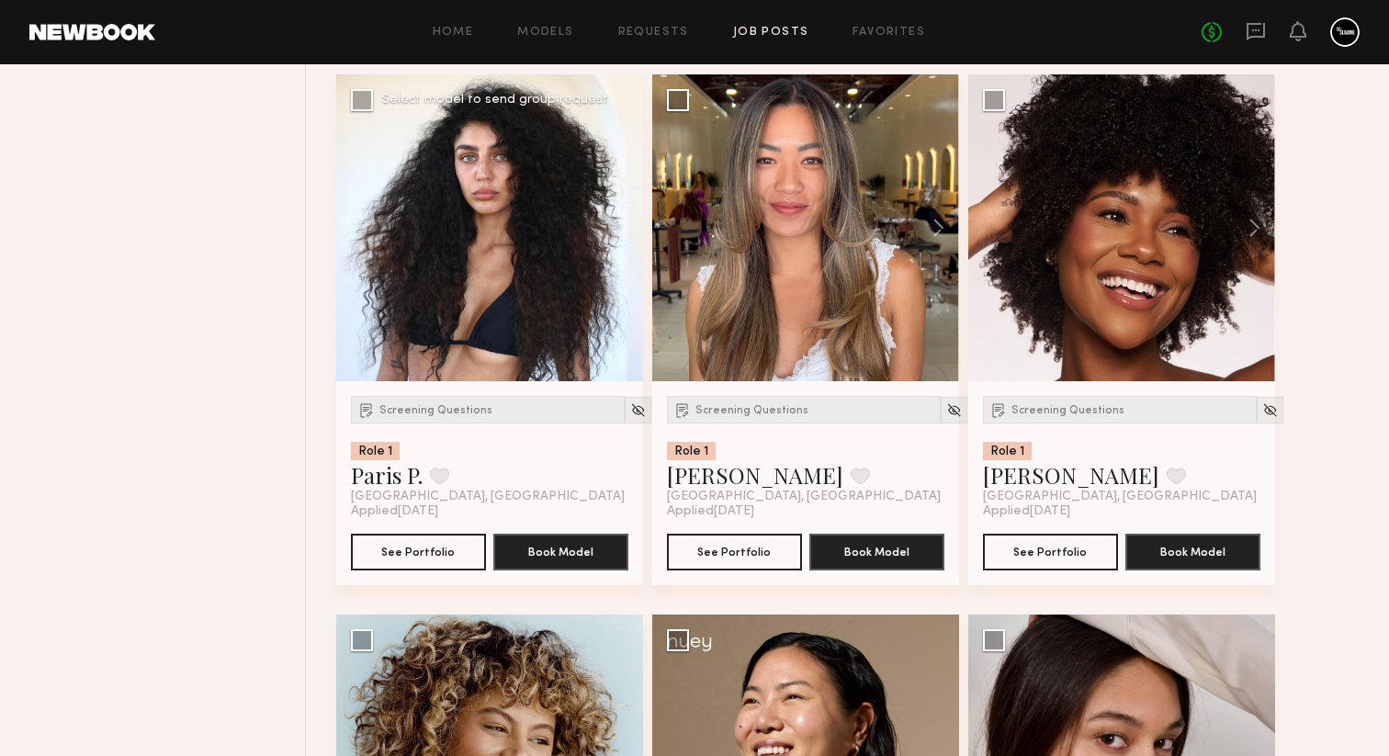
scroll to position [4543, 0]
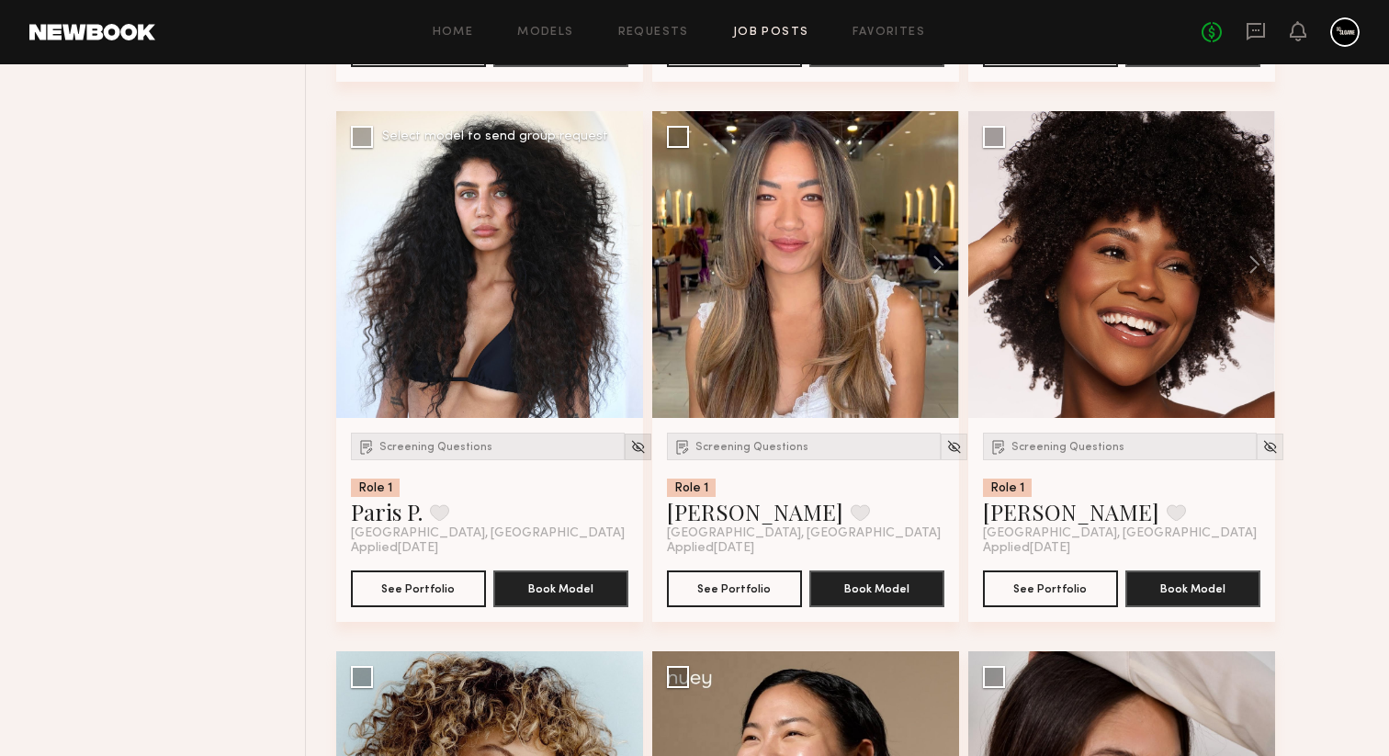
click at [630, 455] on img at bounding box center [638, 447] width 16 height 16
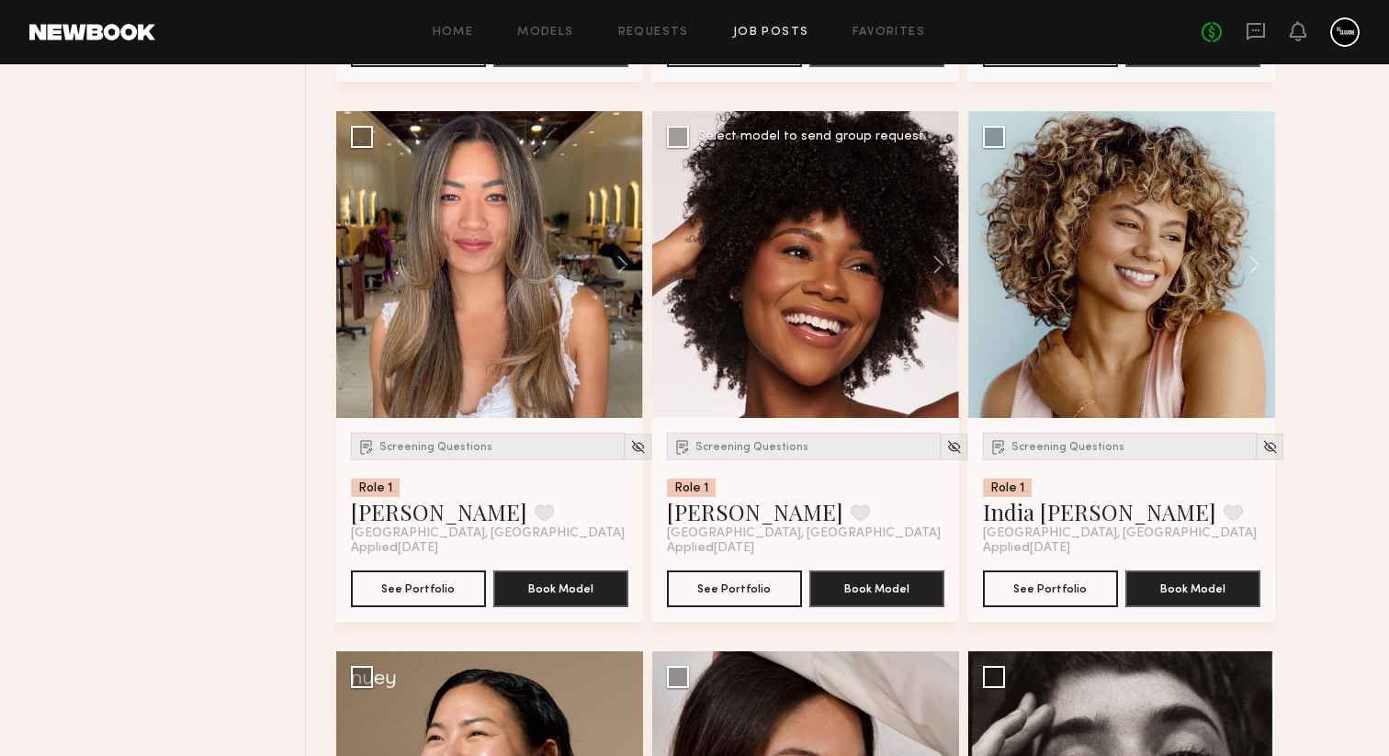
click at [858, 378] on div at bounding box center [805, 264] width 307 height 307
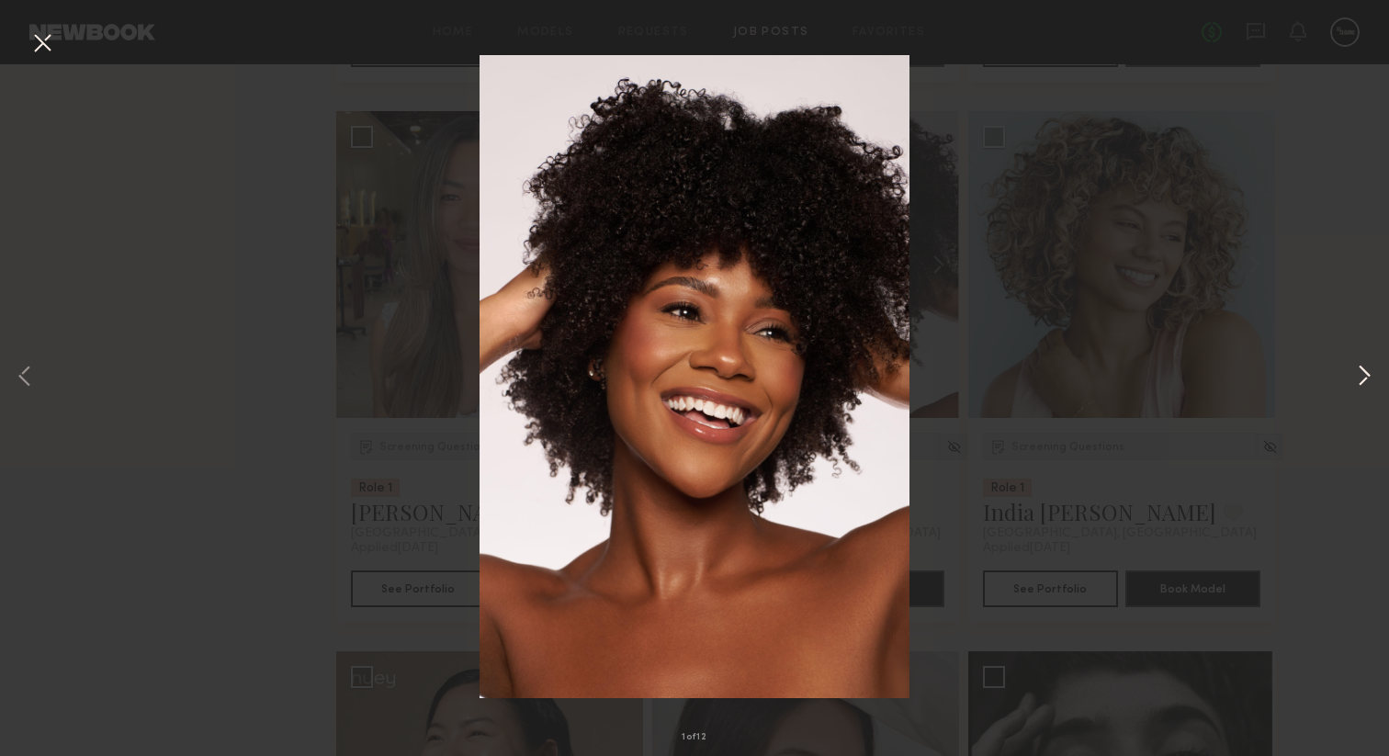
click at [1365, 387] on button at bounding box center [1364, 377] width 22 height 605
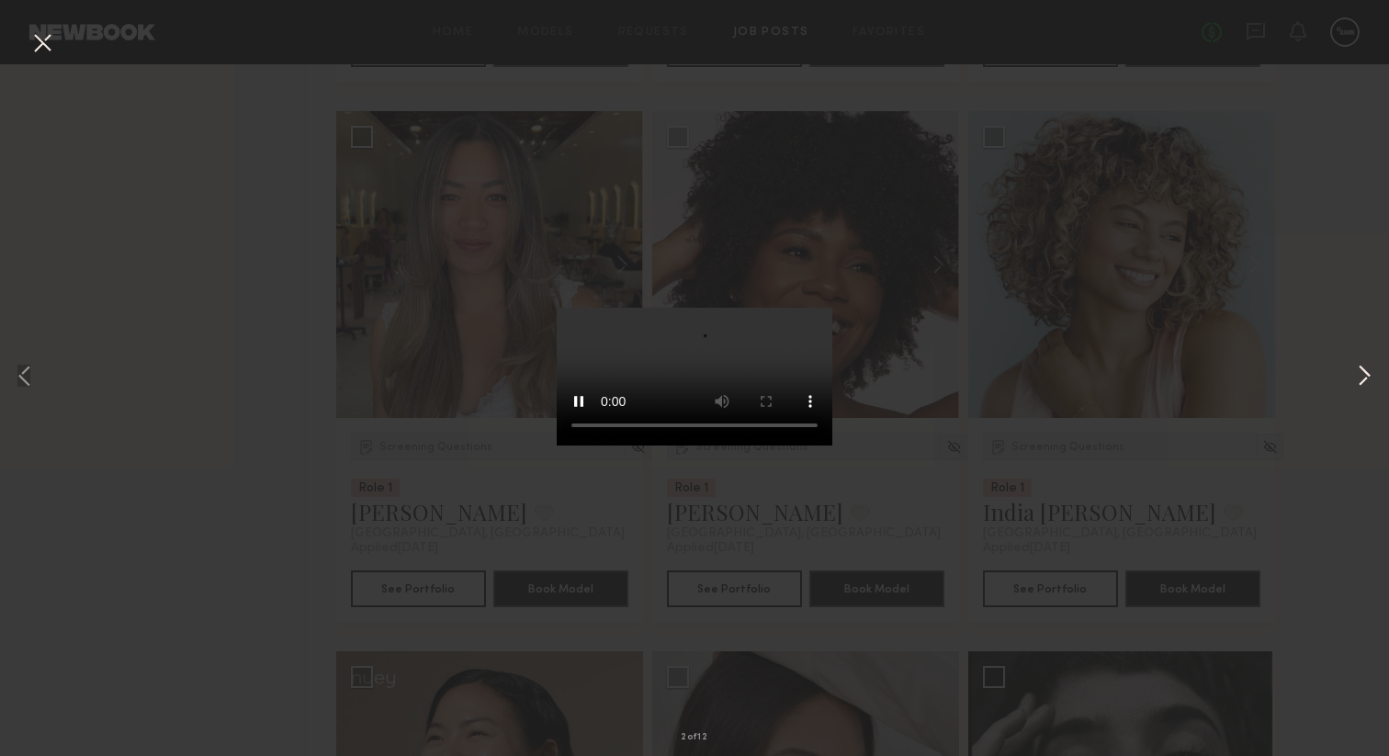
click at [1365, 381] on button at bounding box center [1364, 377] width 22 height 605
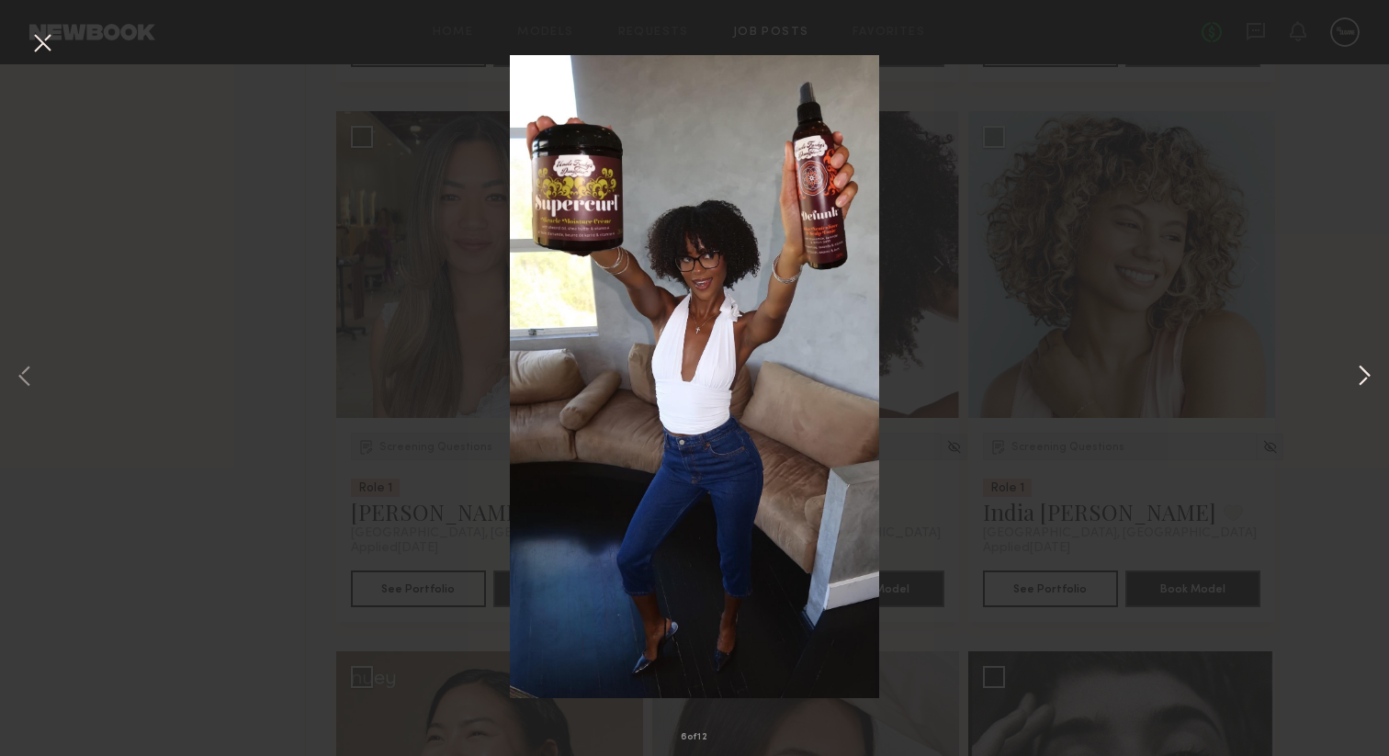
click at [1365, 381] on button at bounding box center [1364, 377] width 22 height 605
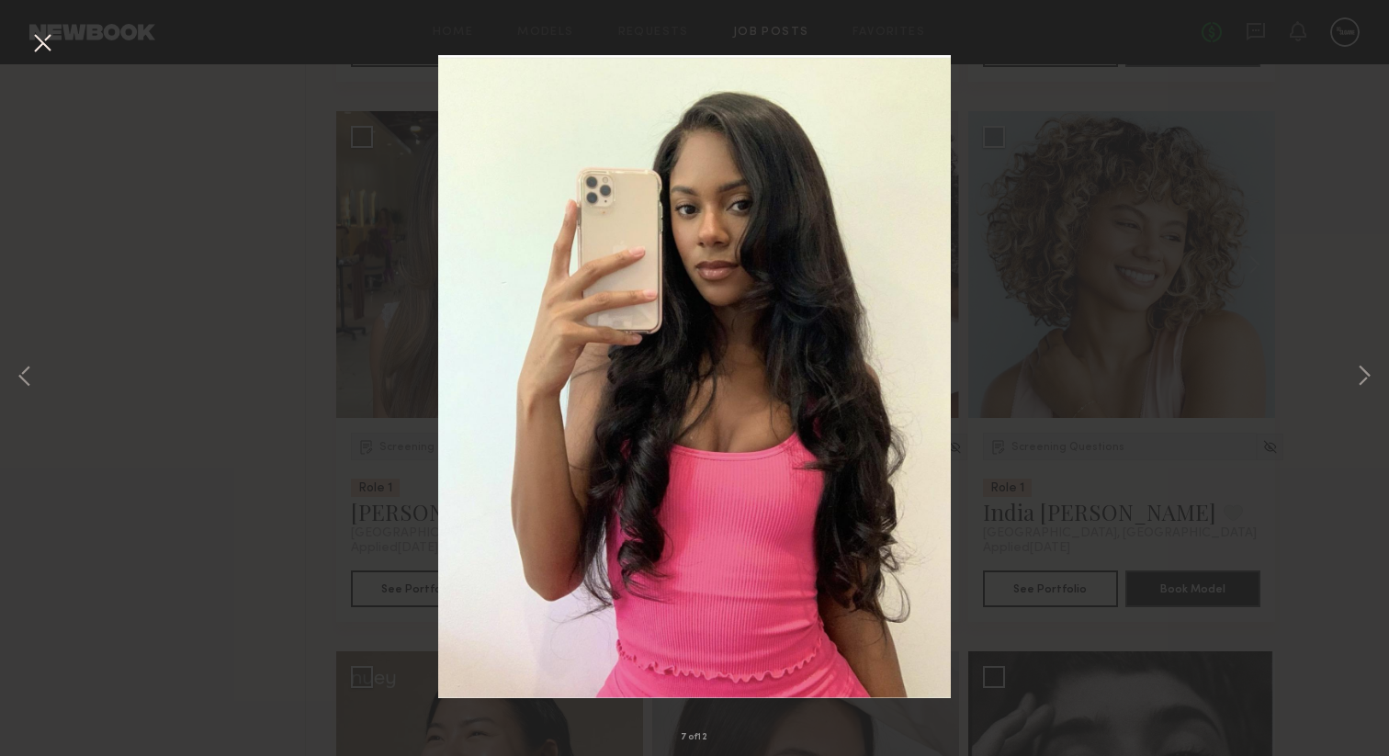
click at [317, 413] on div "7 of 12" at bounding box center [694, 378] width 1389 height 756
click at [43, 47] on button at bounding box center [42, 44] width 29 height 33
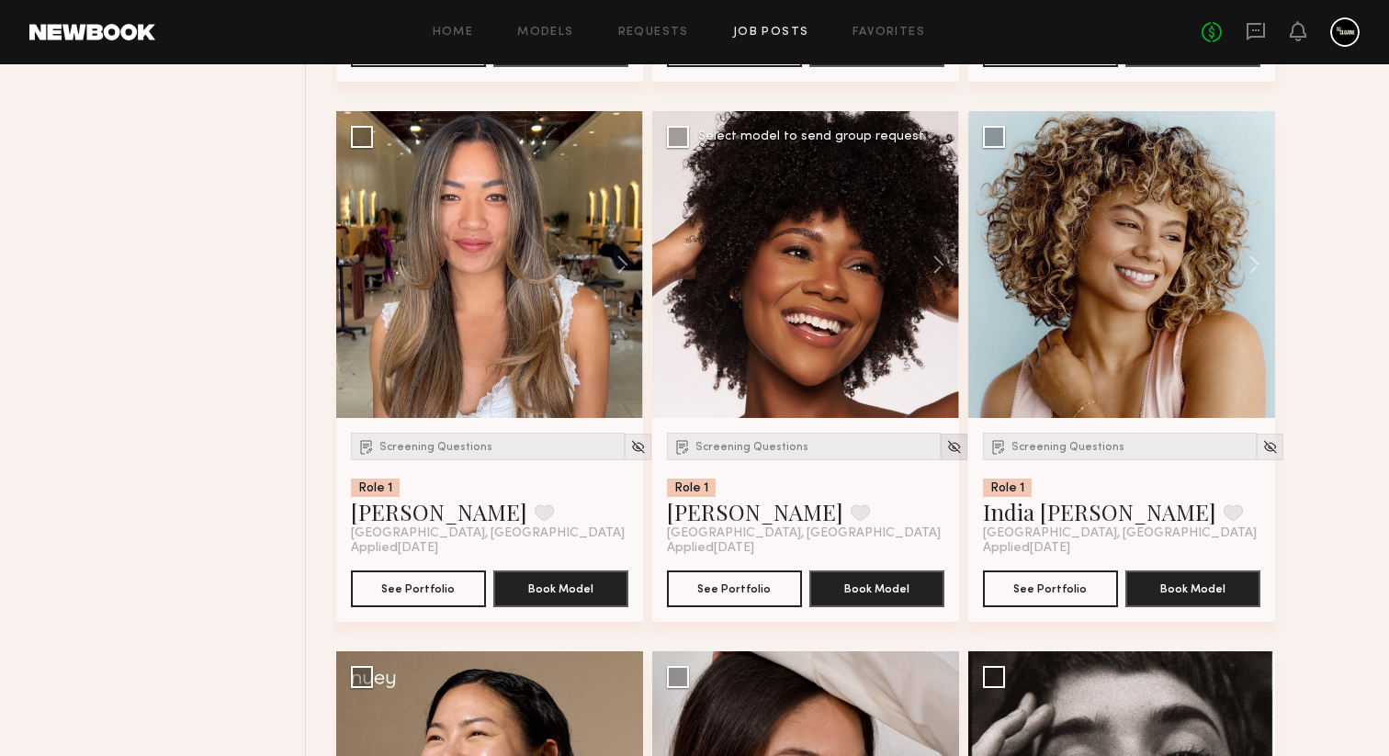
click at [946, 455] on img at bounding box center [954, 447] width 16 height 16
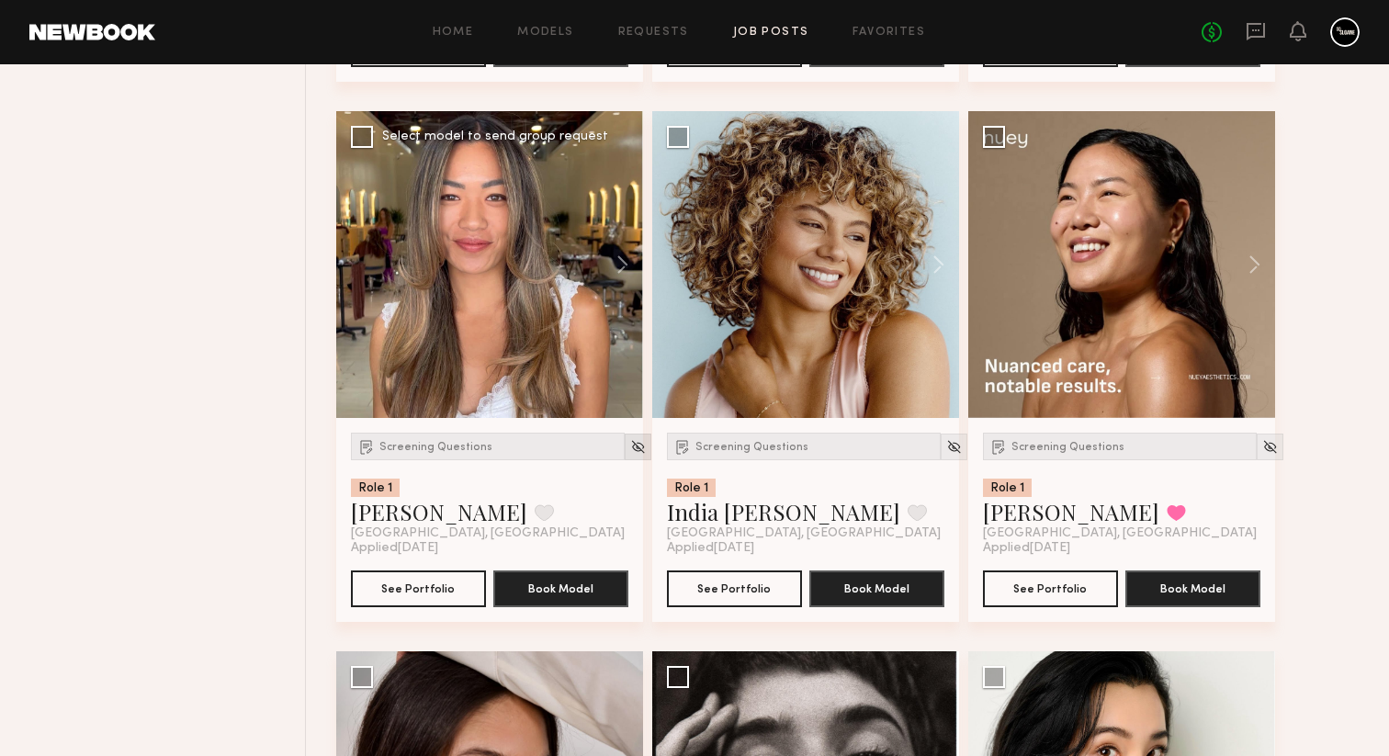
click at [630, 455] on img at bounding box center [638, 447] width 16 height 16
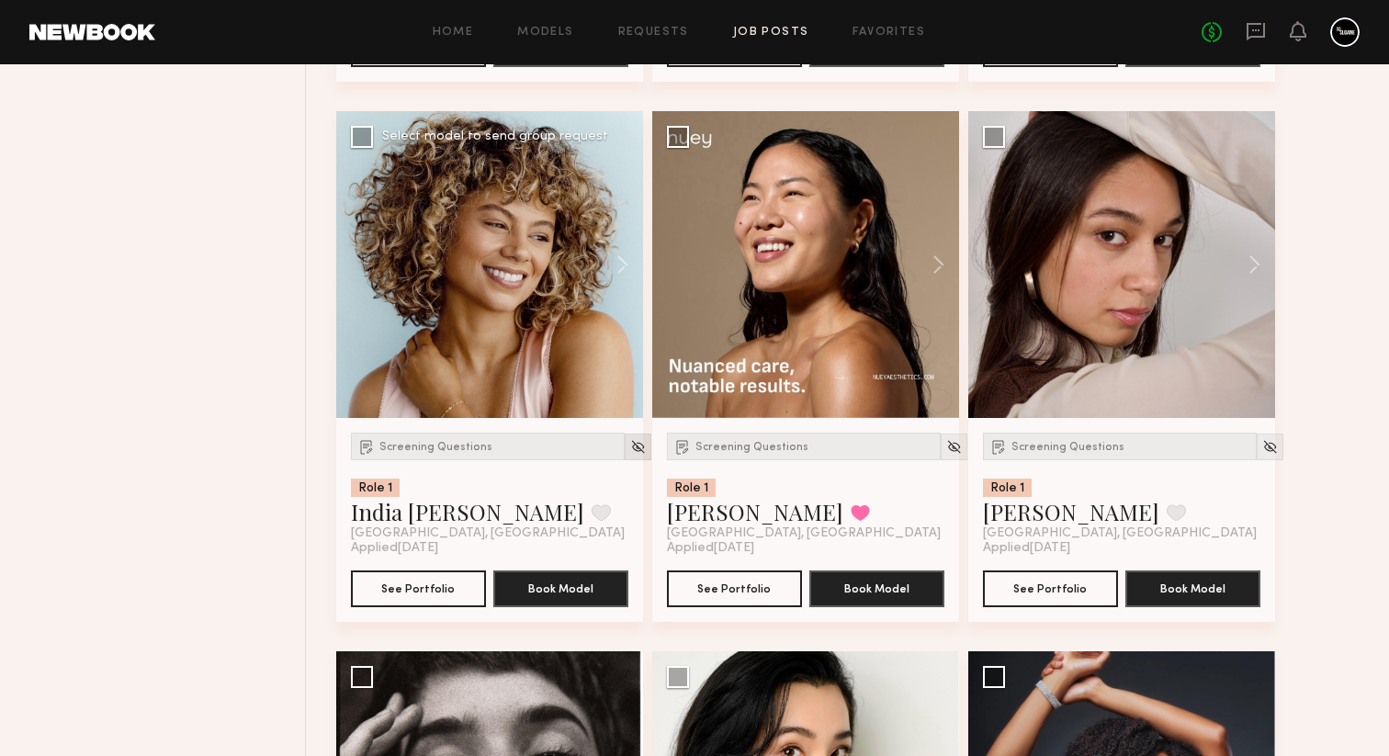
click at [630, 455] on img at bounding box center [638, 447] width 16 height 16
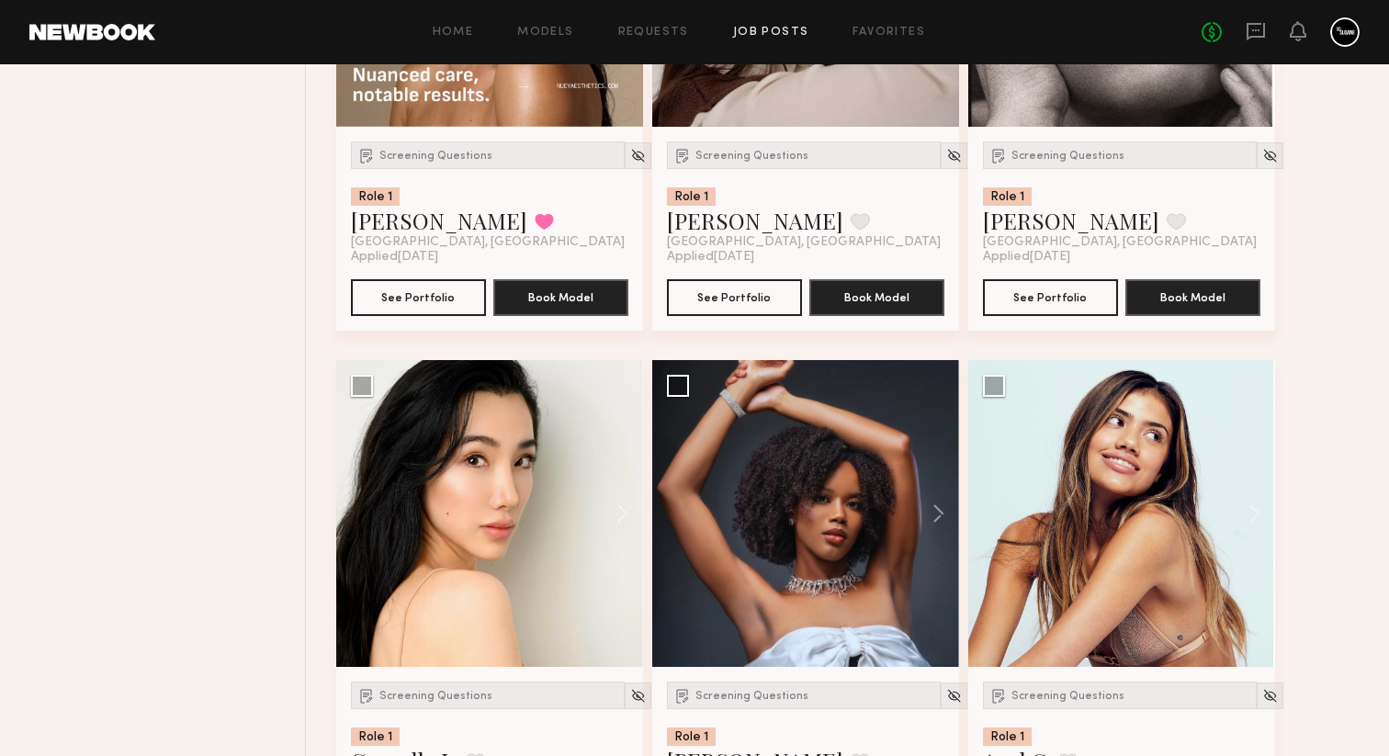
scroll to position [4921, 0]
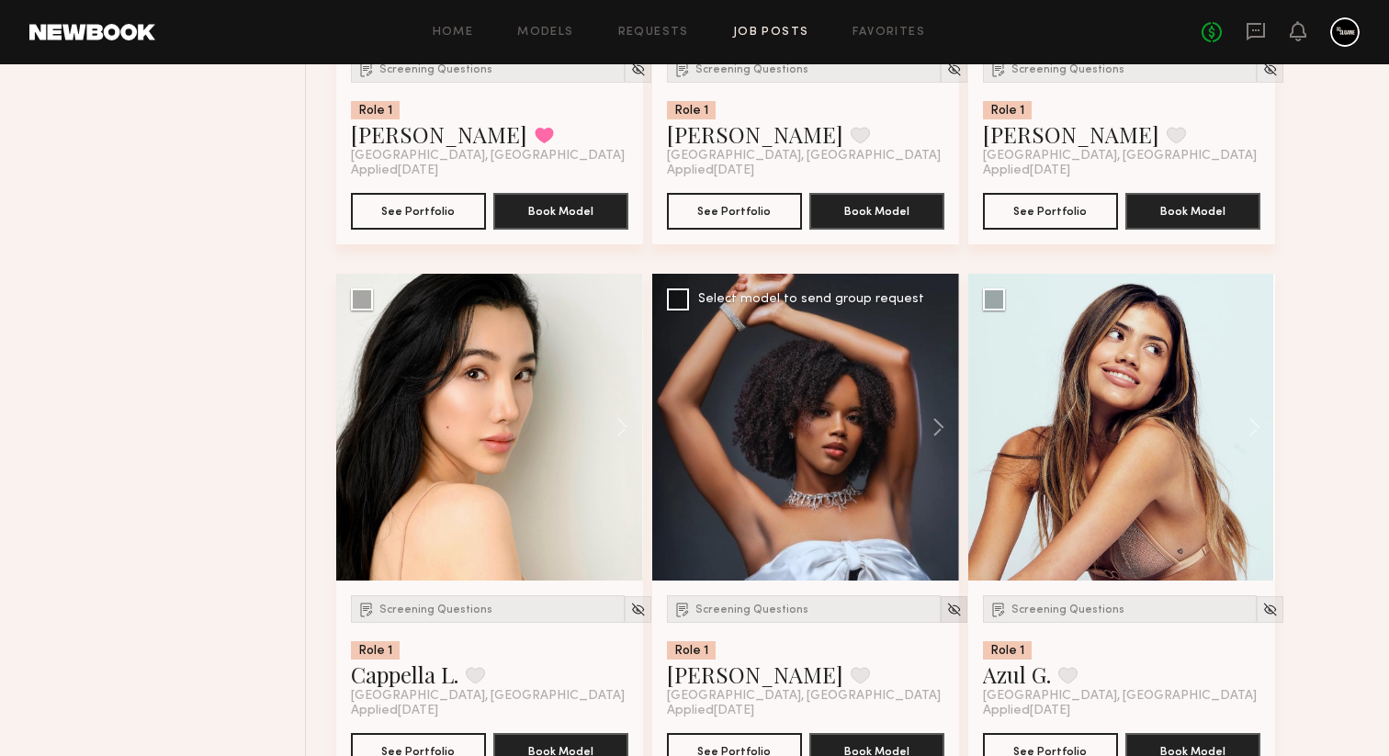
click at [946, 617] on img at bounding box center [954, 610] width 16 height 16
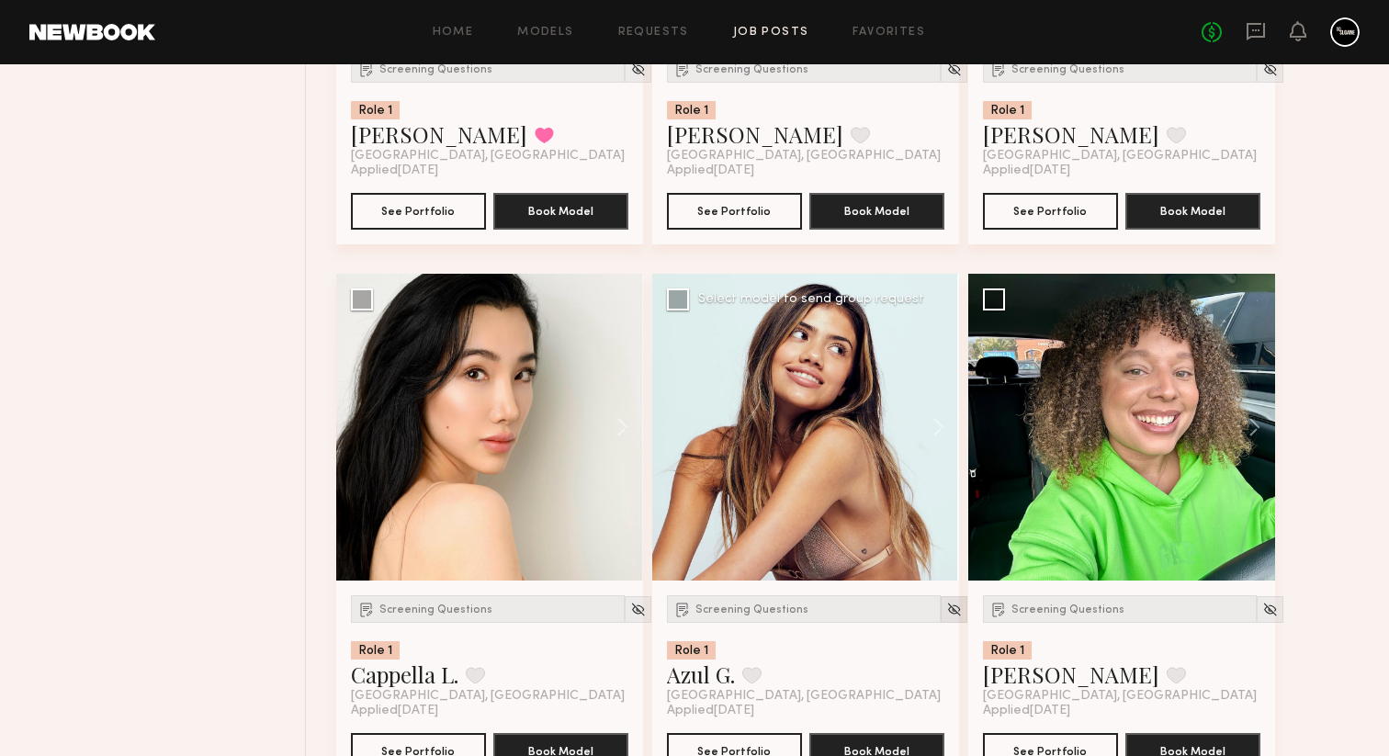
click at [946, 617] on img at bounding box center [954, 610] width 16 height 16
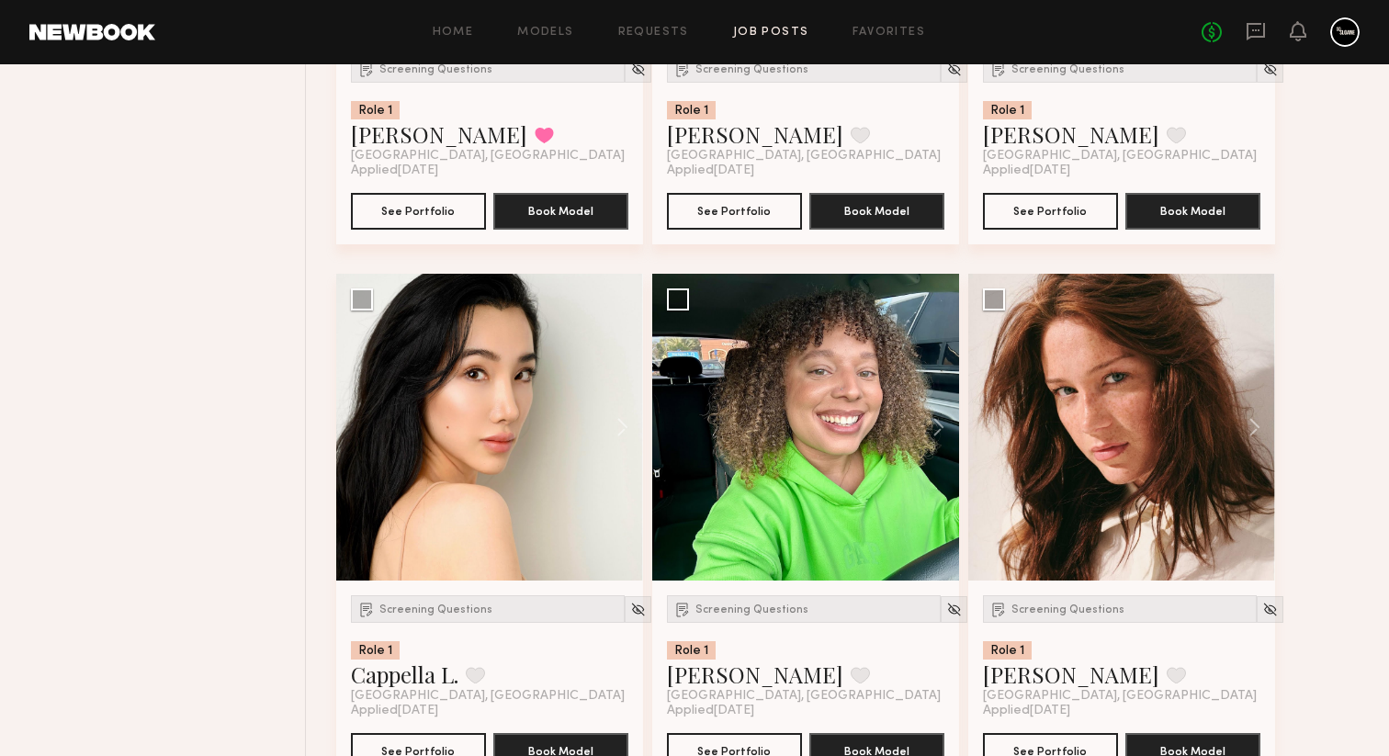
click at [946, 617] on img at bounding box center [954, 610] width 16 height 16
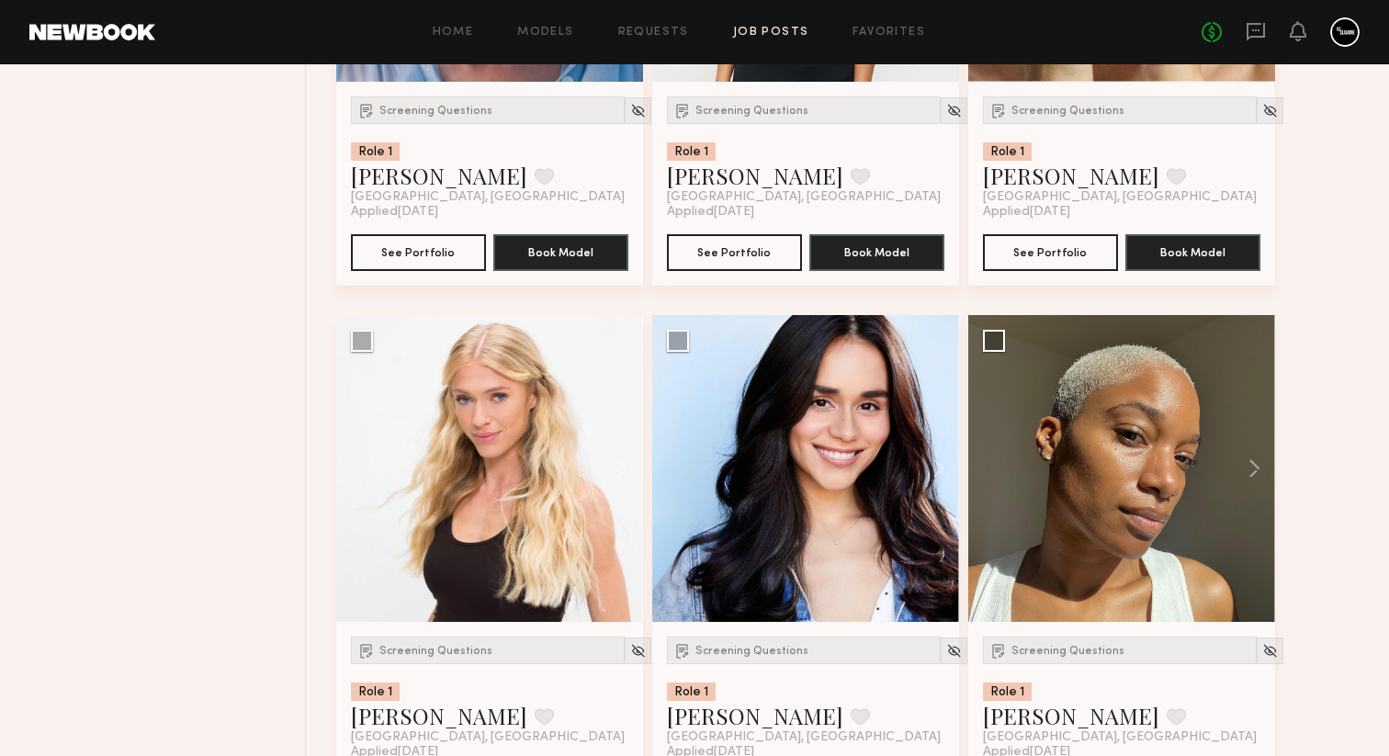
scroll to position [5990, 0]
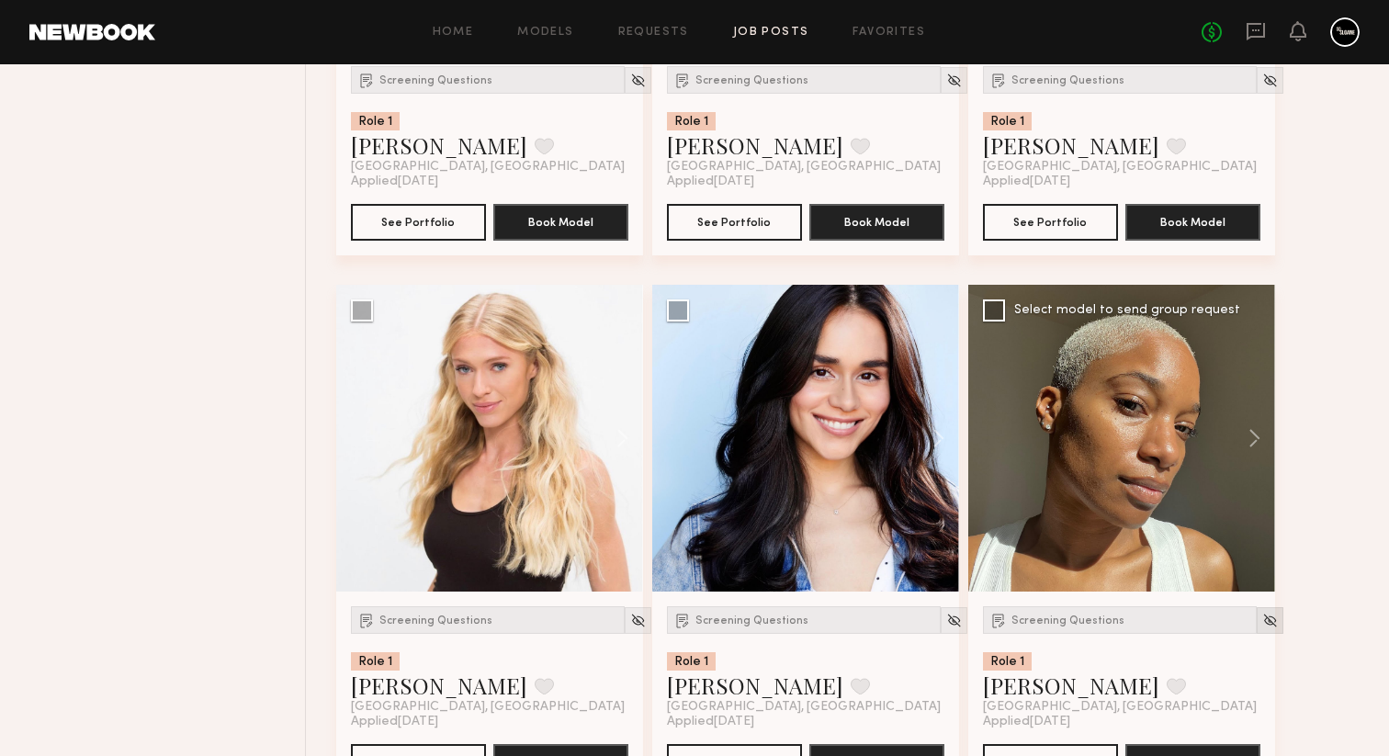
click at [1262, 628] on img at bounding box center [1270, 621] width 16 height 16
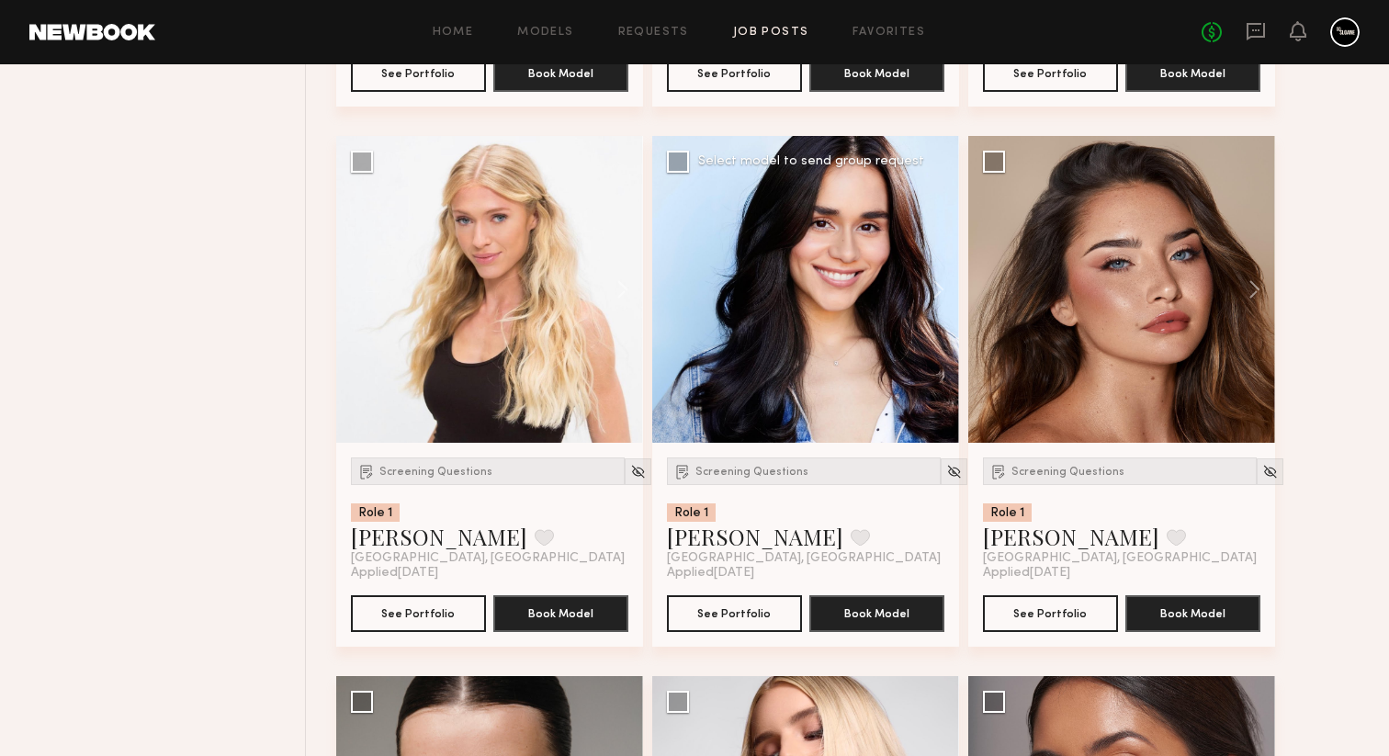
scroll to position [6278, 0]
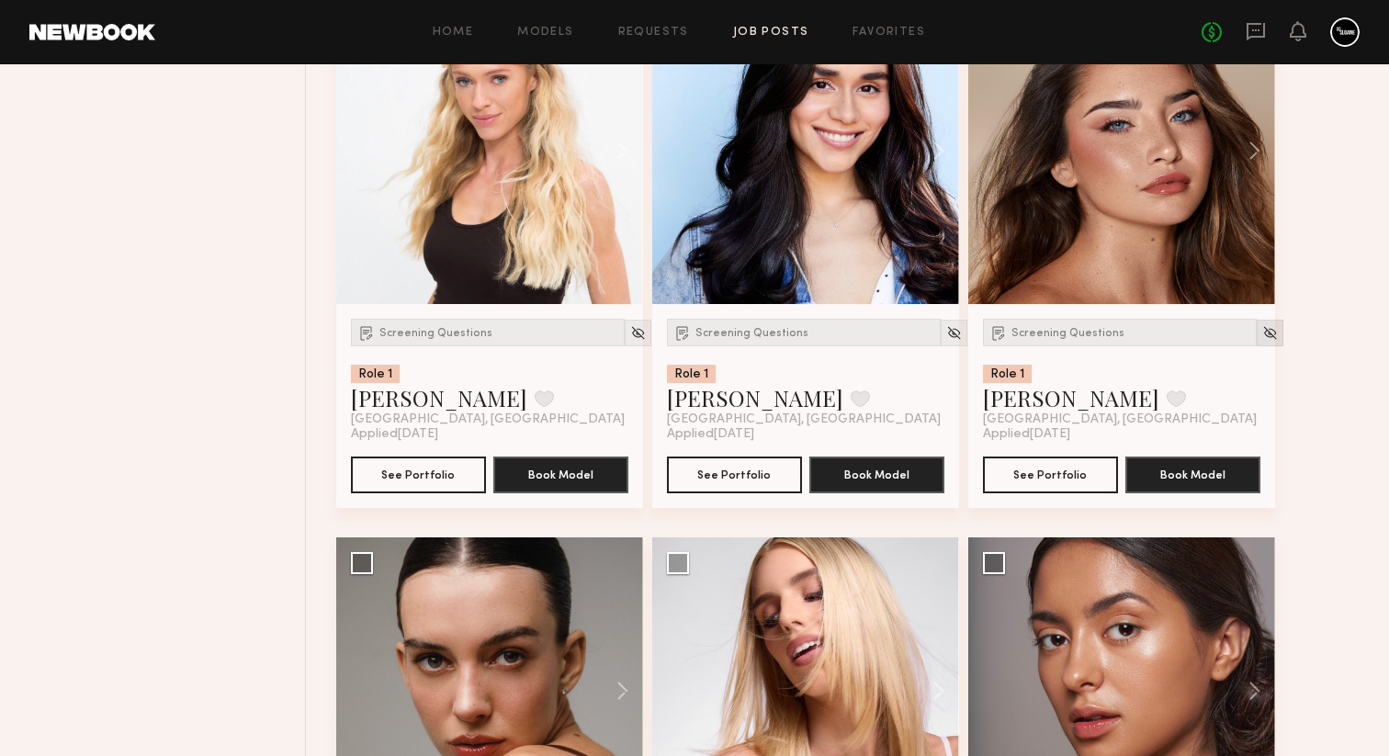
click at [1262, 341] on img at bounding box center [1270, 333] width 16 height 16
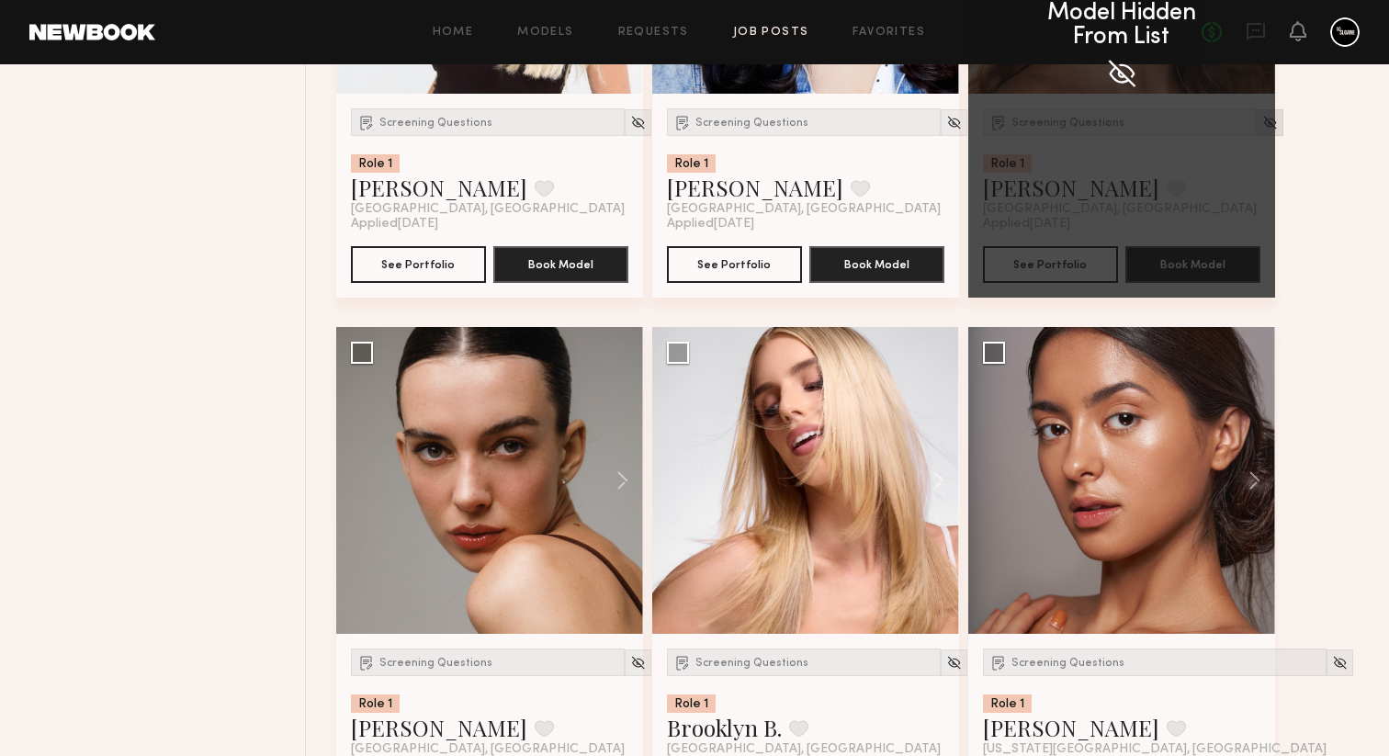
scroll to position [6651, 0]
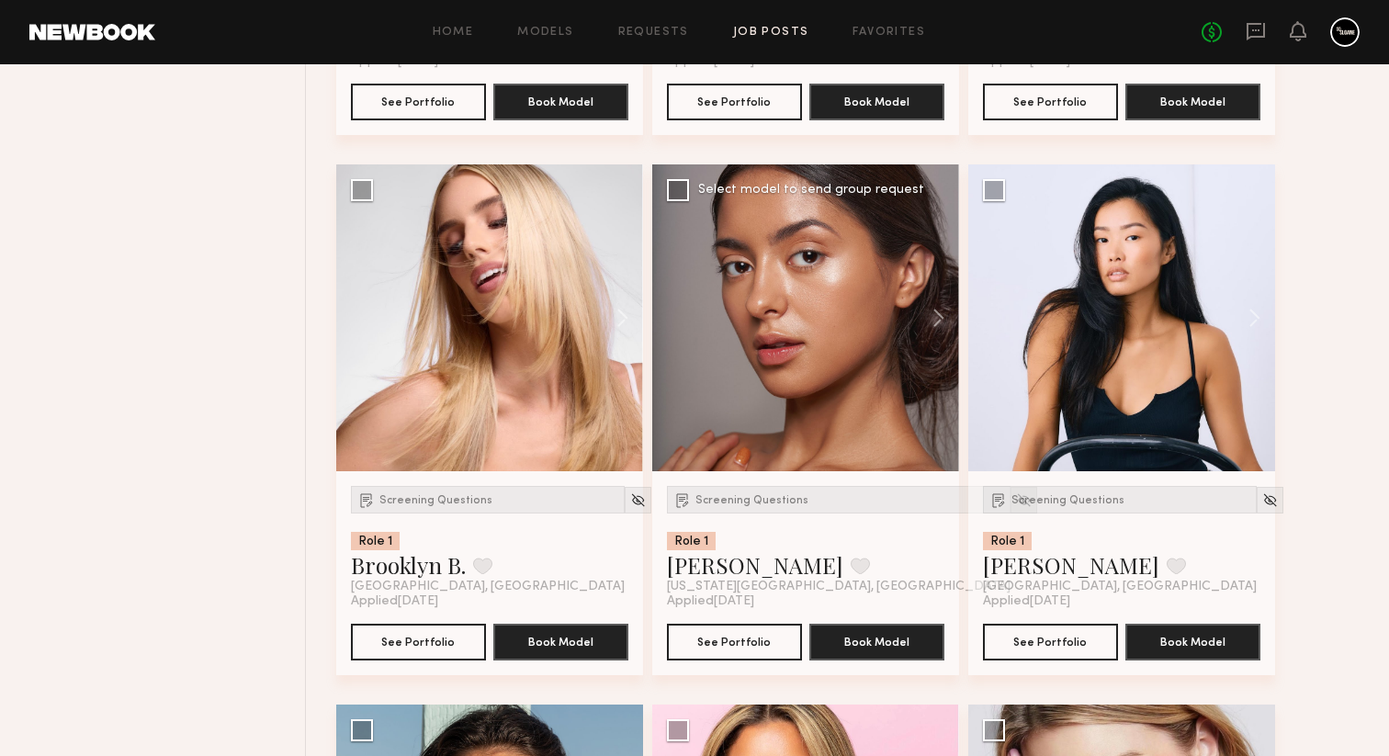
click at [1016, 508] on img at bounding box center [1024, 500] width 16 height 16
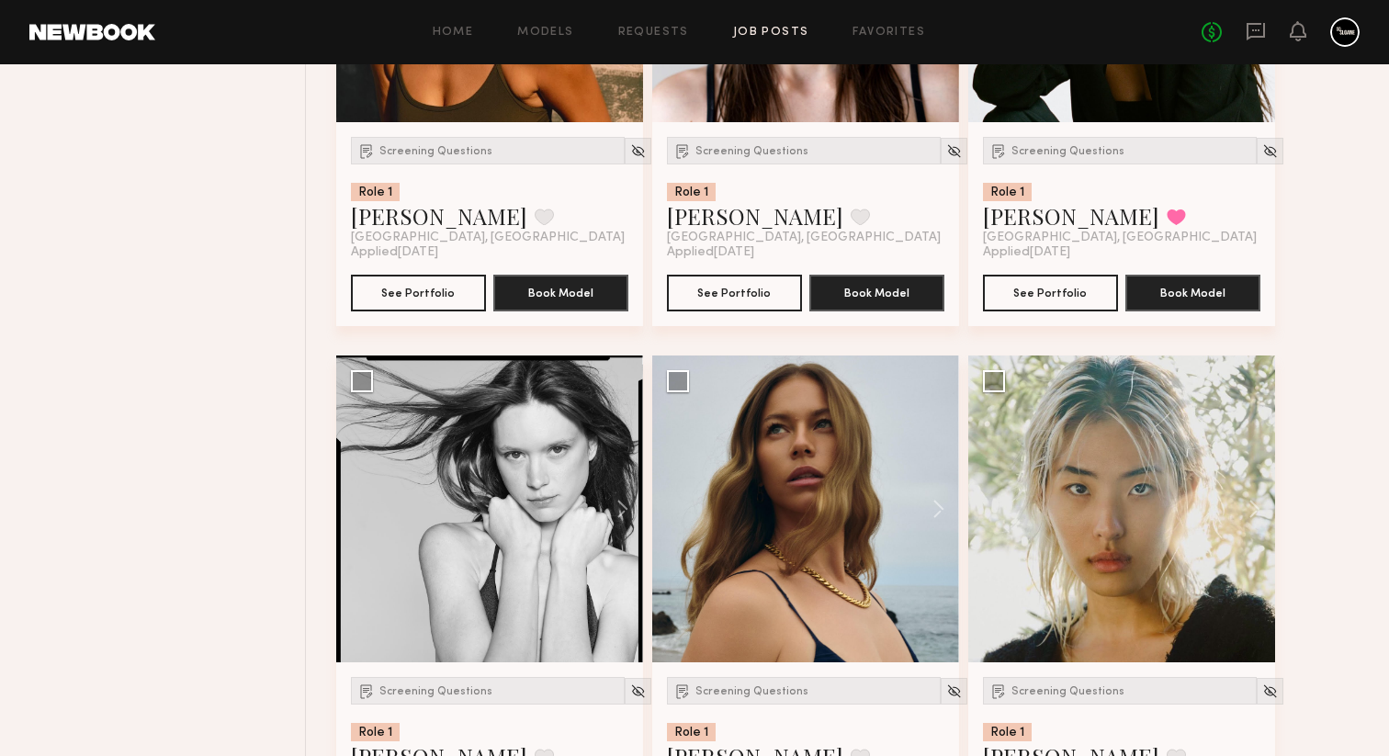
scroll to position [1739, 0]
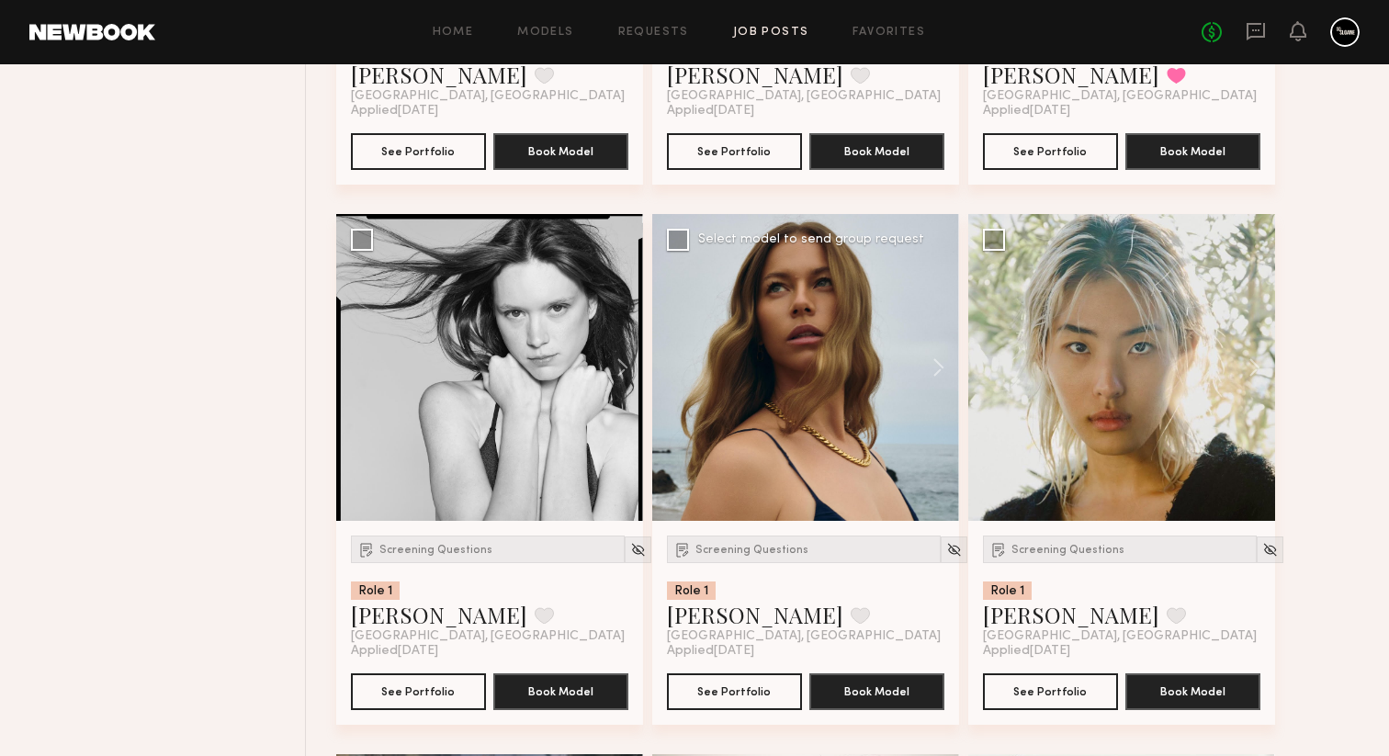
click at [795, 478] on div at bounding box center [805, 367] width 307 height 307
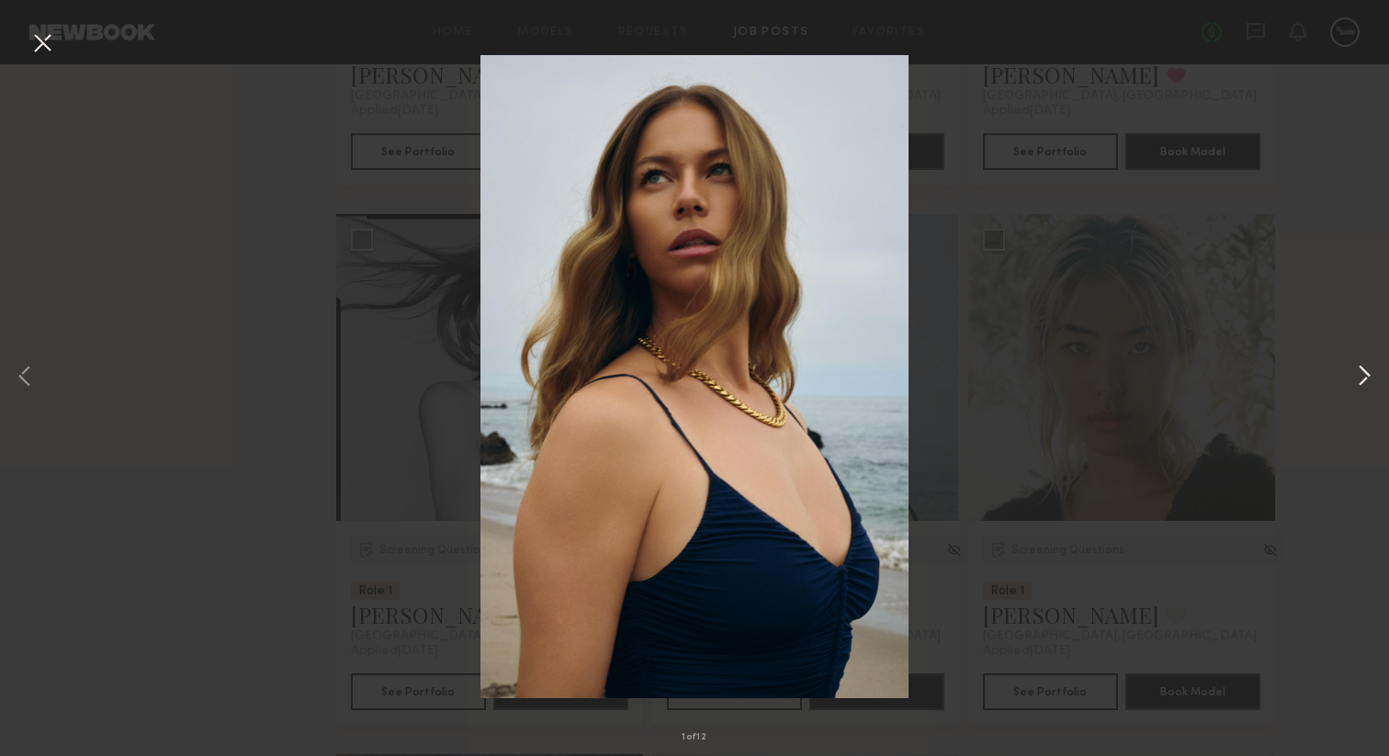
click at [1370, 376] on button at bounding box center [1364, 377] width 22 height 605
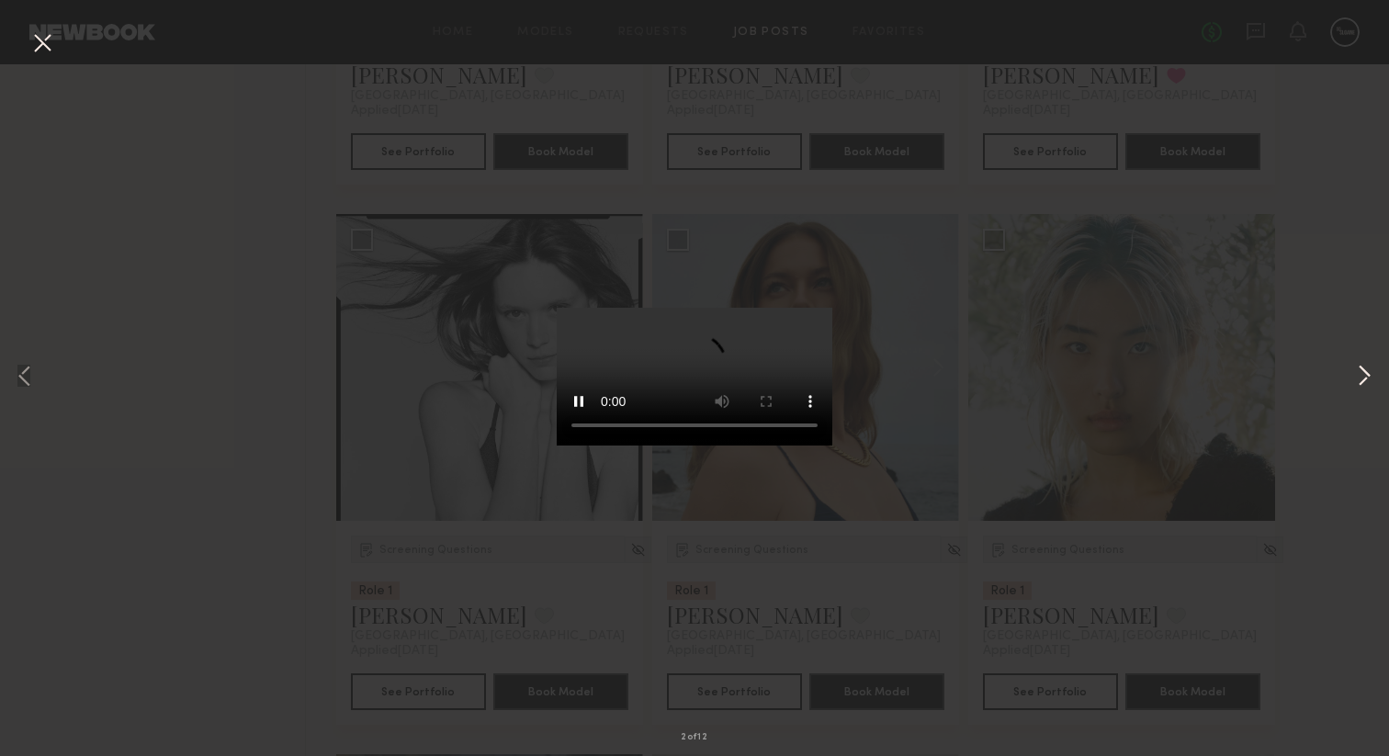
click at [1370, 376] on button at bounding box center [1364, 377] width 22 height 605
click at [1369, 376] on button at bounding box center [1364, 377] width 22 height 605
click at [42, 47] on button at bounding box center [42, 44] width 29 height 33
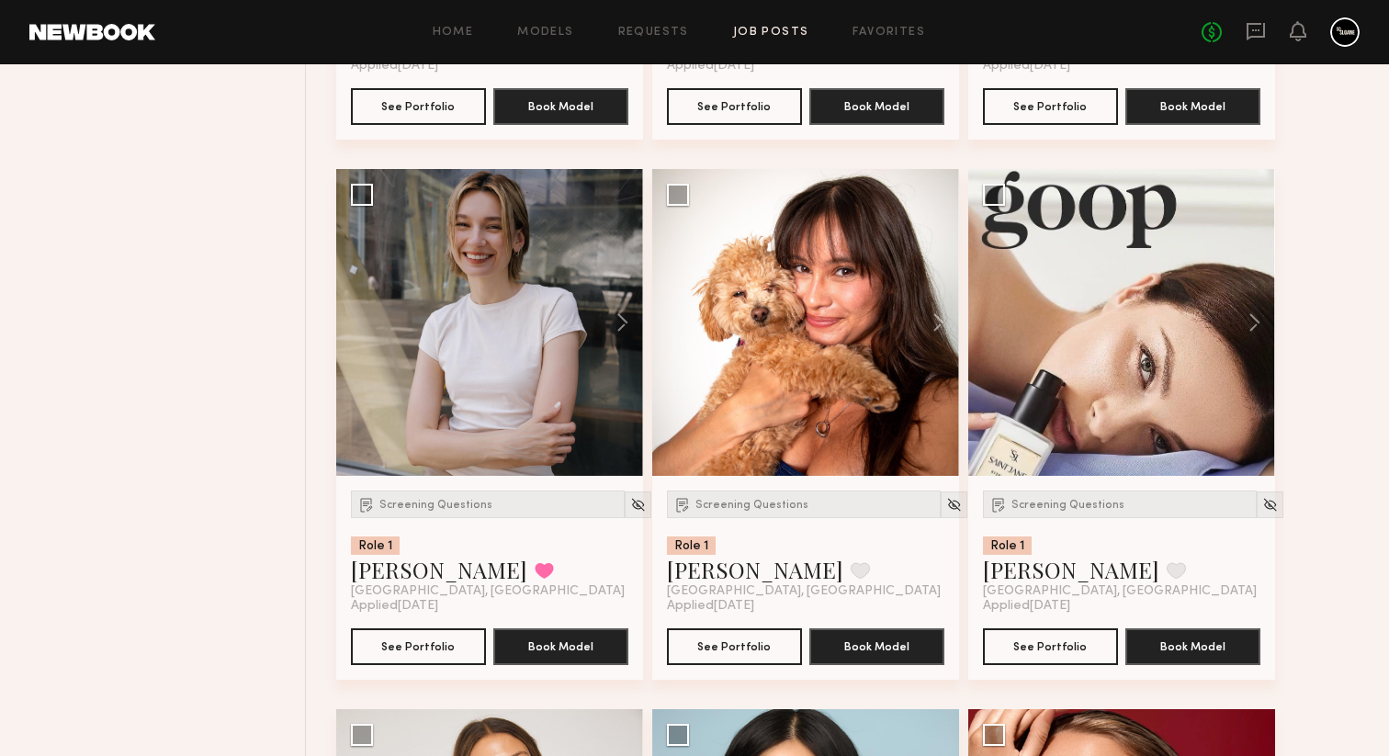
scroll to position [2430, 0]
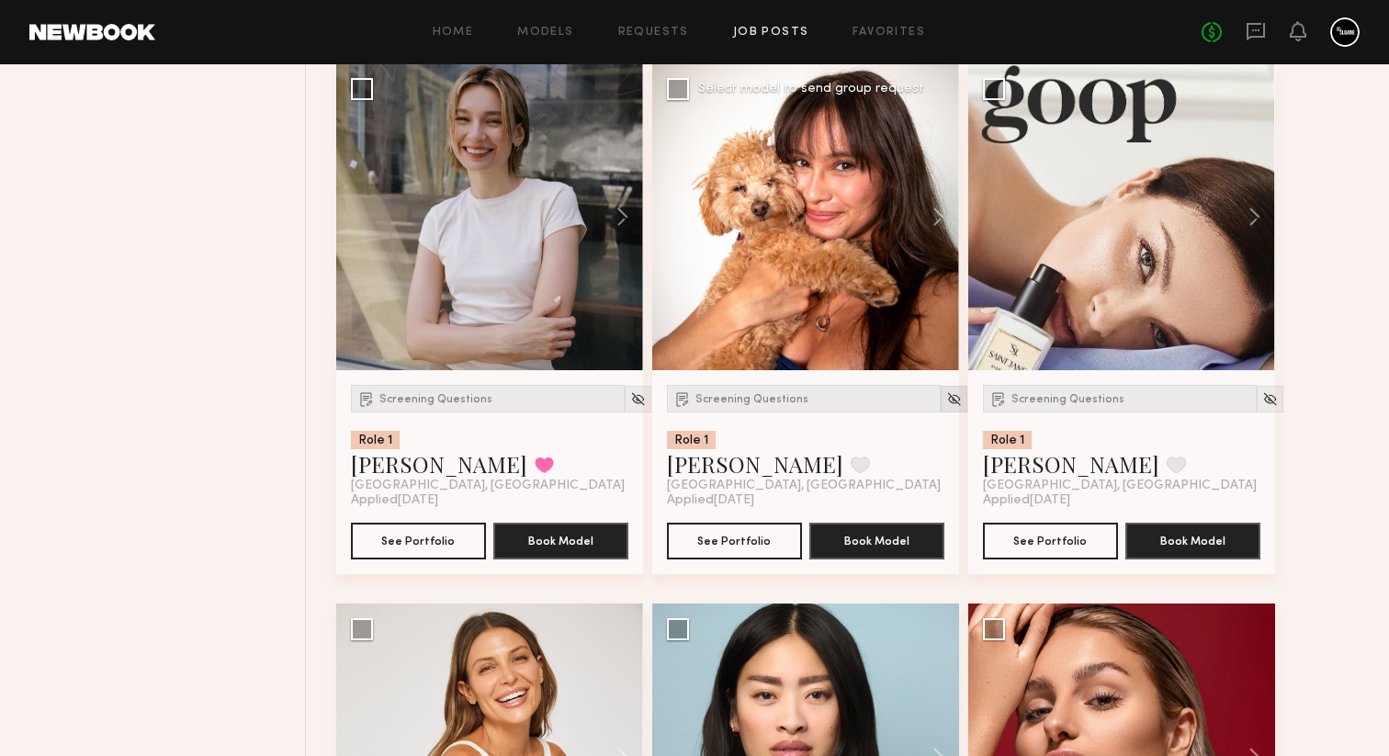
click at [946, 407] on img at bounding box center [954, 399] width 16 height 16
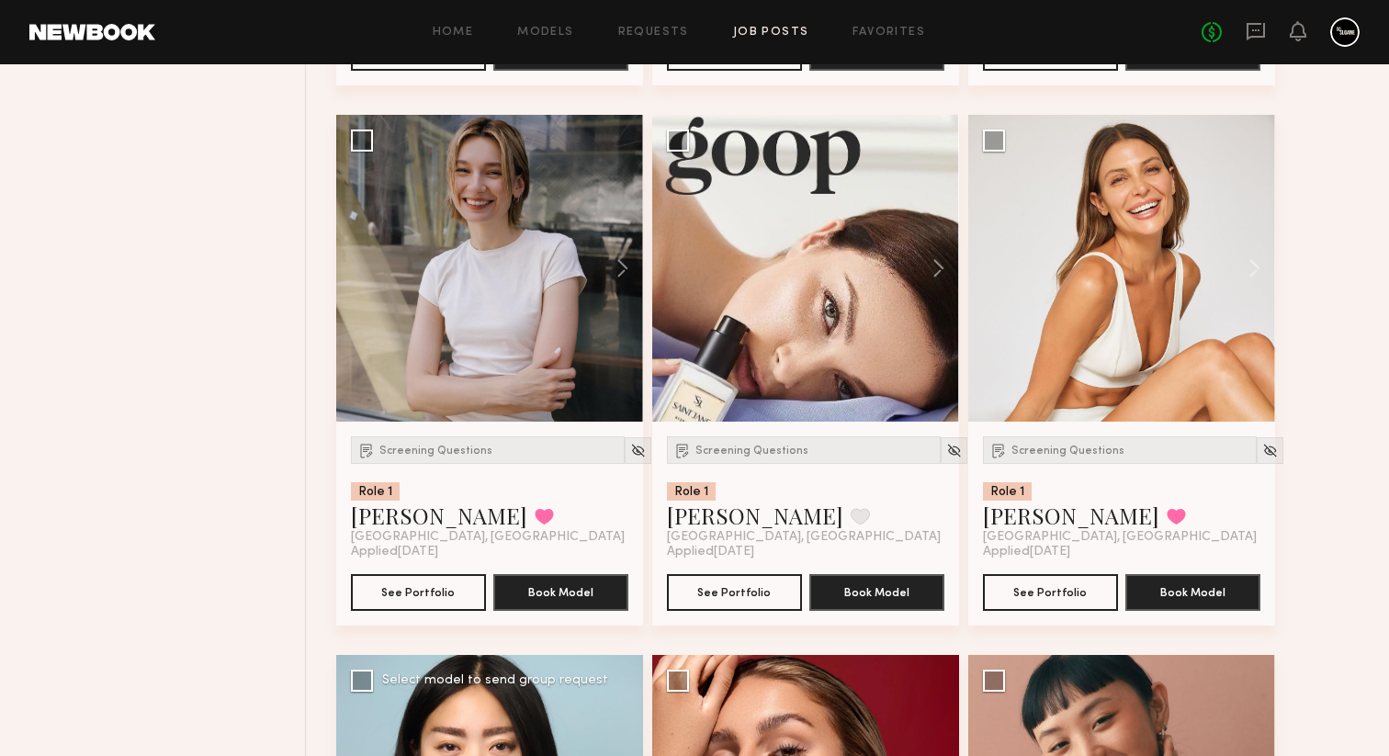
scroll to position [2361, 0]
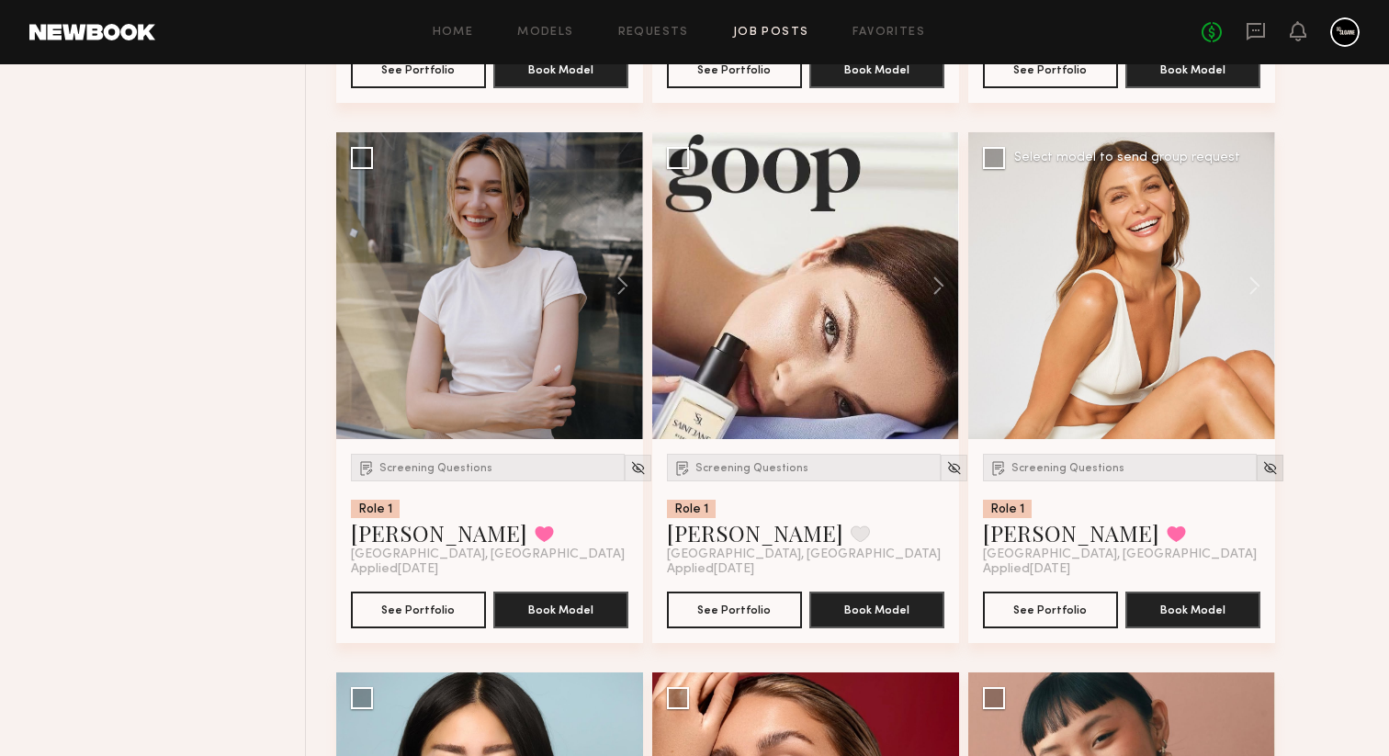
click at [1262, 473] on img at bounding box center [1270, 468] width 16 height 16
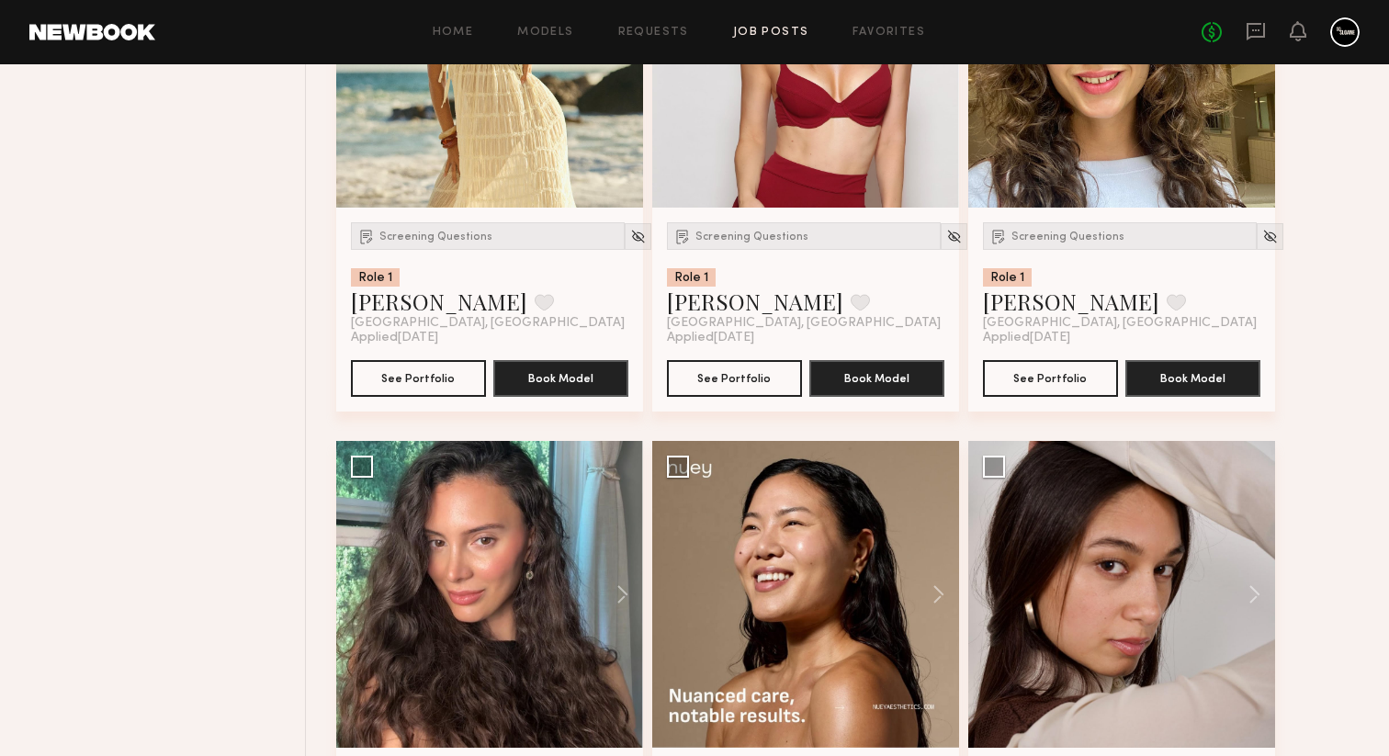
scroll to position [3970, 0]
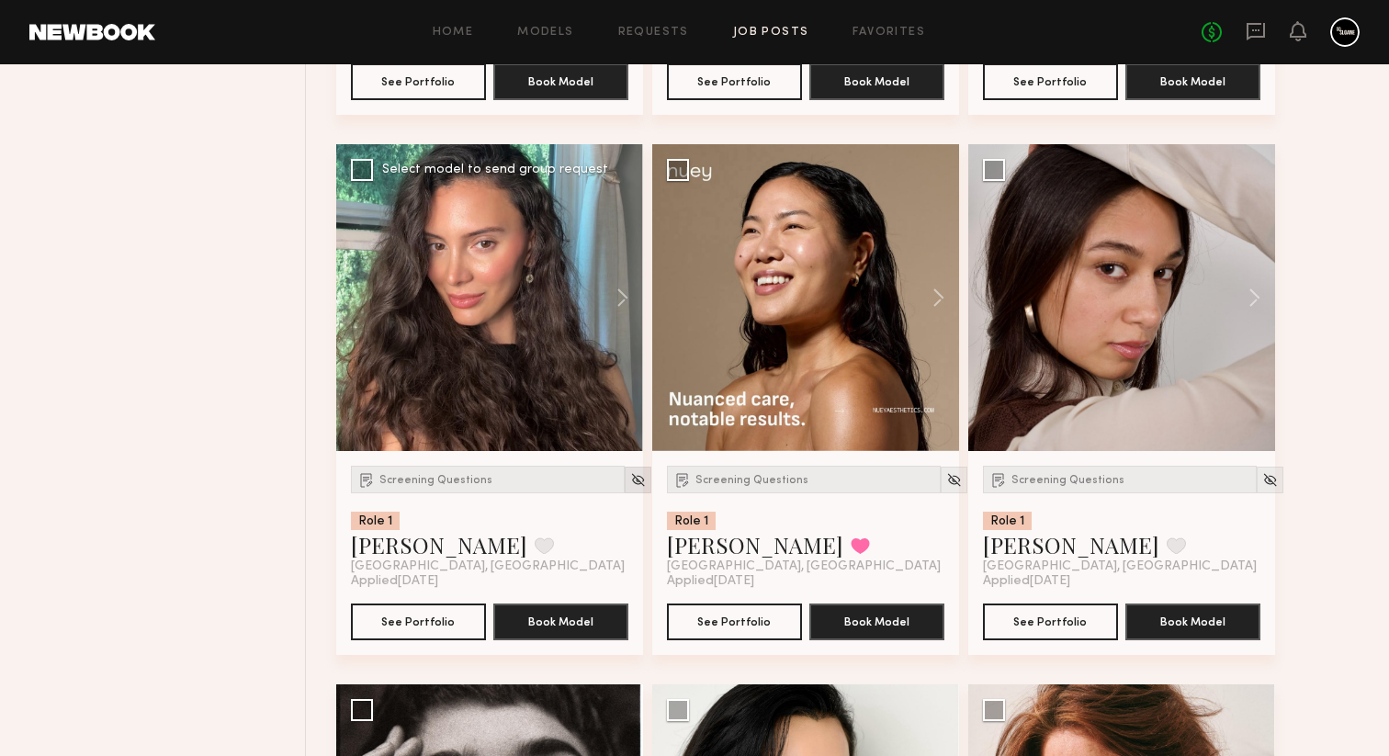
click at [630, 488] on img at bounding box center [638, 480] width 16 height 16
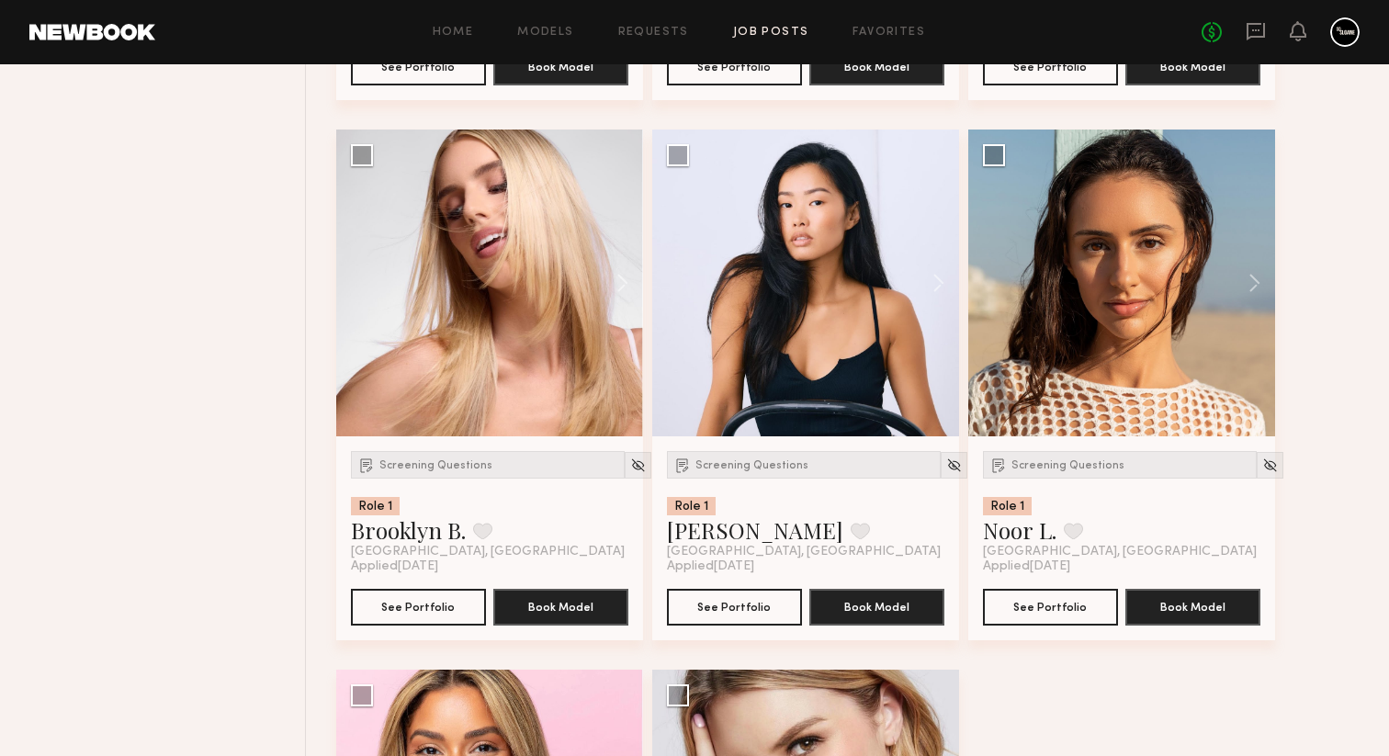
scroll to position [6345, 0]
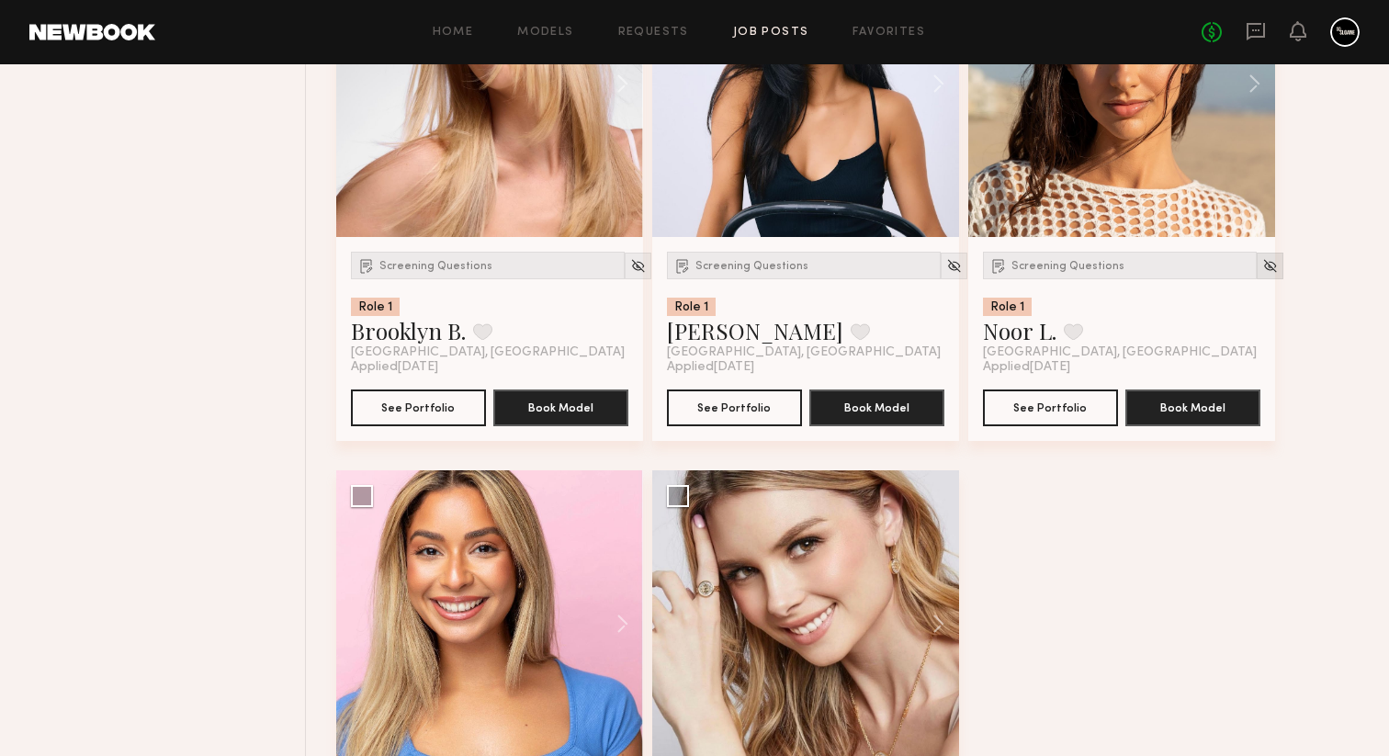
click at [1262, 274] on img at bounding box center [1270, 266] width 16 height 16
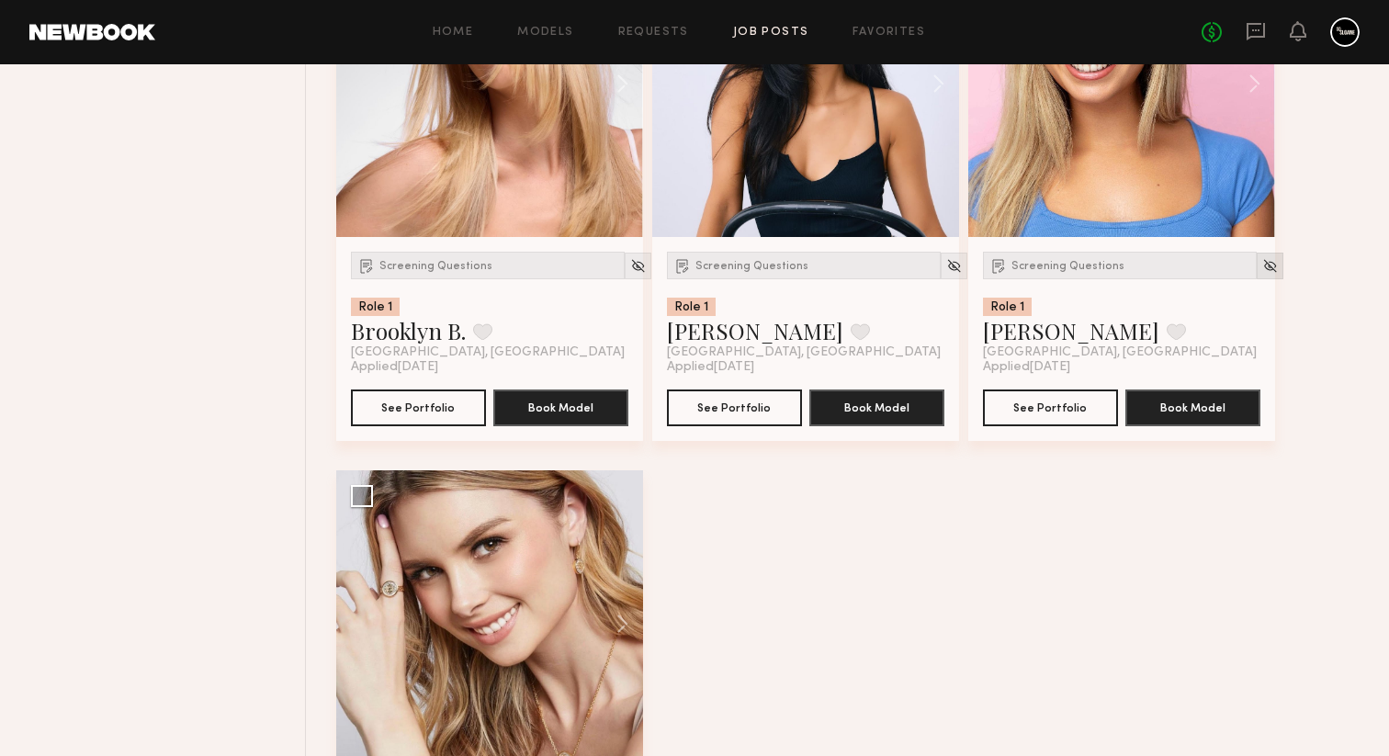
click at [1262, 274] on img at bounding box center [1270, 266] width 16 height 16
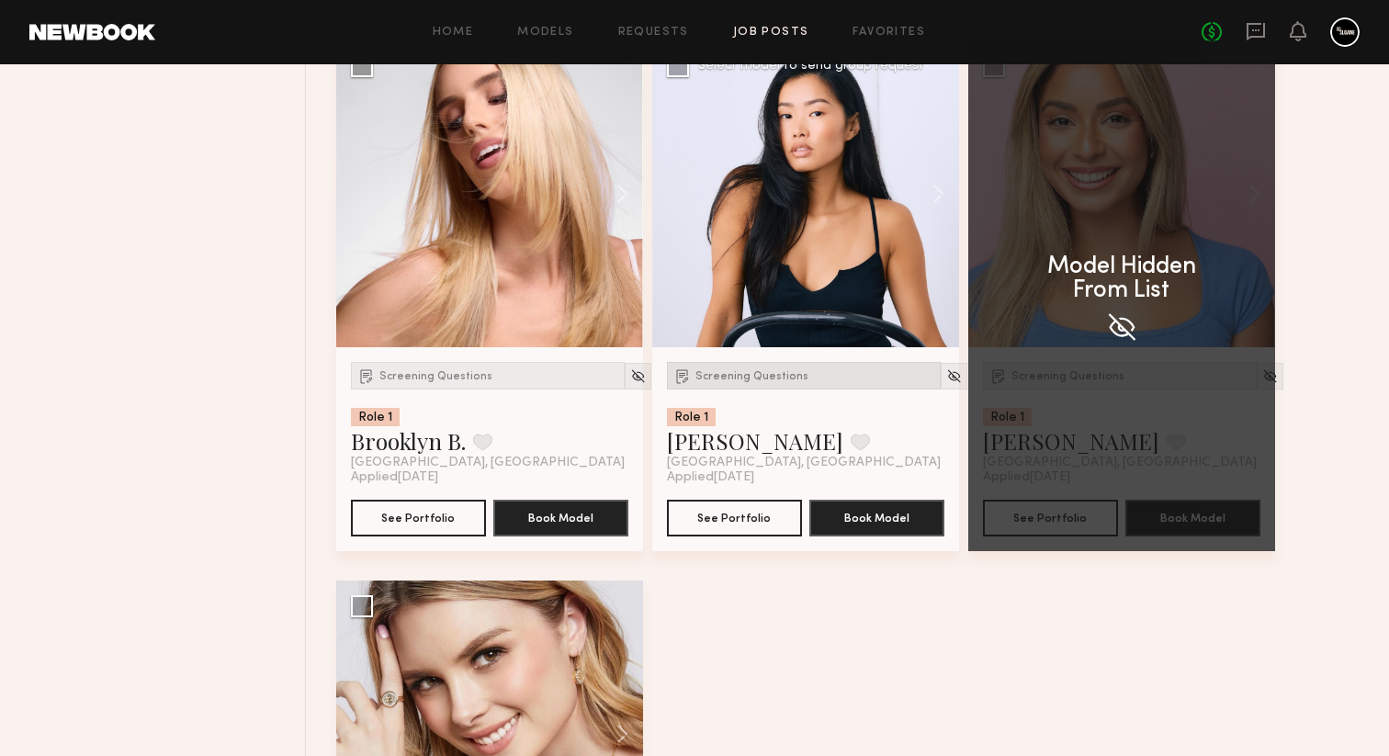
scroll to position [6087, 0]
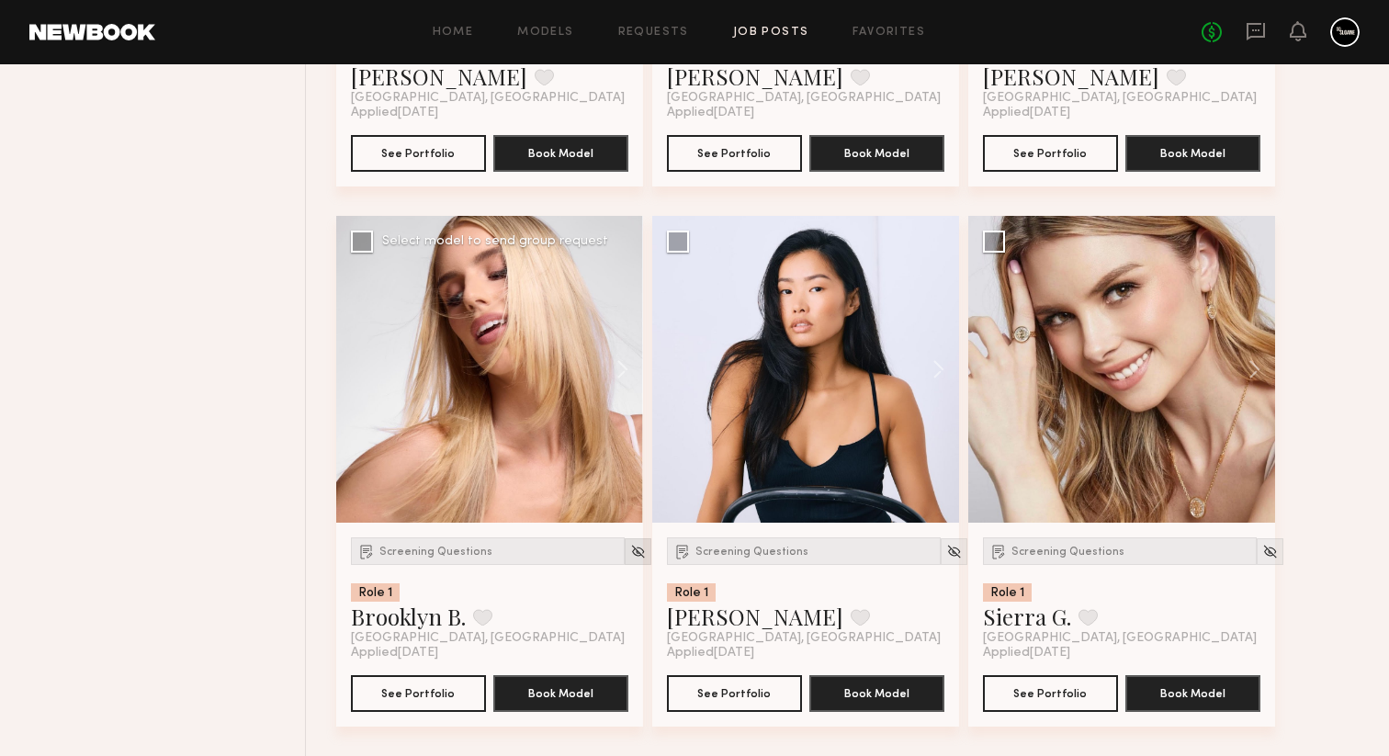
click at [630, 549] on img at bounding box center [638, 552] width 16 height 16
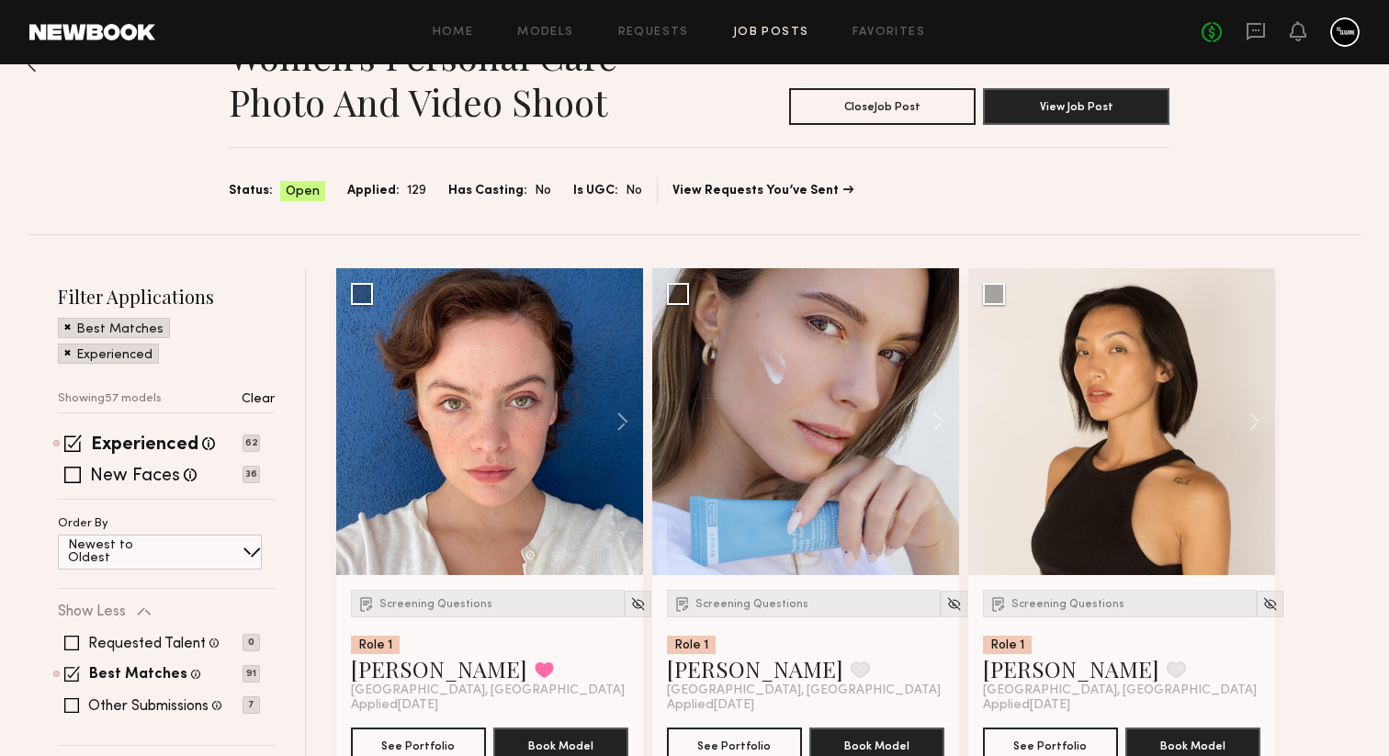
scroll to position [0, 0]
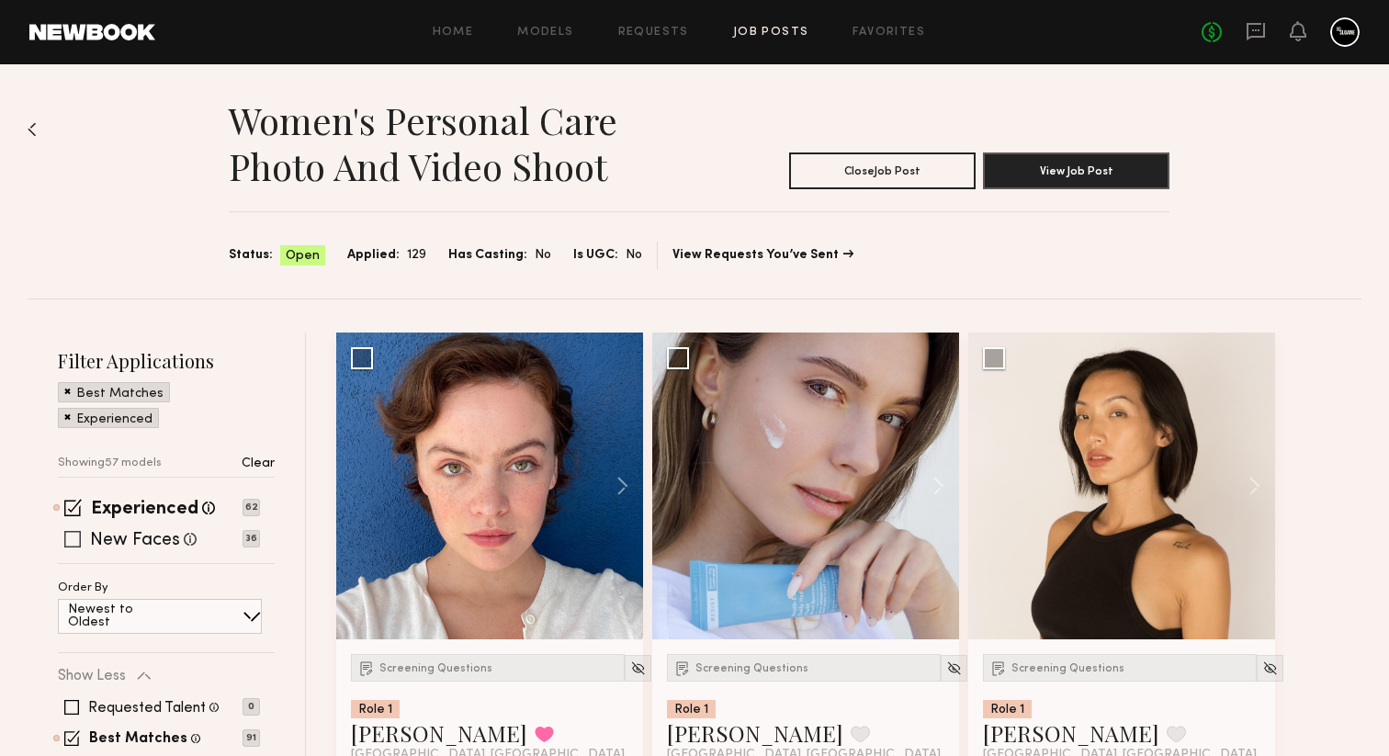
click at [67, 540] on span at bounding box center [72, 539] width 17 height 17
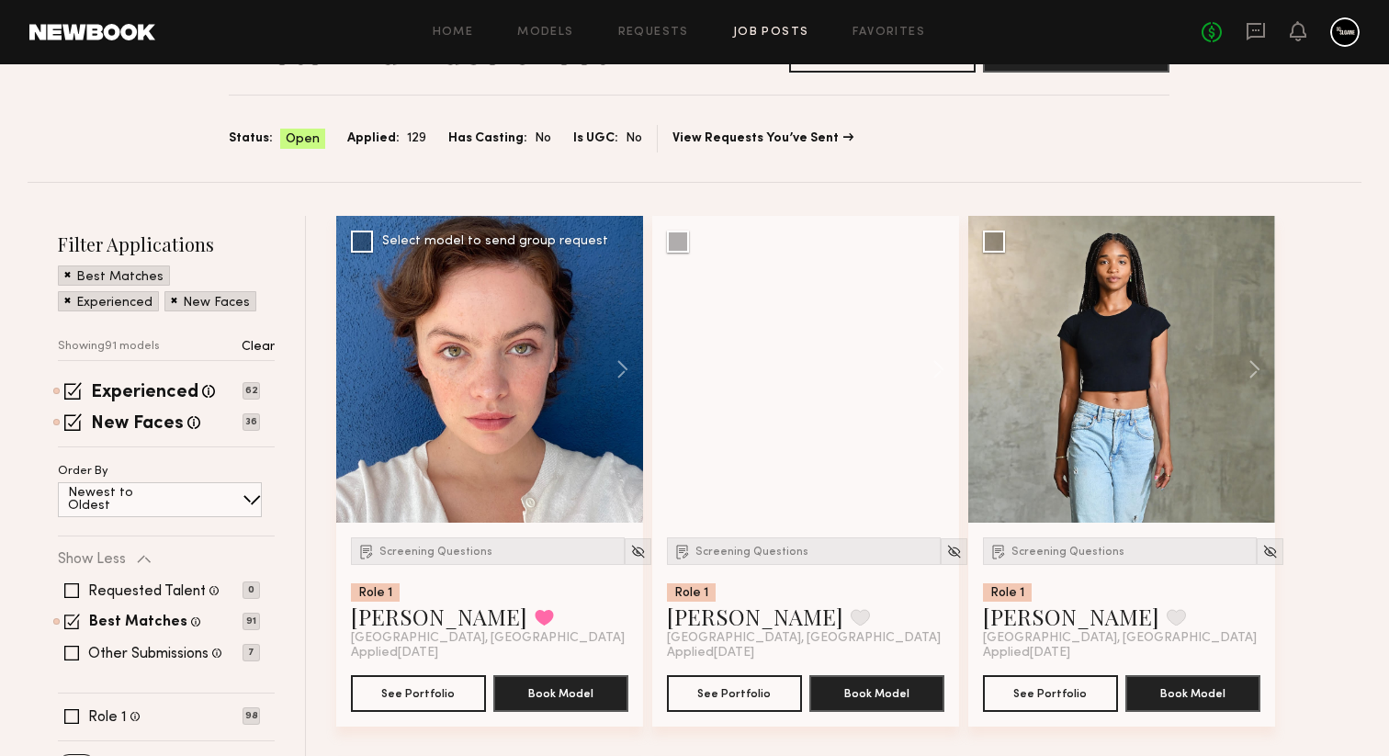
scroll to position [178, 0]
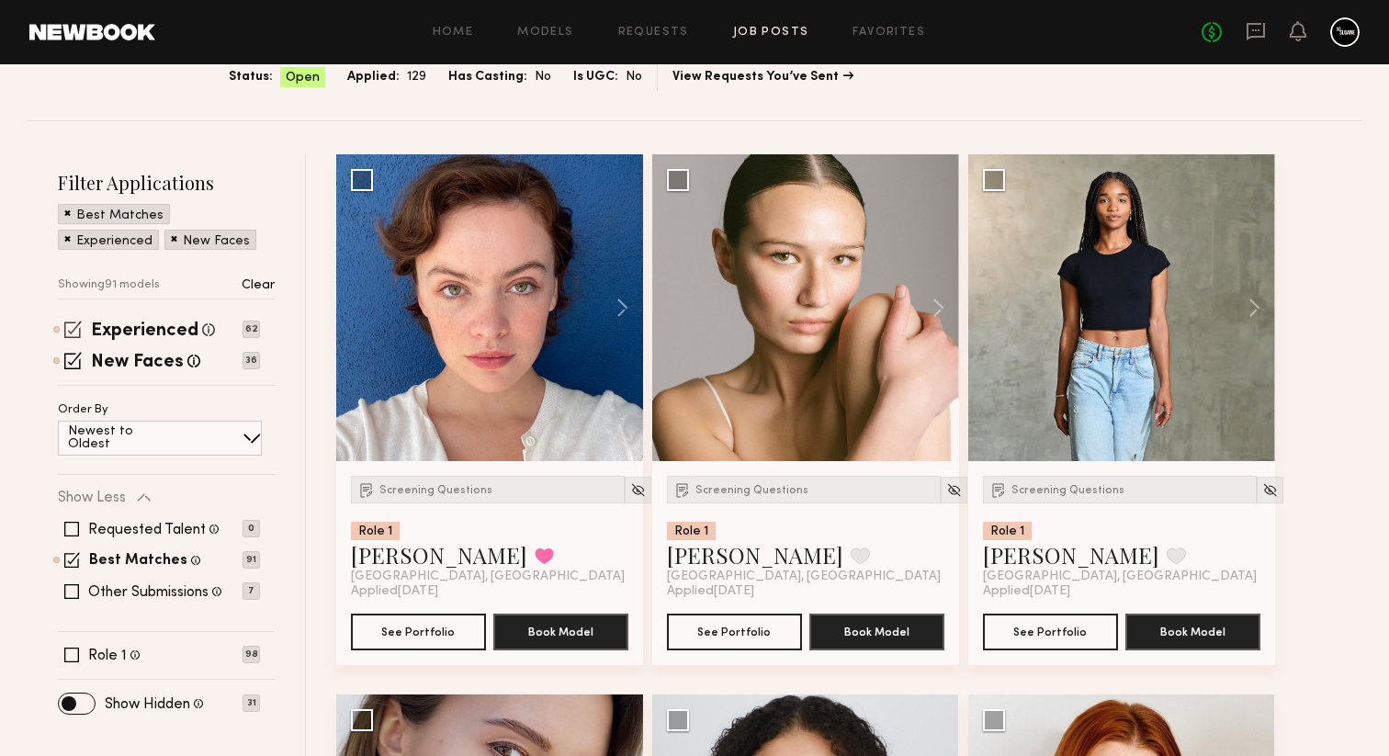
click at [71, 326] on span at bounding box center [72, 329] width 17 height 17
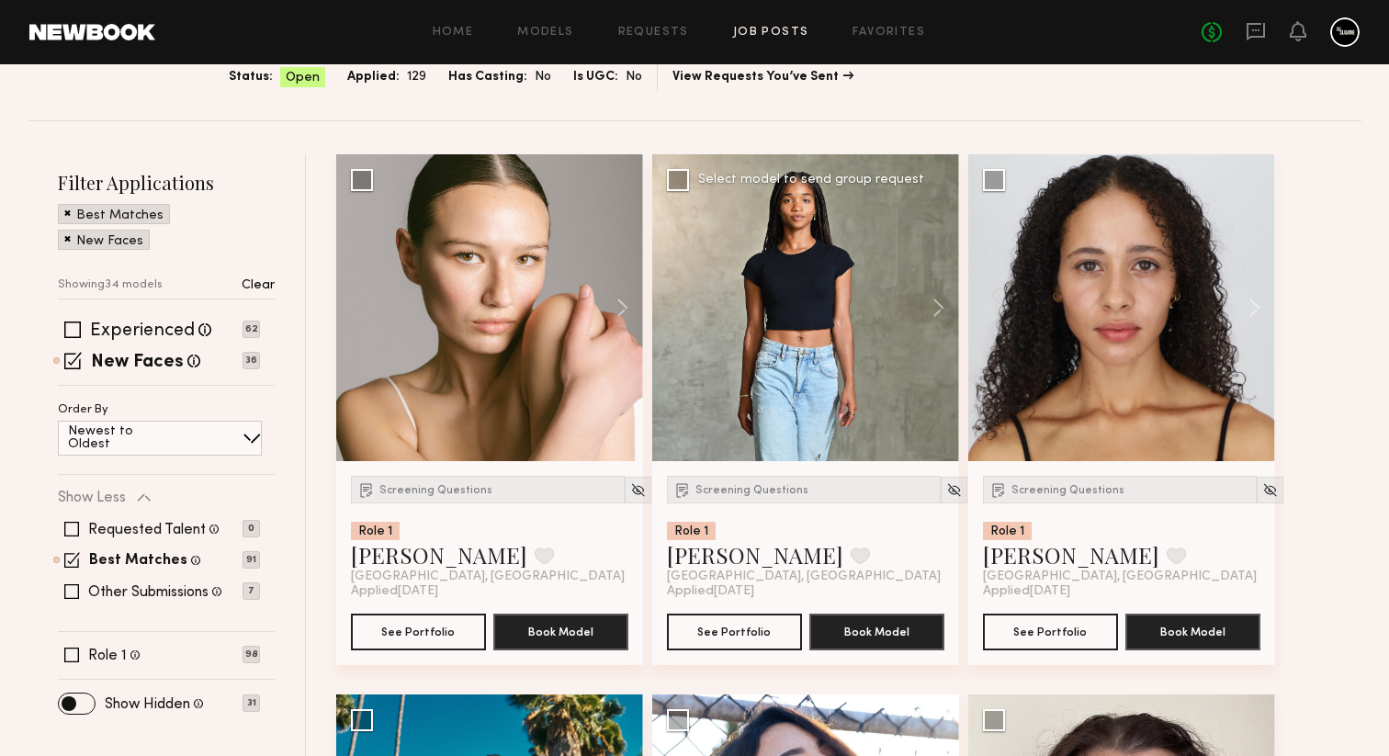
click at [914, 491] on div "Screening Questions Role 1 Jayla L. Favorite Los Angeles, CA" at bounding box center [805, 530] width 277 height 108
click at [946, 486] on img at bounding box center [954, 490] width 16 height 16
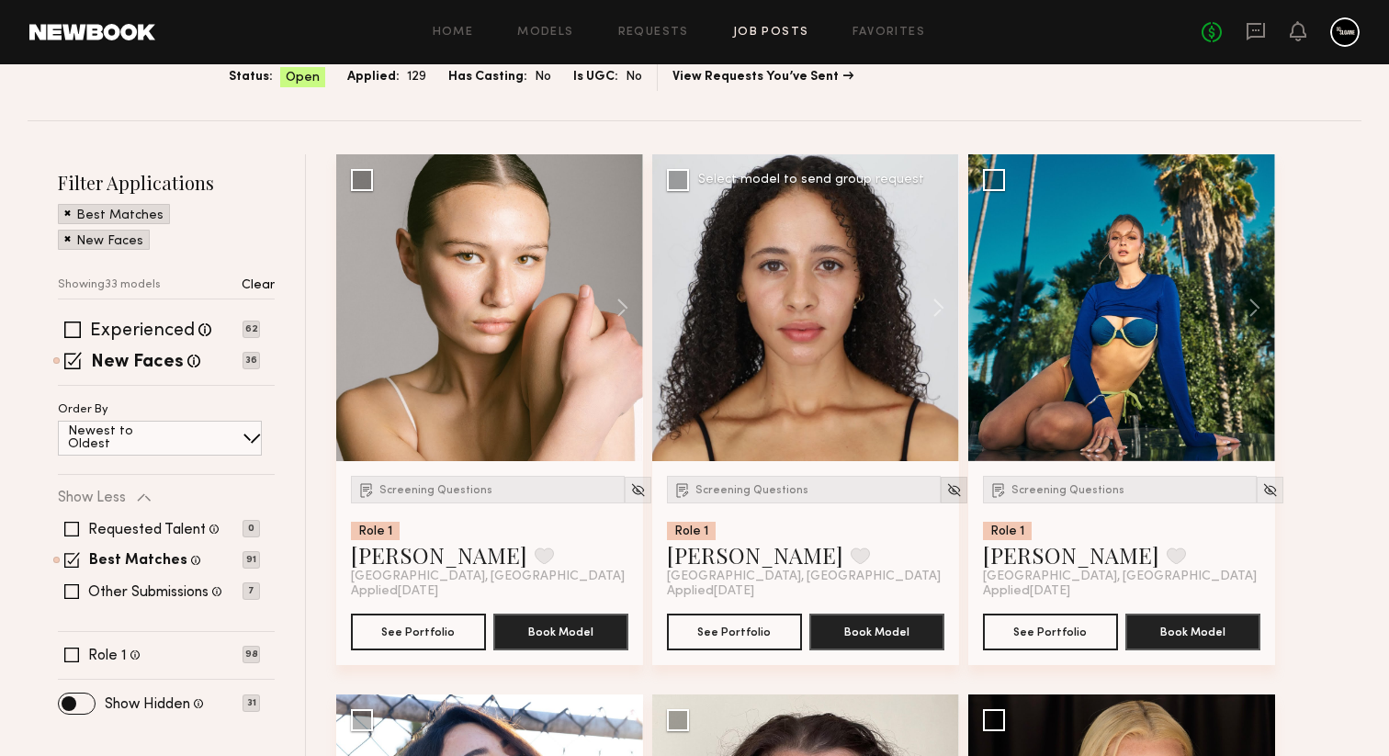
click at [946, 486] on img at bounding box center [954, 490] width 16 height 16
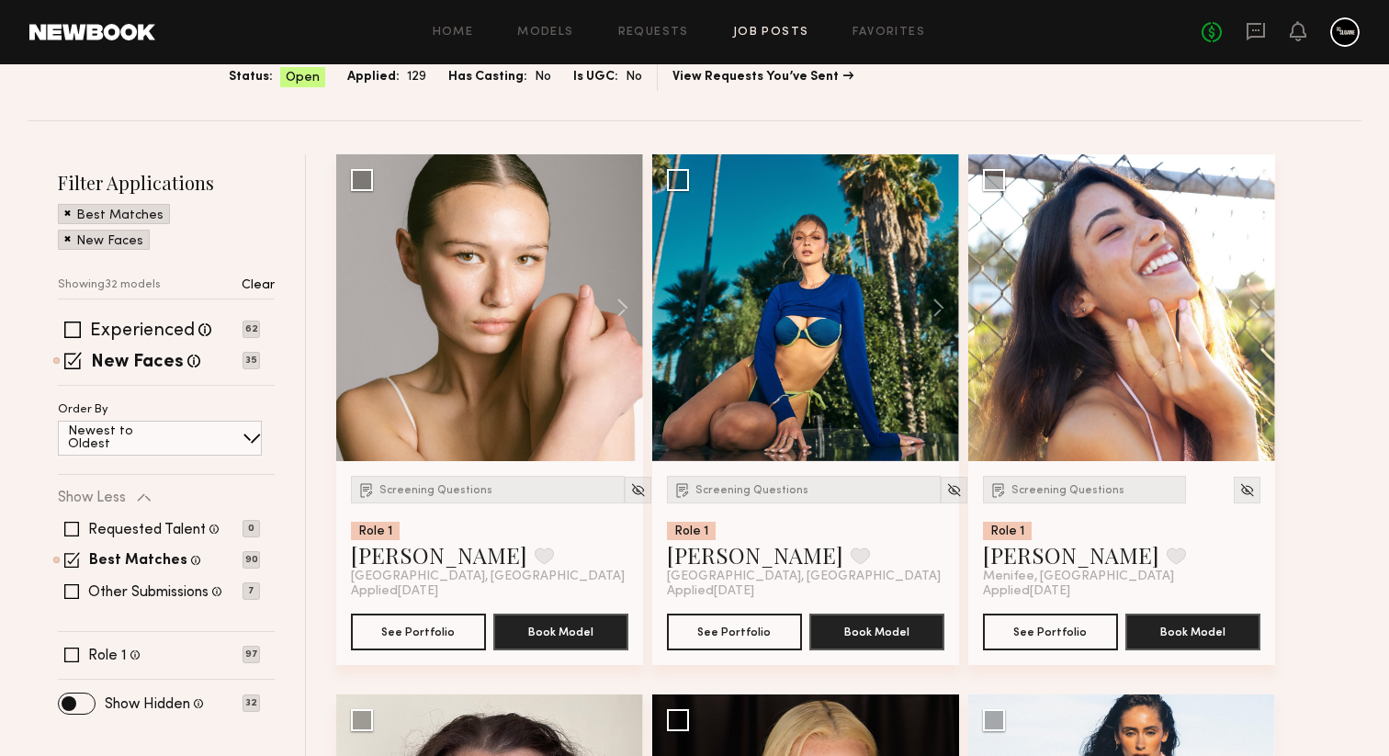
click at [946, 486] on img at bounding box center [954, 490] width 16 height 16
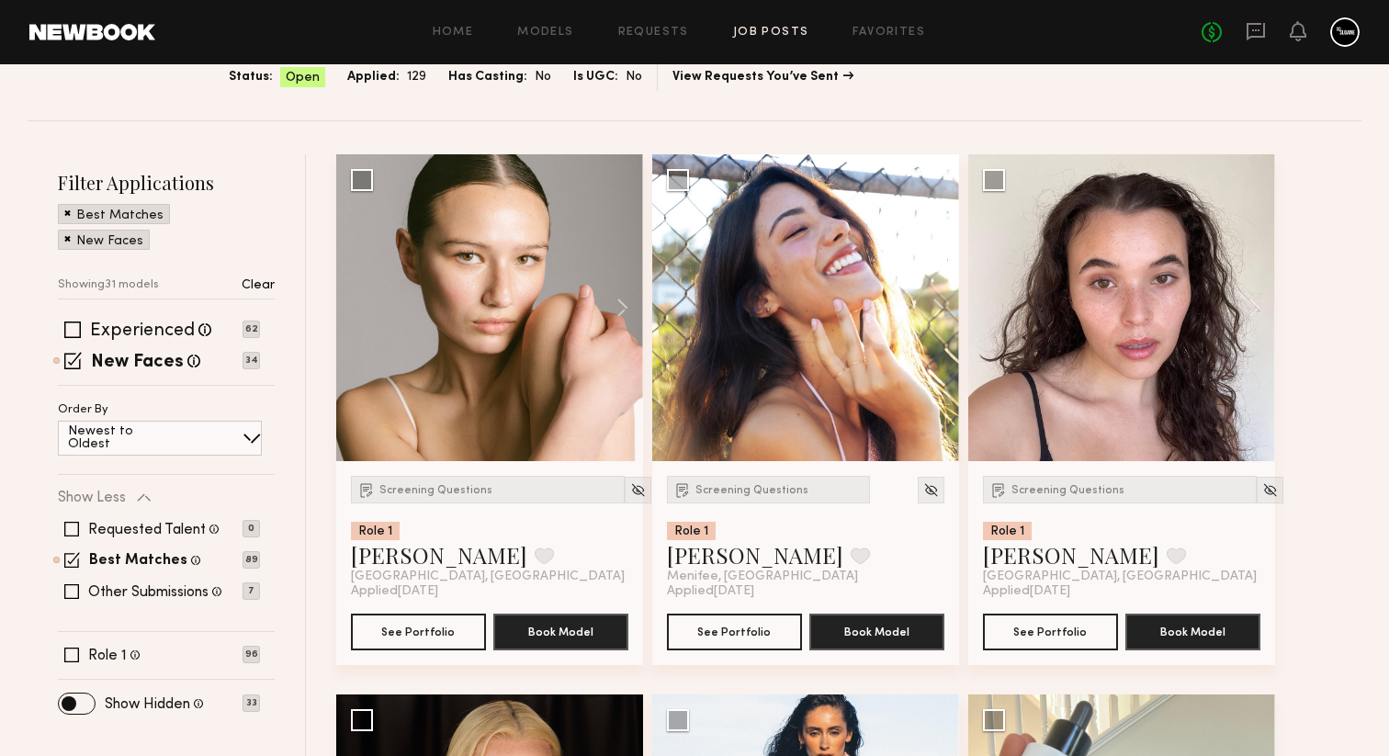
click at [926, 486] on img at bounding box center [931, 490] width 16 height 16
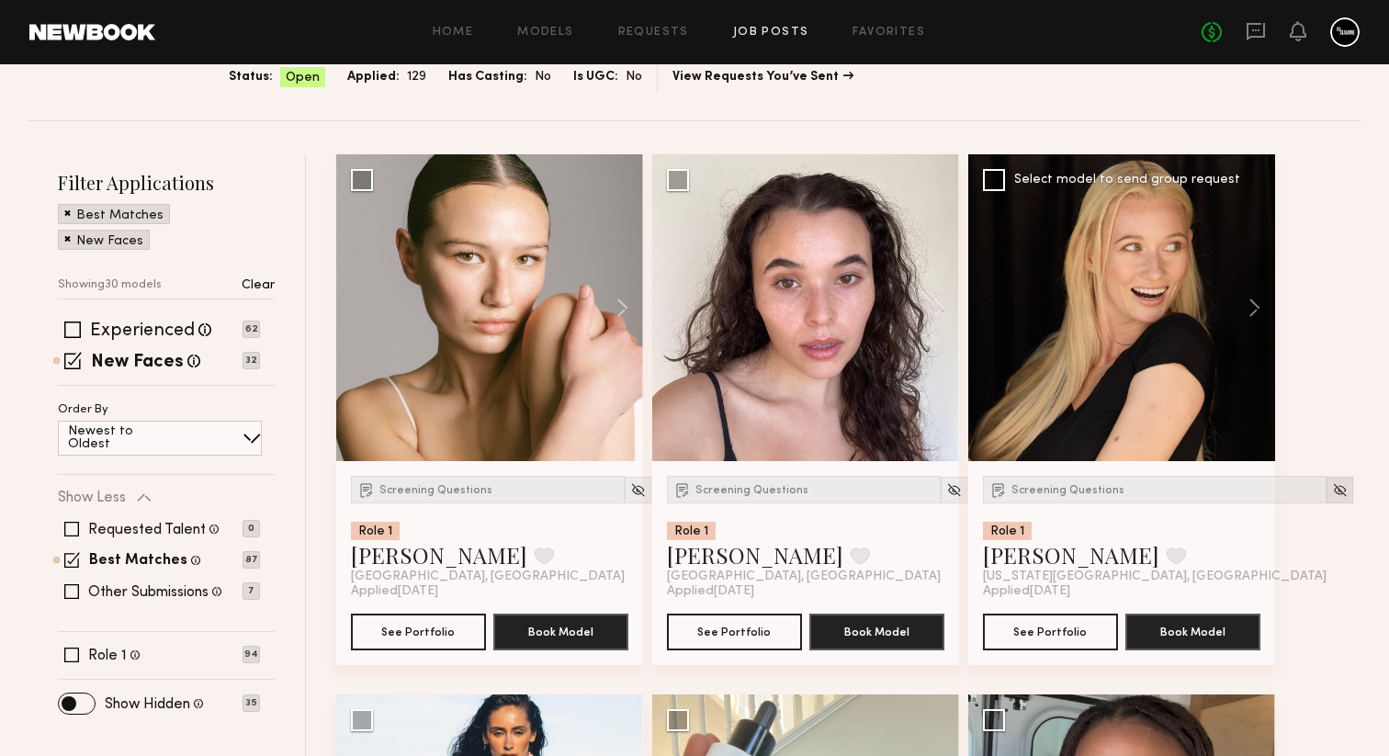
click at [1327, 486] on div at bounding box center [1340, 490] width 27 height 27
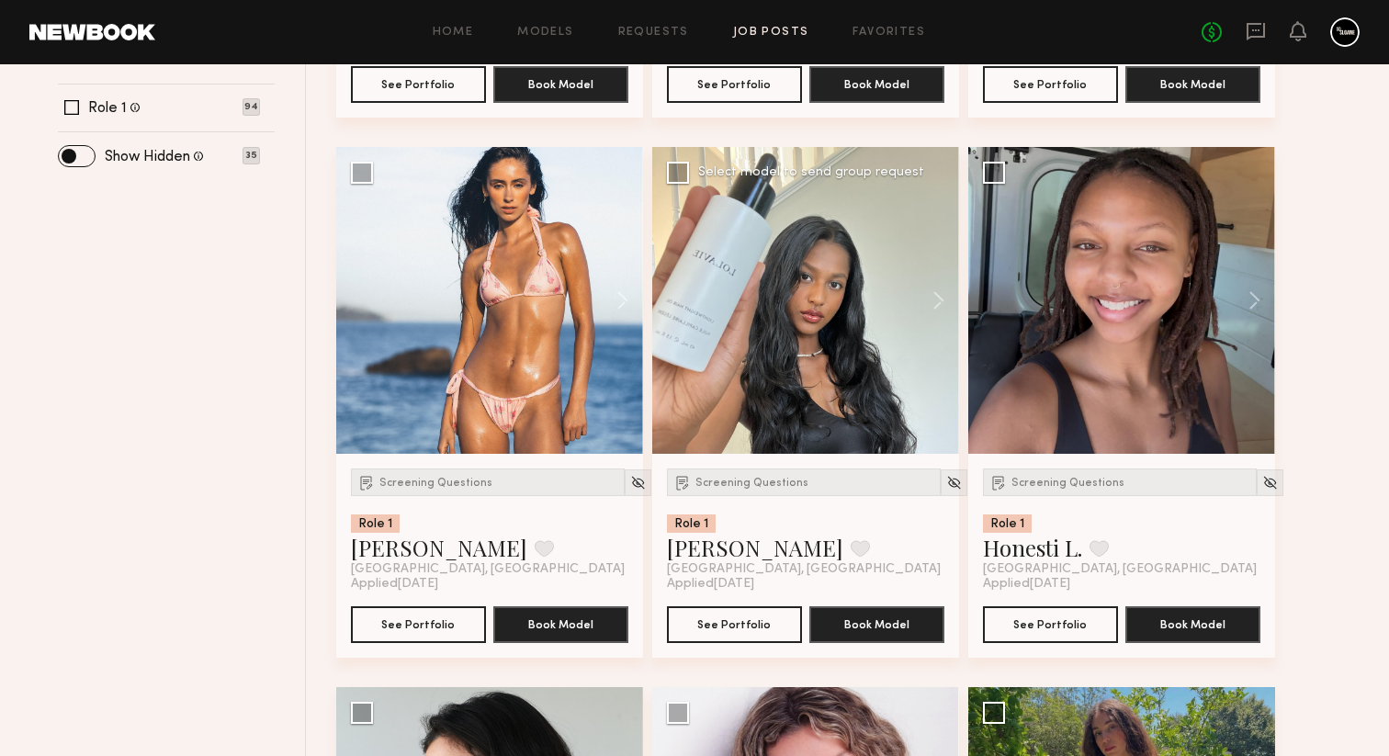
scroll to position [744, 0]
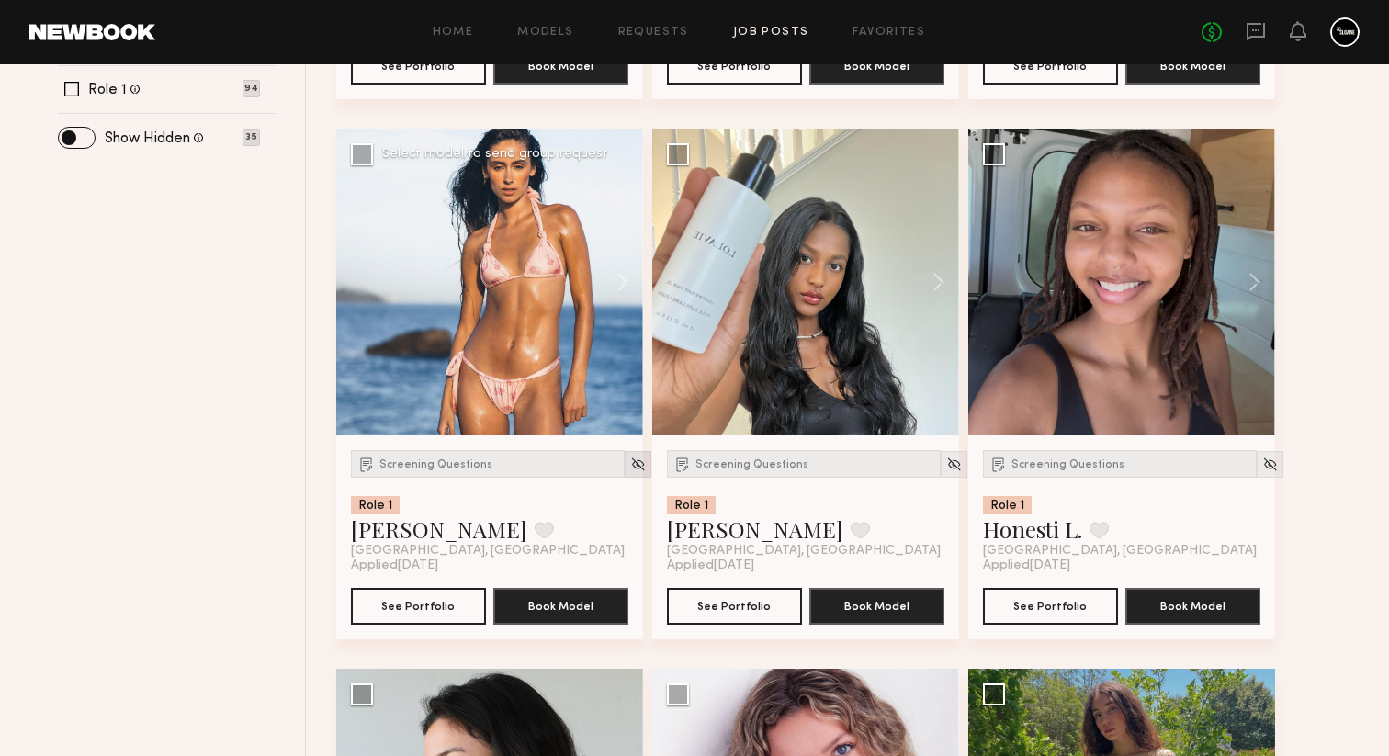
click at [630, 469] on img at bounding box center [638, 465] width 16 height 16
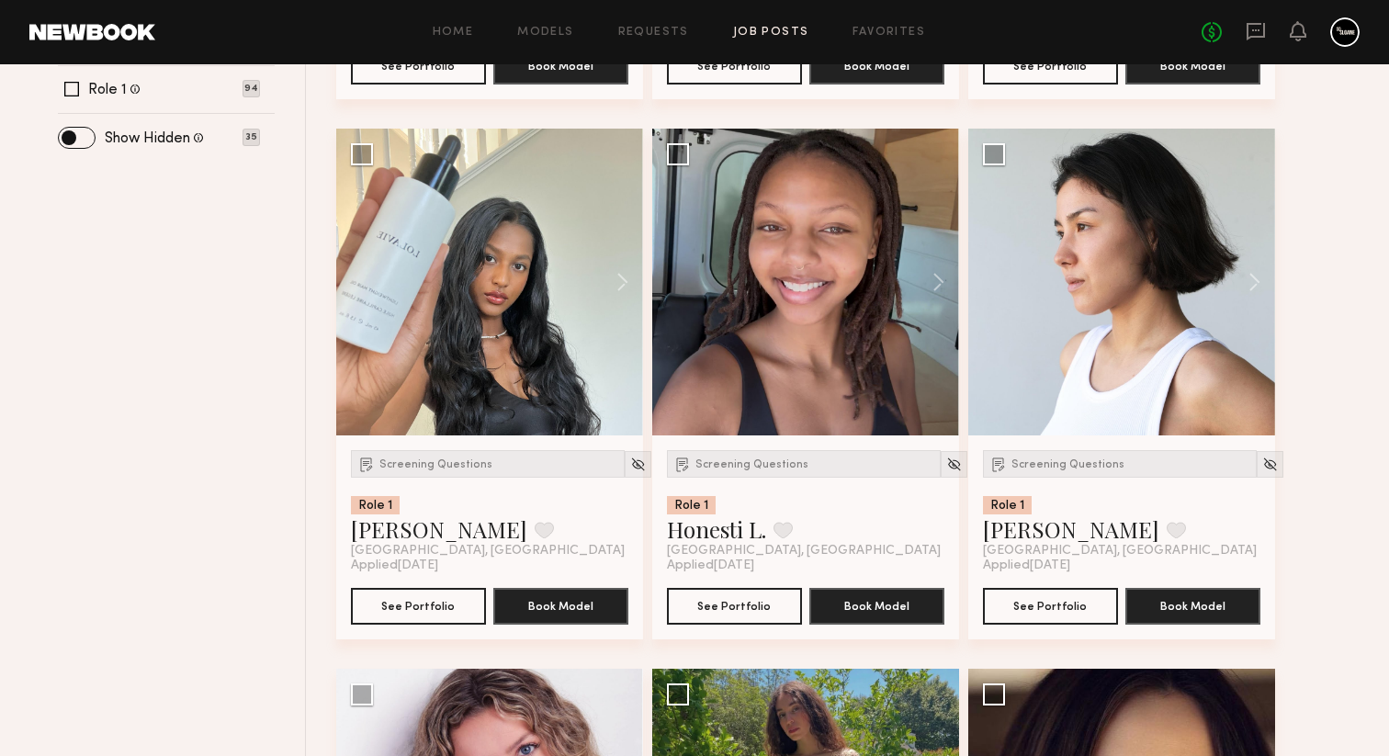
click at [630, 469] on img at bounding box center [638, 465] width 16 height 16
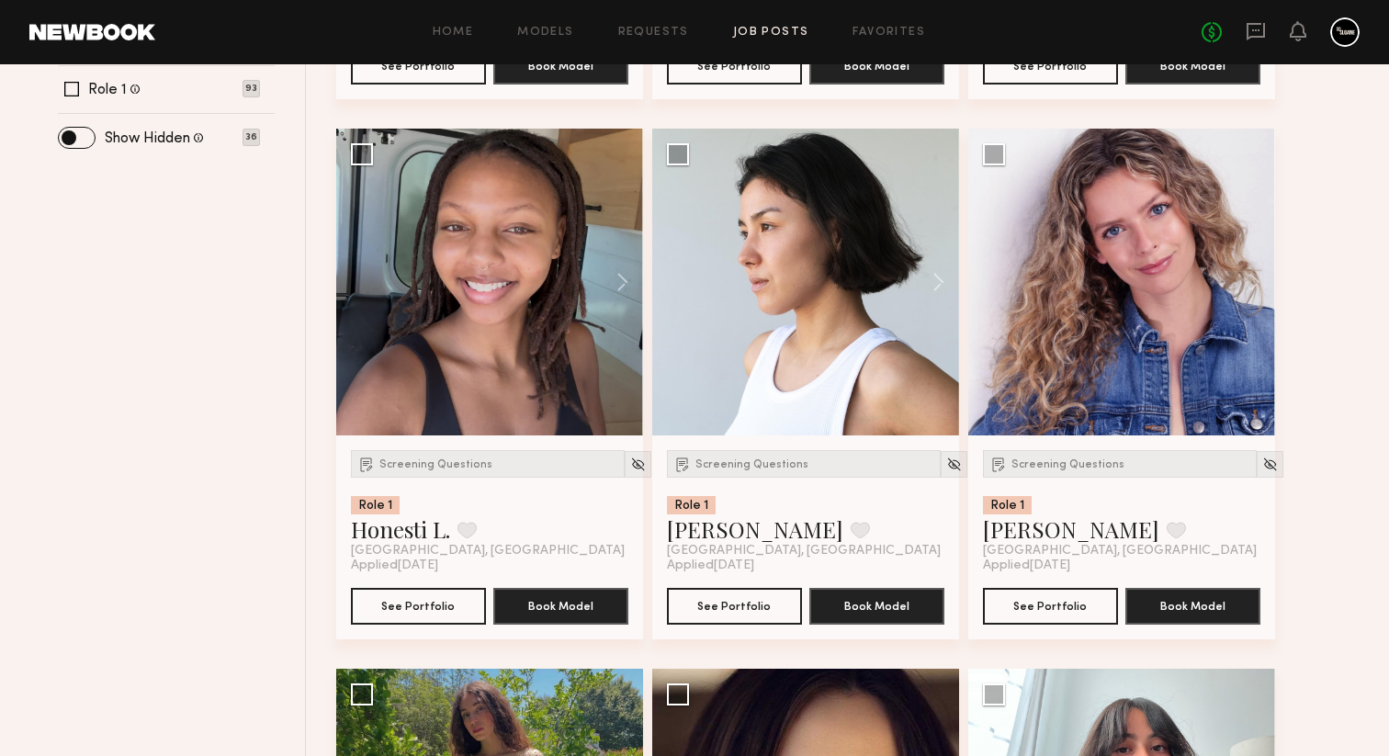
click at [630, 469] on img at bounding box center [638, 465] width 16 height 16
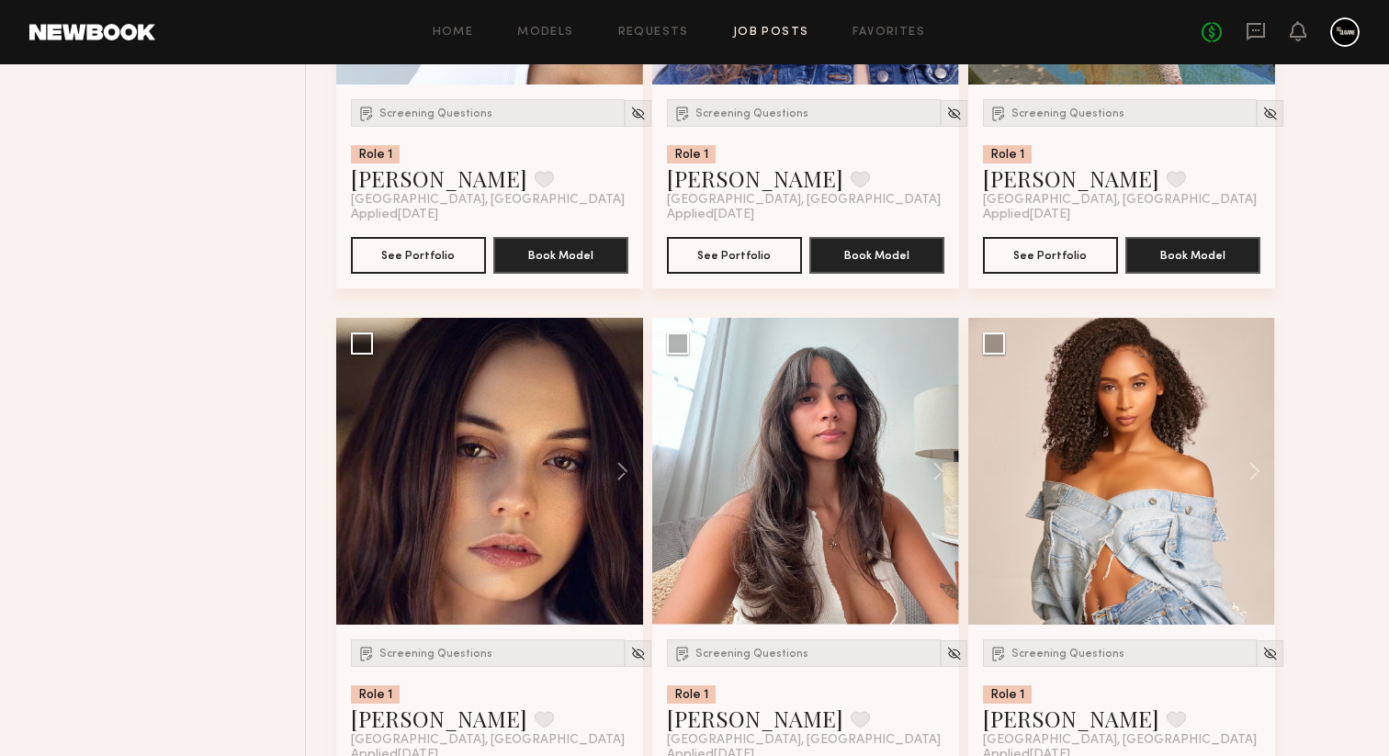
scroll to position [1194, 0]
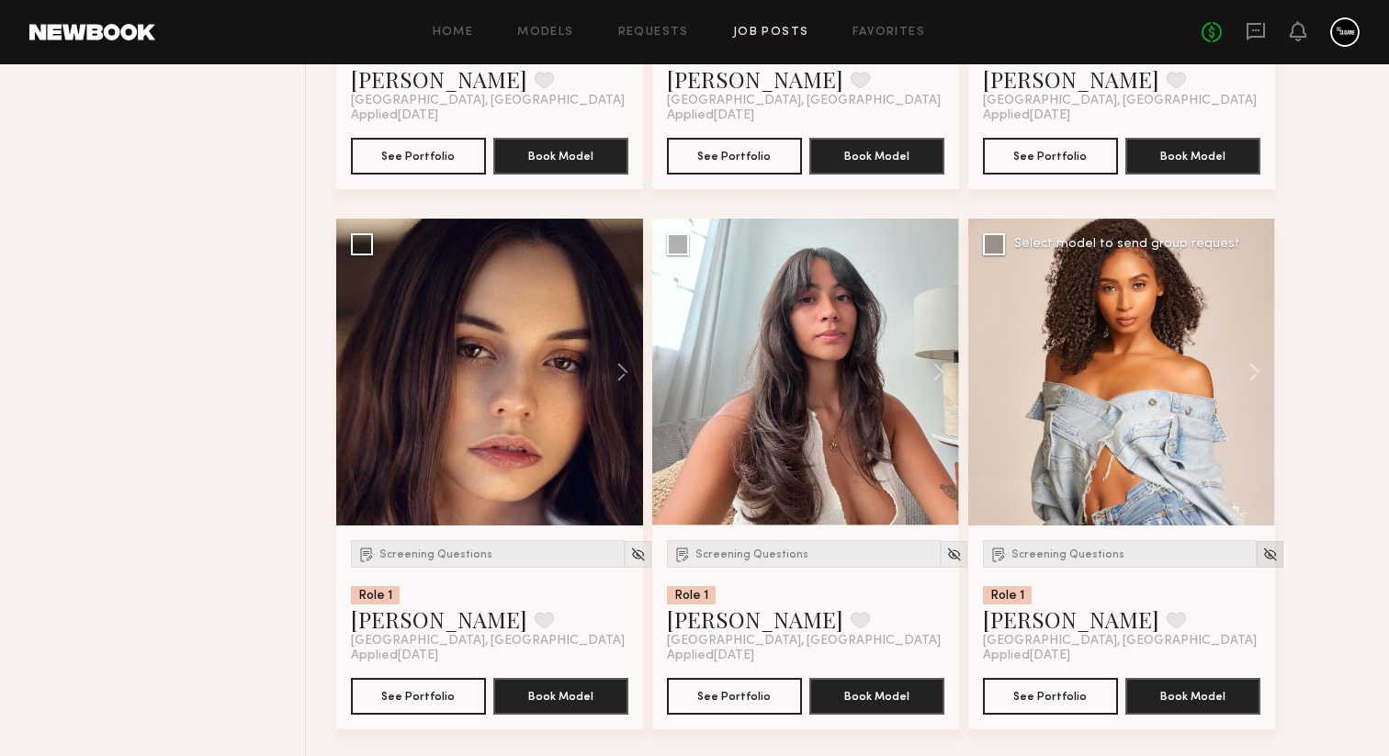
click at [1262, 562] on img at bounding box center [1270, 555] width 16 height 16
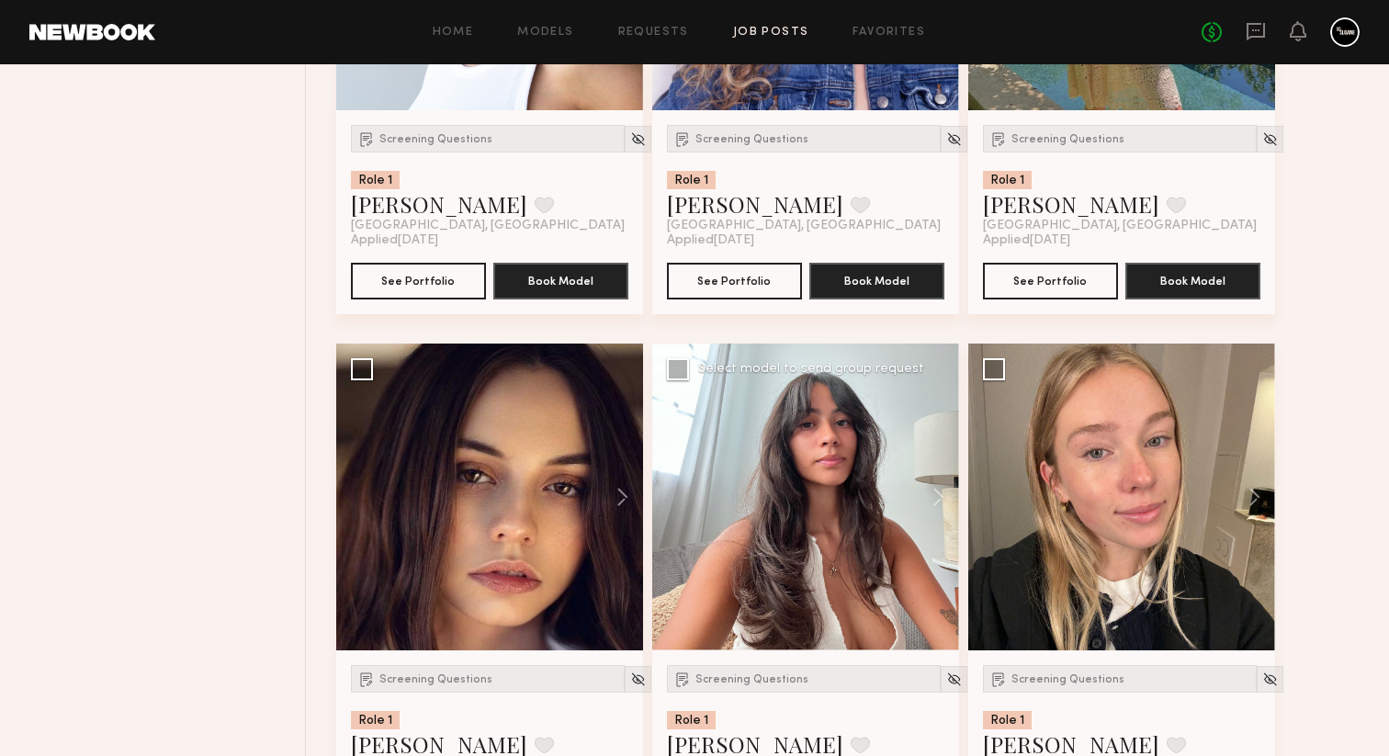
scroll to position [1061, 0]
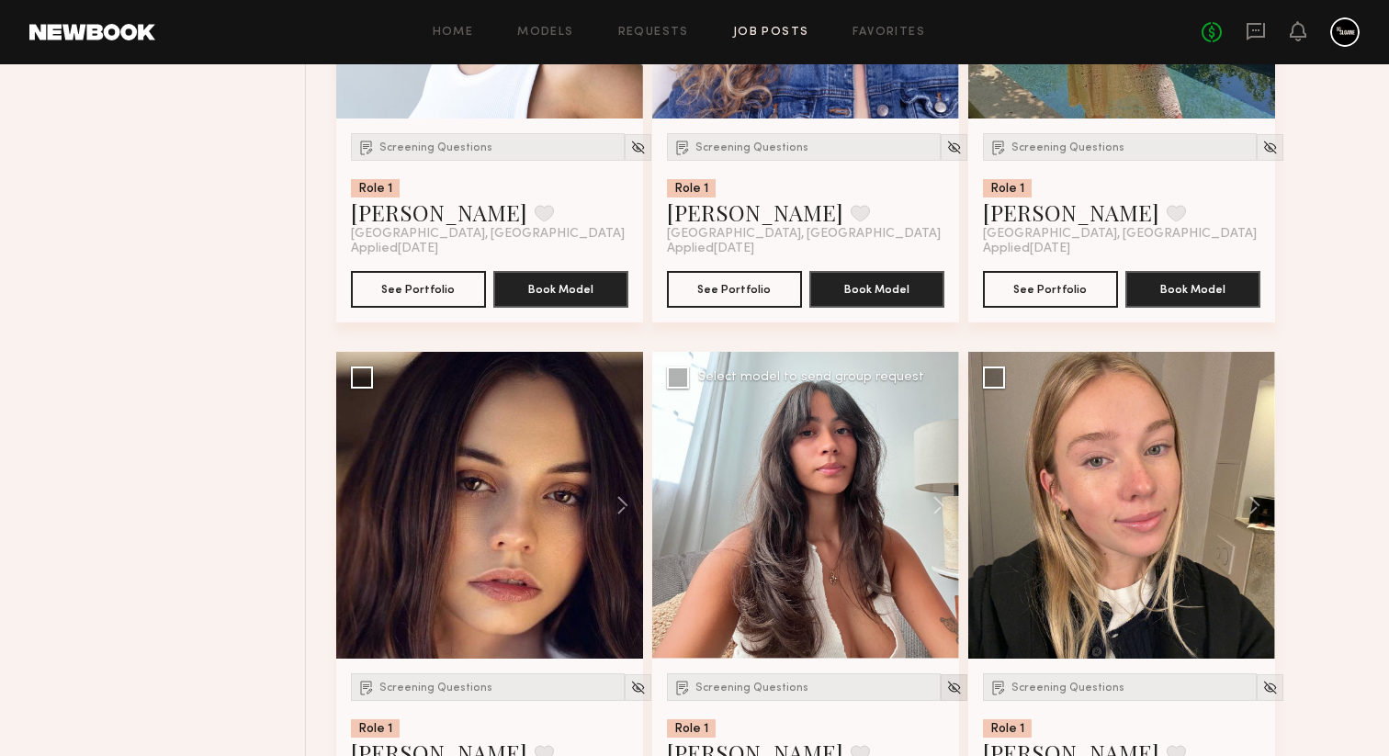
click at [946, 695] on img at bounding box center [954, 688] width 16 height 16
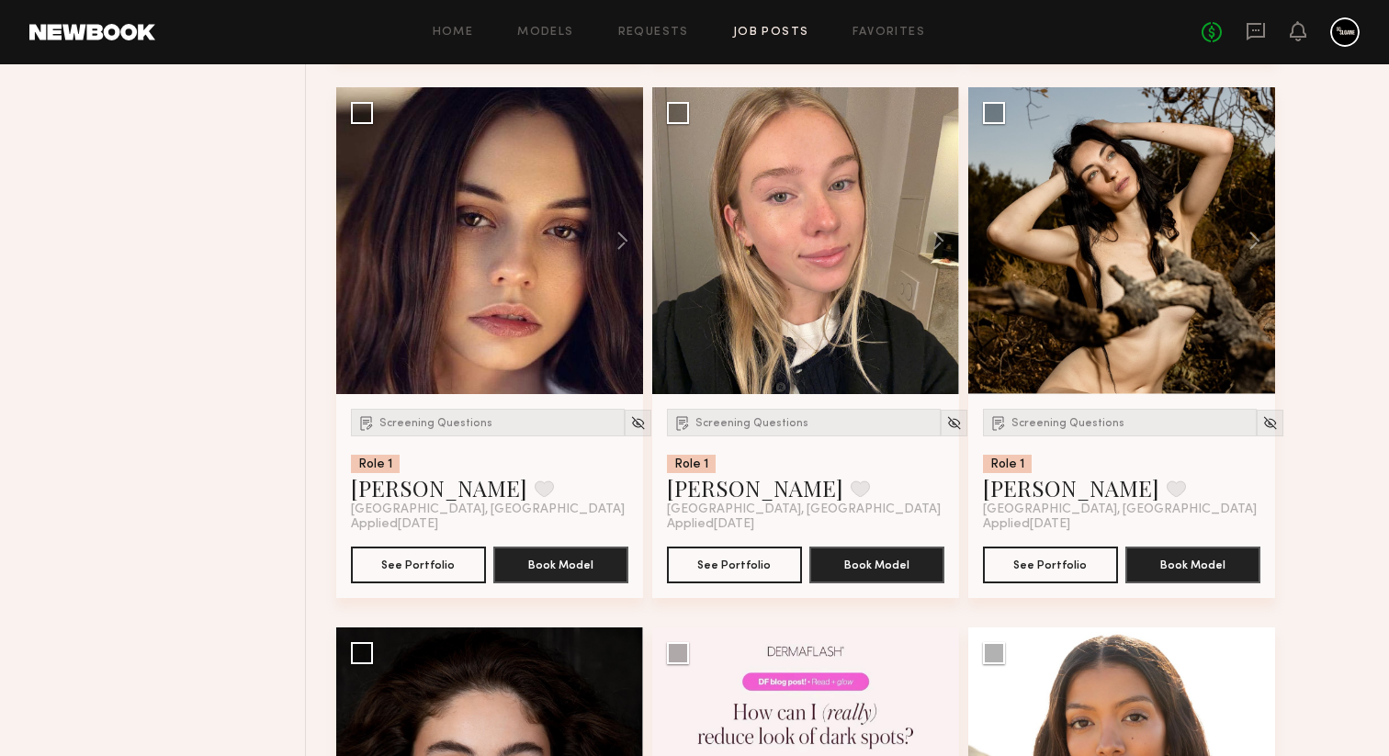
scroll to position [1605, 0]
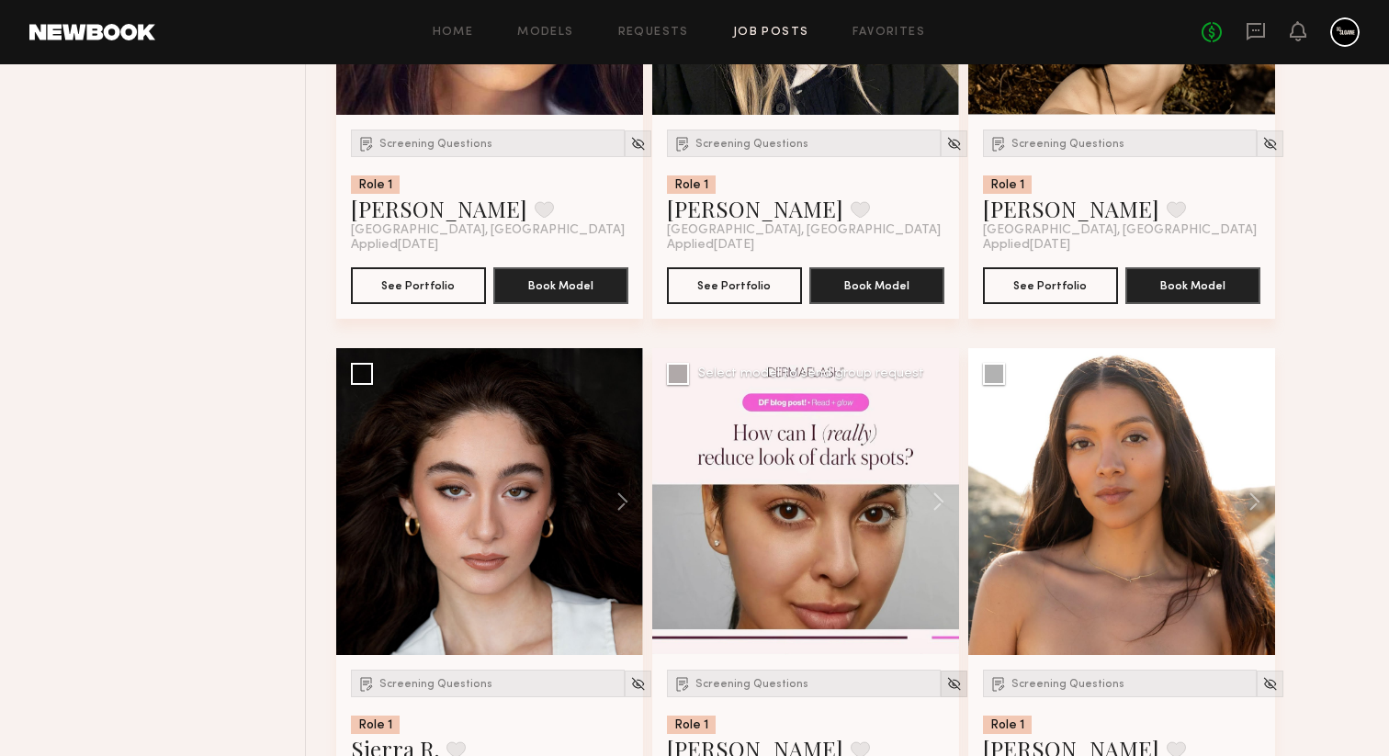
click at [946, 692] on img at bounding box center [954, 684] width 16 height 16
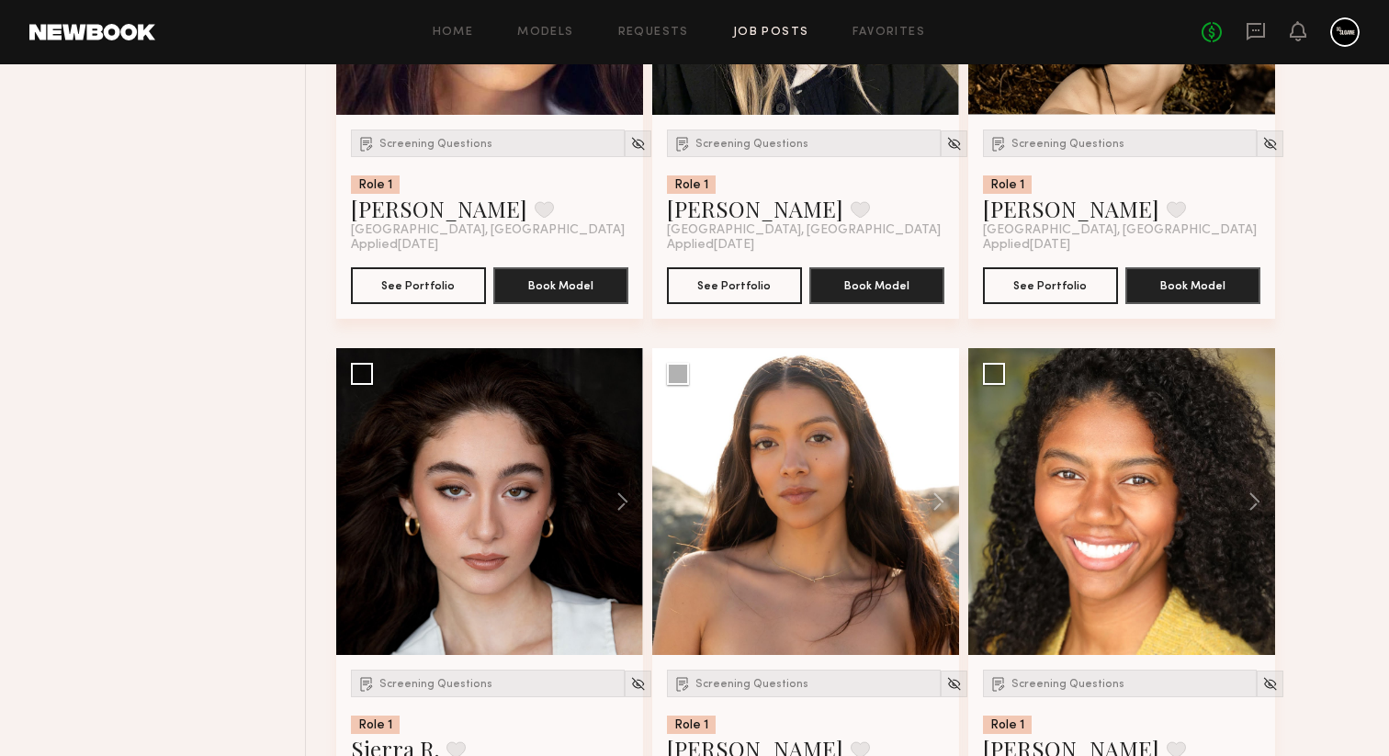
click at [946, 692] on img at bounding box center [954, 684] width 16 height 16
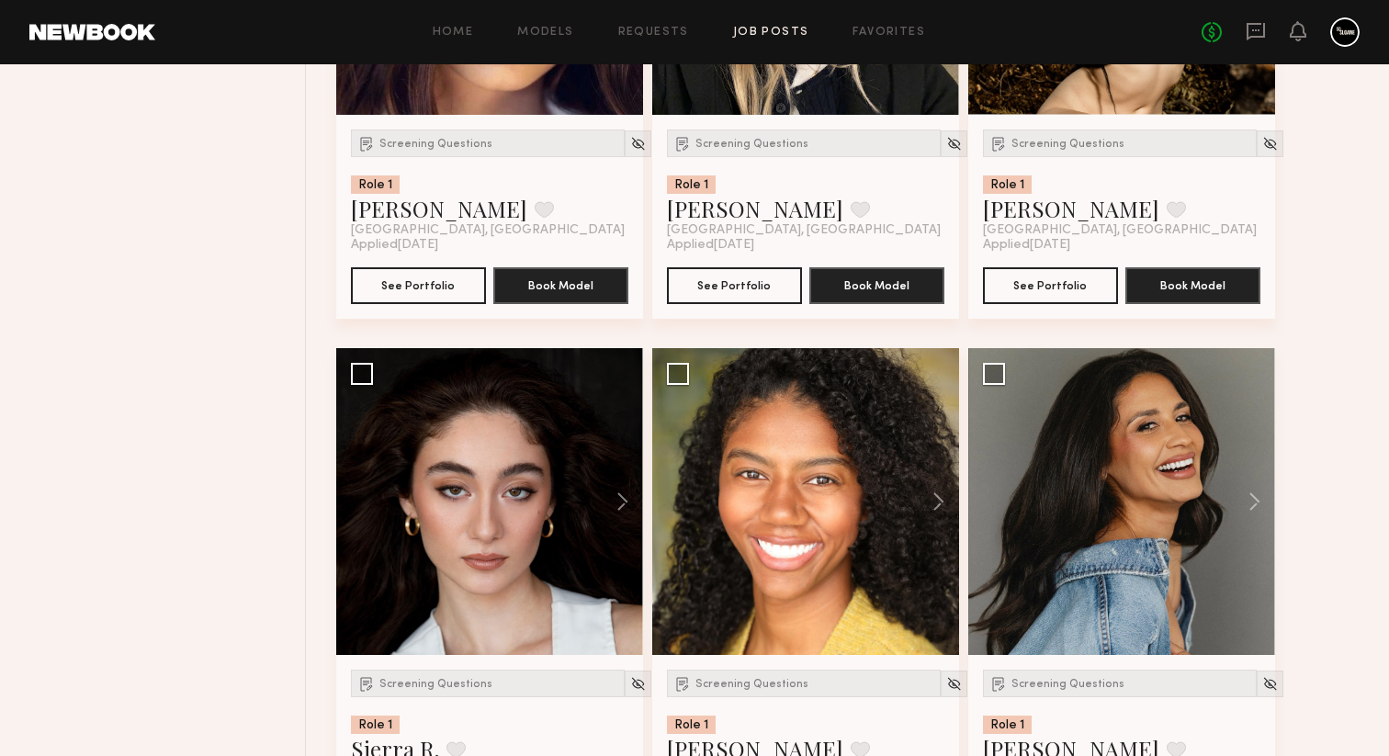
click at [946, 692] on img at bounding box center [954, 684] width 16 height 16
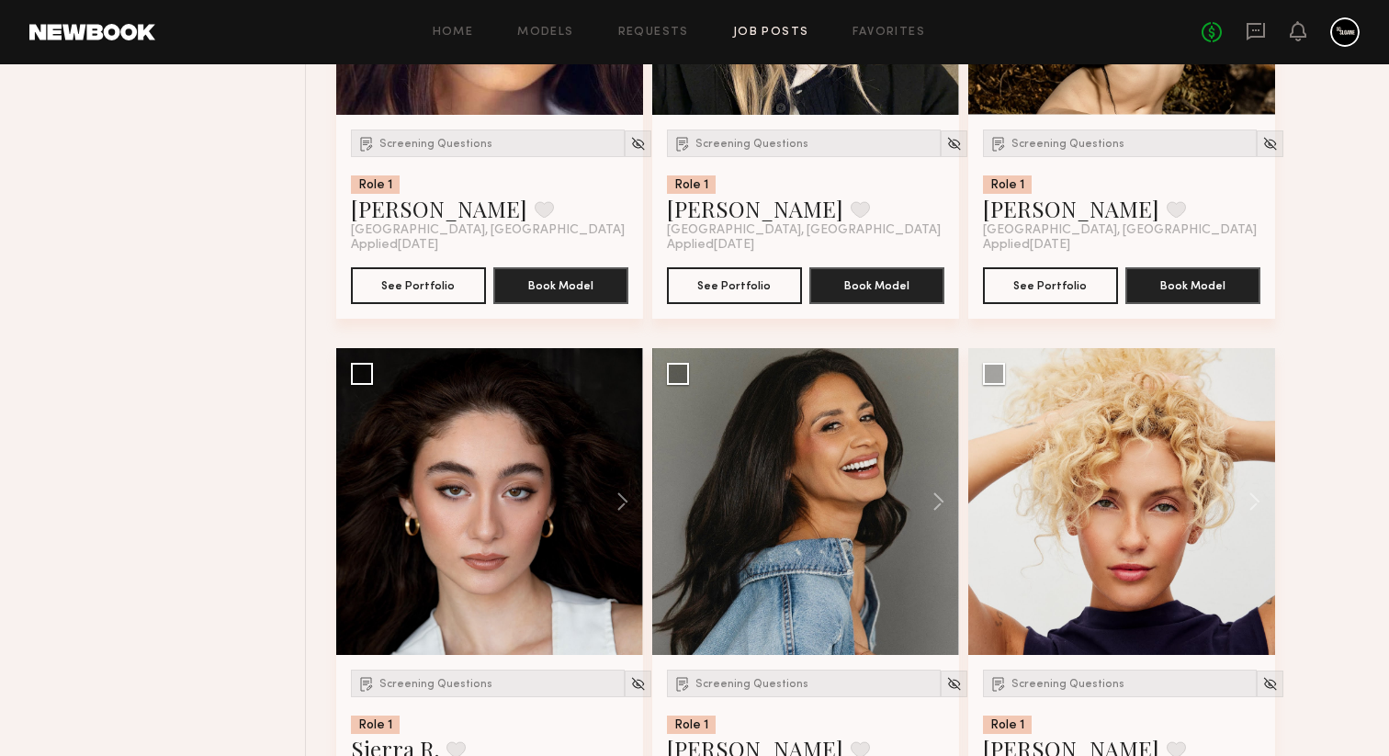
click at [946, 692] on img at bounding box center [954, 684] width 16 height 16
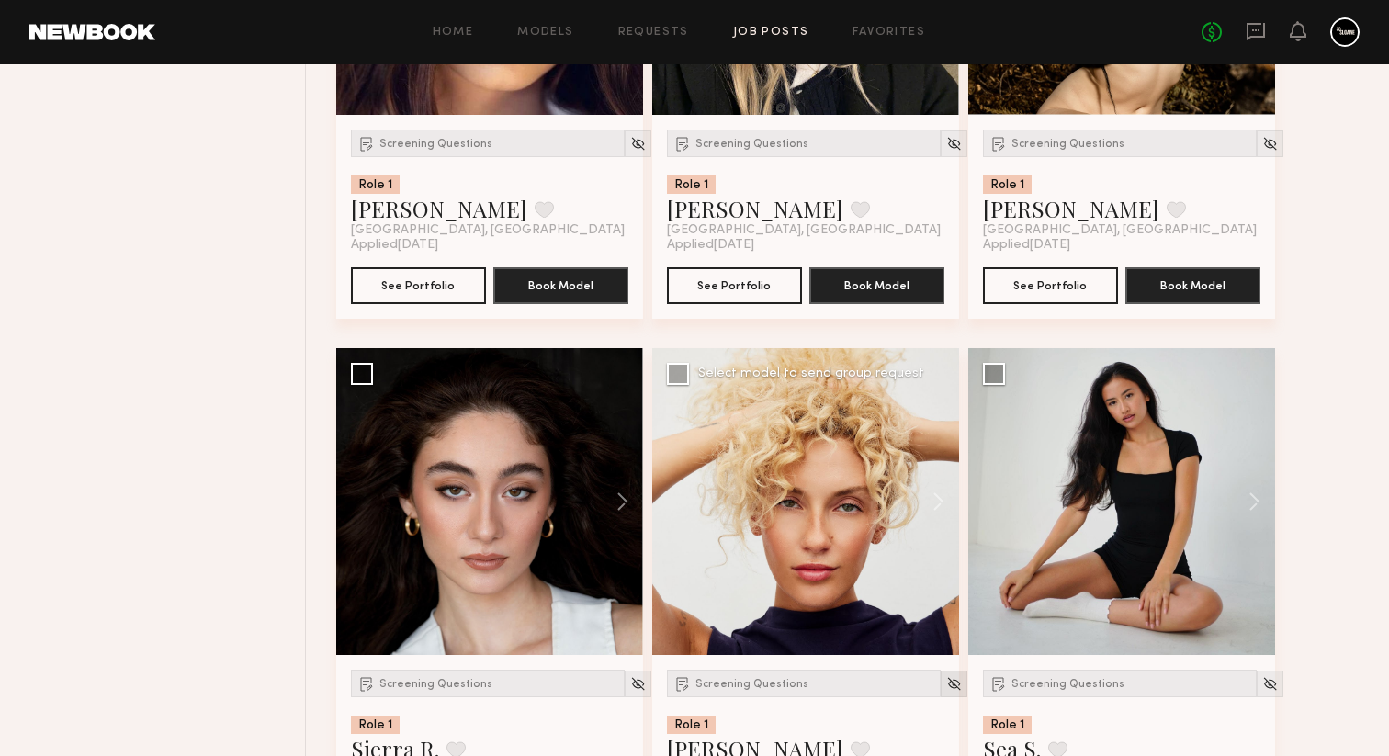
click at [946, 692] on img at bounding box center [954, 684] width 16 height 16
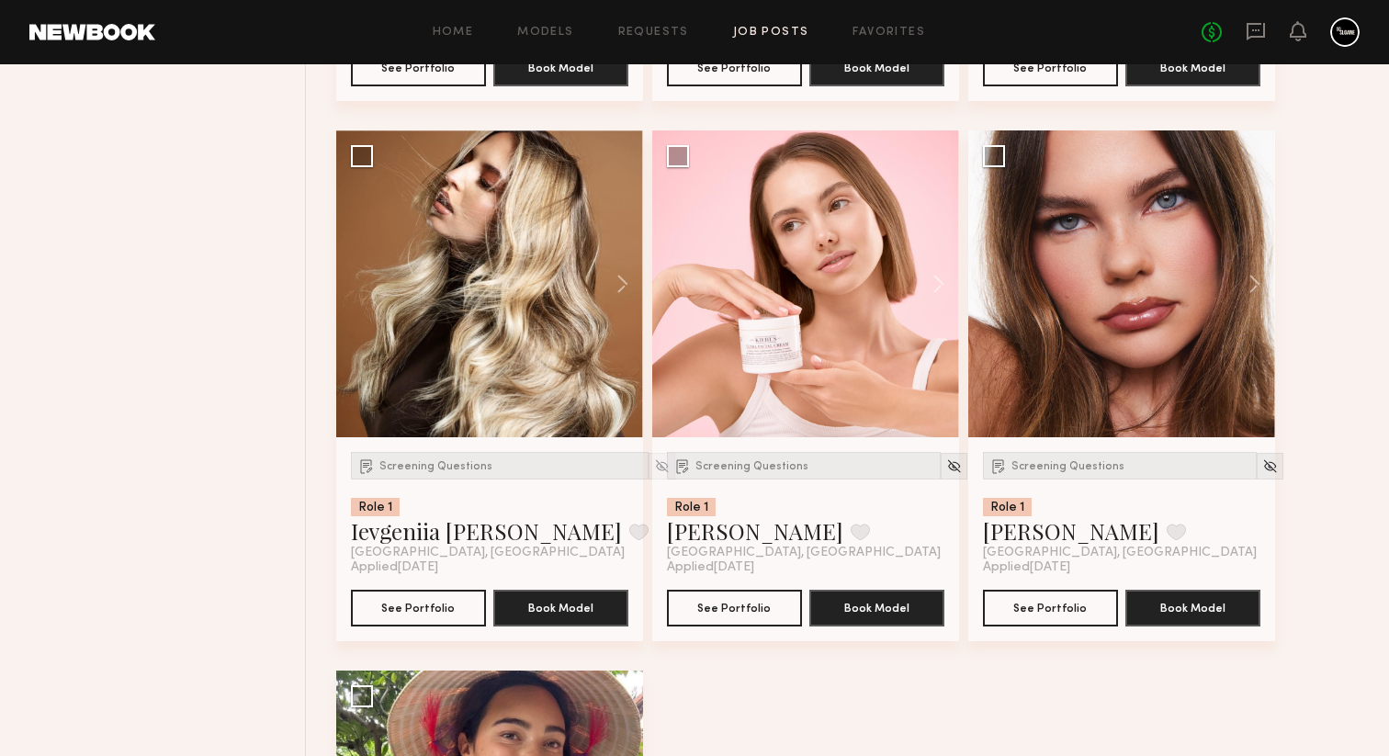
scroll to position [2366, 0]
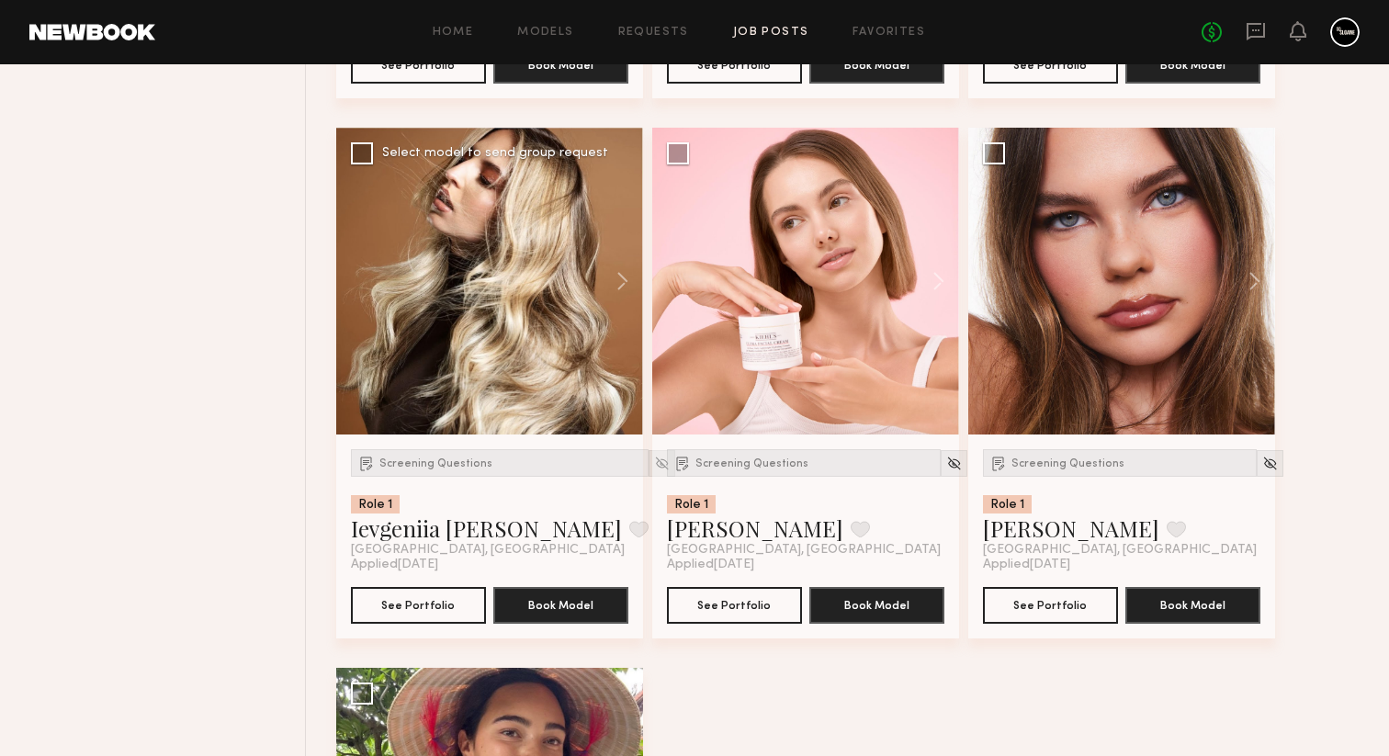
click at [654, 471] on img at bounding box center [662, 464] width 16 height 16
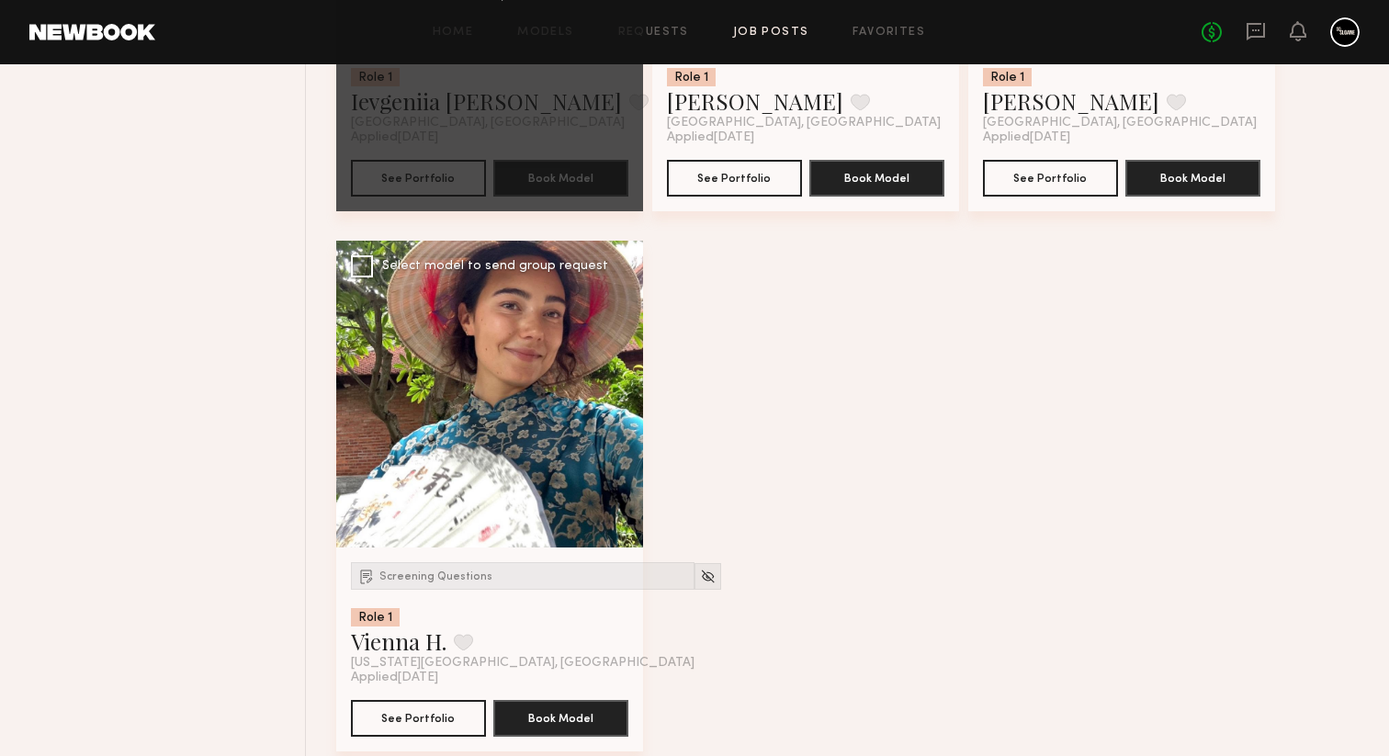
scroll to position [2802, 0]
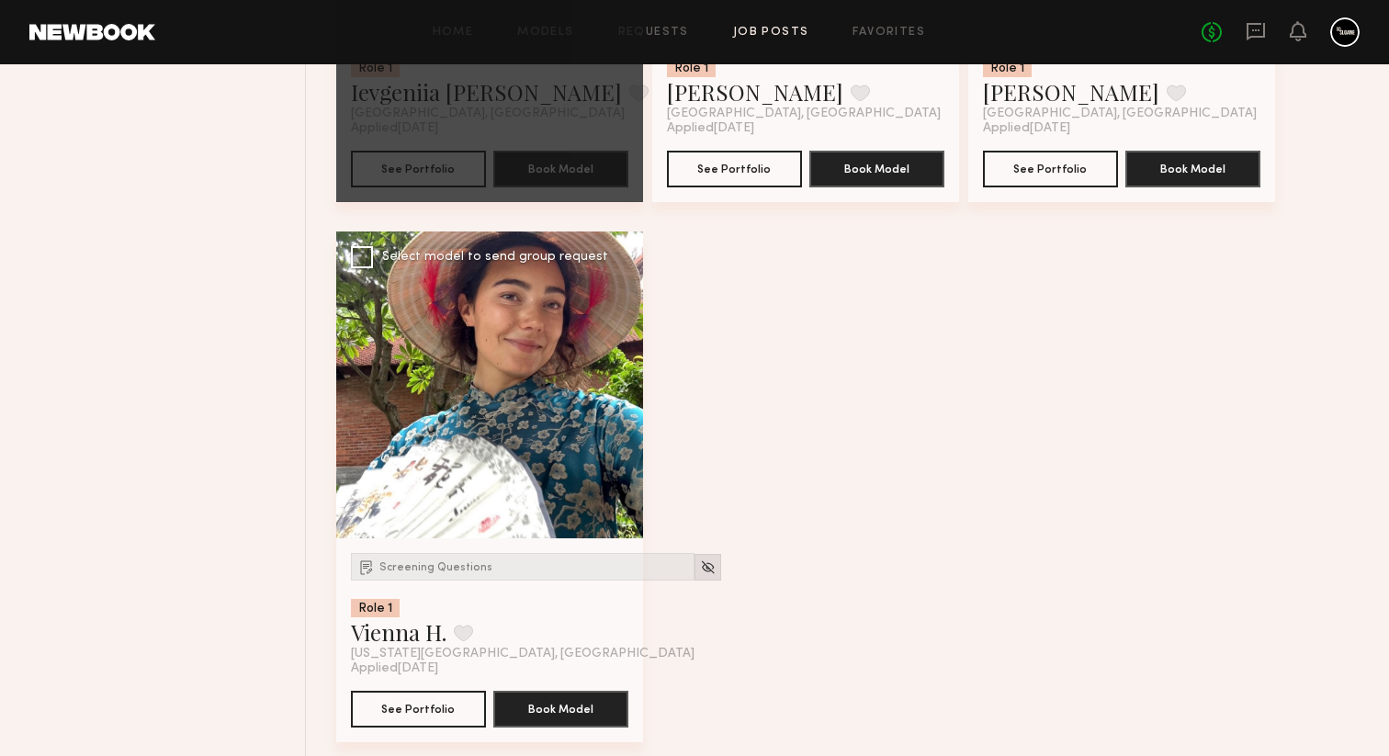
click at [695, 579] on div at bounding box center [708, 567] width 27 height 27
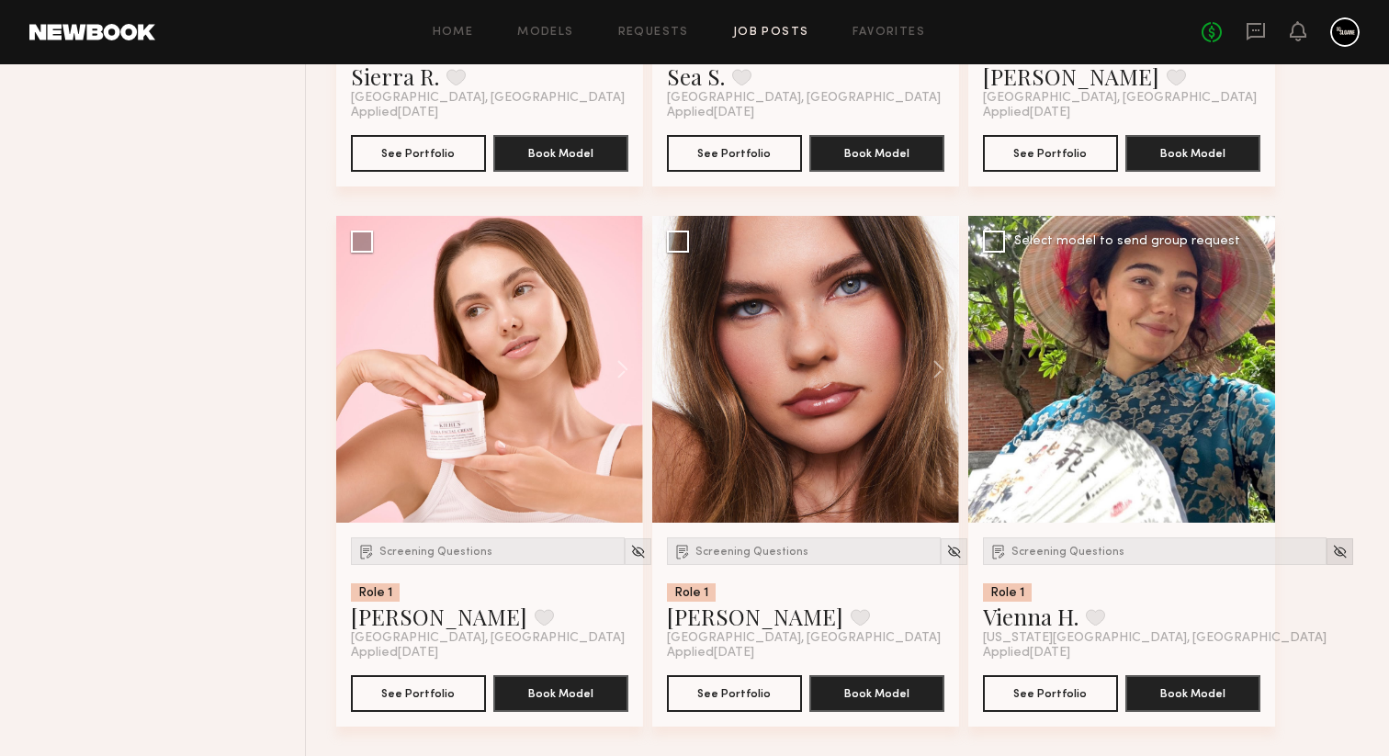
scroll to position [2289, 0]
click at [1332, 548] on img at bounding box center [1340, 552] width 16 height 16
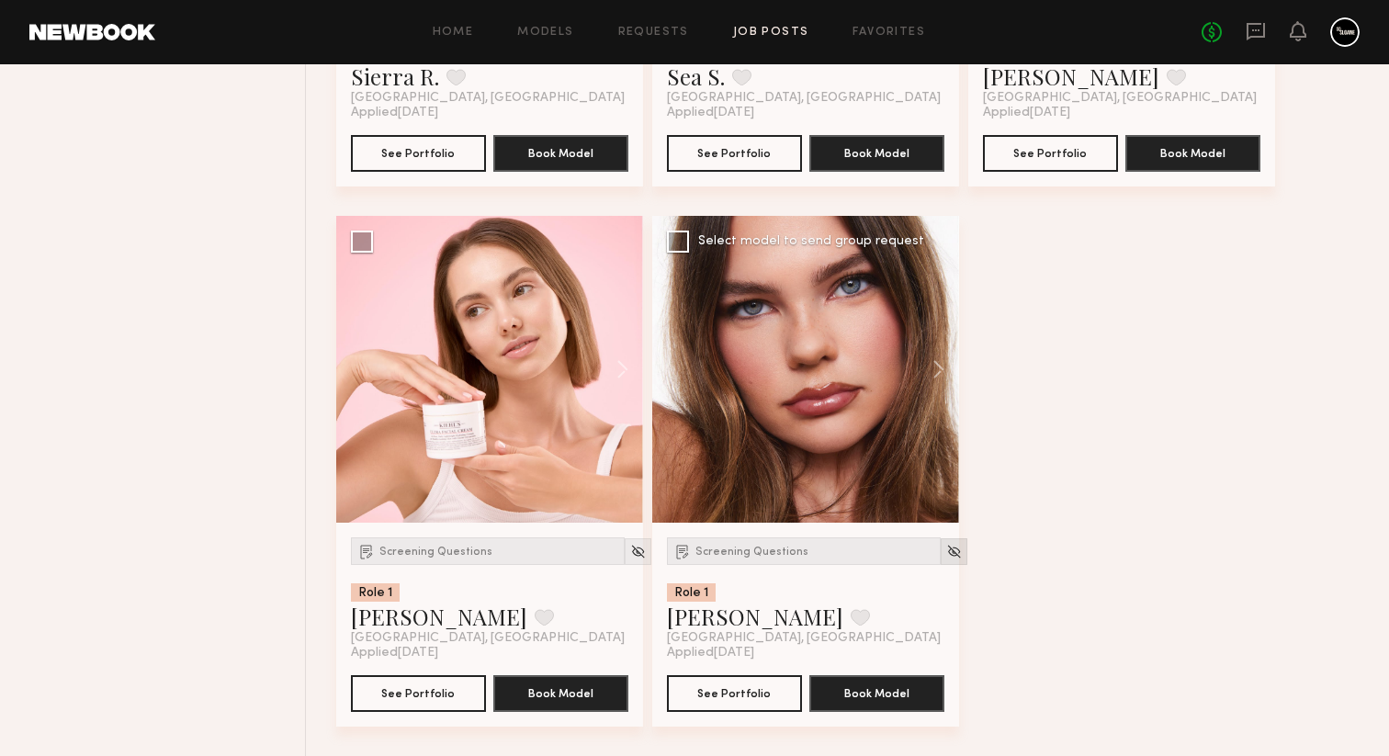
click at [946, 547] on img at bounding box center [954, 552] width 16 height 16
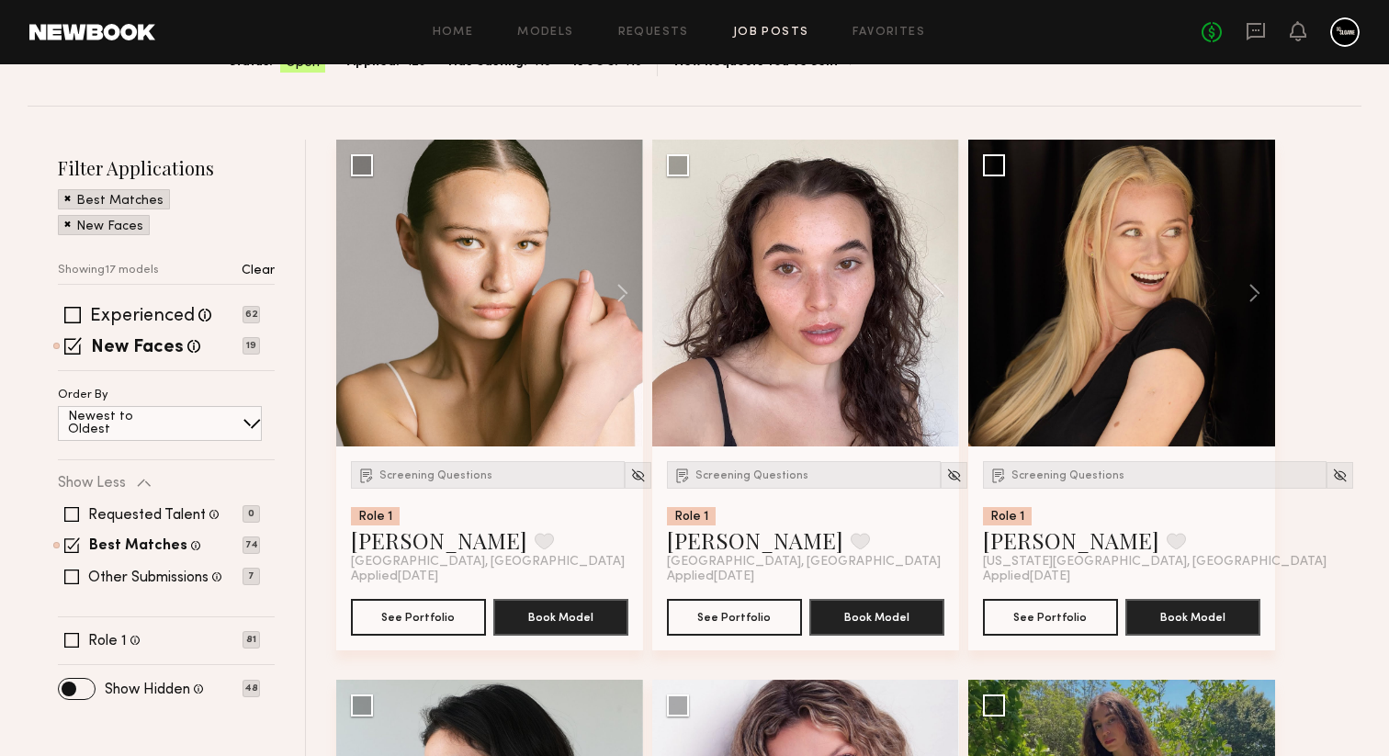
scroll to position [249, 0]
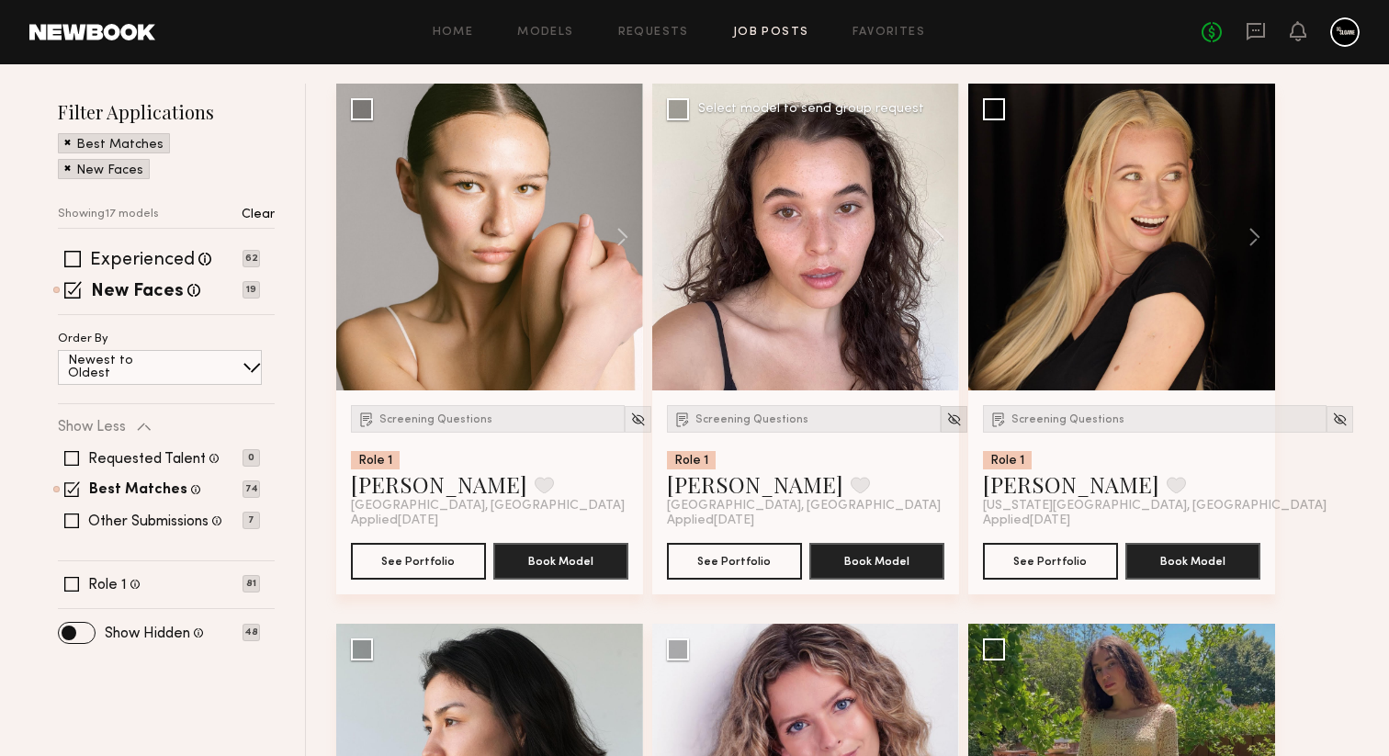
click at [941, 419] on div at bounding box center [954, 419] width 27 height 27
click at [946, 423] on img at bounding box center [954, 420] width 16 height 16
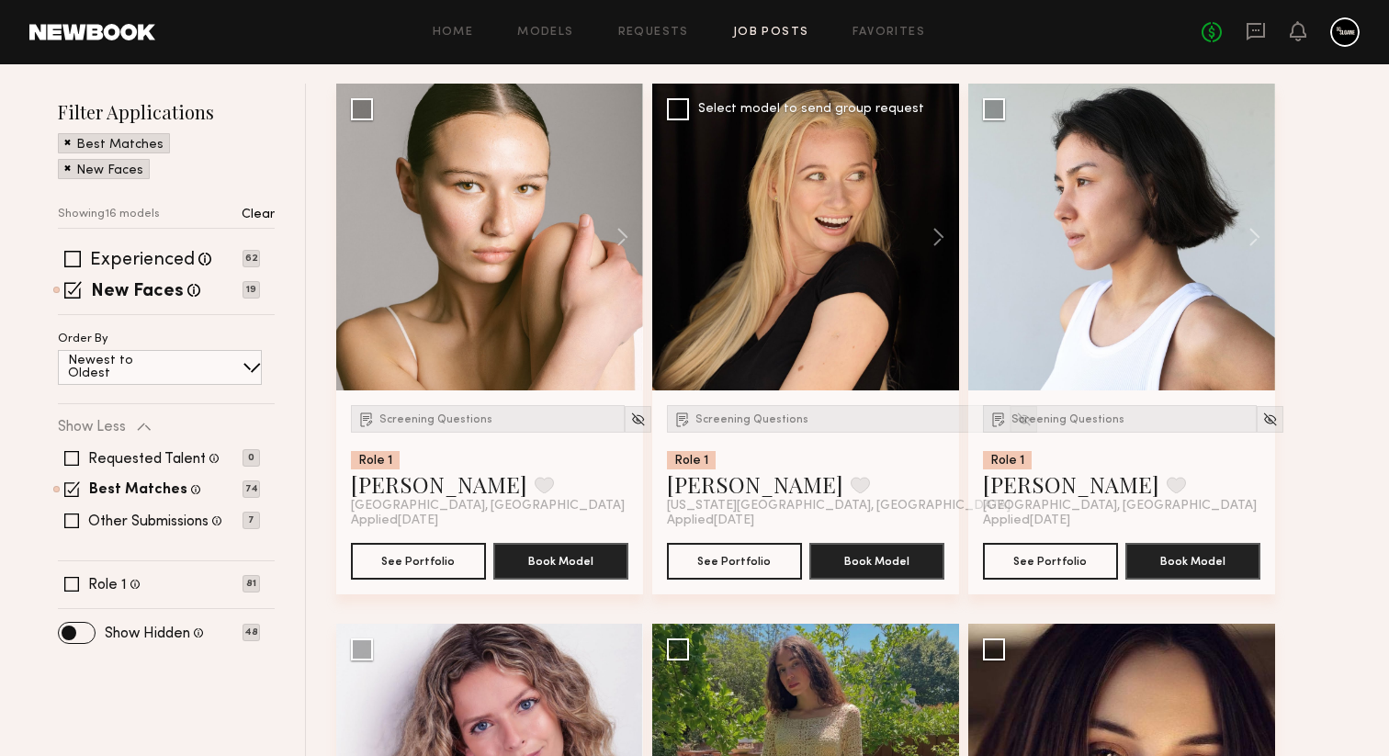
click at [1016, 423] on img at bounding box center [1024, 420] width 16 height 16
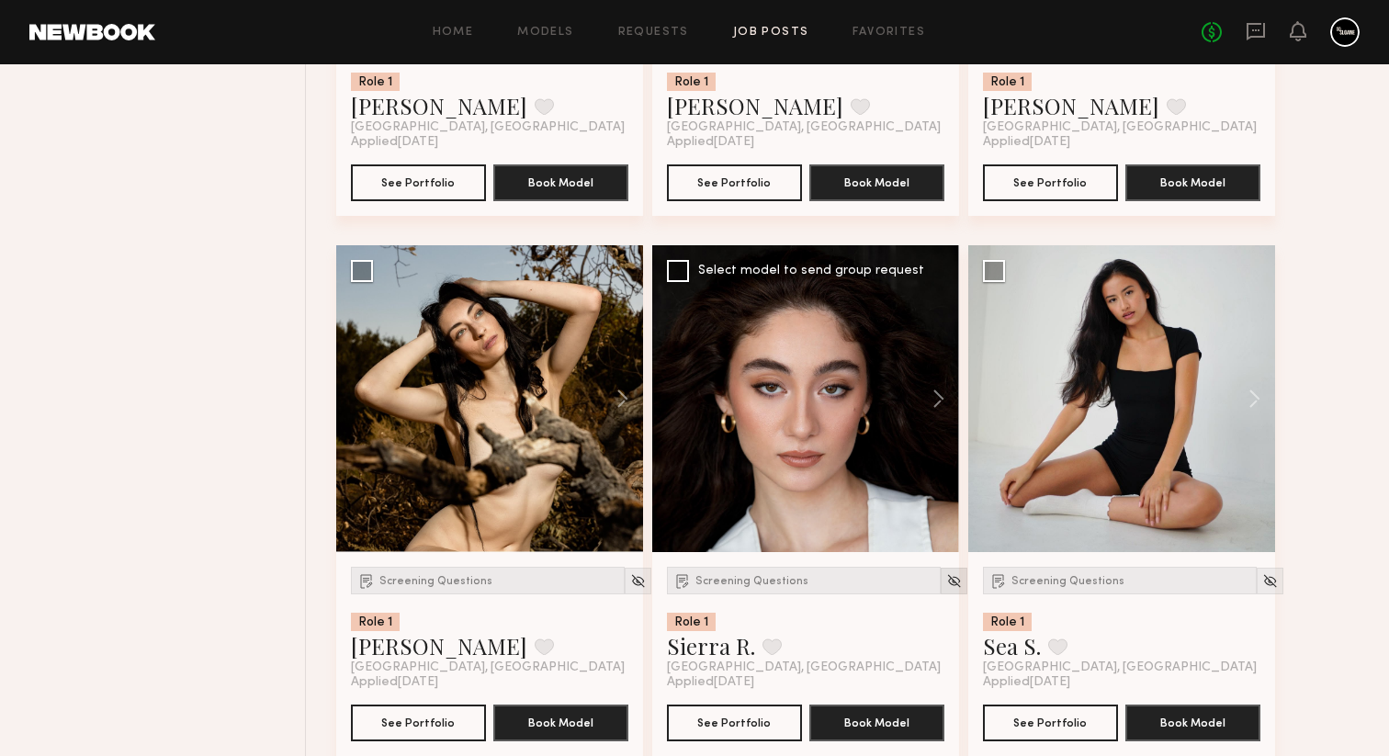
scroll to position [1169, 0]
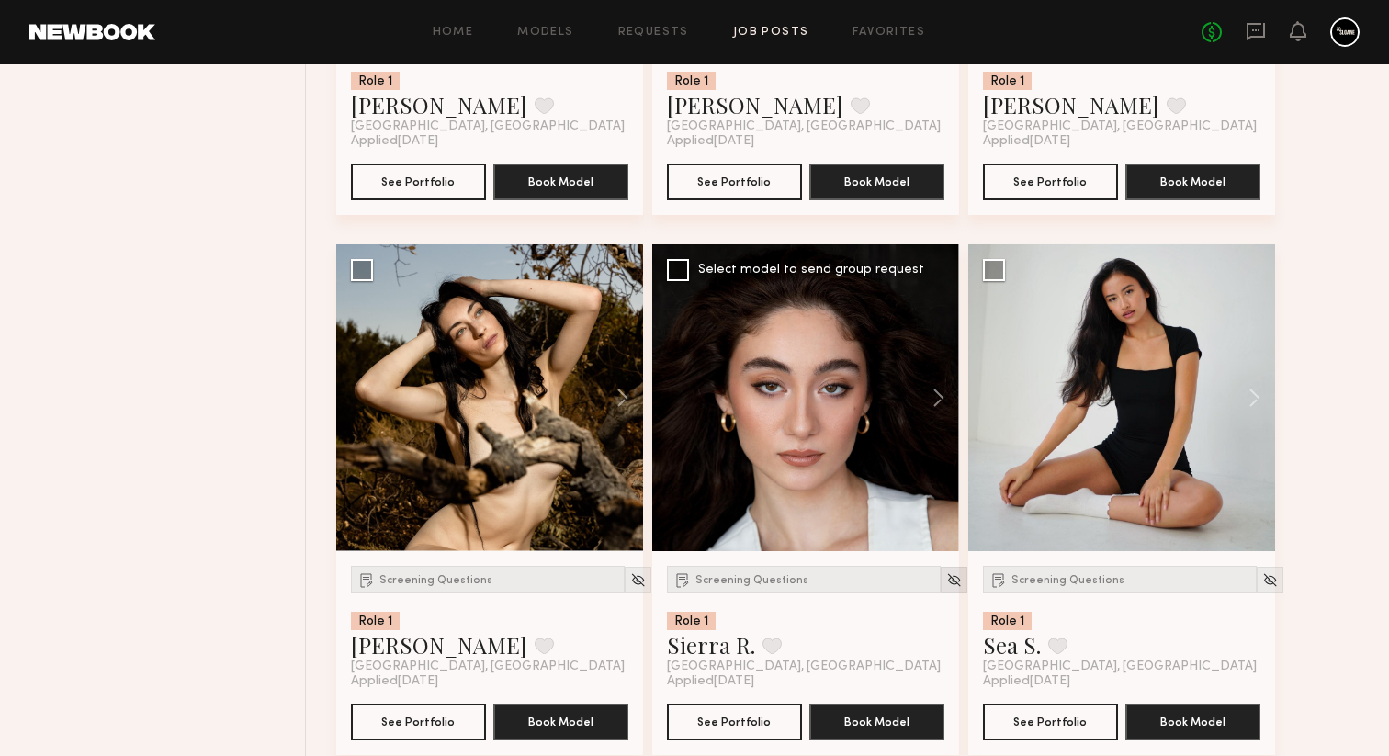
click at [946, 582] on img at bounding box center [954, 580] width 16 height 16
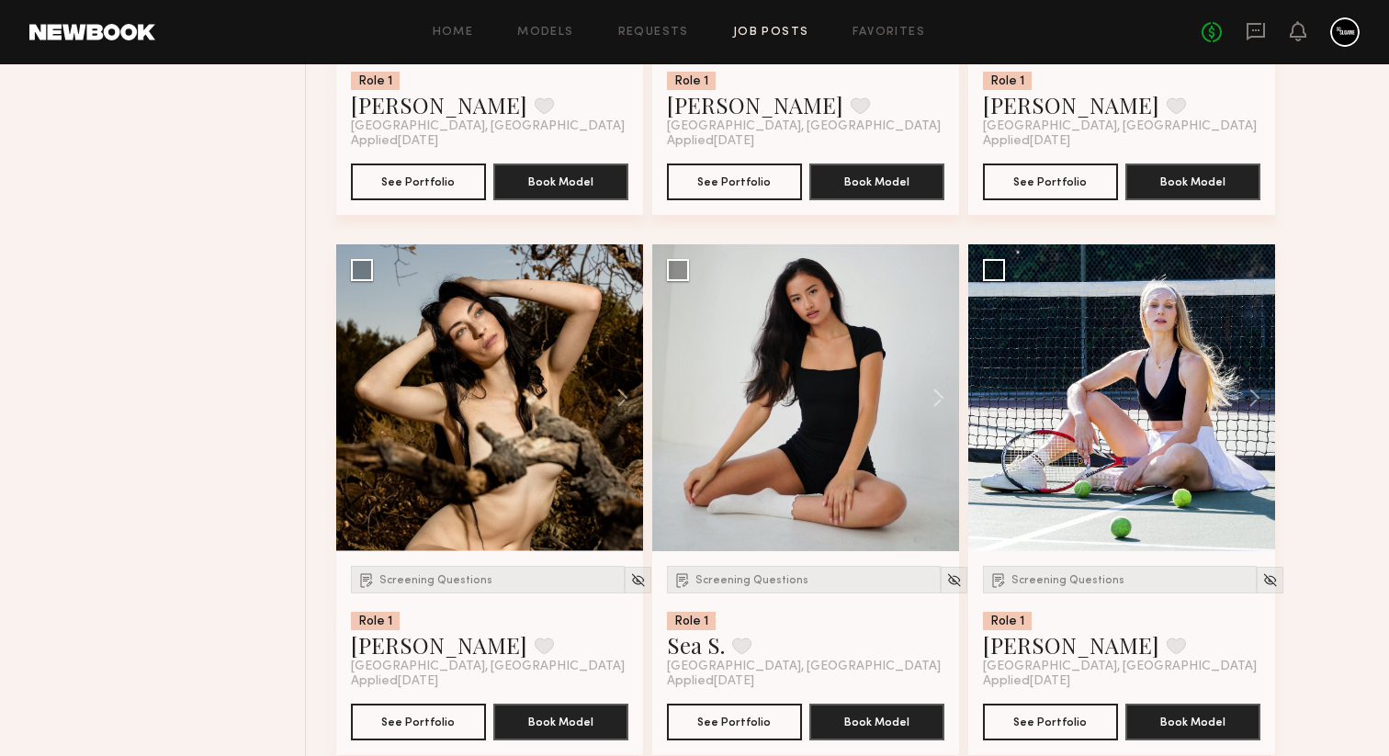
scroll to position [1162, 0]
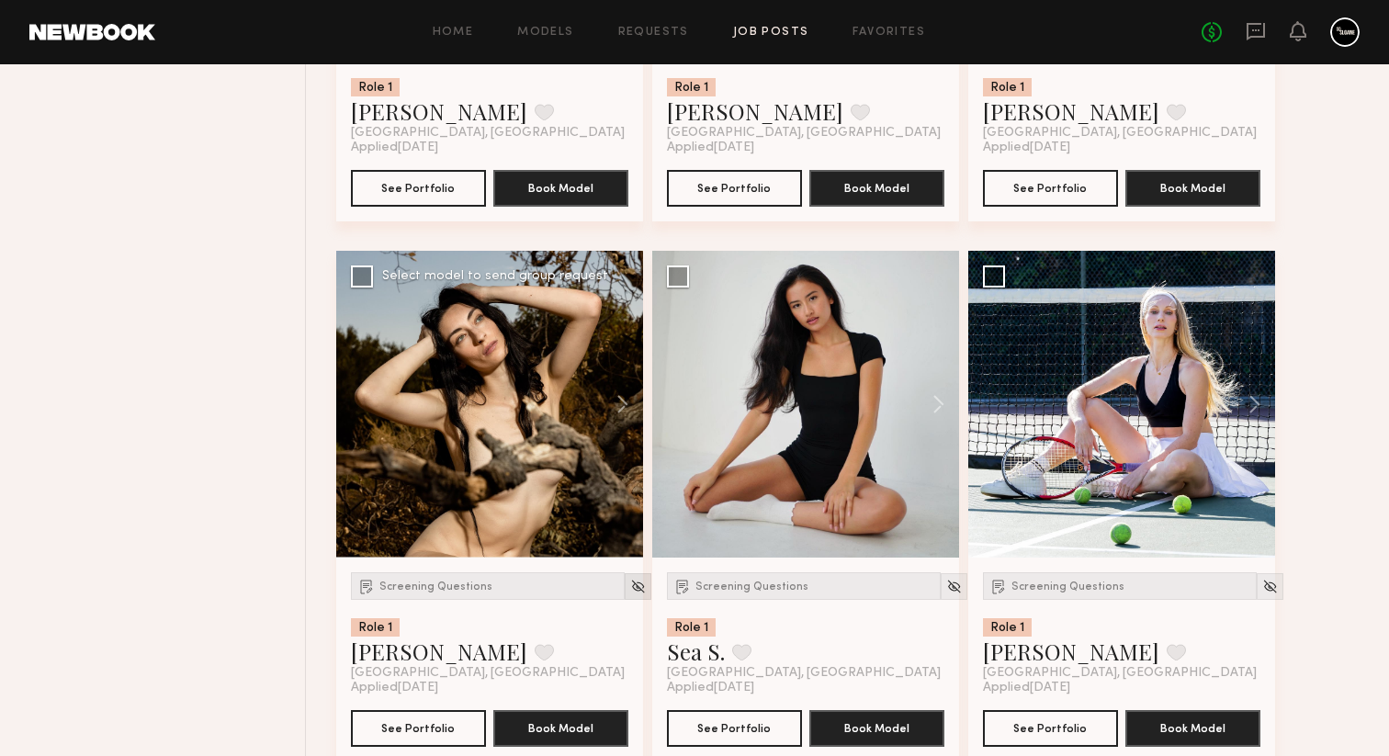
click at [630, 594] on img at bounding box center [638, 587] width 16 height 16
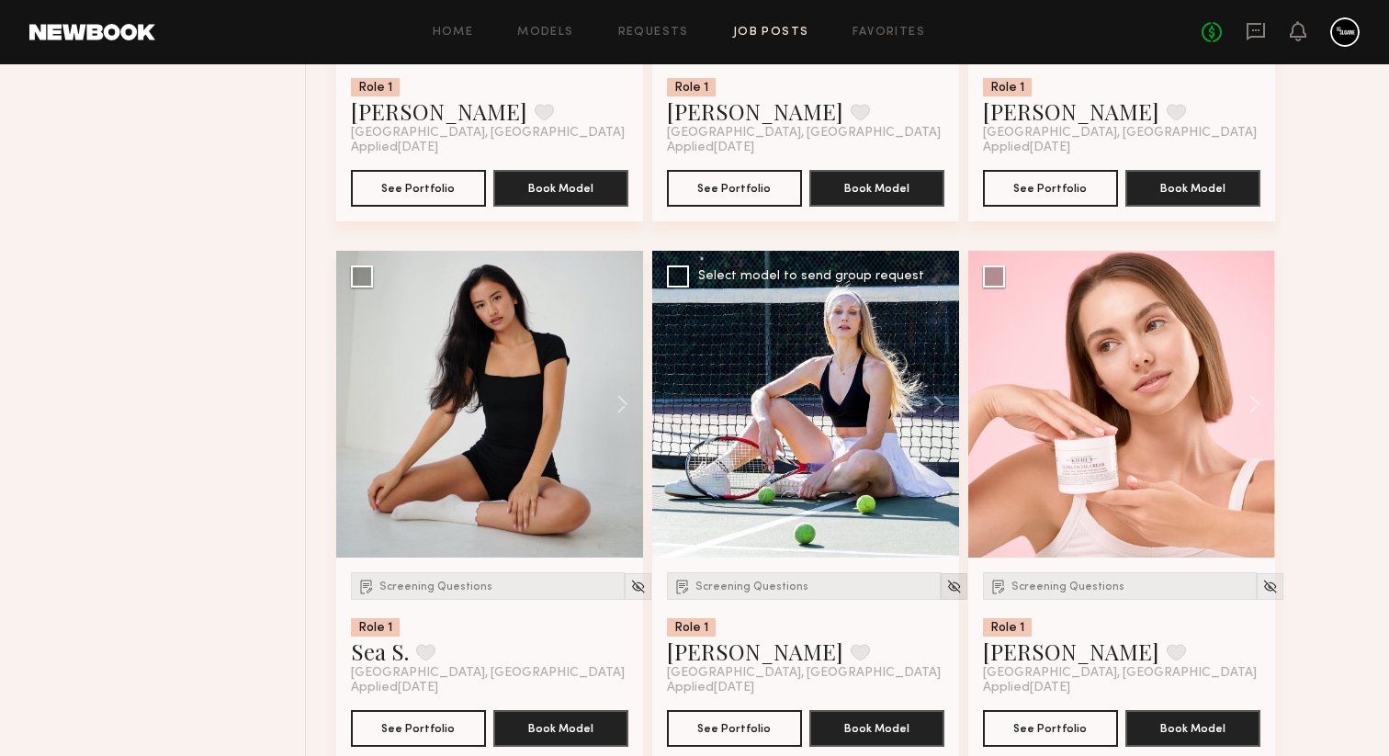
click at [946, 593] on img at bounding box center [954, 587] width 16 height 16
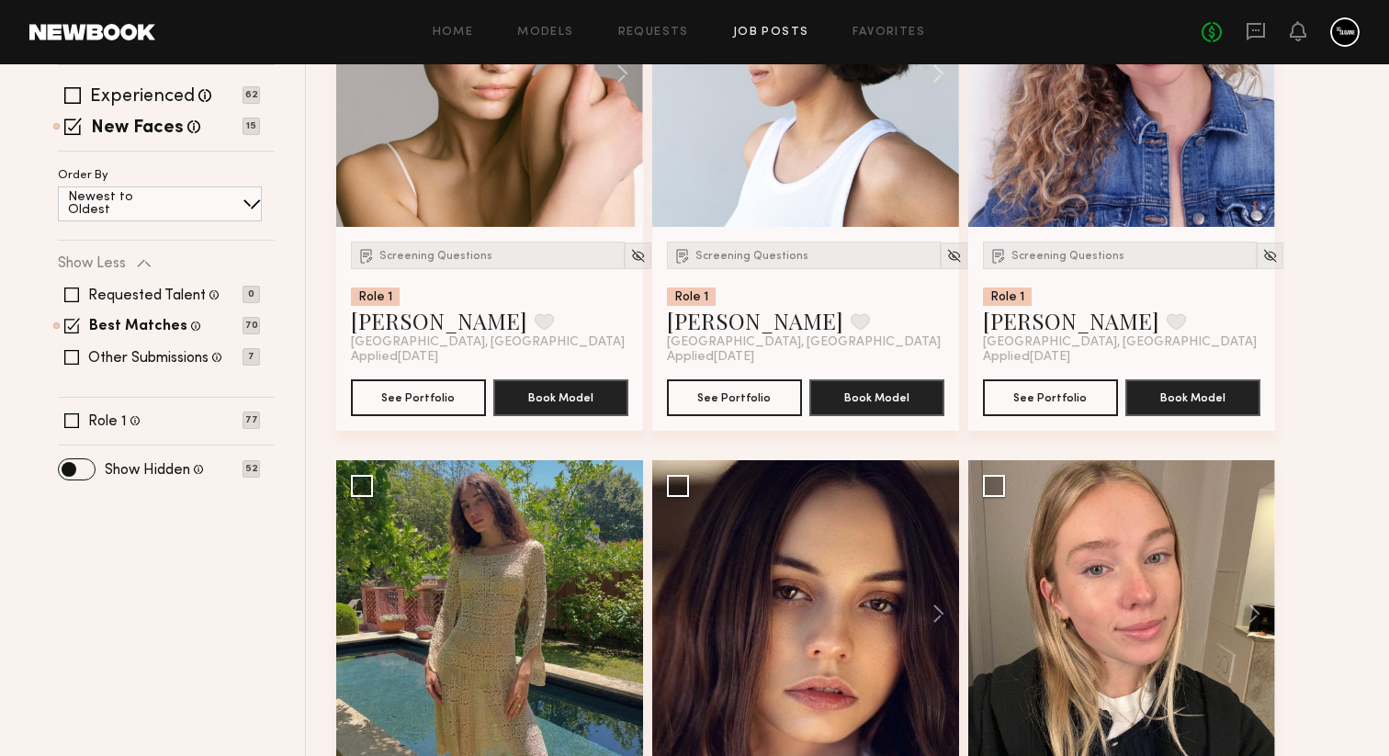
scroll to position [0, 0]
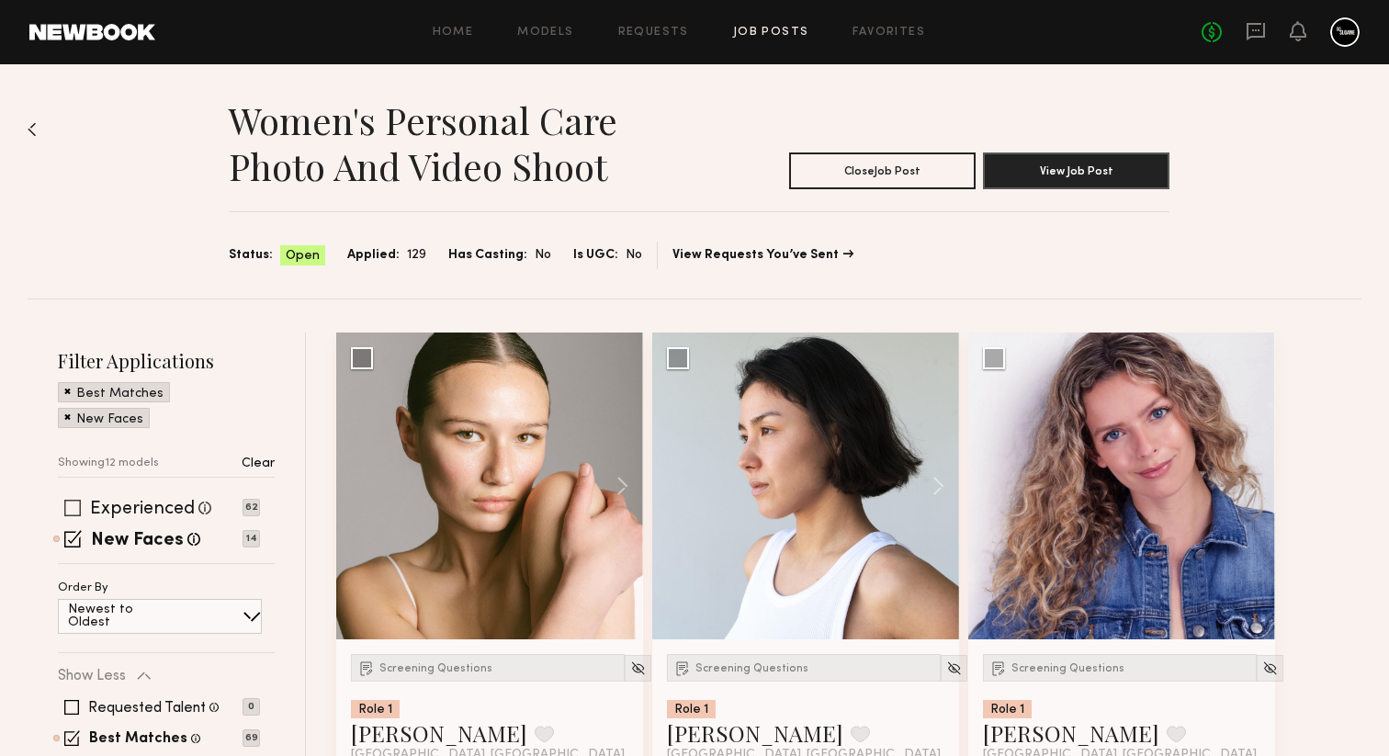
click at [74, 500] on span at bounding box center [72, 508] width 17 height 17
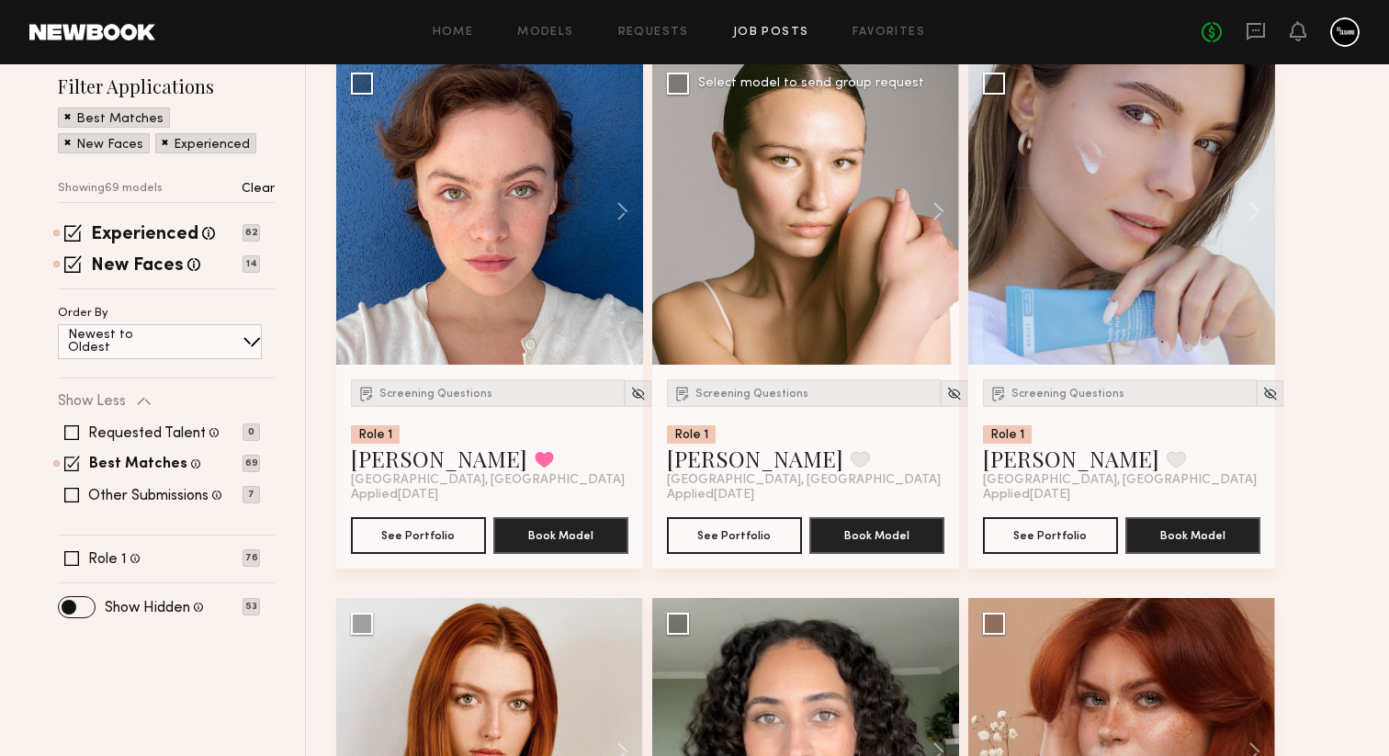
scroll to position [375, 0]
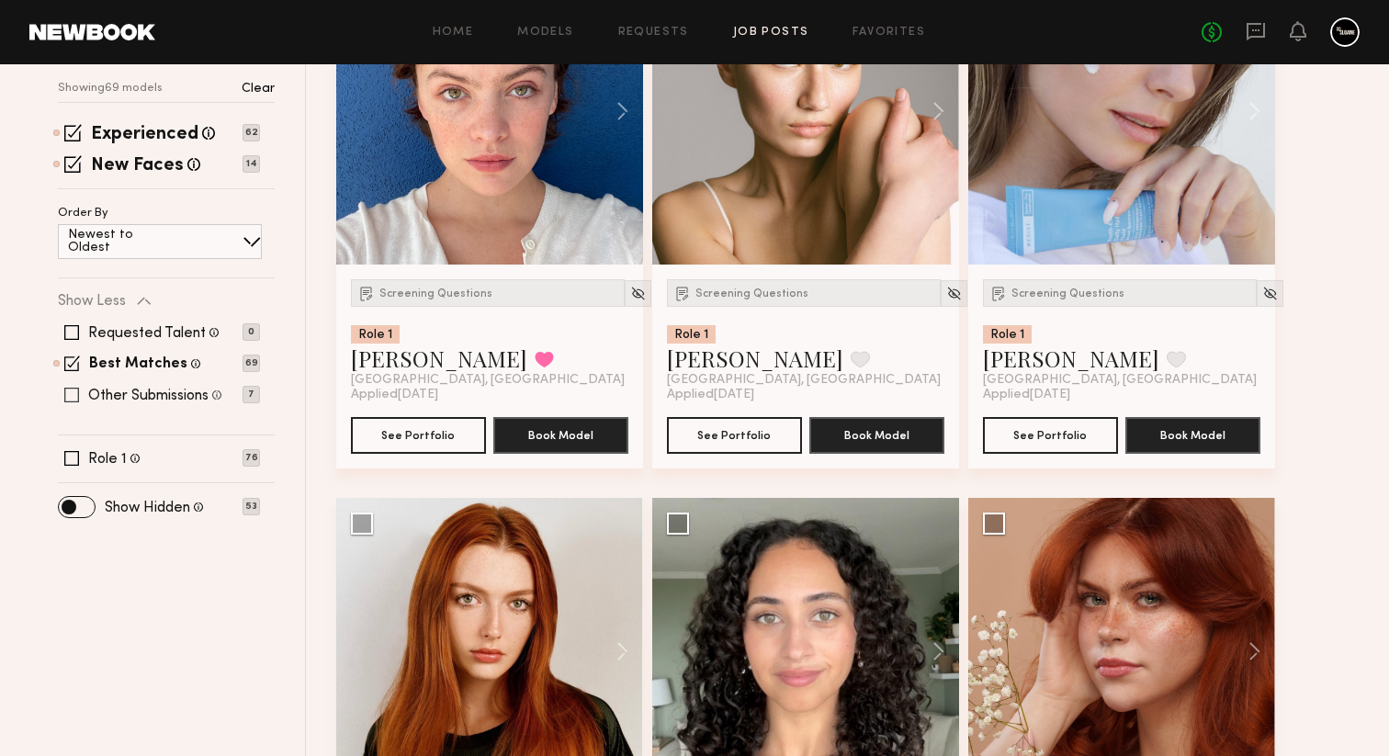
click at [65, 399] on span at bounding box center [71, 395] width 15 height 15
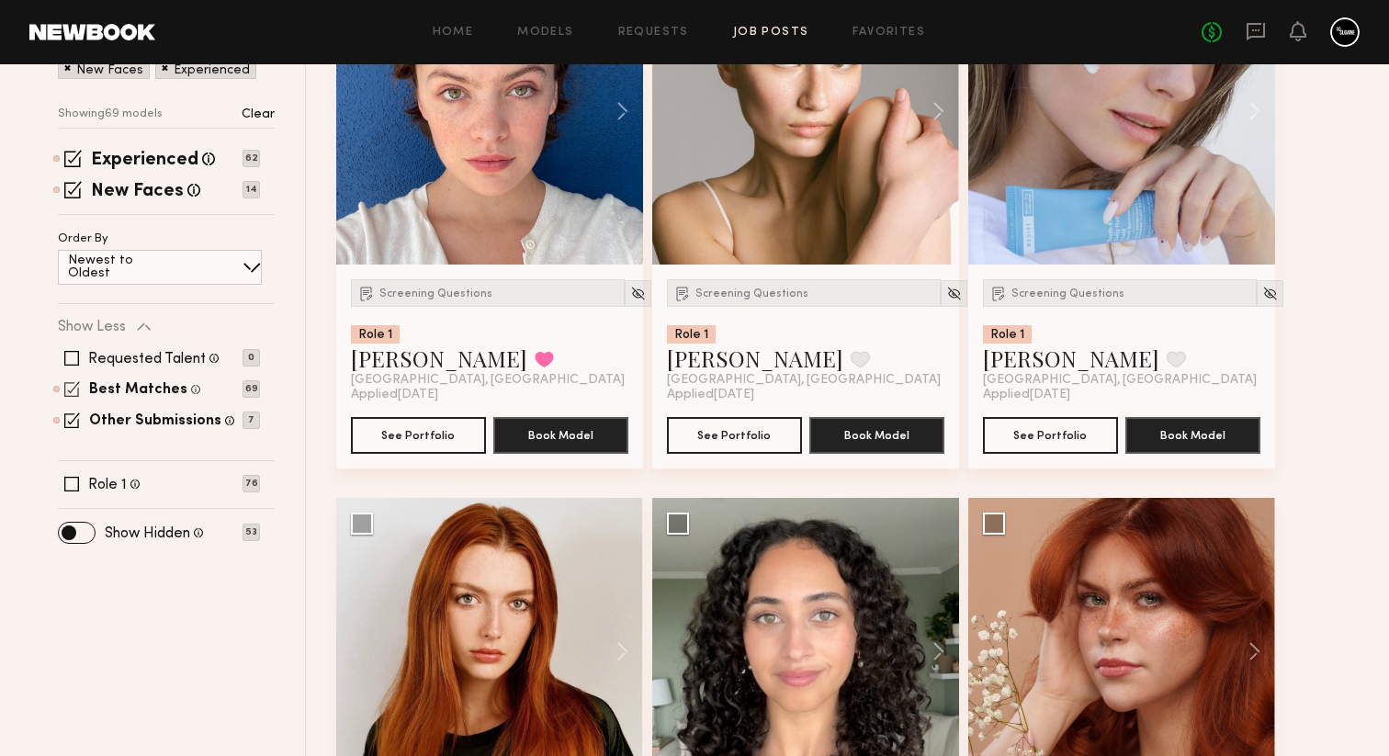
click at [69, 389] on span at bounding box center [72, 389] width 16 height 16
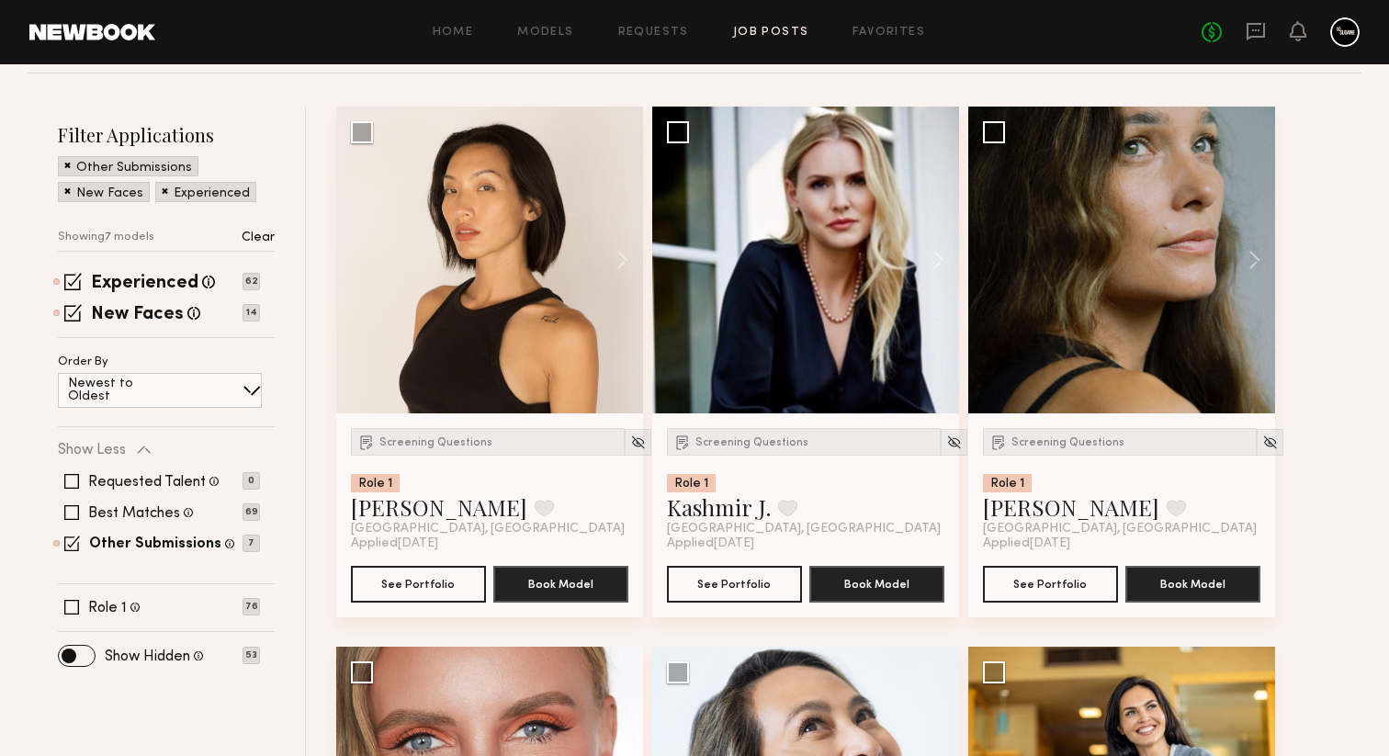
scroll to position [148, 0]
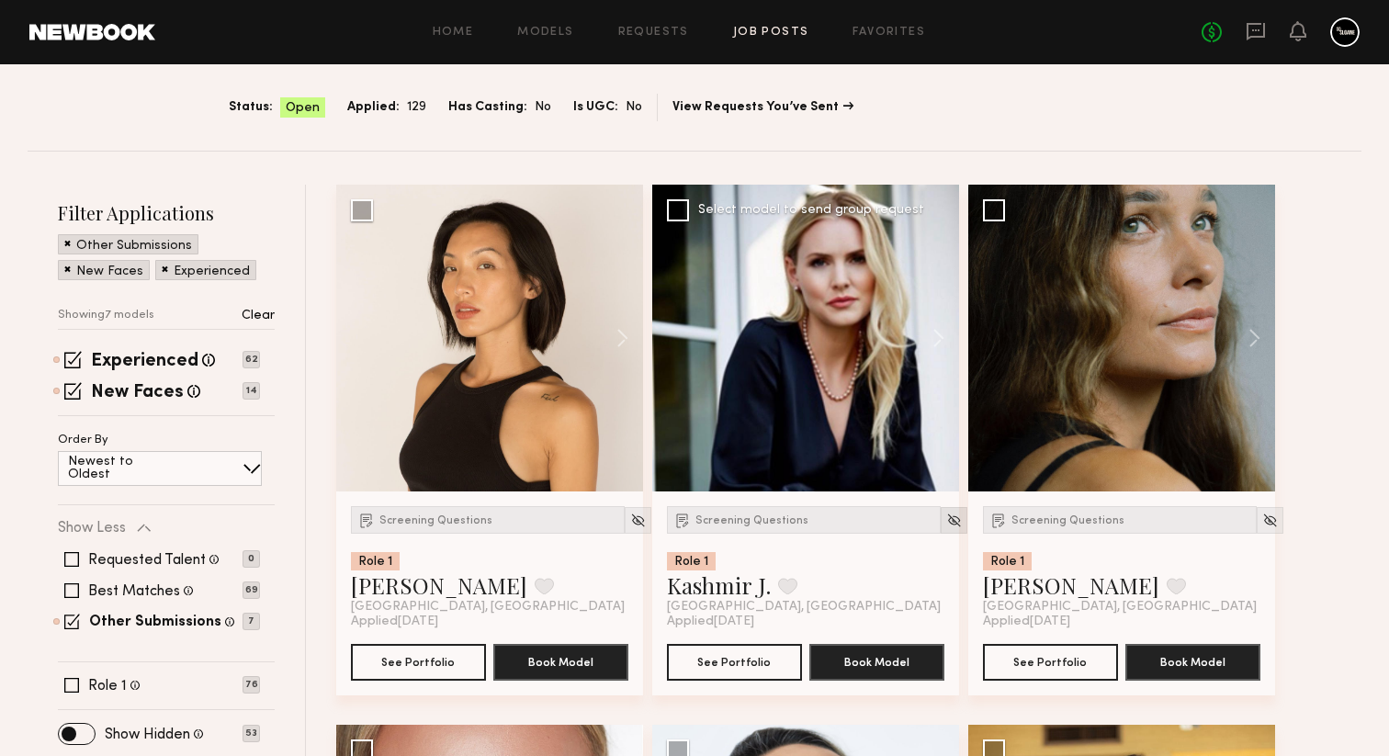
click at [946, 522] on img at bounding box center [954, 521] width 16 height 16
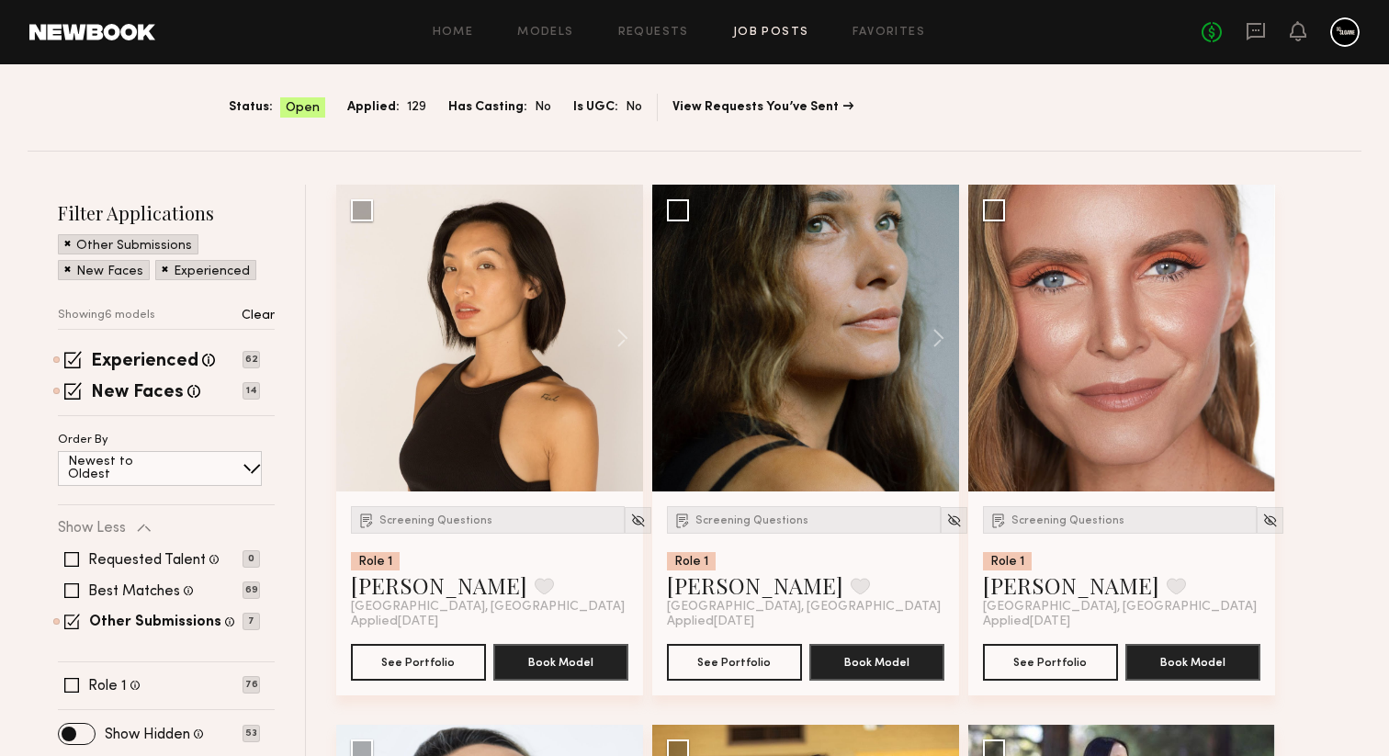
click at [946, 522] on img at bounding box center [954, 521] width 16 height 16
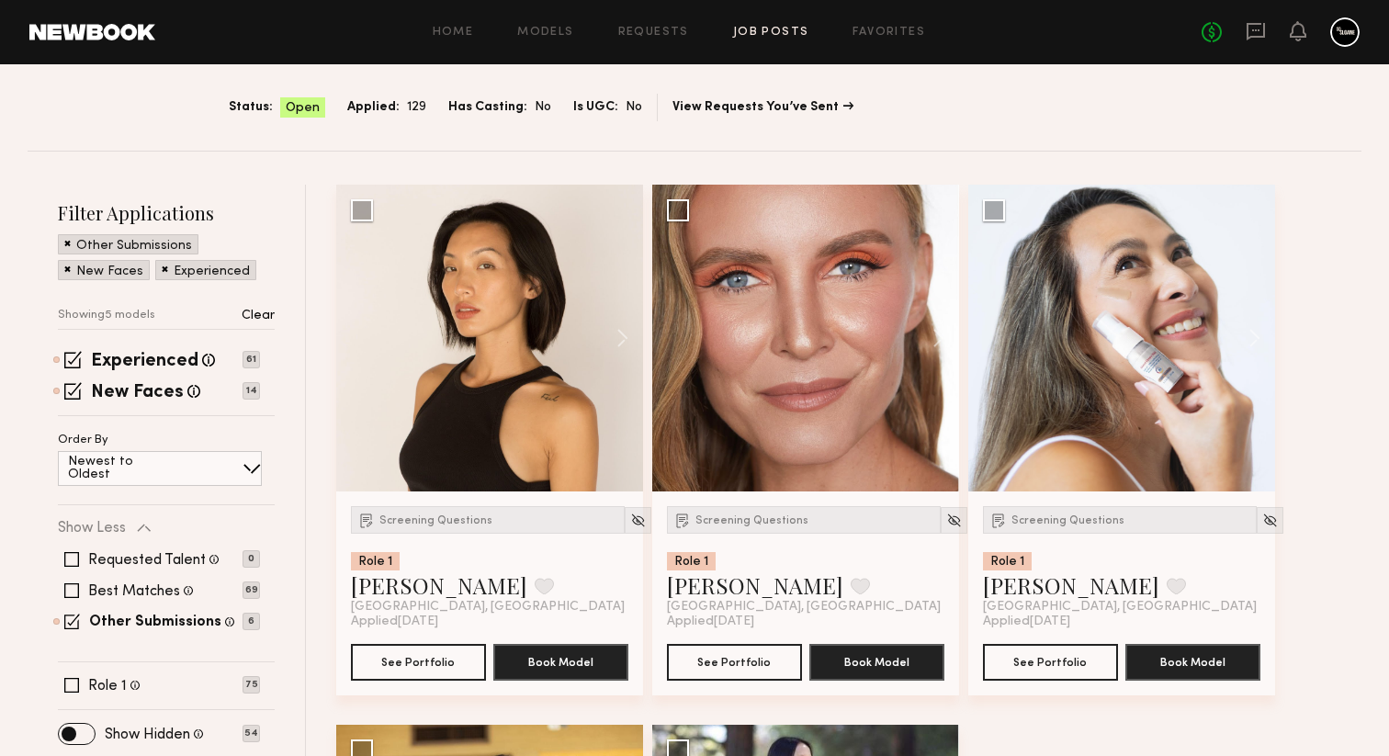
click at [946, 522] on img at bounding box center [954, 521] width 16 height 16
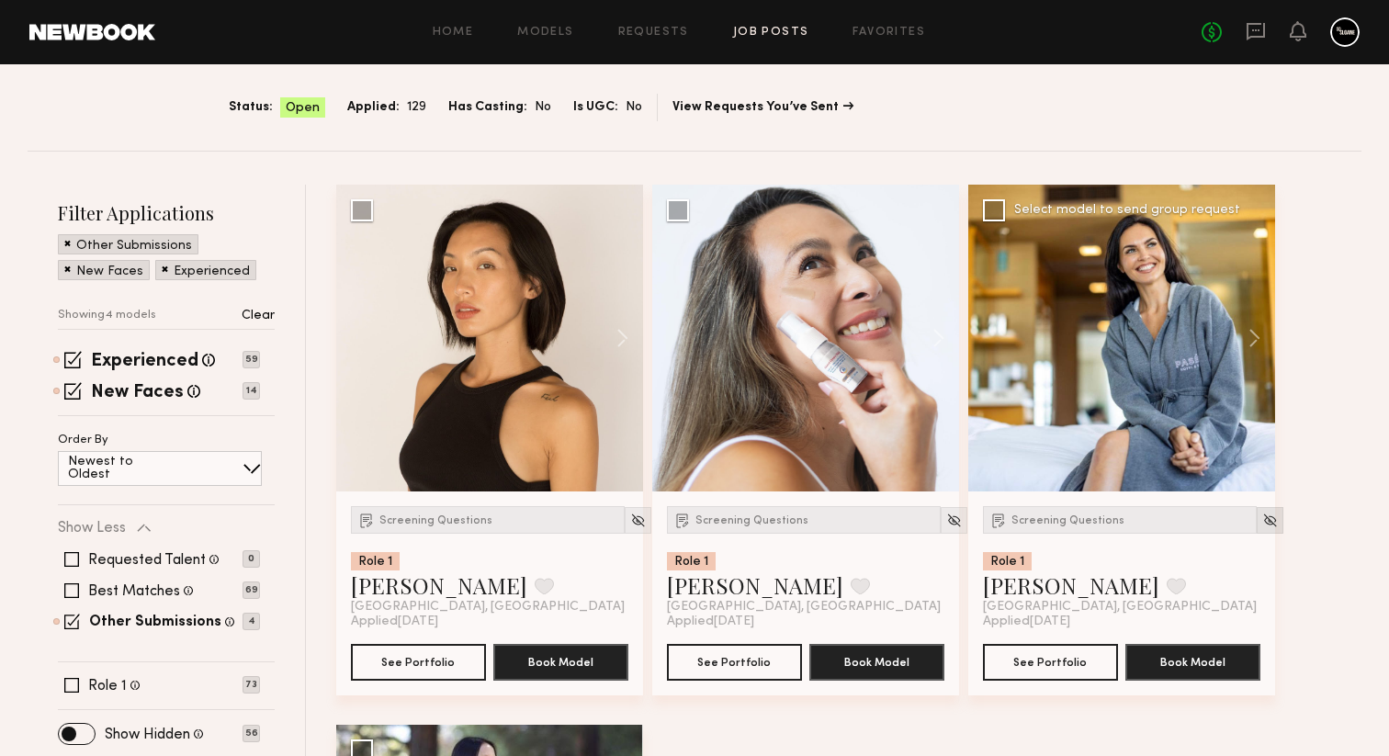
click at [1262, 520] on img at bounding box center [1270, 521] width 16 height 16
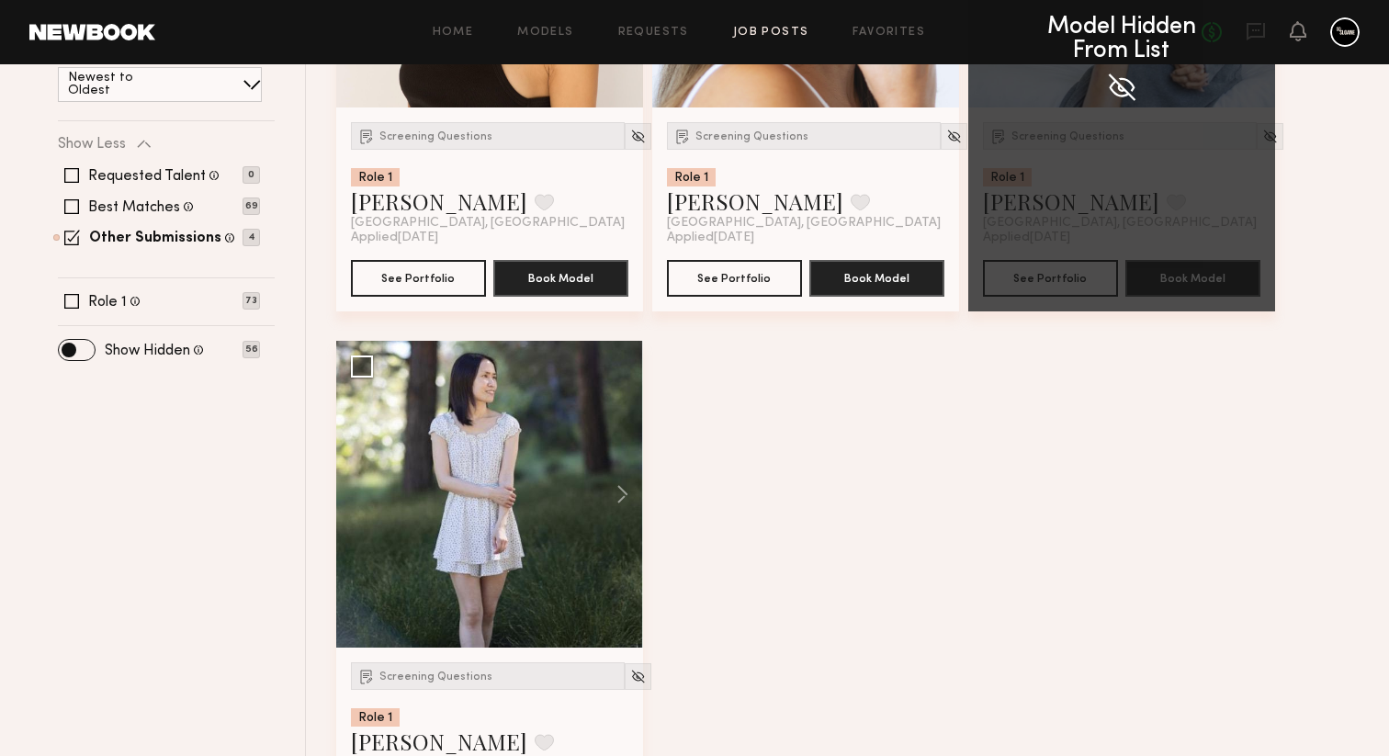
scroll to position [152, 0]
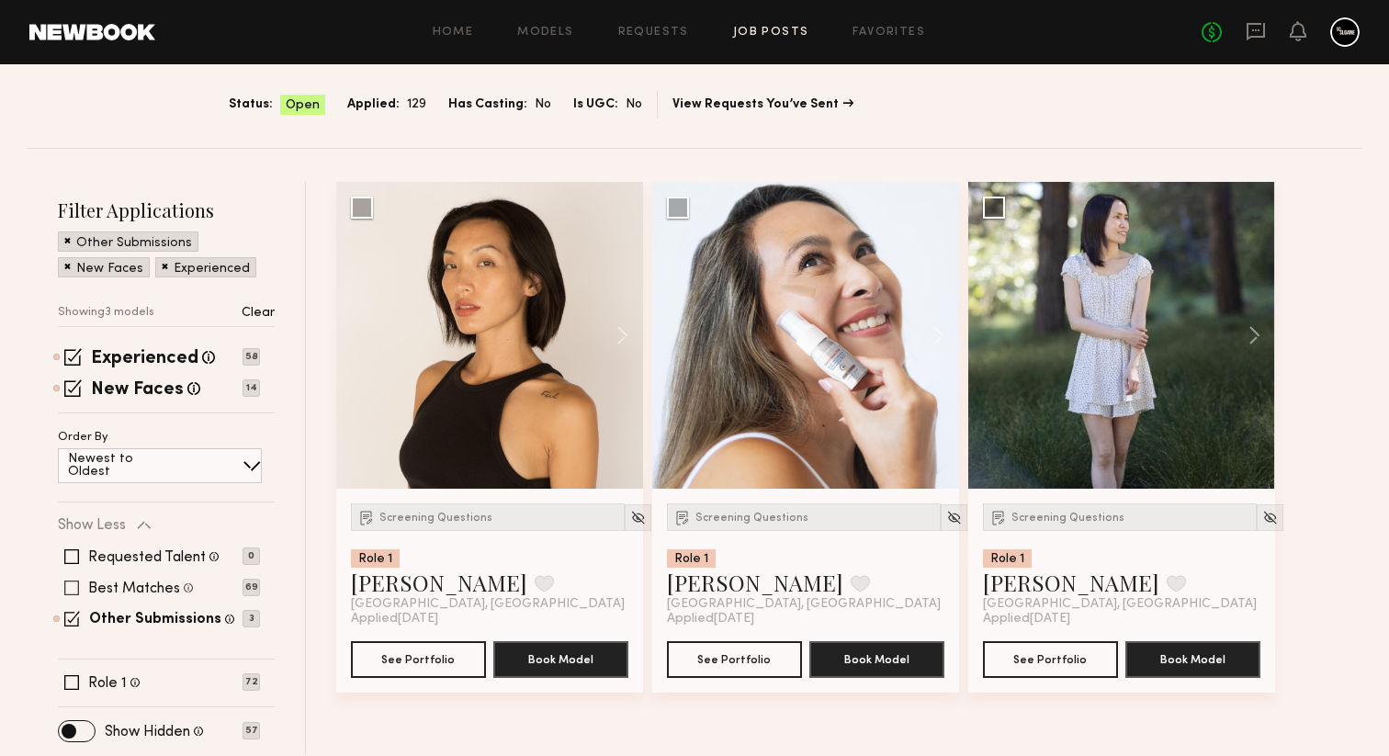
click at [73, 588] on span at bounding box center [71, 588] width 15 height 15
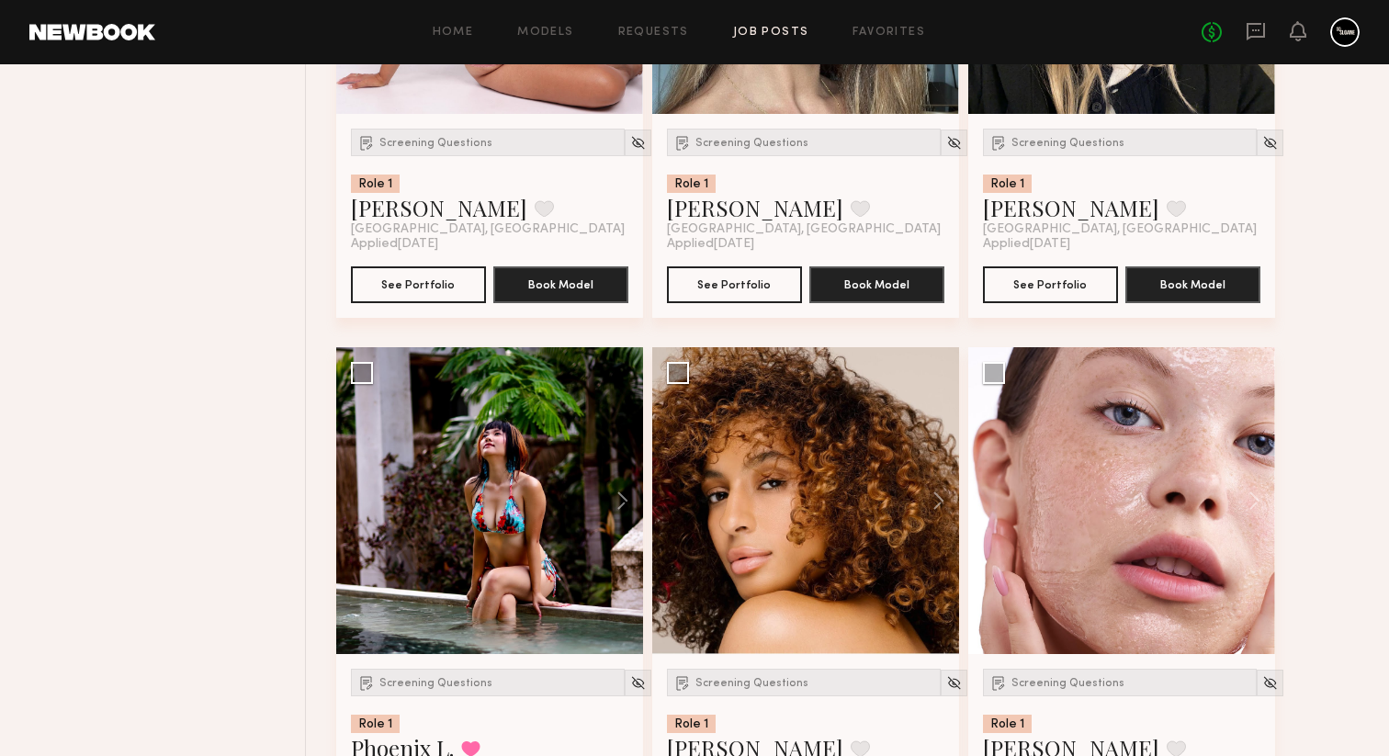
scroll to position [5021, 0]
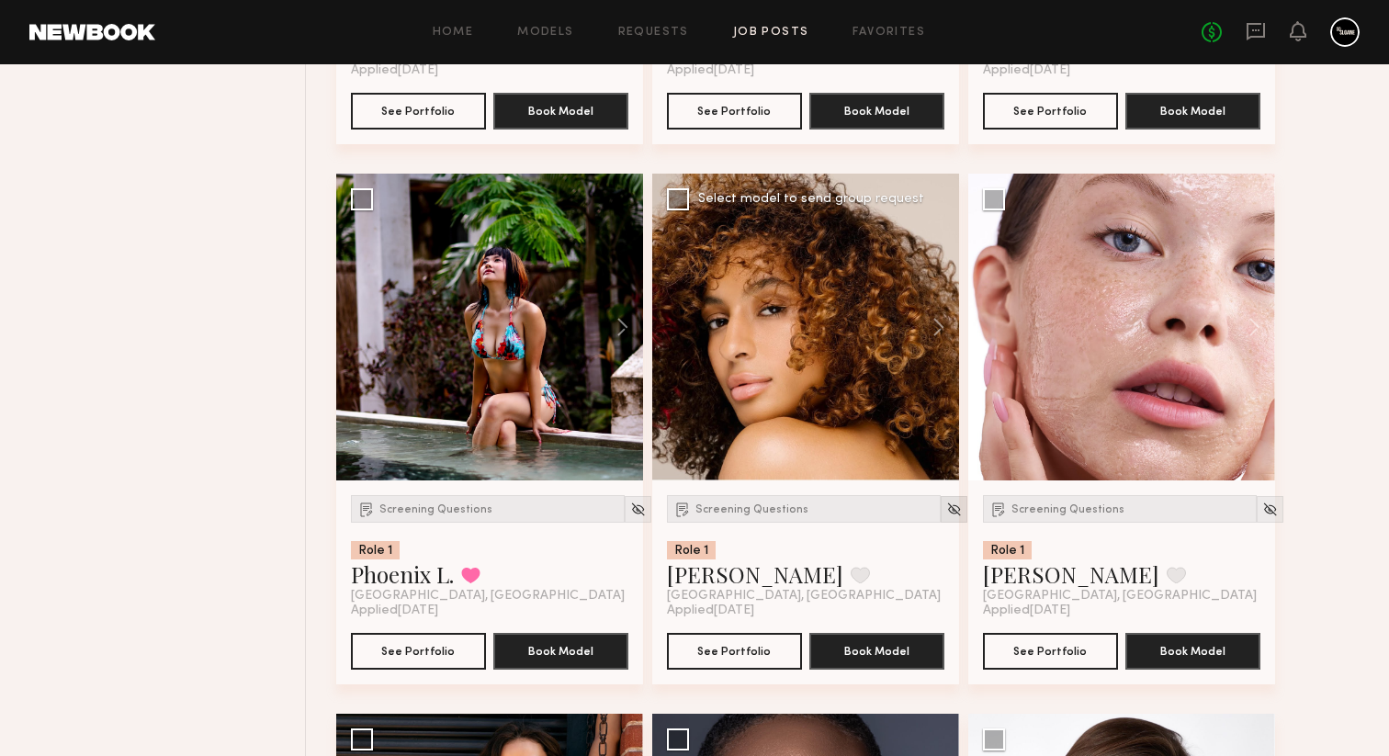
click at [946, 517] on img at bounding box center [954, 510] width 16 height 16
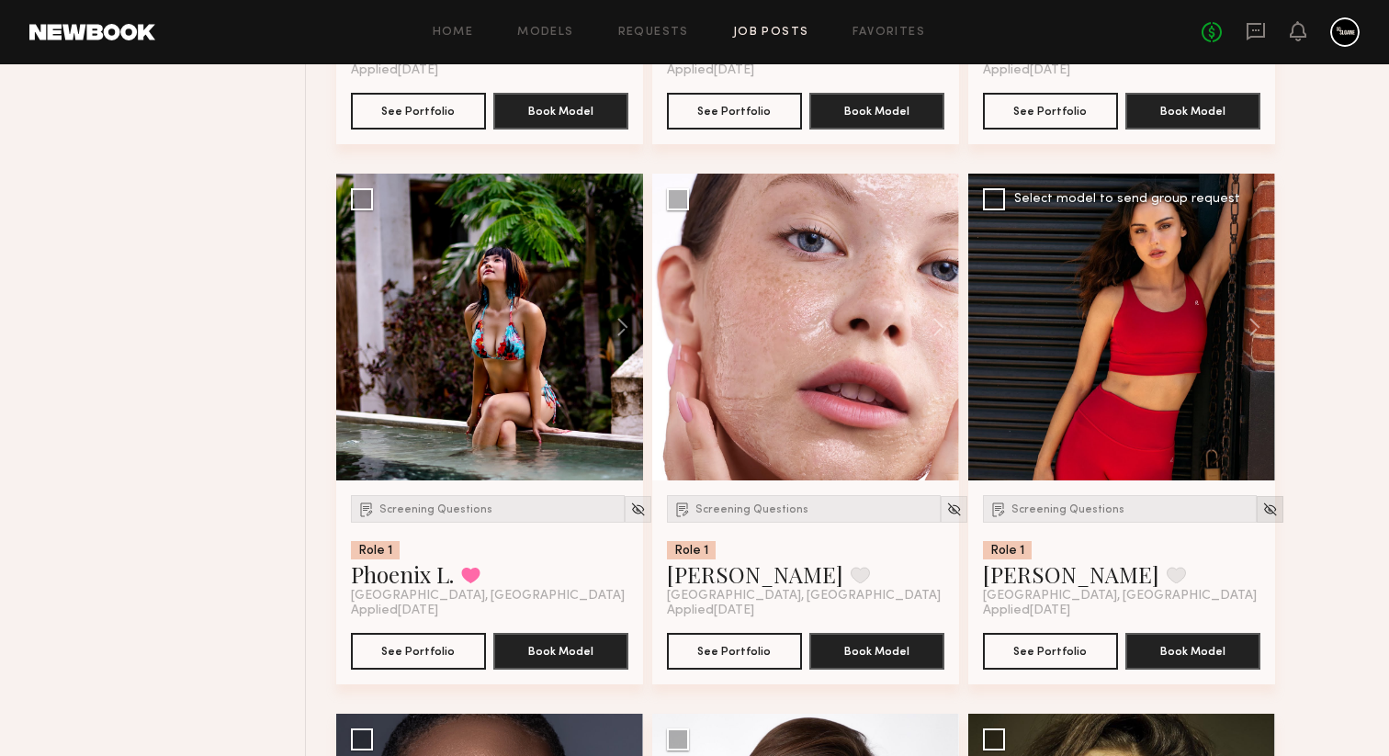
click at [1262, 517] on img at bounding box center [1270, 510] width 16 height 16
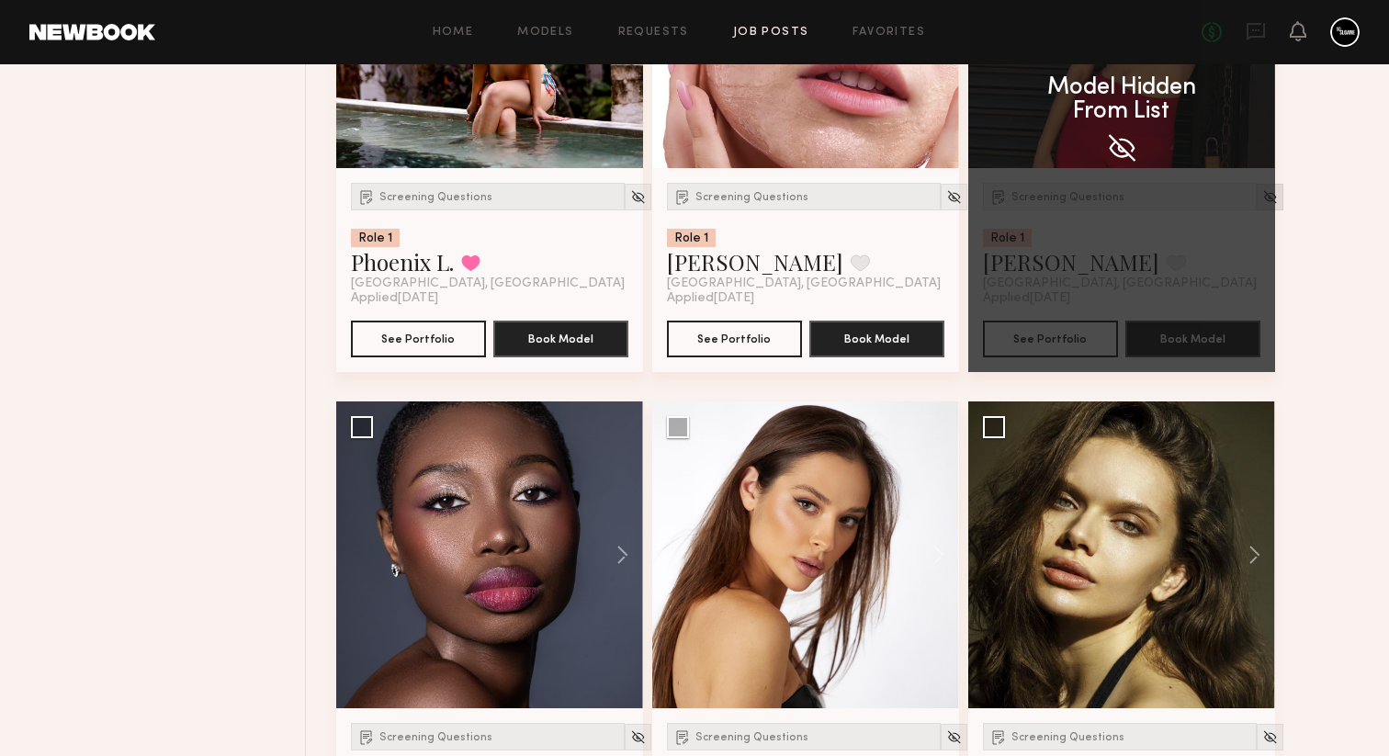
scroll to position [5474, 0]
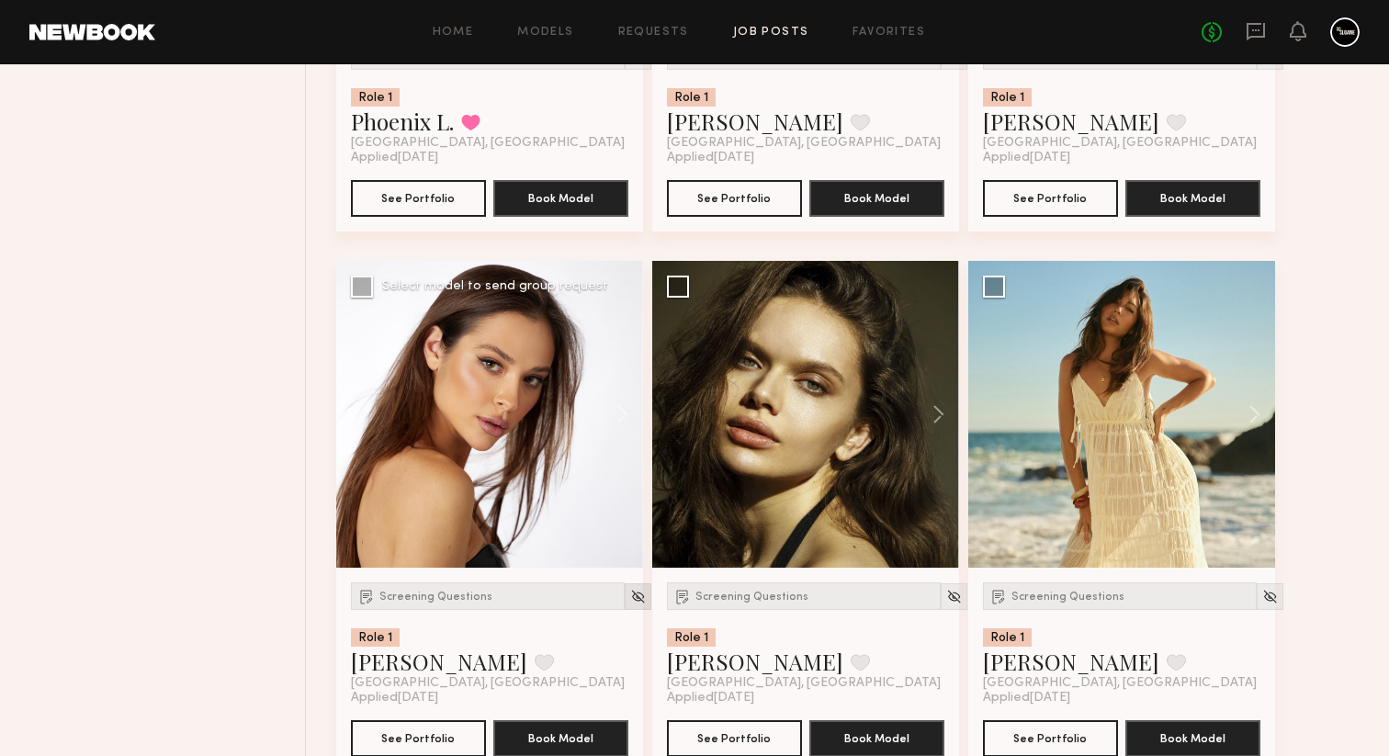
click at [630, 605] on img at bounding box center [638, 597] width 16 height 16
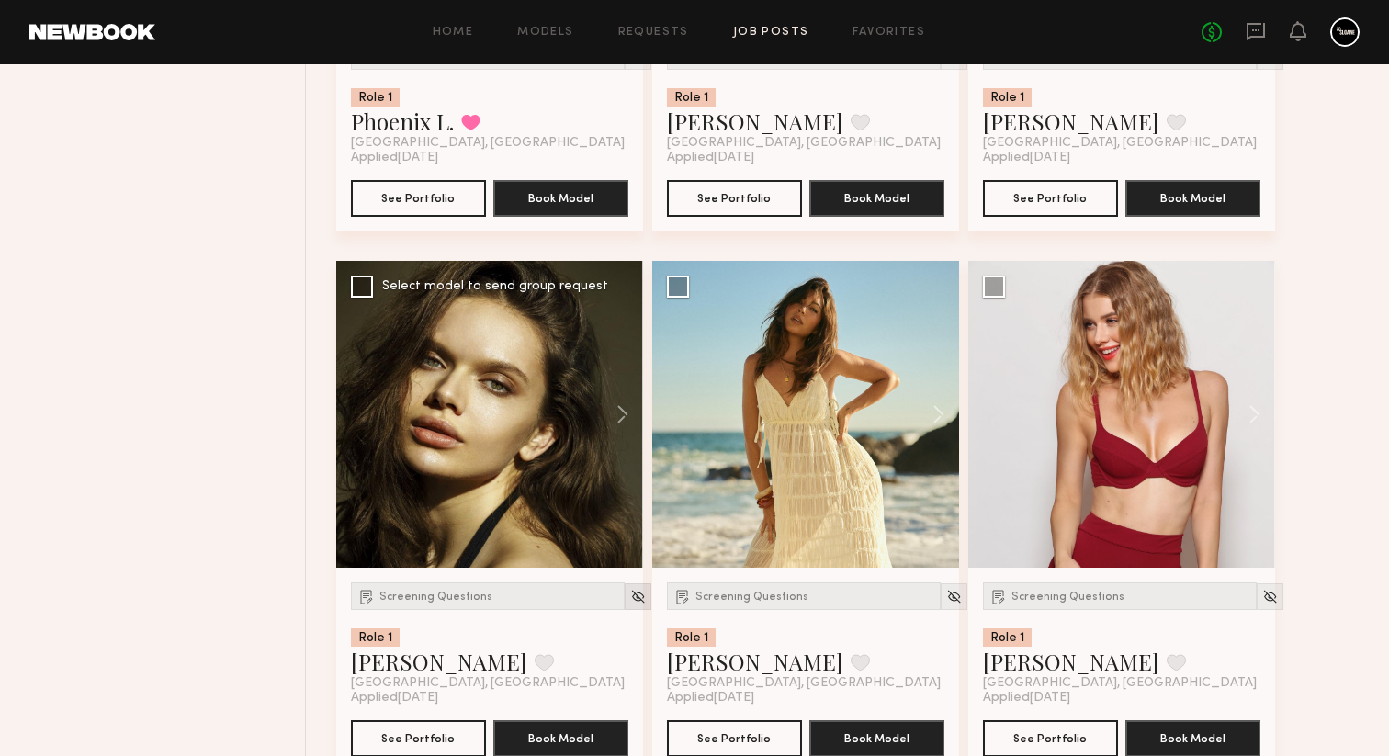
click at [630, 605] on img at bounding box center [638, 597] width 16 height 16
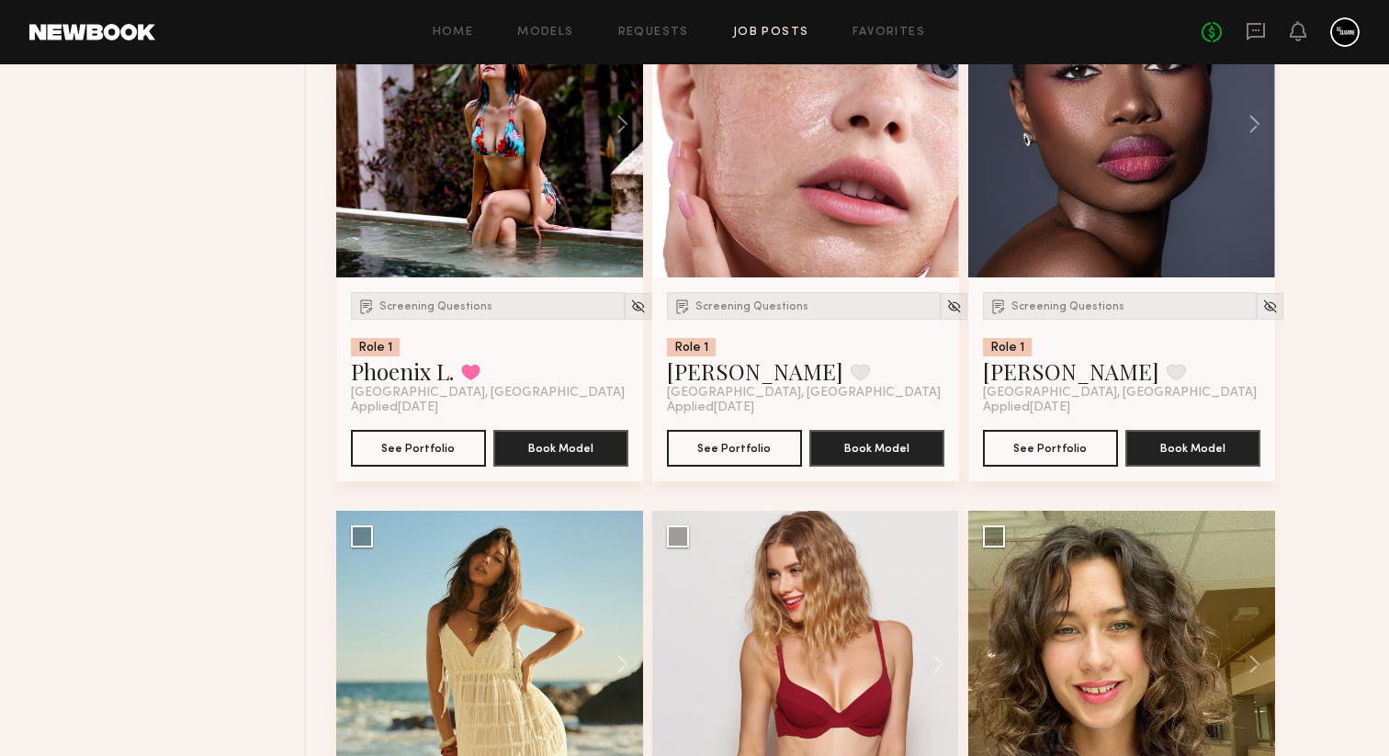
scroll to position [5078, 0]
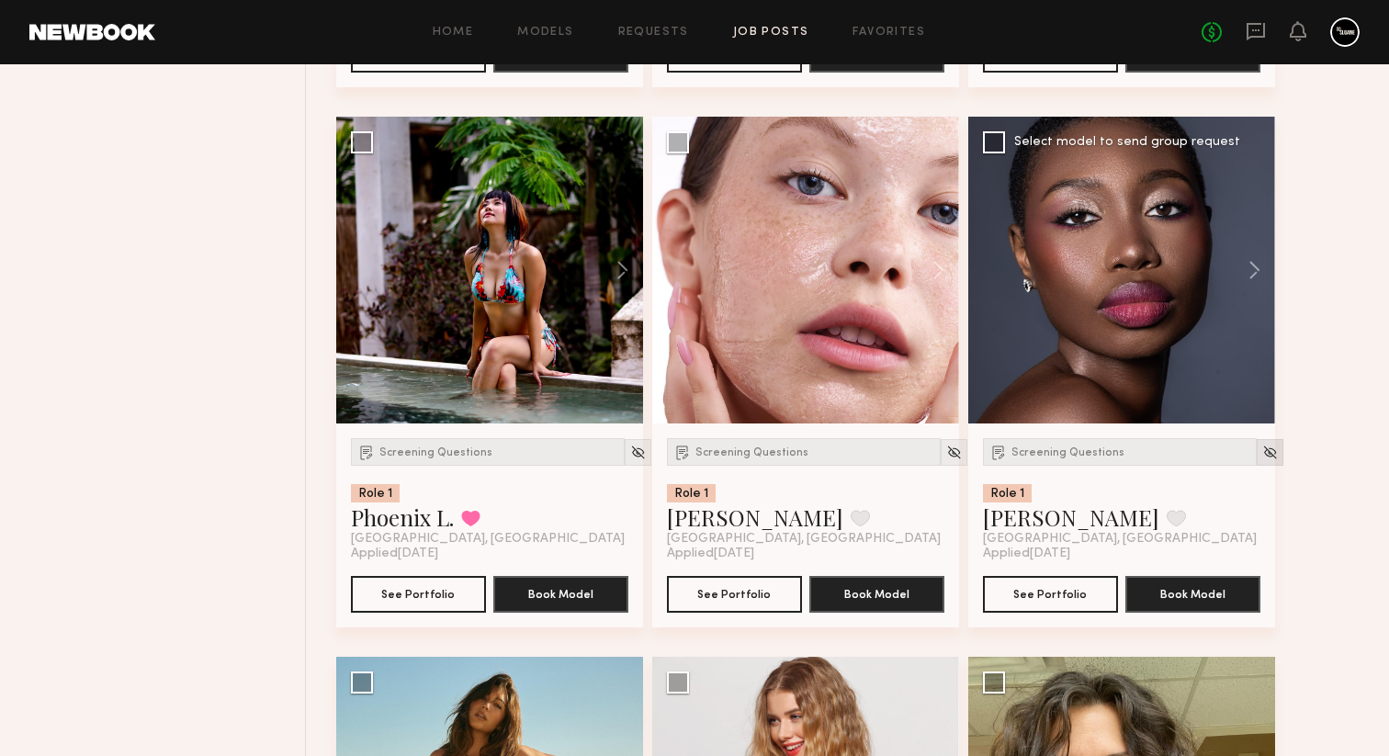
click at [1262, 460] on img at bounding box center [1270, 453] width 16 height 16
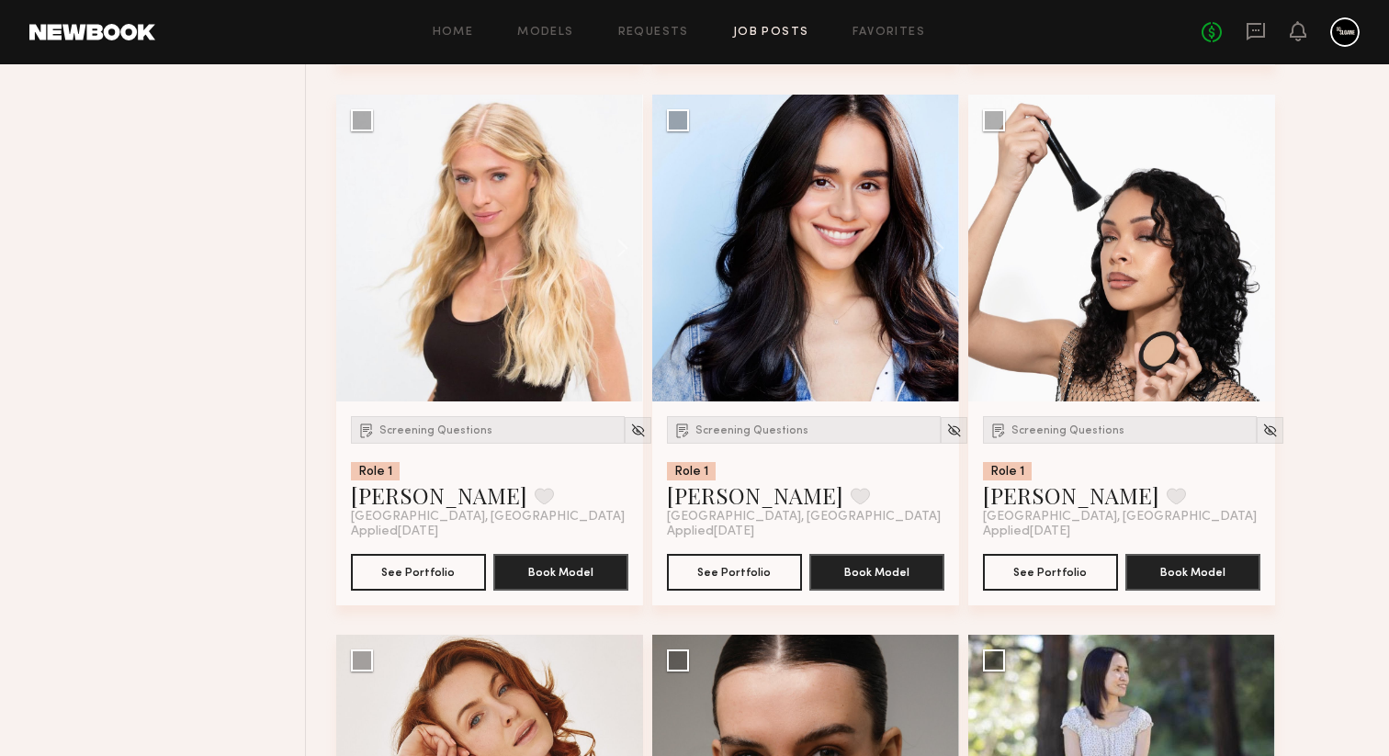
scroll to position [8352, 0]
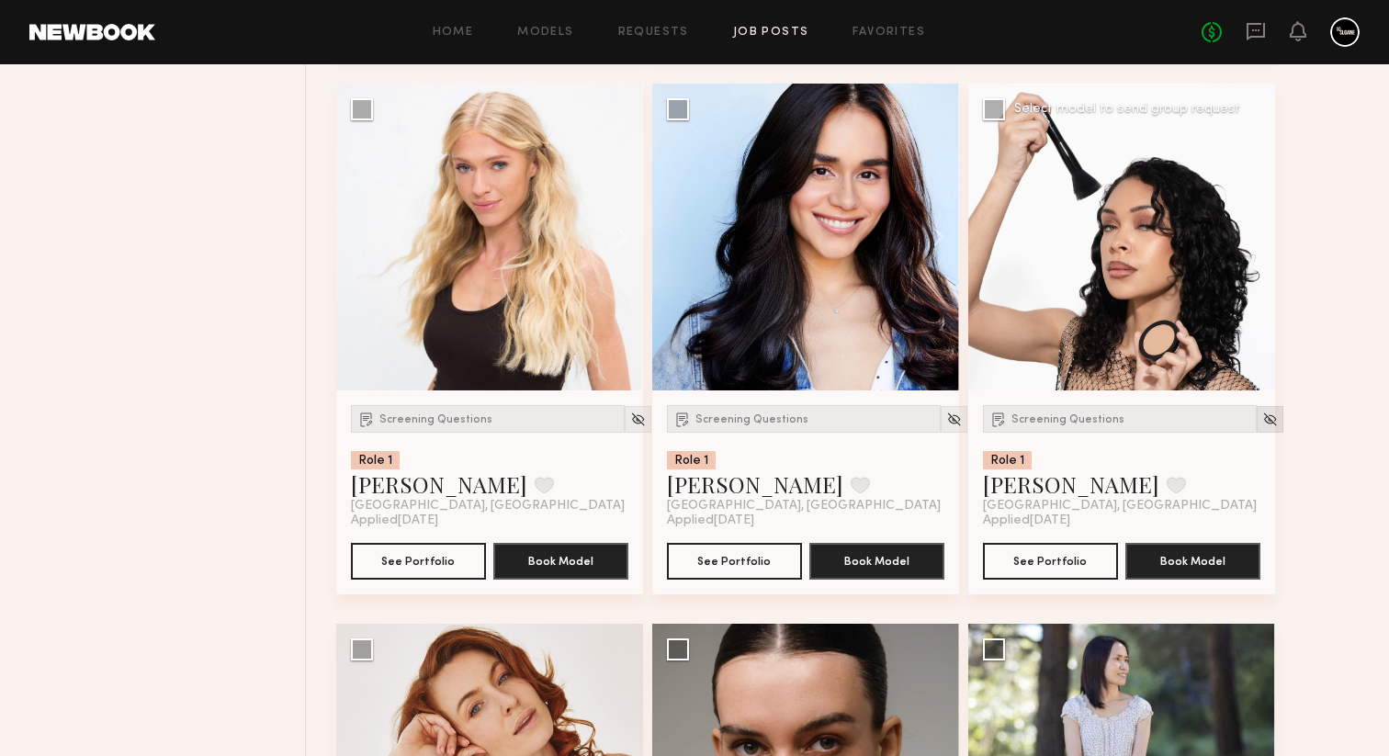
click at [1262, 427] on img at bounding box center [1270, 420] width 16 height 16
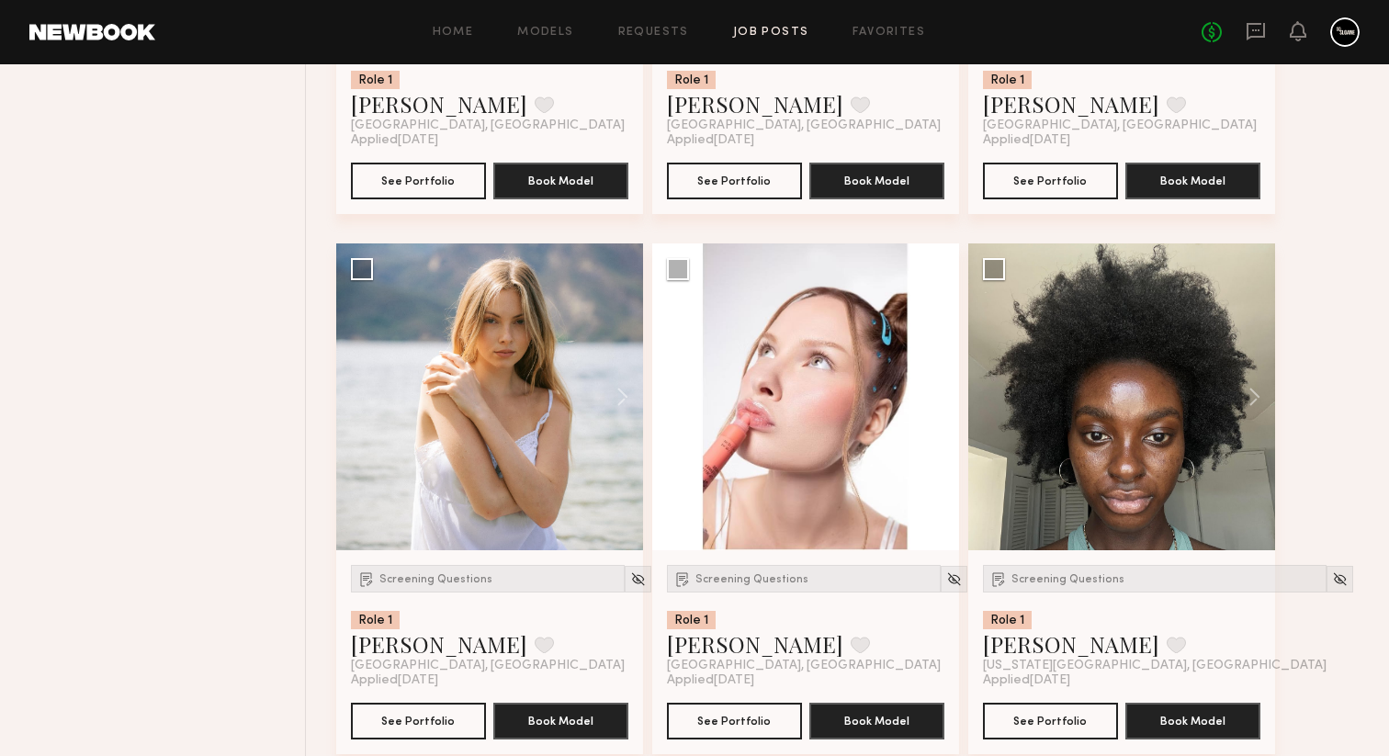
scroll to position [9316, 0]
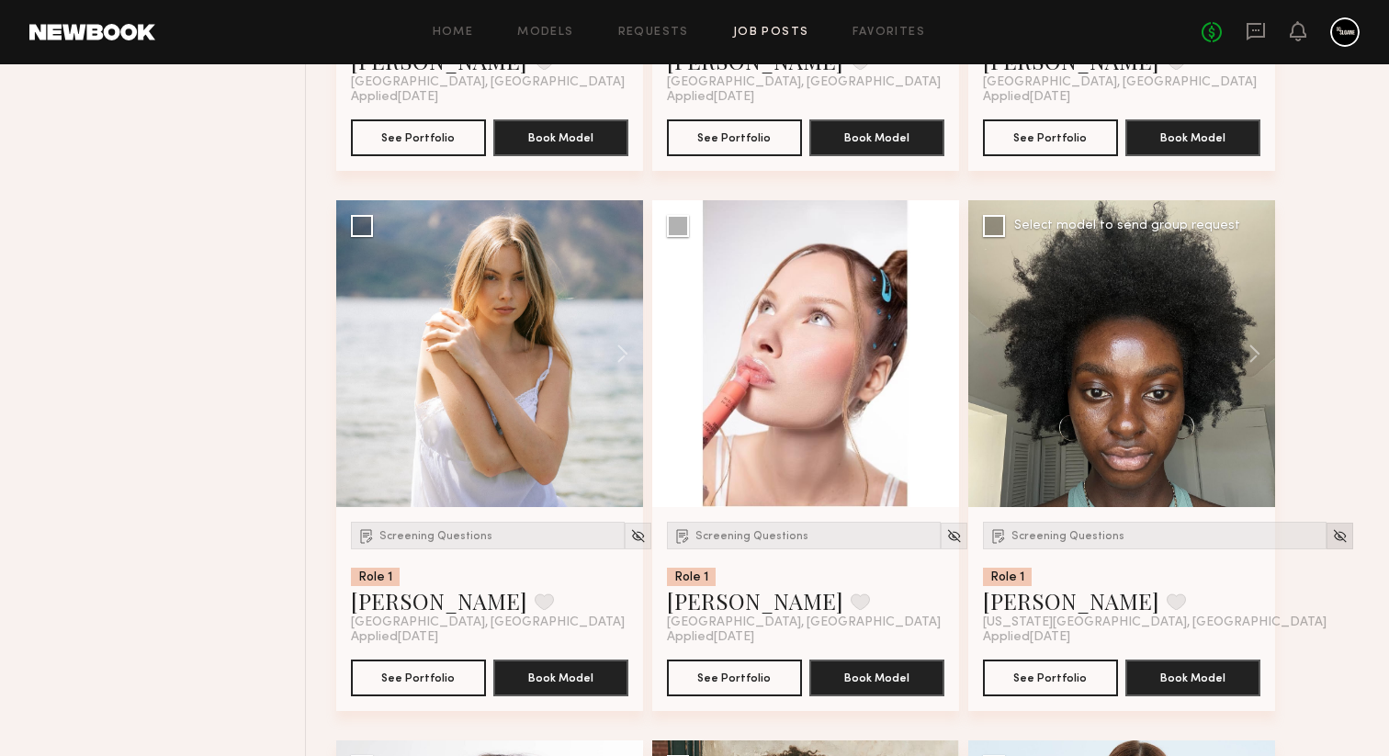
click at [1332, 544] on img at bounding box center [1340, 536] width 16 height 16
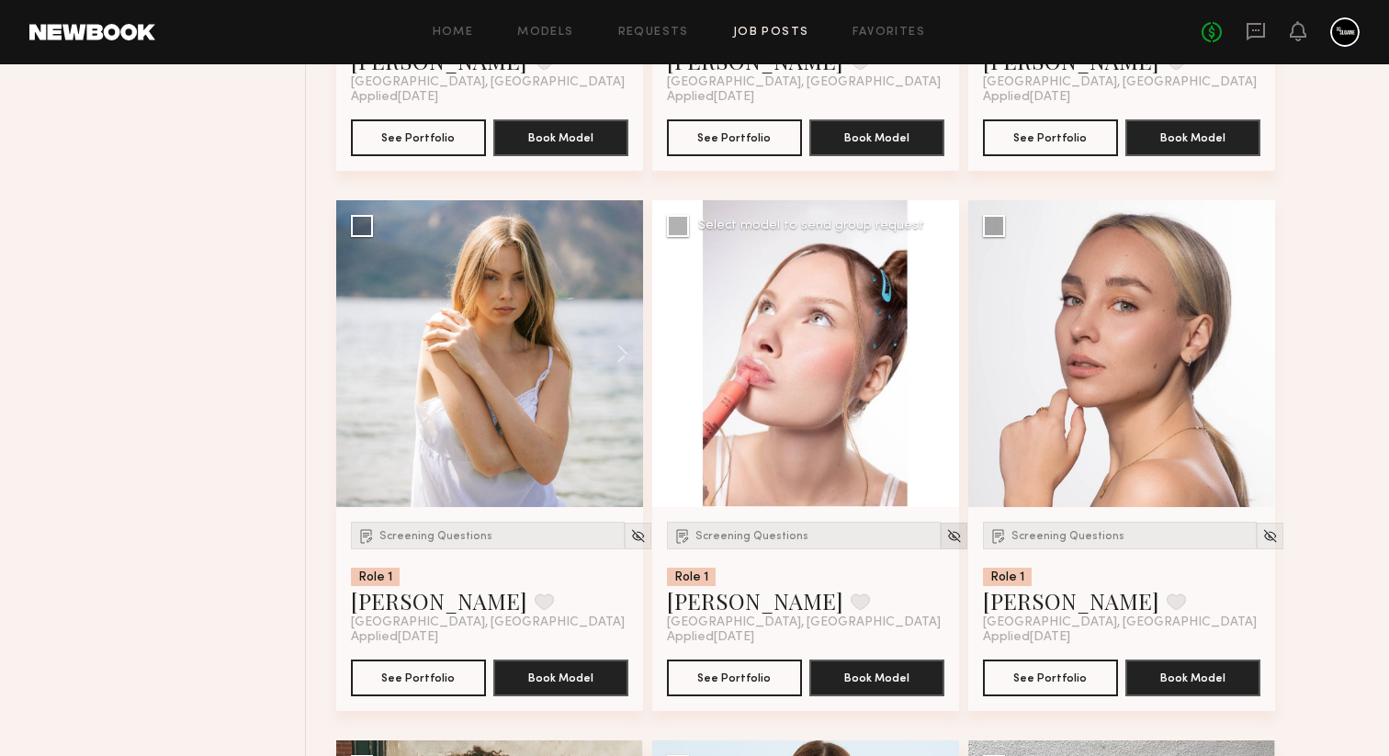
click at [946, 544] on img at bounding box center [954, 536] width 16 height 16
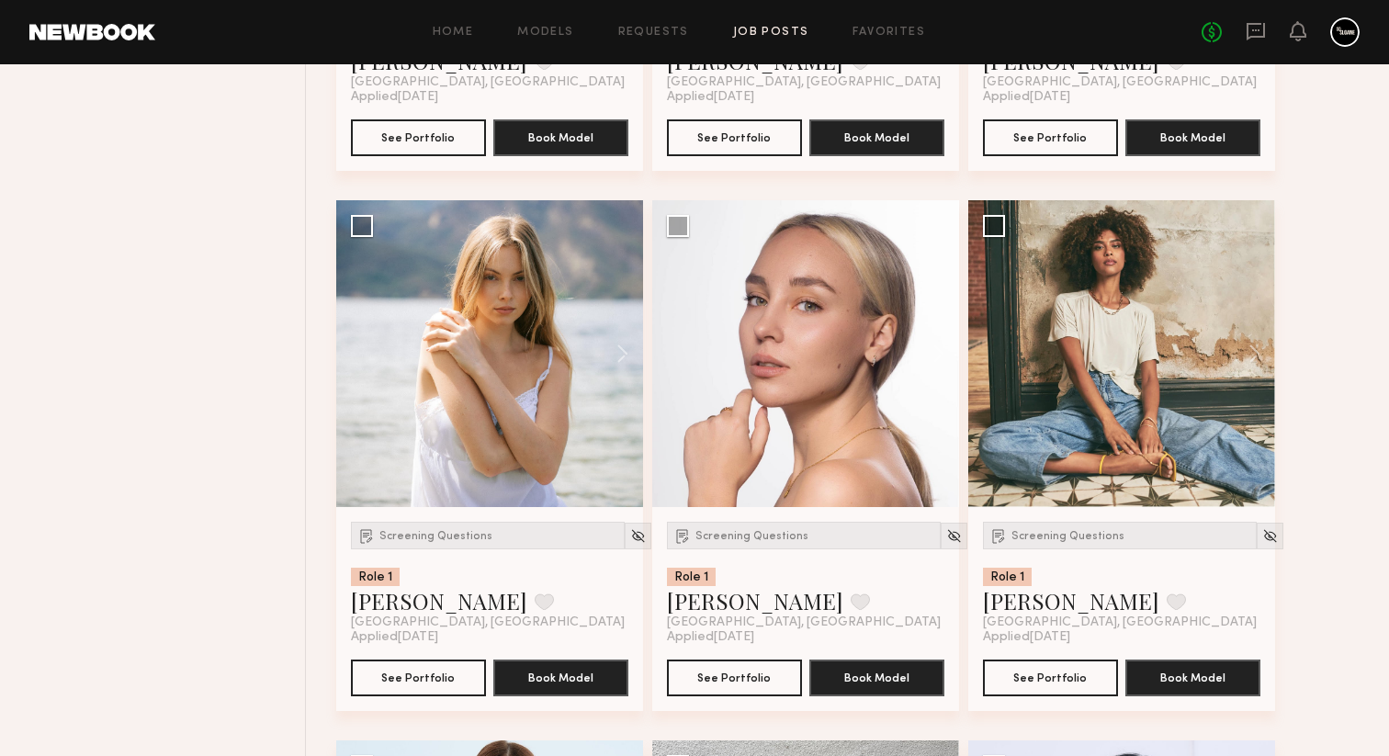
click at [946, 544] on img at bounding box center [954, 536] width 16 height 16
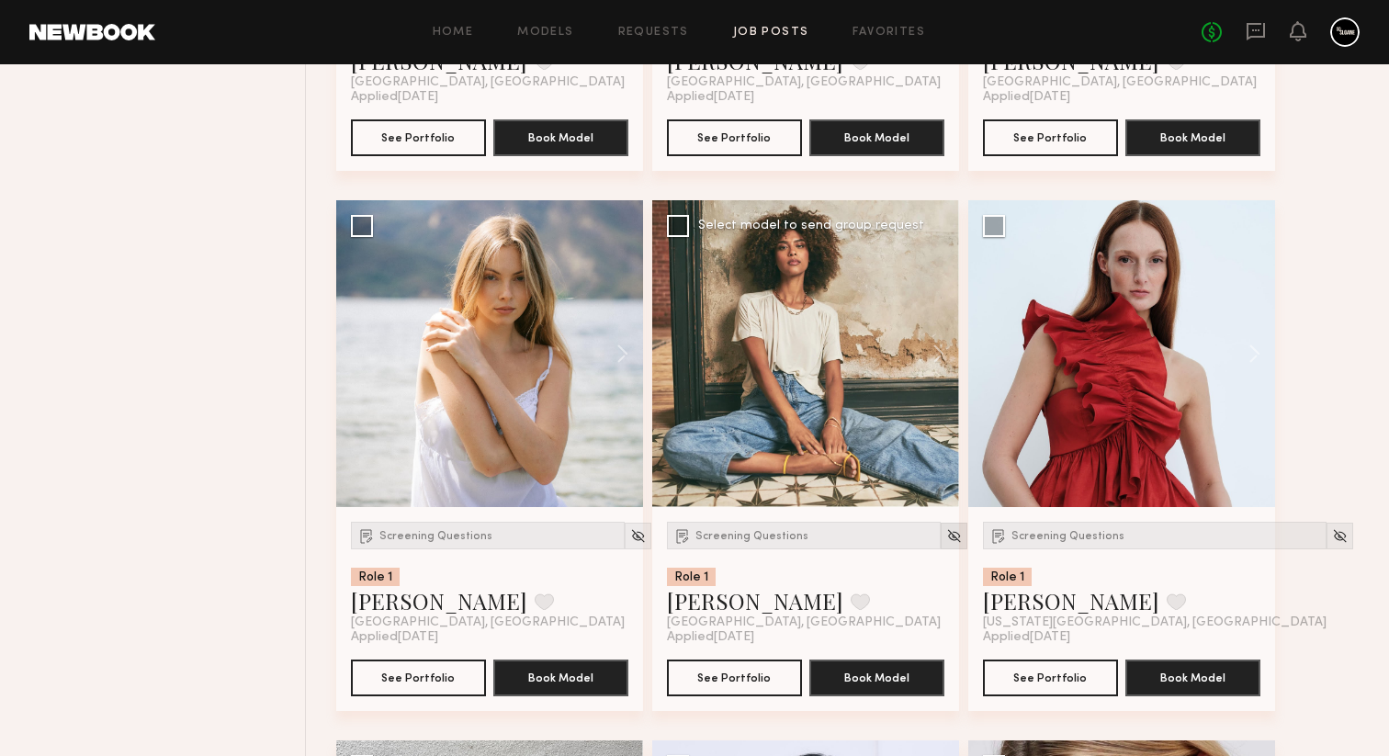
click at [946, 544] on img at bounding box center [954, 536] width 16 height 16
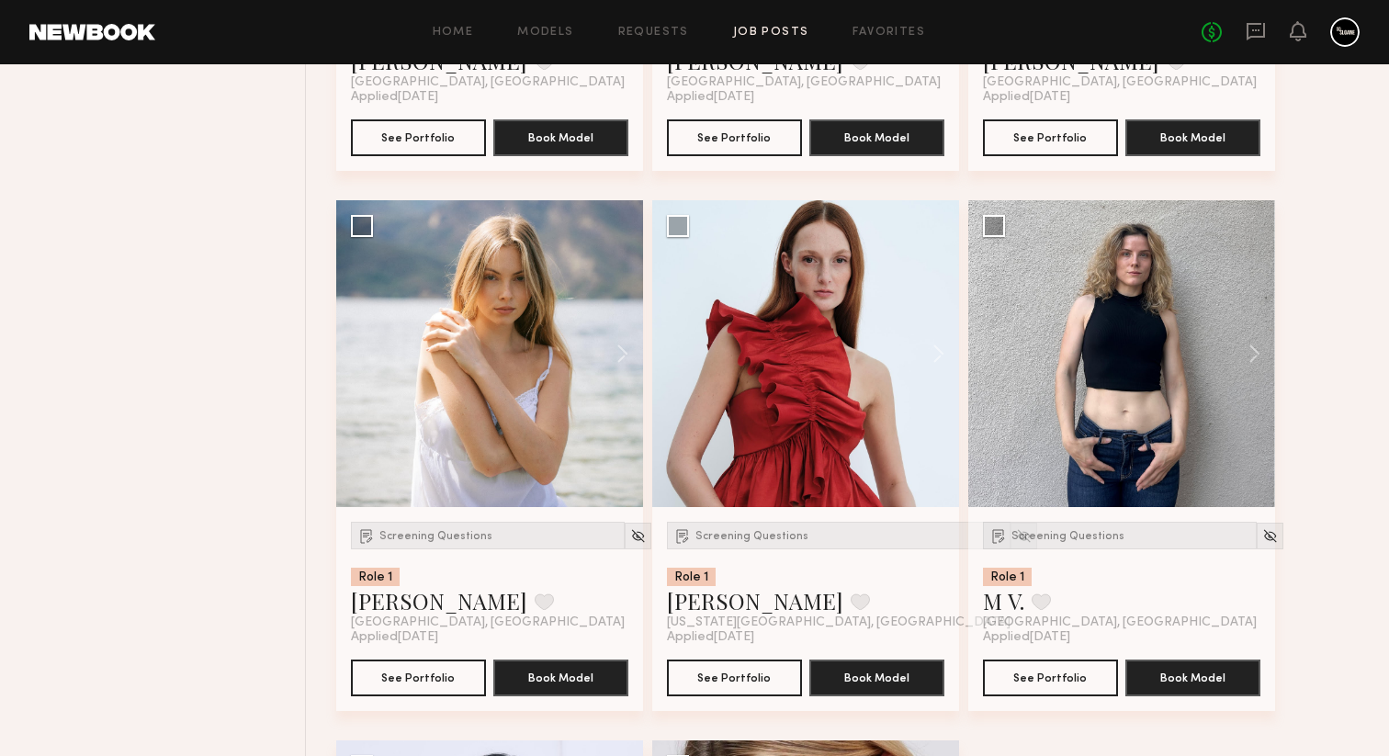
click at [1016, 544] on img at bounding box center [1024, 536] width 16 height 16
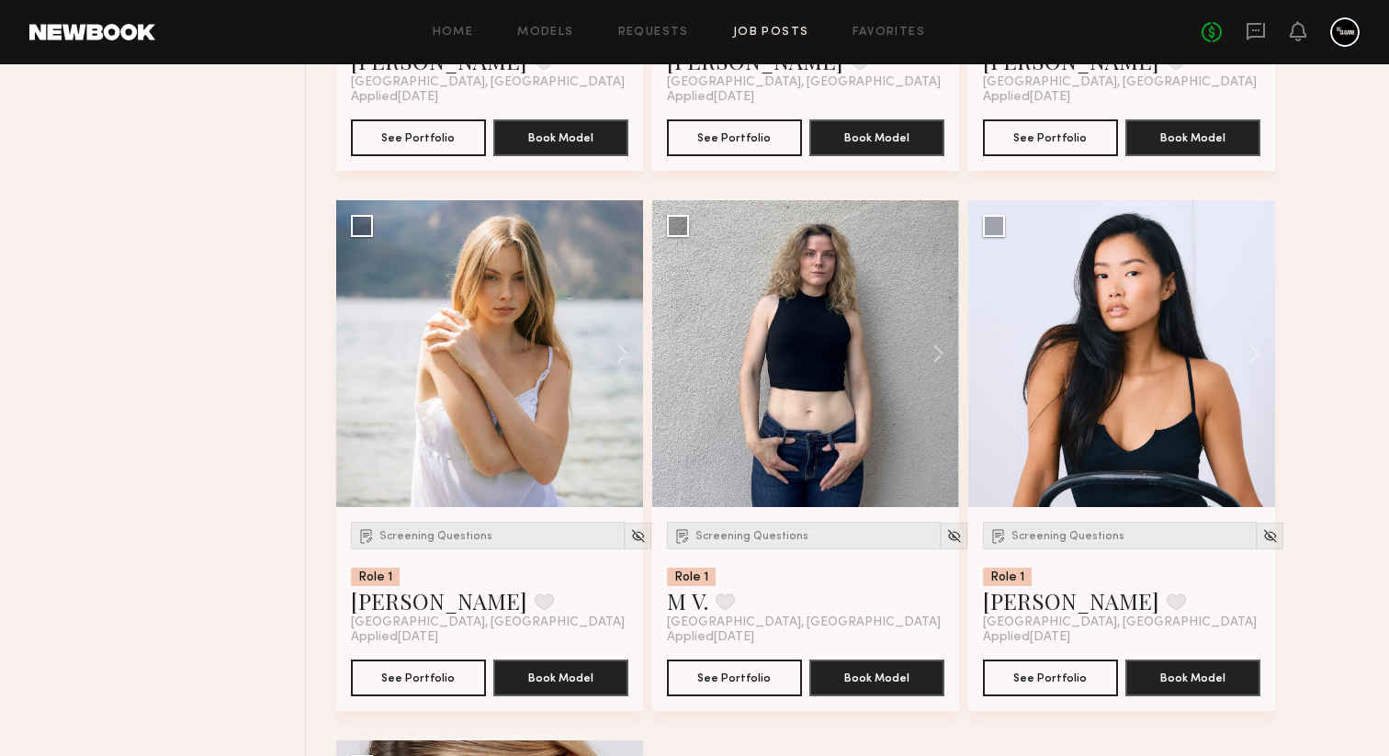
click at [946, 544] on img at bounding box center [954, 536] width 16 height 16
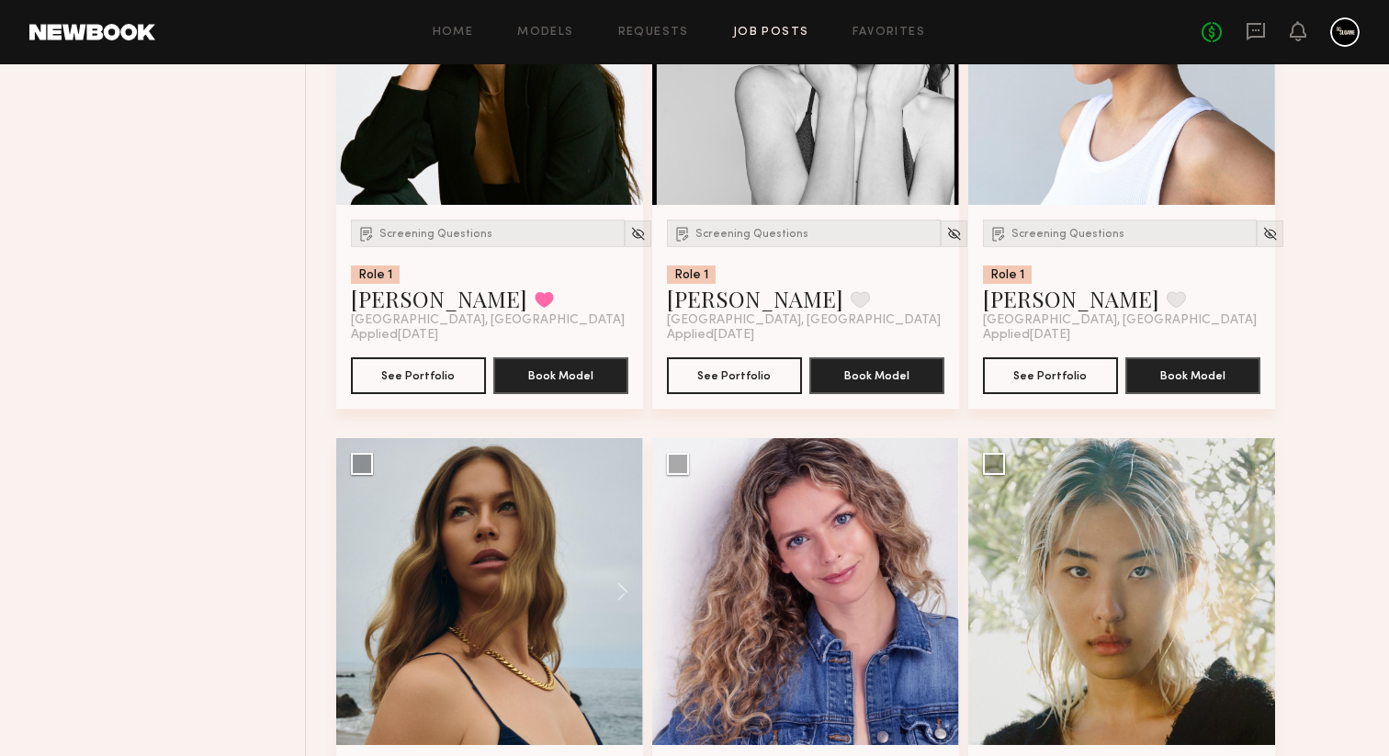
scroll to position [2287, 0]
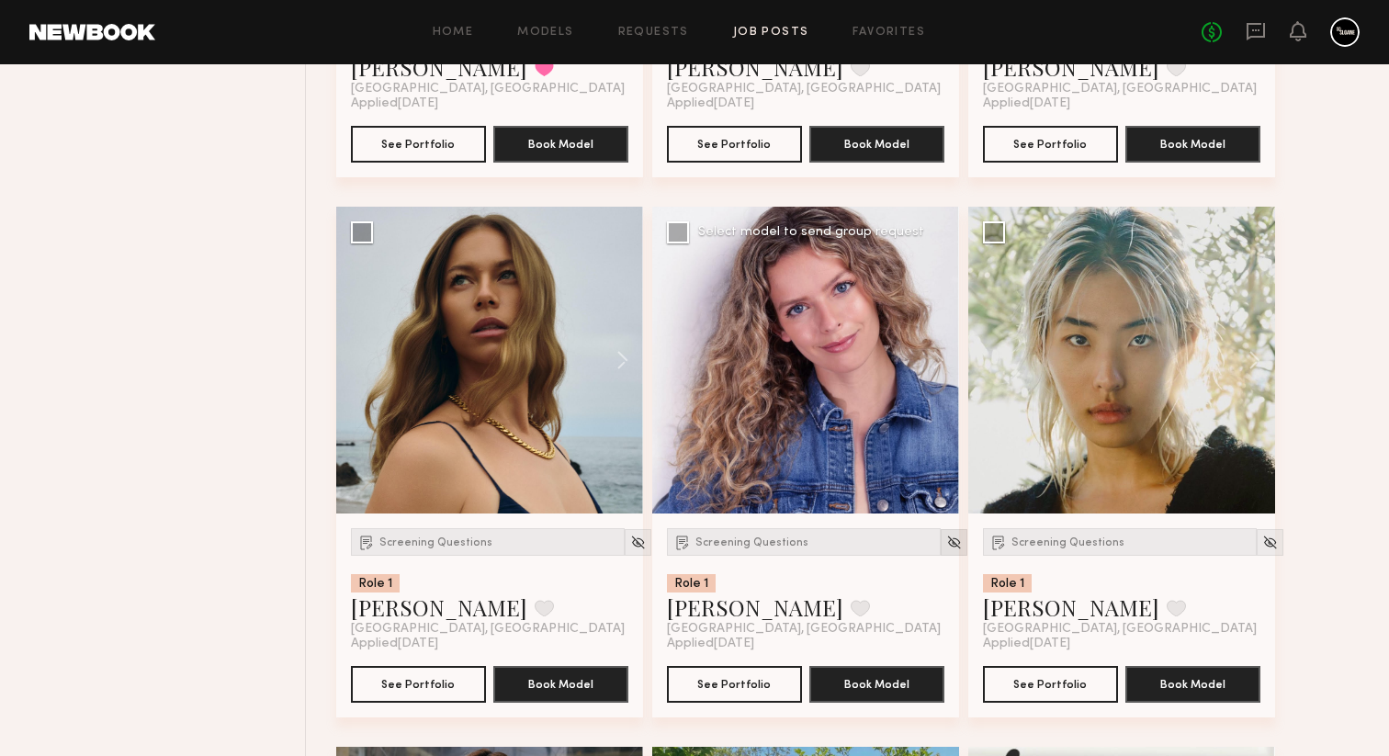
click at [941, 556] on div at bounding box center [954, 542] width 27 height 27
click at [946, 550] on img at bounding box center [954, 543] width 16 height 16
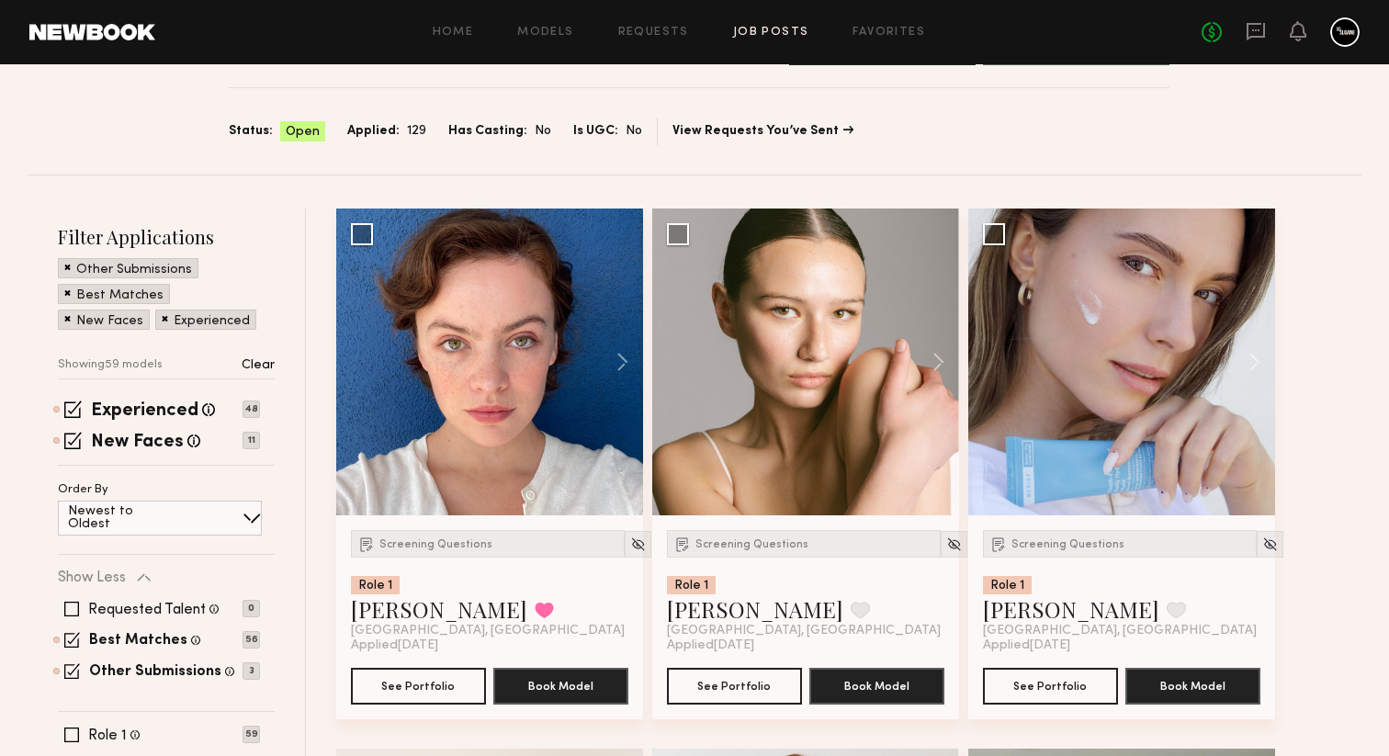
scroll to position [0, 0]
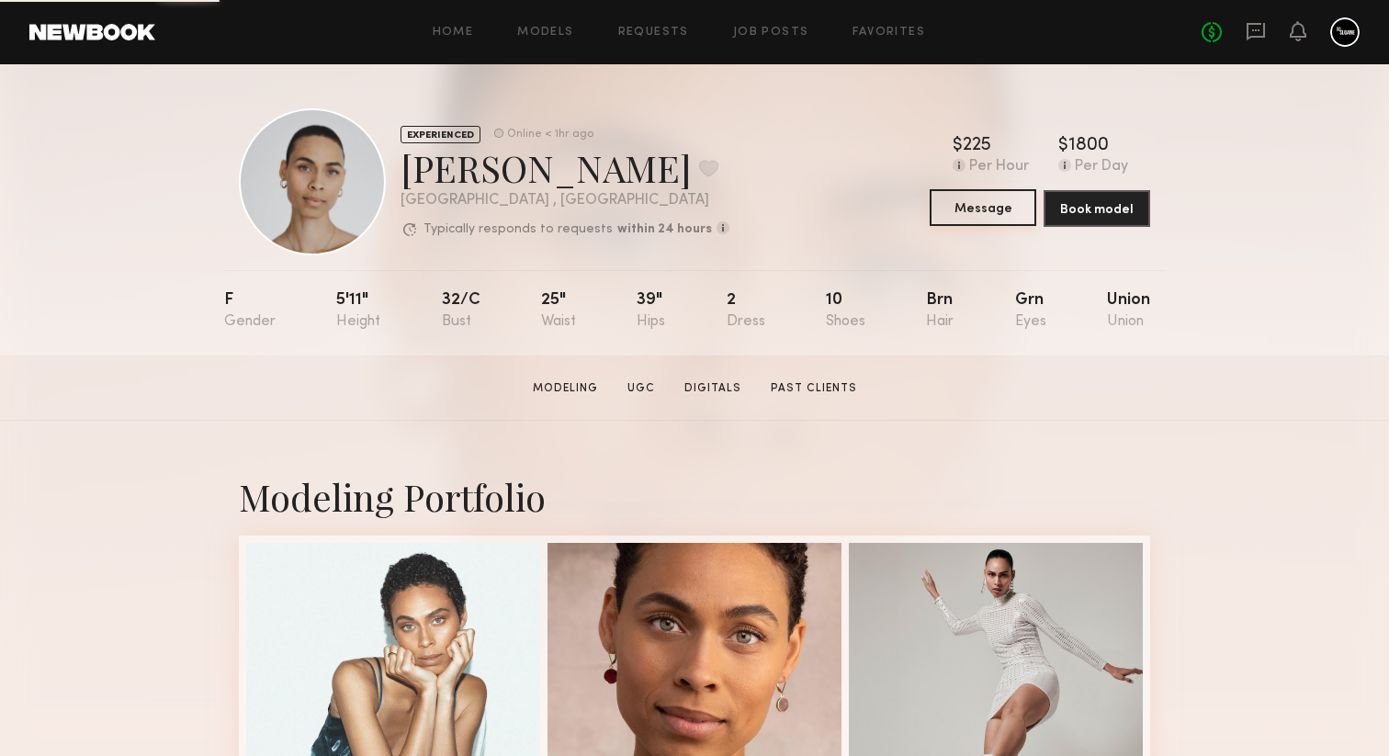
click at [989, 211] on button "Message" at bounding box center [983, 207] width 107 height 37
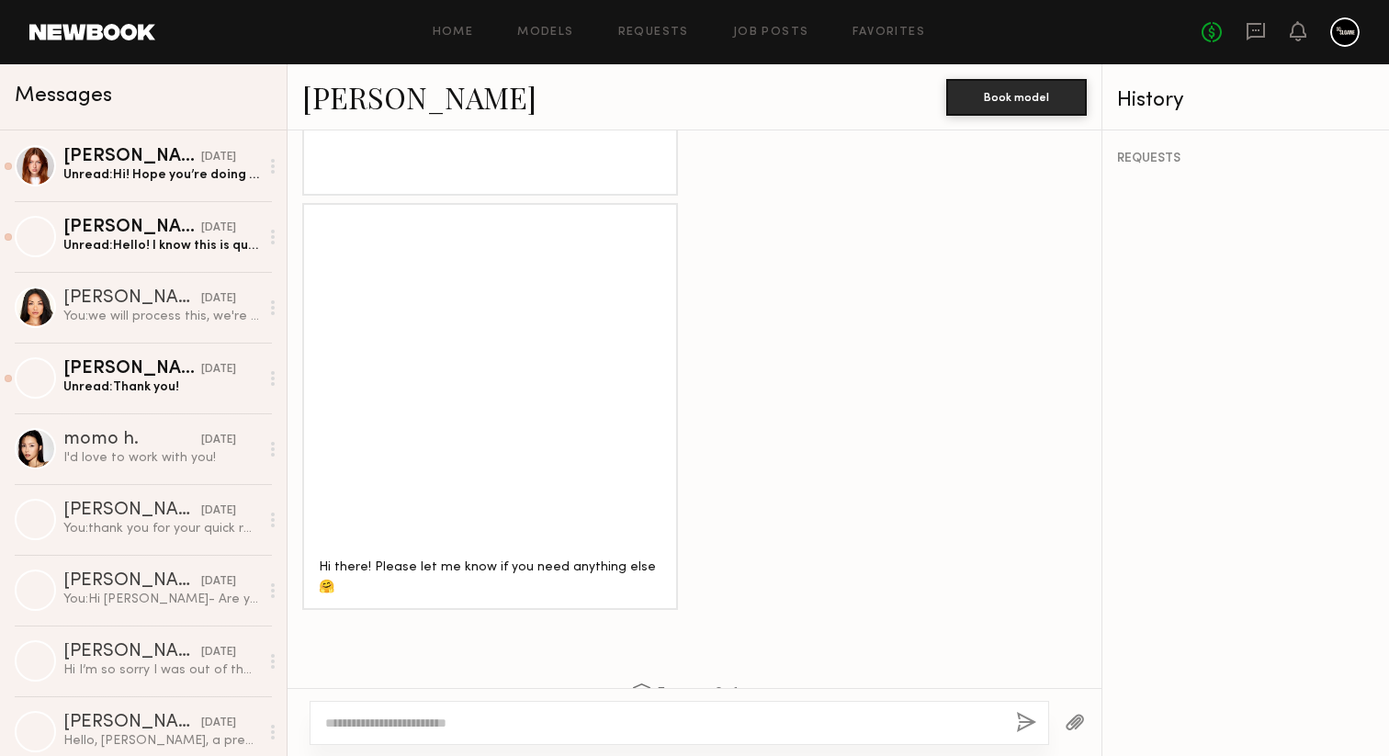
scroll to position [1525, 0]
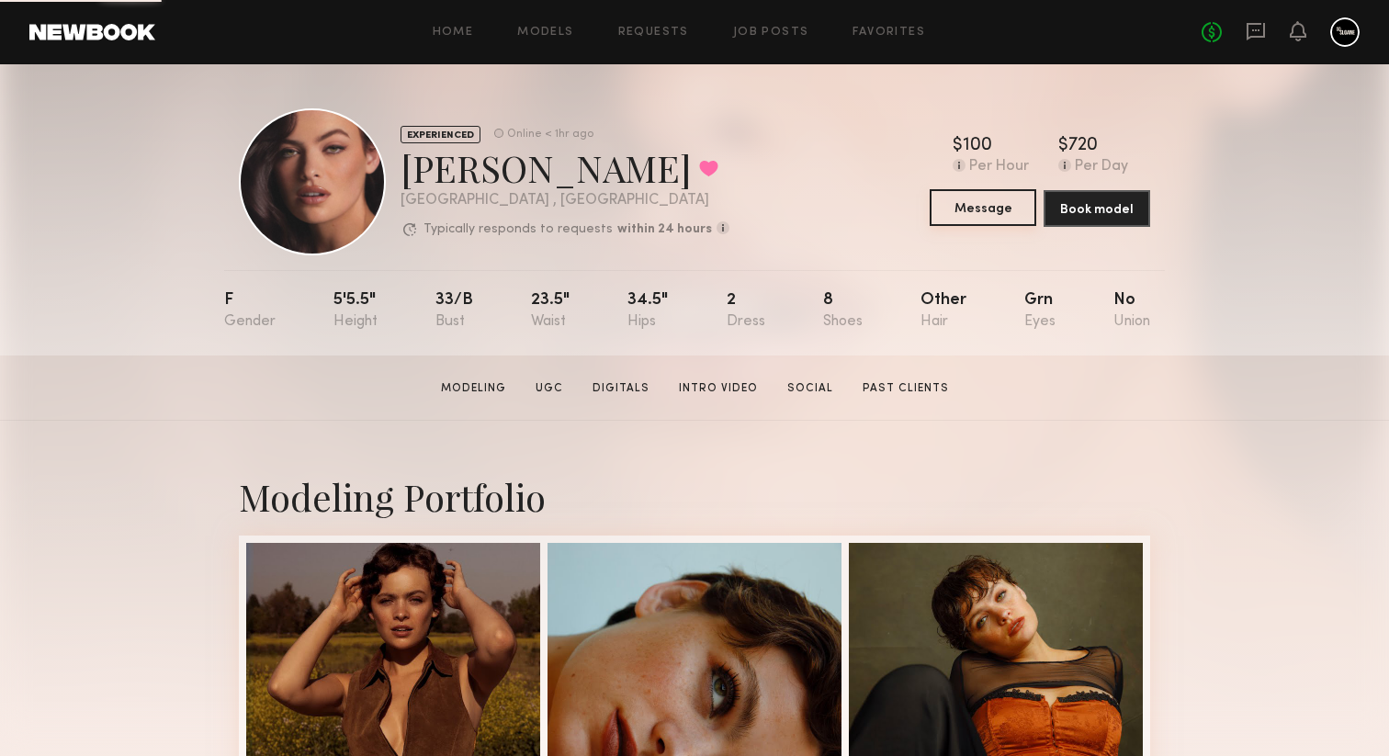
click at [977, 218] on button "Message" at bounding box center [983, 207] width 107 height 37
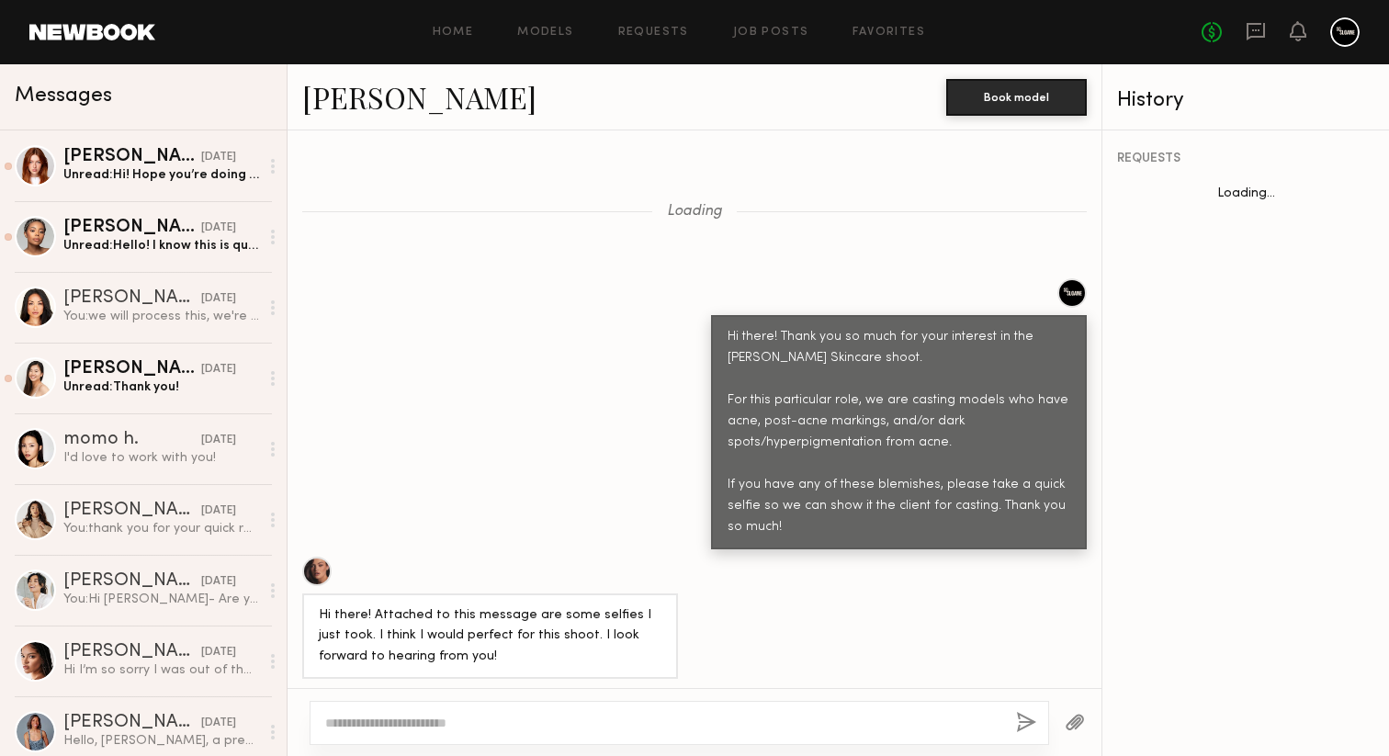
scroll to position [1764, 0]
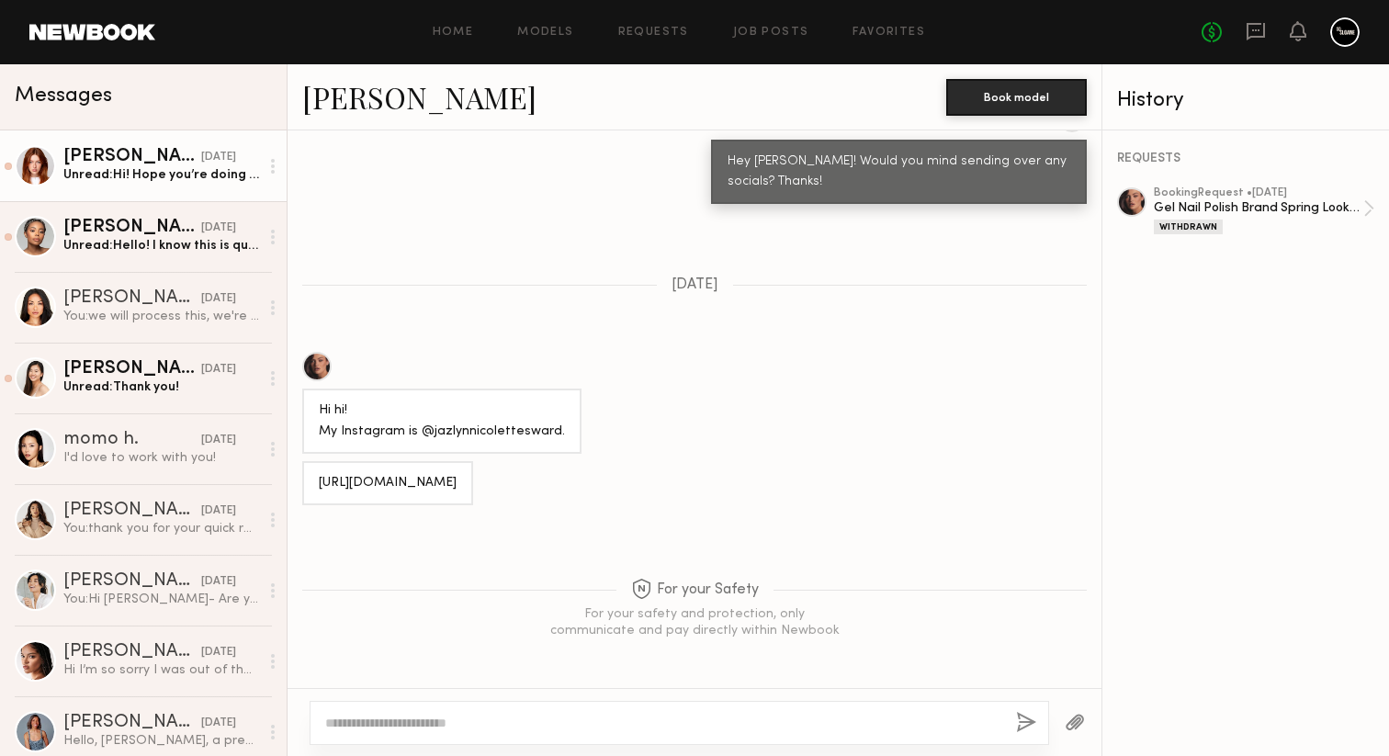
click at [187, 187] on link "Annika R. 08/28/2025 Unread: Hi! Hope you’re doing well! I wanted to reach out …" at bounding box center [143, 165] width 287 height 71
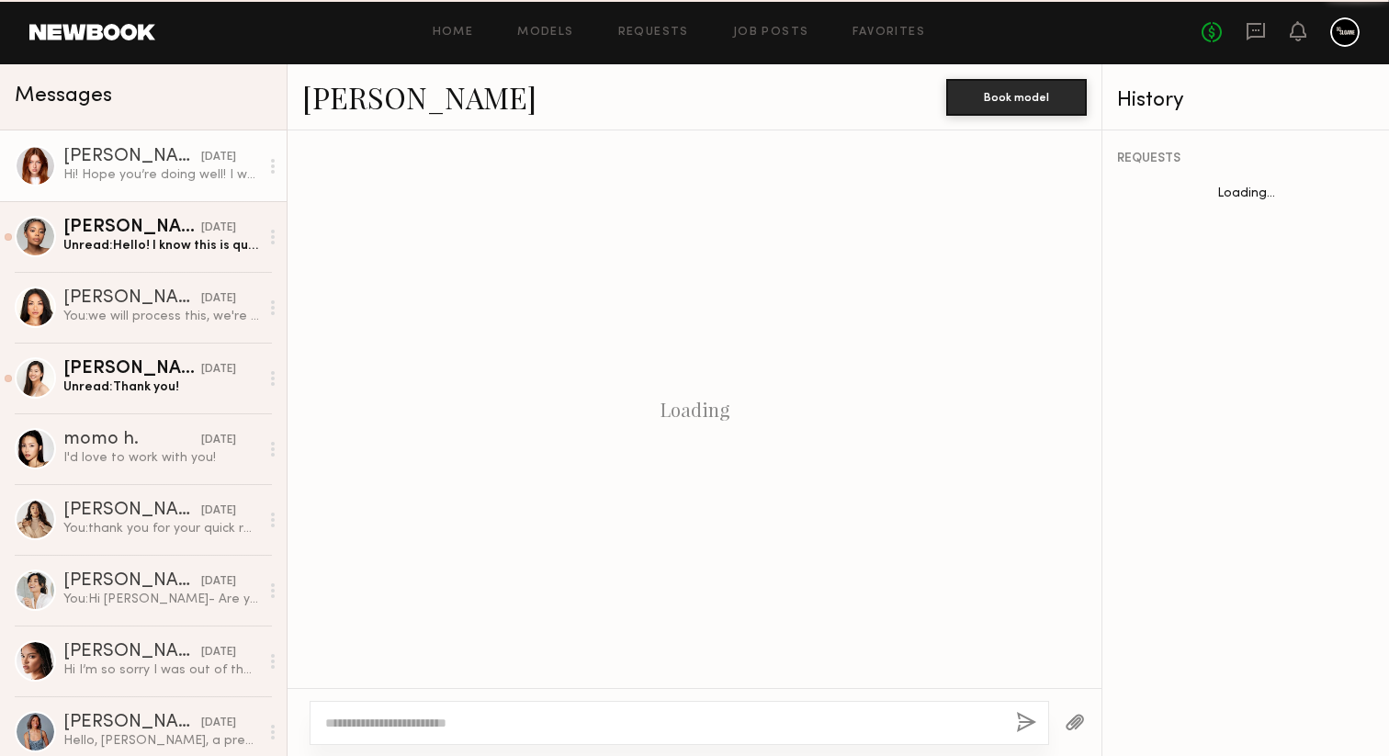
scroll to position [1469, 0]
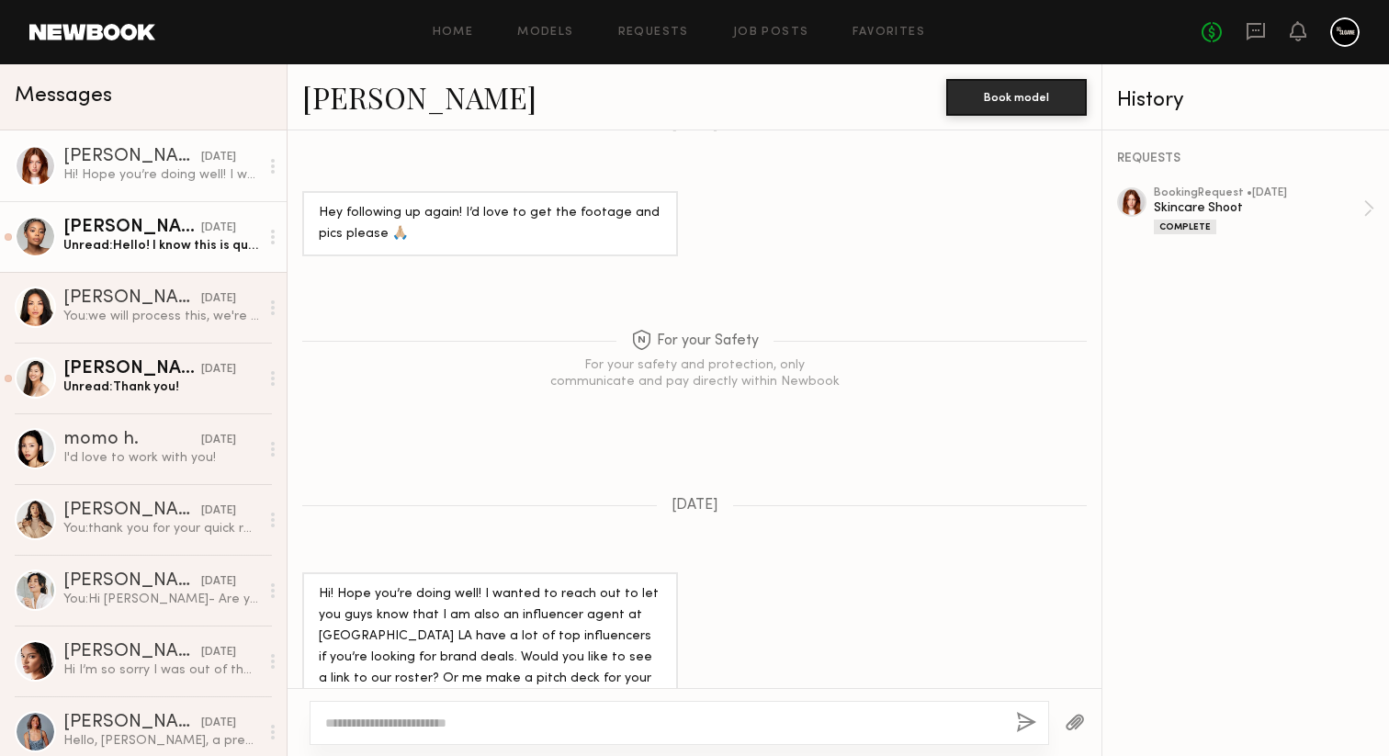
click at [201, 226] on div "[DATE]" at bounding box center [218, 228] width 35 height 17
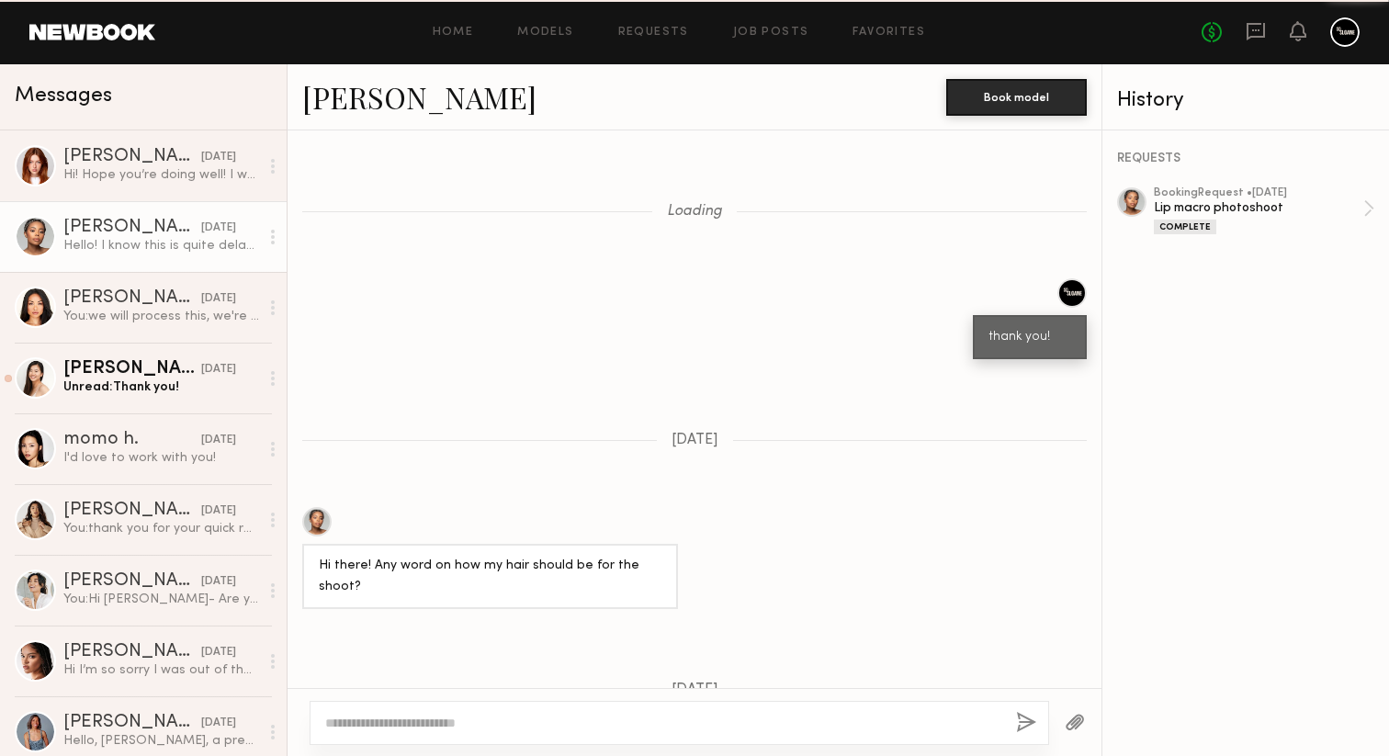
scroll to position [2547, 0]
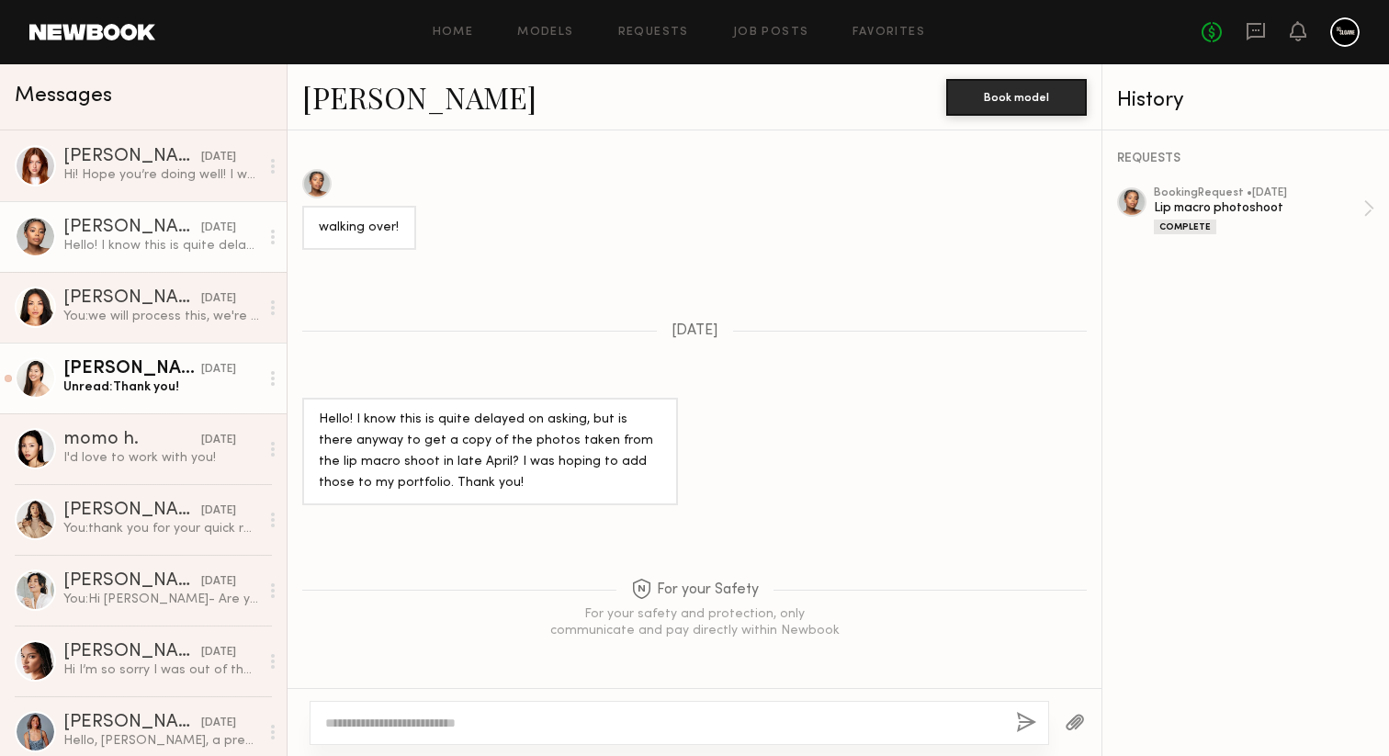
click at [227, 373] on div "[DATE]" at bounding box center [218, 369] width 35 height 17
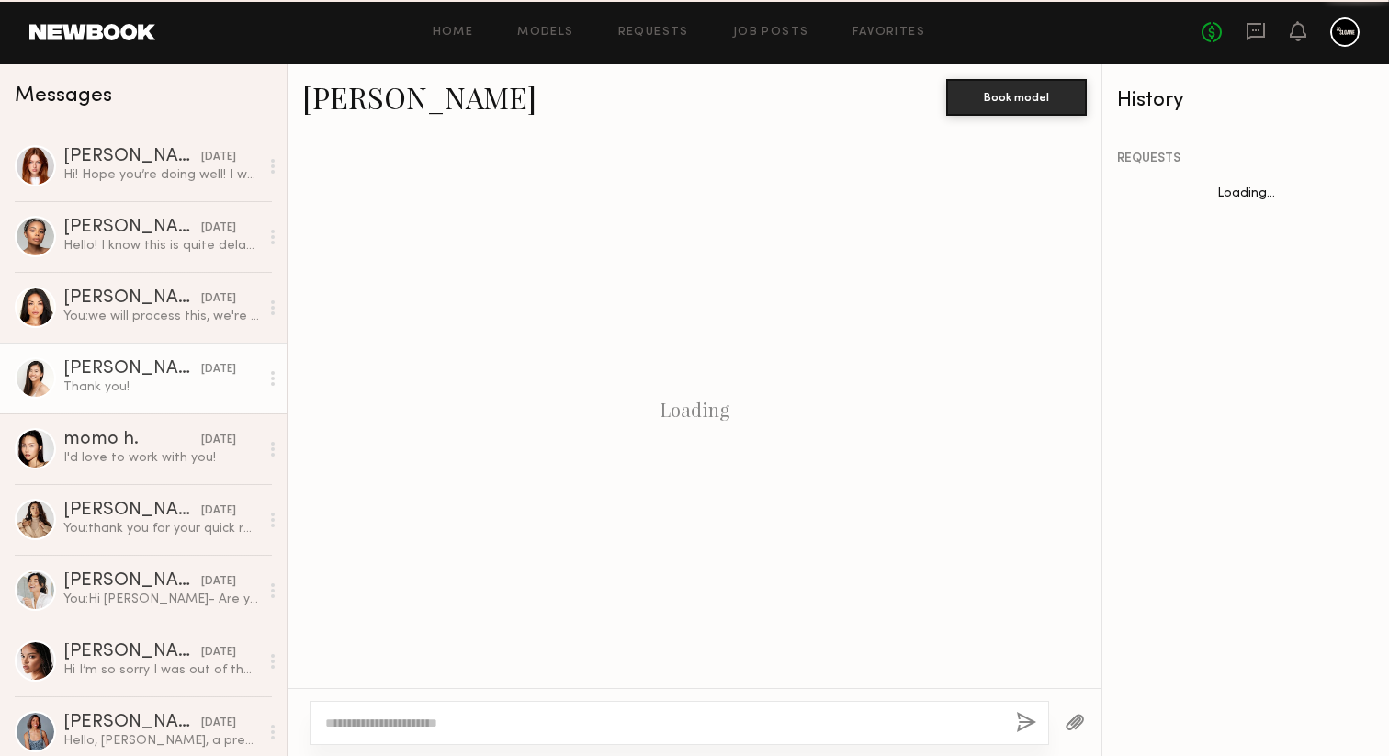
scroll to position [2208, 0]
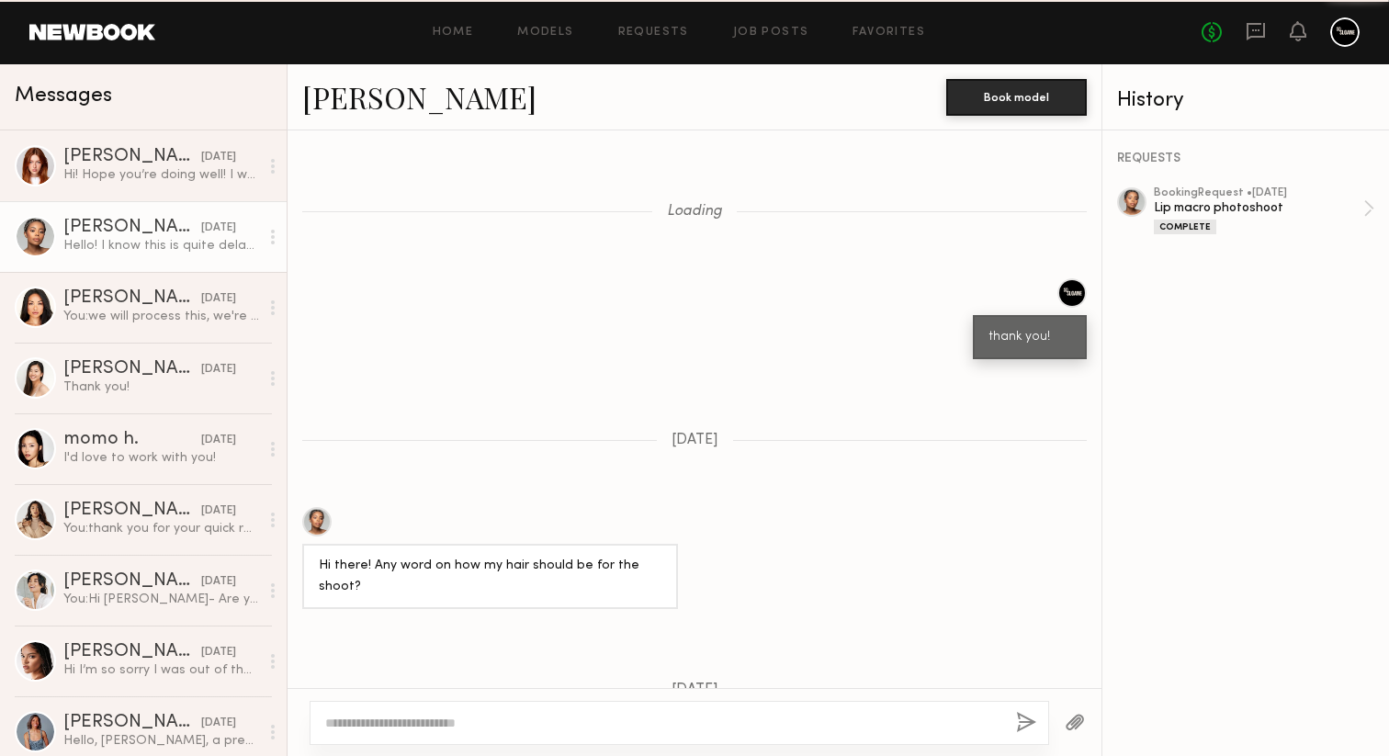
scroll to position [2547, 0]
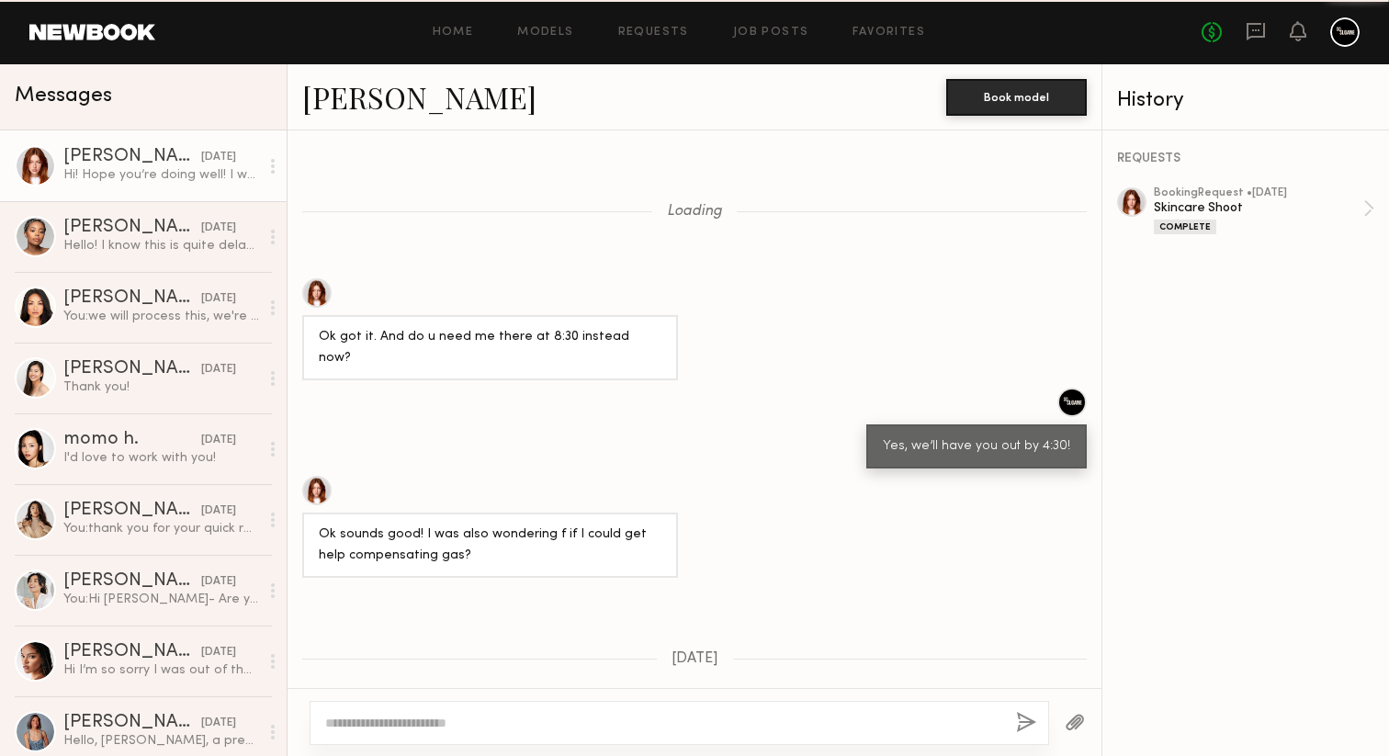
scroll to position [1469, 0]
